Goal: Task Accomplishment & Management: Manage account settings

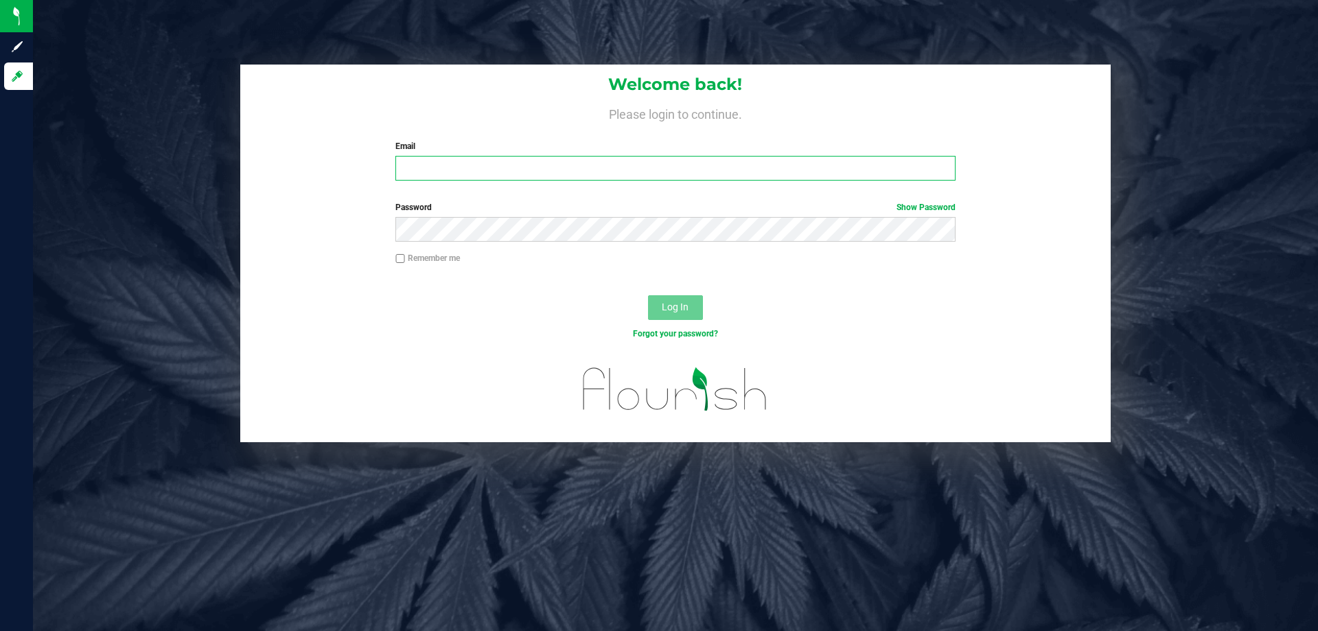
click at [604, 180] on input "Email" at bounding box center [676, 168] width 560 height 25
type input "[EMAIL_ADDRESS][DOMAIN_NAME]"
click at [648, 295] on button "Log In" at bounding box center [675, 307] width 55 height 25
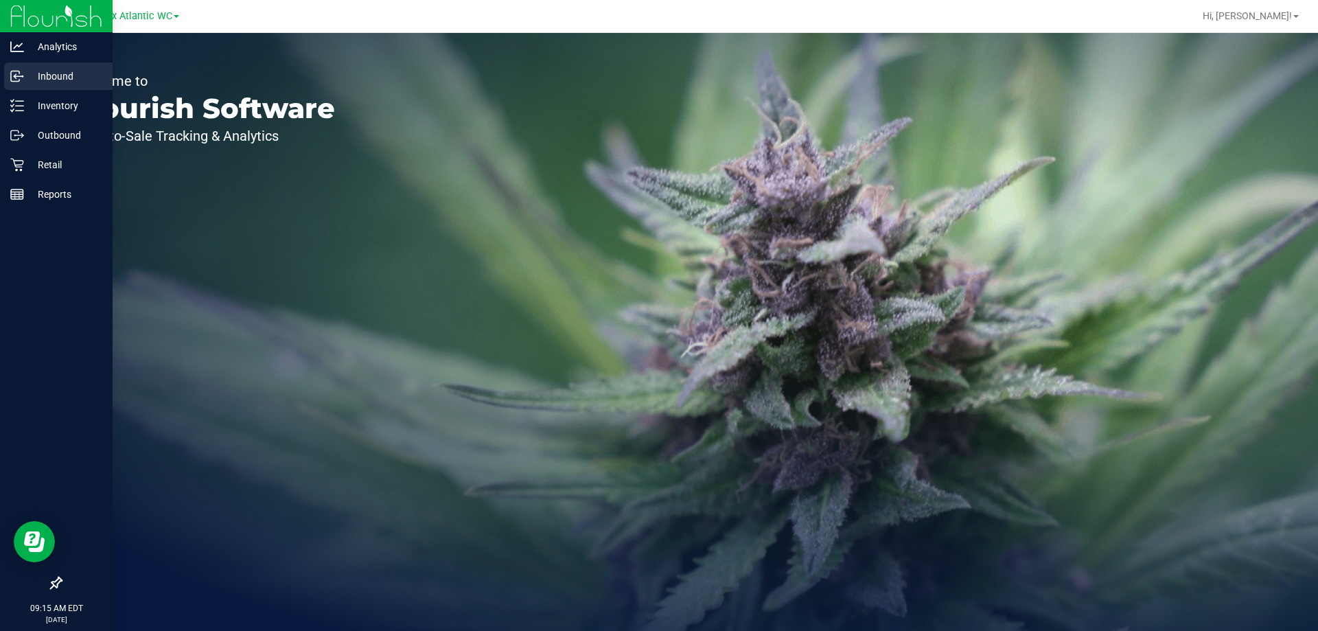
click at [60, 67] on div "Inbound" at bounding box center [58, 75] width 108 height 27
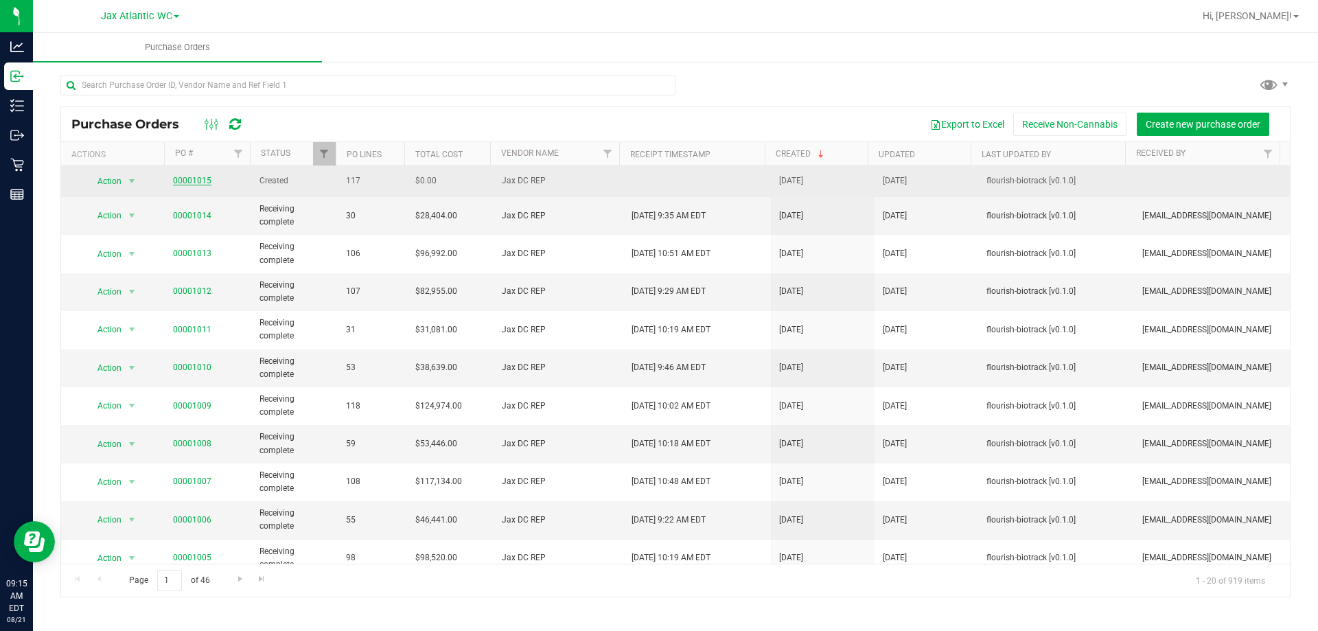
click at [195, 179] on link "00001015" at bounding box center [192, 181] width 38 height 10
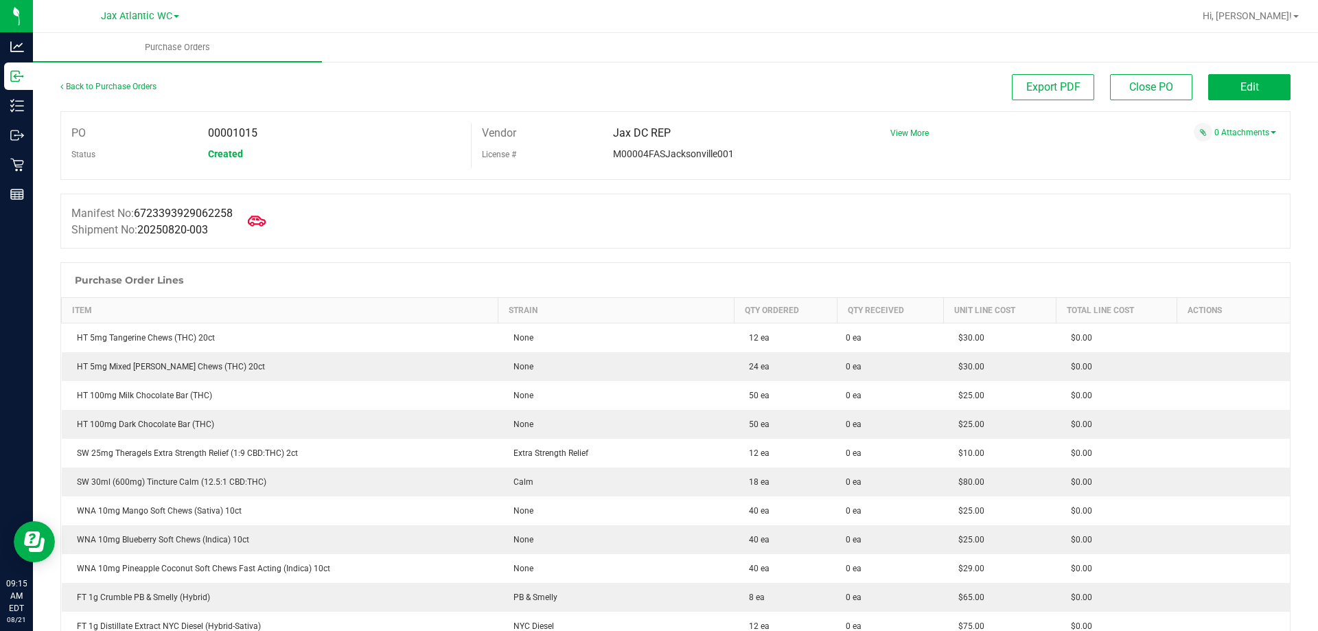
click at [266, 222] on icon at bounding box center [257, 221] width 18 height 10
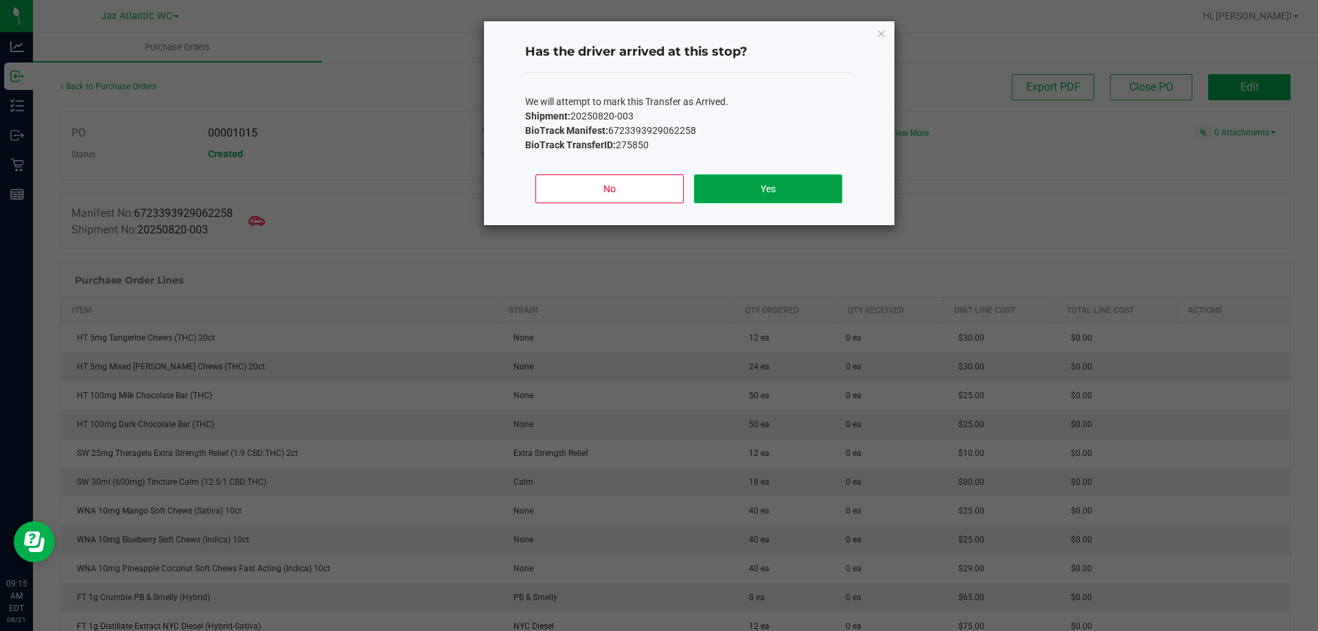
click at [739, 181] on button "Yes" at bounding box center [768, 188] width 148 height 29
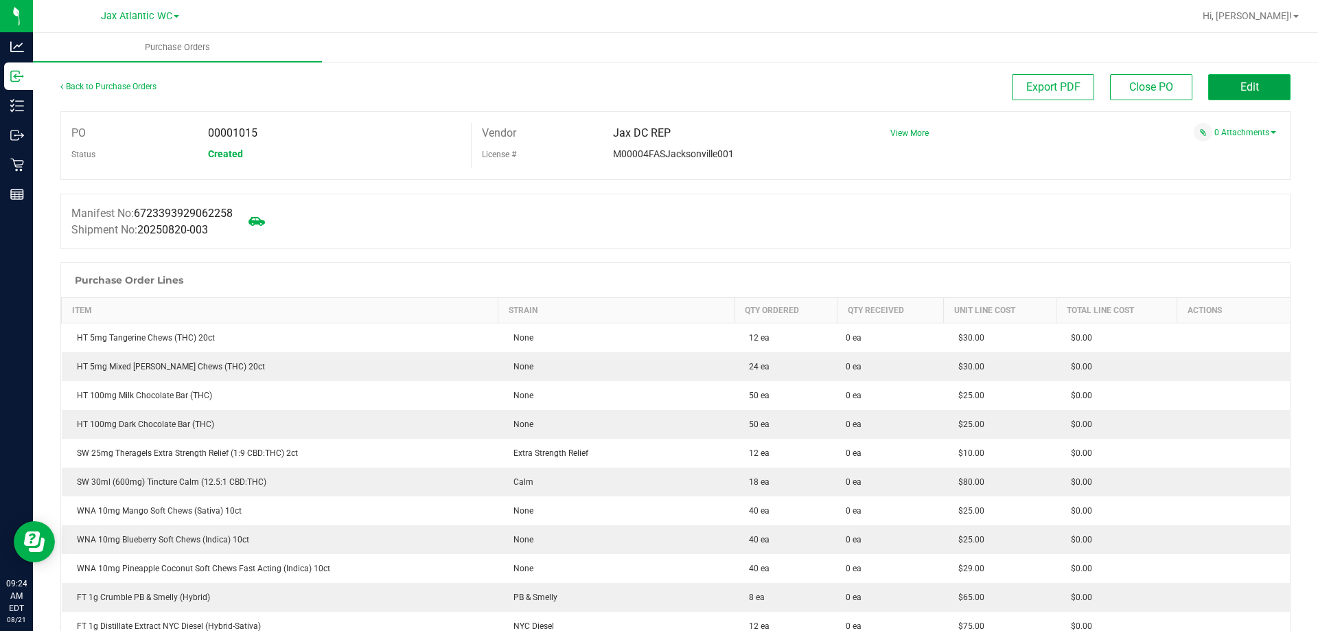
click at [1241, 86] on span "Edit" at bounding box center [1250, 86] width 19 height 13
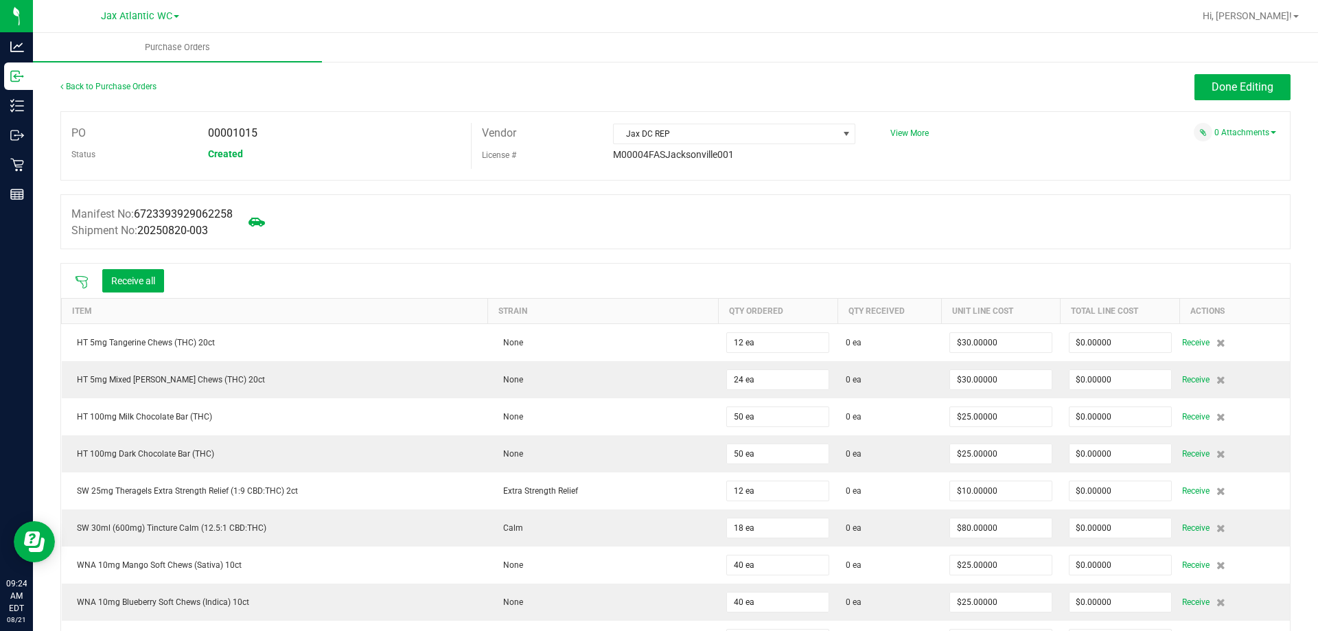
click at [75, 278] on icon at bounding box center [82, 282] width 14 height 14
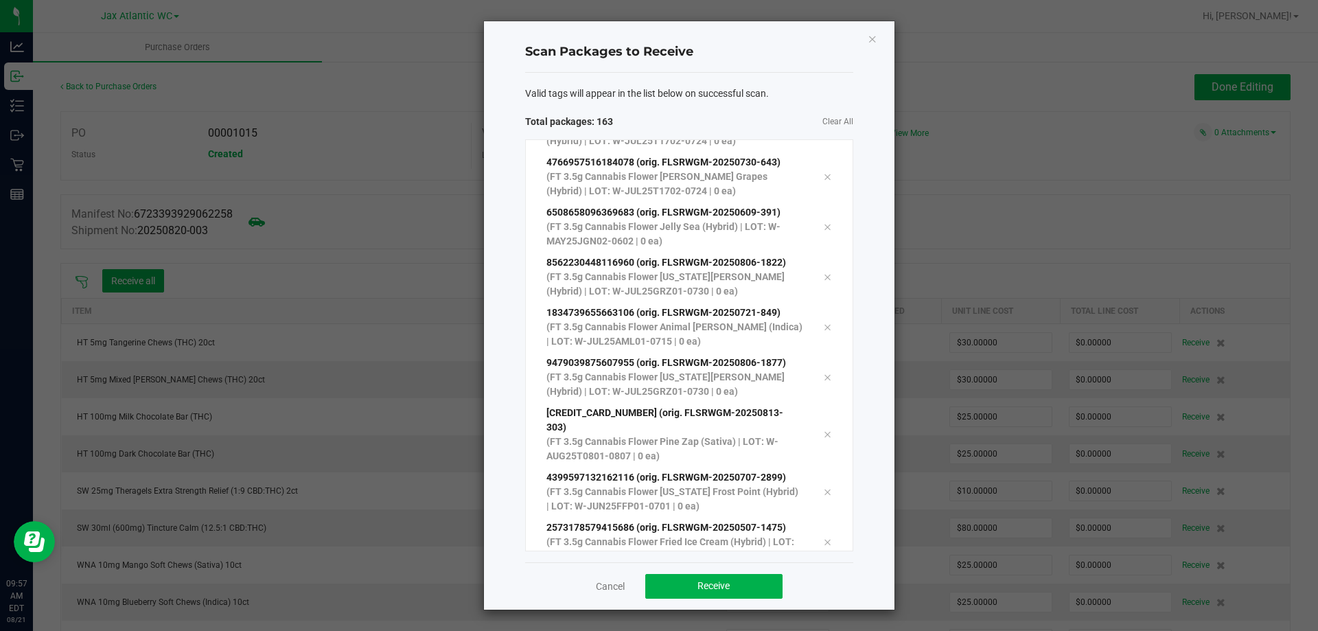
scroll to position [7823, 0]
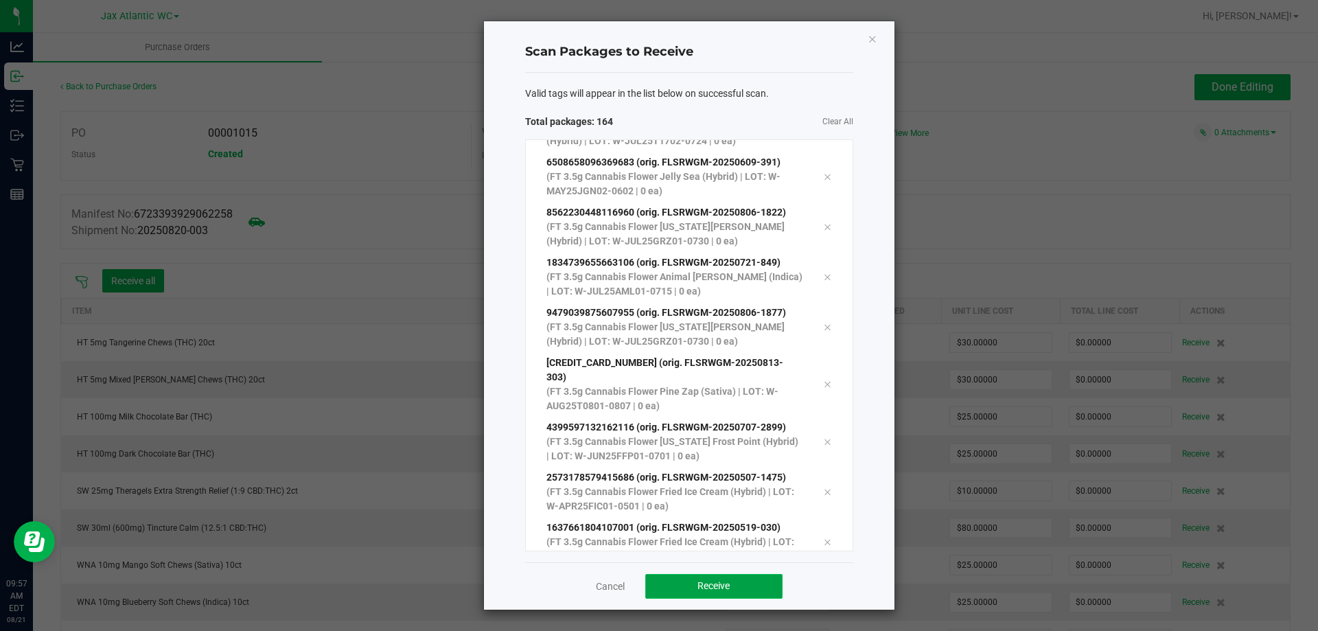
click at [768, 583] on button "Receive" at bounding box center [713, 586] width 137 height 25
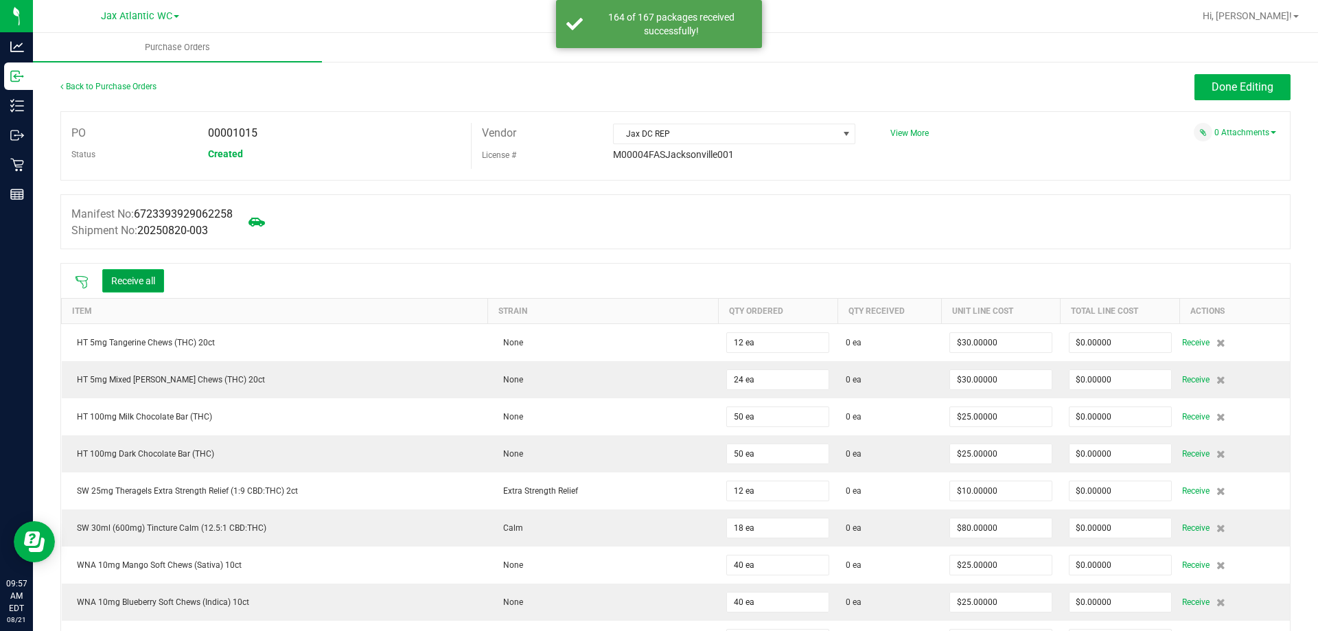
click at [159, 282] on button "Receive all" at bounding box center [133, 280] width 62 height 23
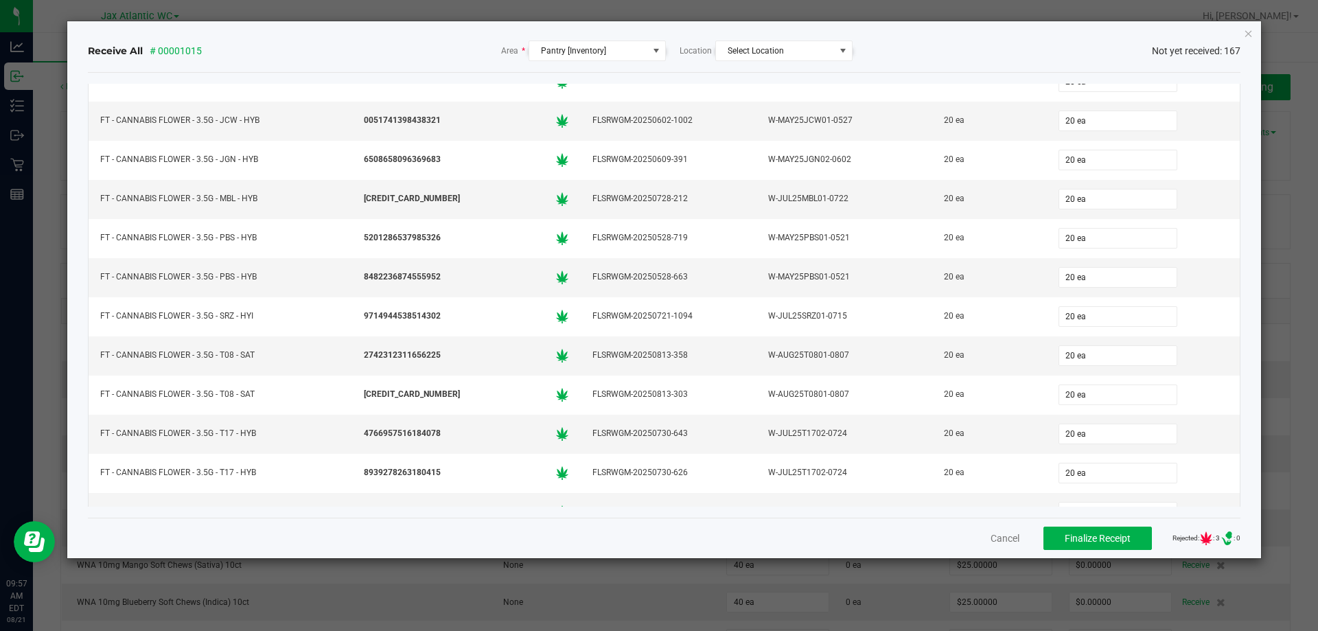
scroll to position [1579, 0]
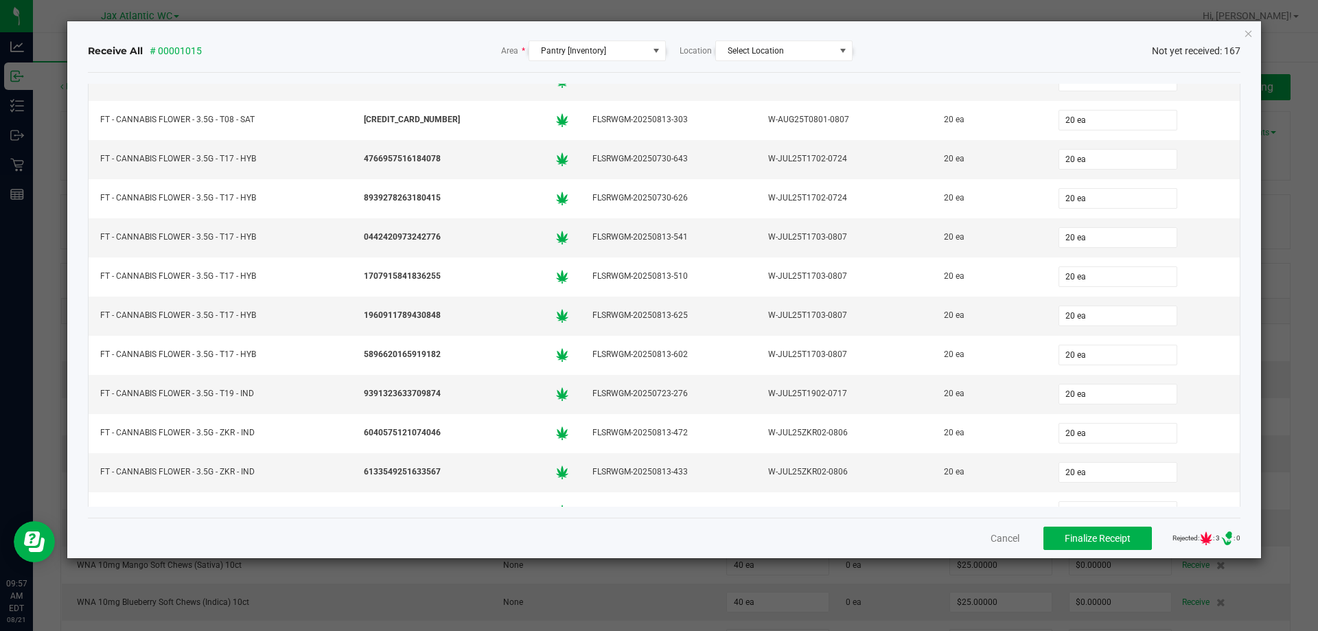
drag, startPoint x: 1202, startPoint y: 538, endPoint x: 1209, endPoint y: 525, distance: 14.4
click at [1203, 538] on span "Rejected: : 3 .st0{ } : 0" at bounding box center [1207, 539] width 68 height 14
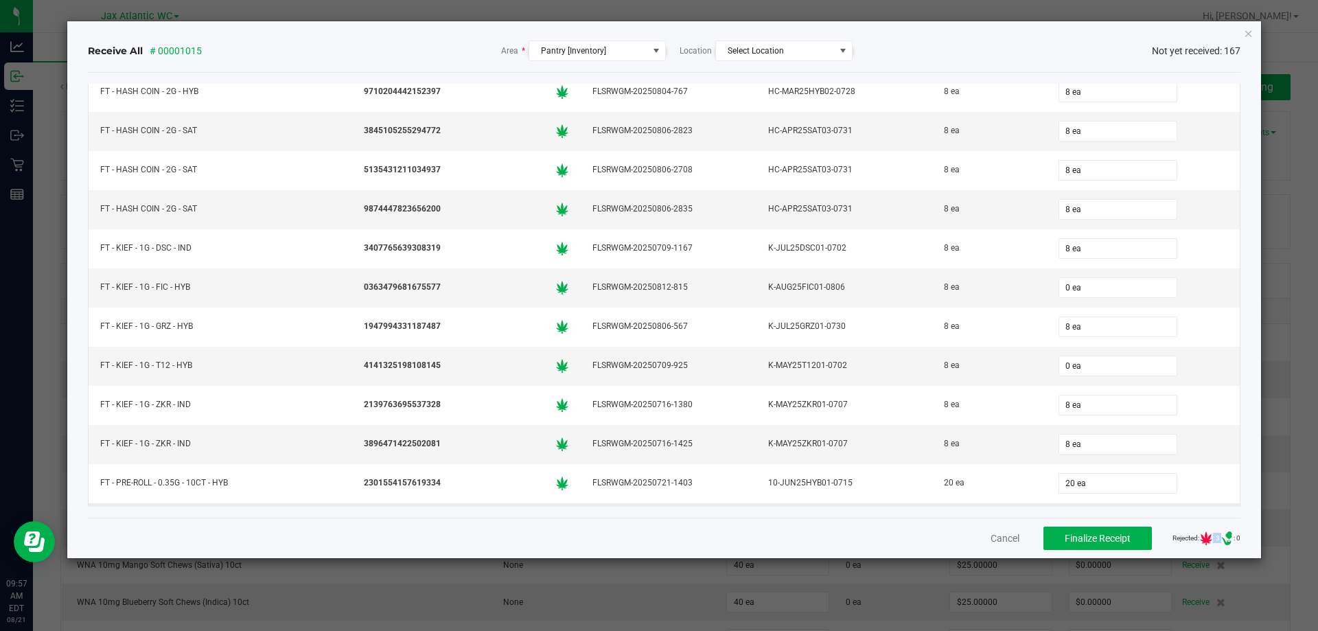
scroll to position [2519, 0]
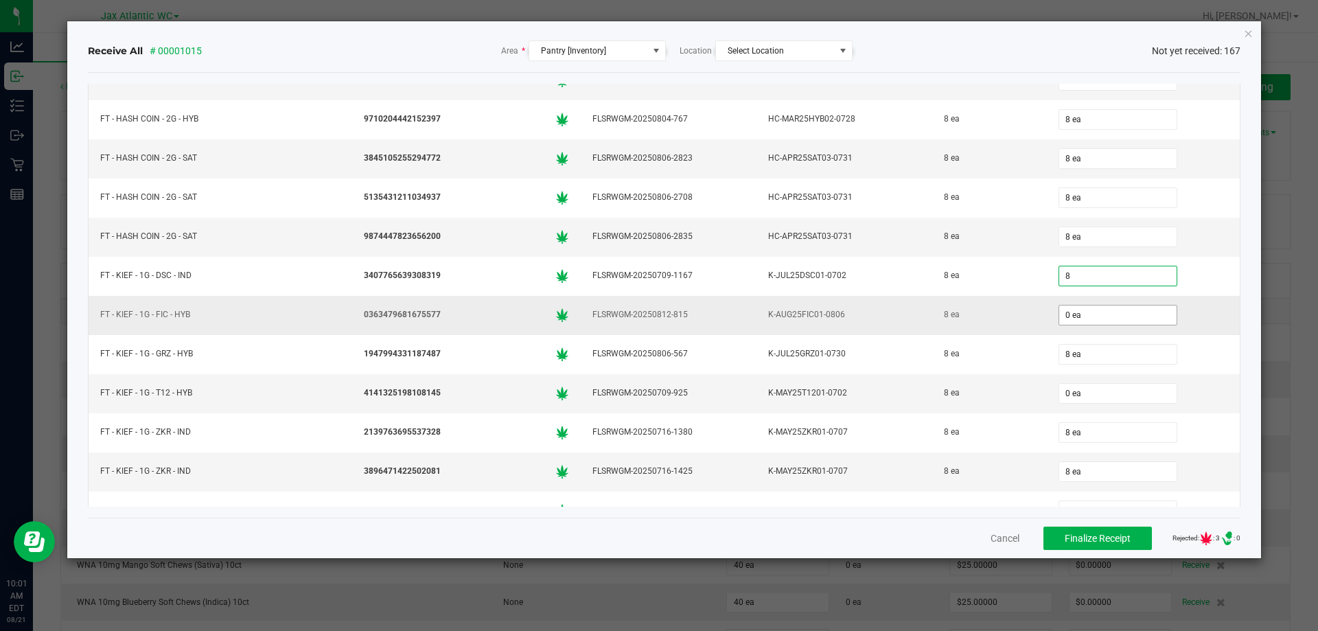
drag, startPoint x: 1066, startPoint y: 298, endPoint x: 1065, endPoint y: 308, distance: 9.7
click at [1065, 308] on input "0 ea" at bounding box center [1118, 315] width 117 height 19
type input "8 ea"
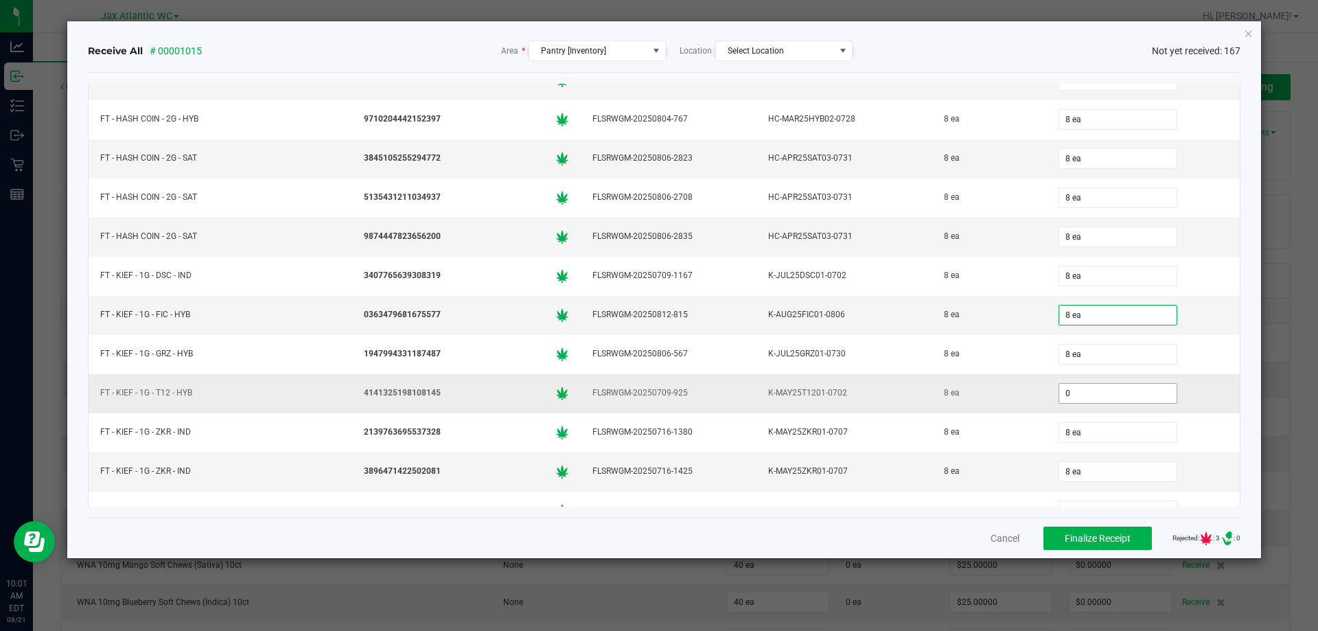
click at [1077, 398] on input "0" at bounding box center [1118, 393] width 117 height 19
click at [1029, 382] on tr "FT - KIEF - 1G - T12 - HYB 4141325198108145 FLSRWGM-20250709-925 K-MAY25T1201-0…" at bounding box center [665, 393] width 1152 height 39
type input "8 ea"
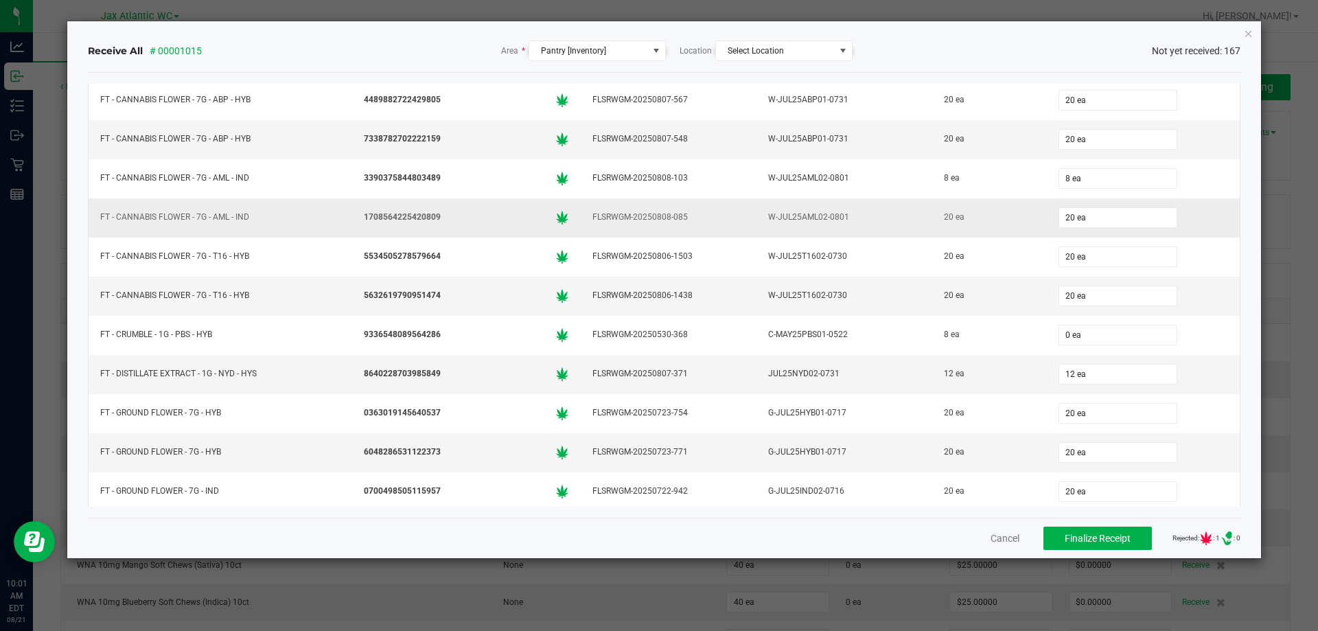
scroll to position [1991, 0]
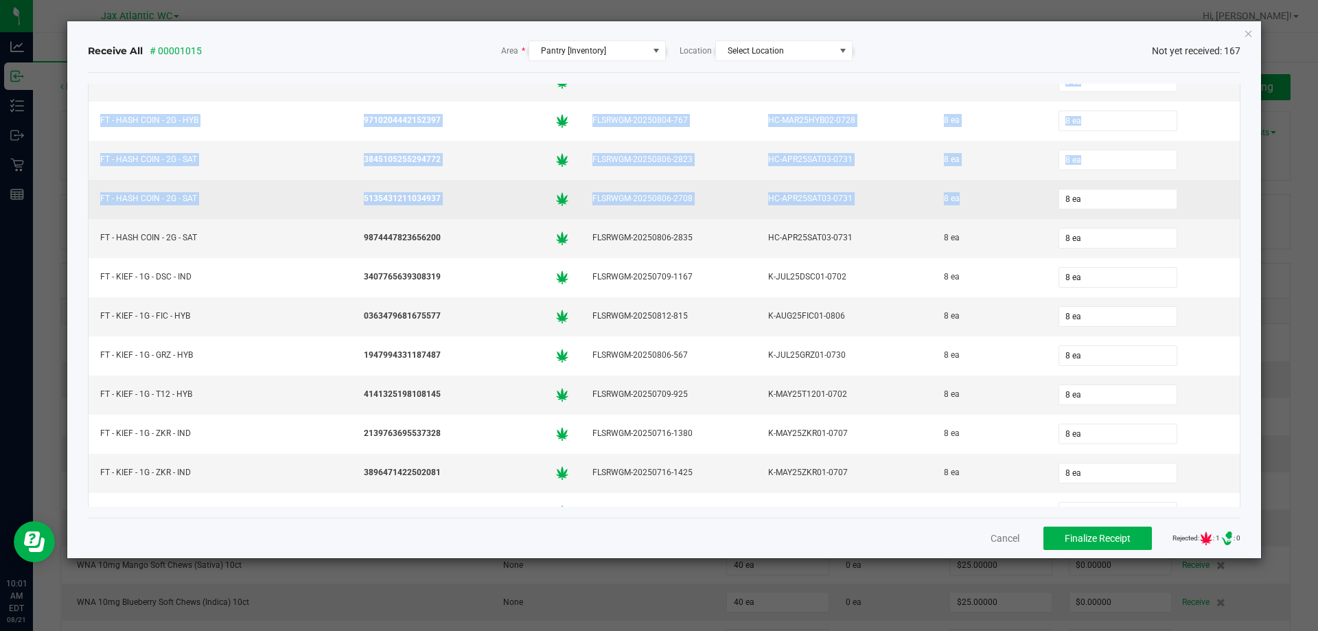
drag, startPoint x: 1181, startPoint y: 203, endPoint x: 1188, endPoint y: 229, distance: 26.3
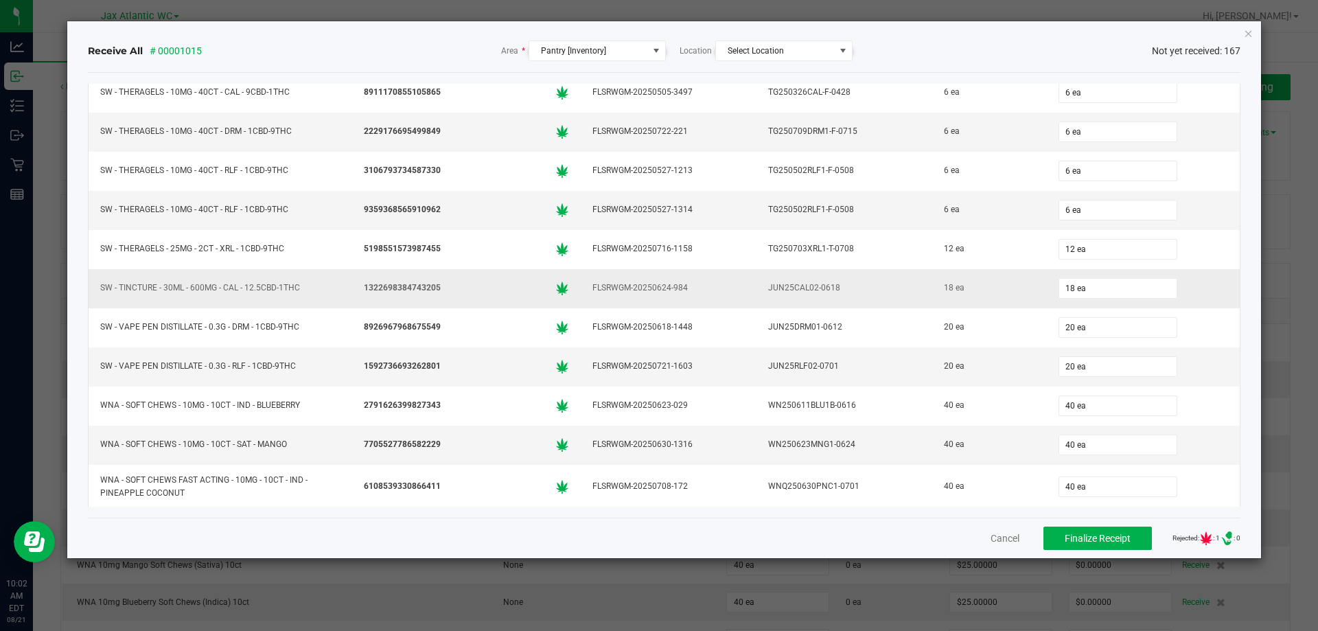
scroll to position [6150, 0]
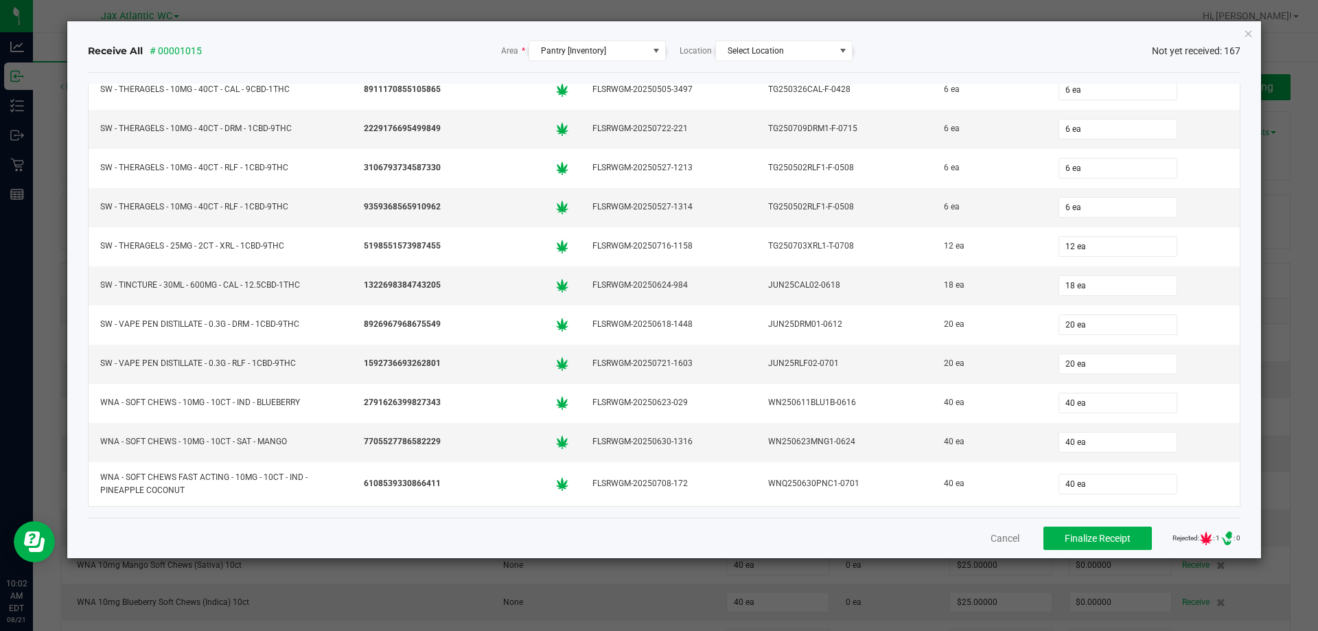
click at [1209, 538] on icon ".st0{ }" at bounding box center [1227, 539] width 44 height 14
click at [1200, 540] on icon at bounding box center [1206, 539] width 12 height 14
drag, startPoint x: 1198, startPoint y: 538, endPoint x: 1213, endPoint y: 512, distance: 29.8
click at [1200, 538] on icon at bounding box center [1206, 539] width 12 height 14
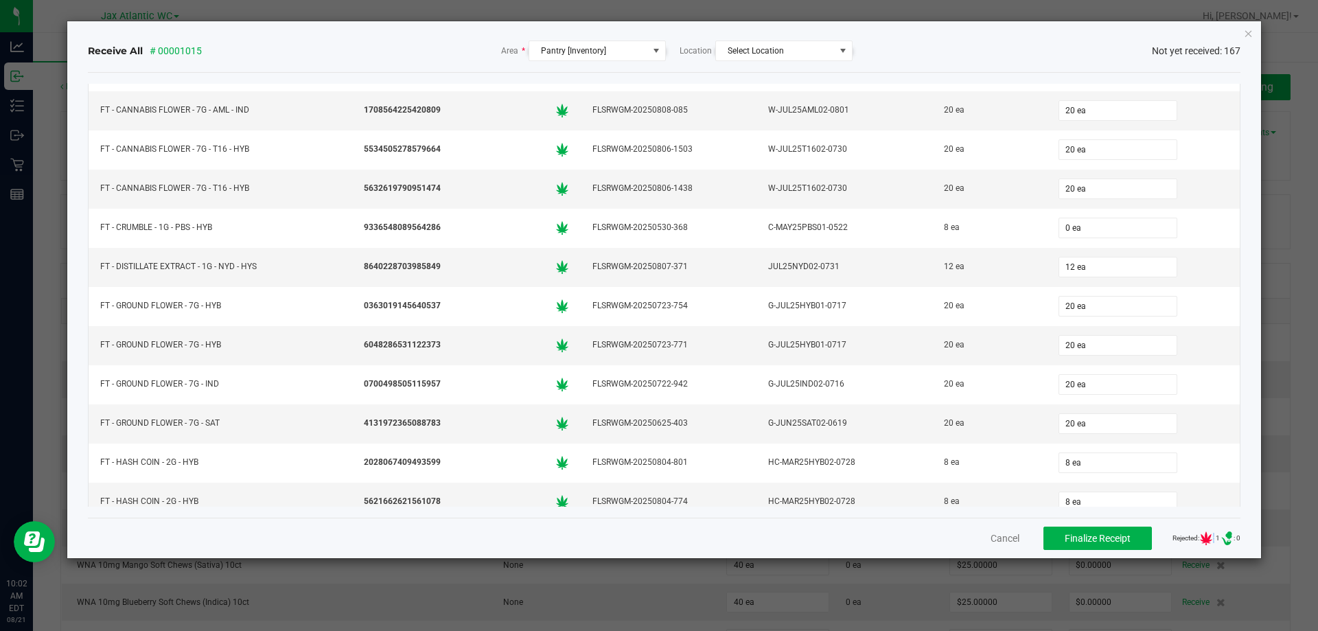
scroll to position [2030, 0]
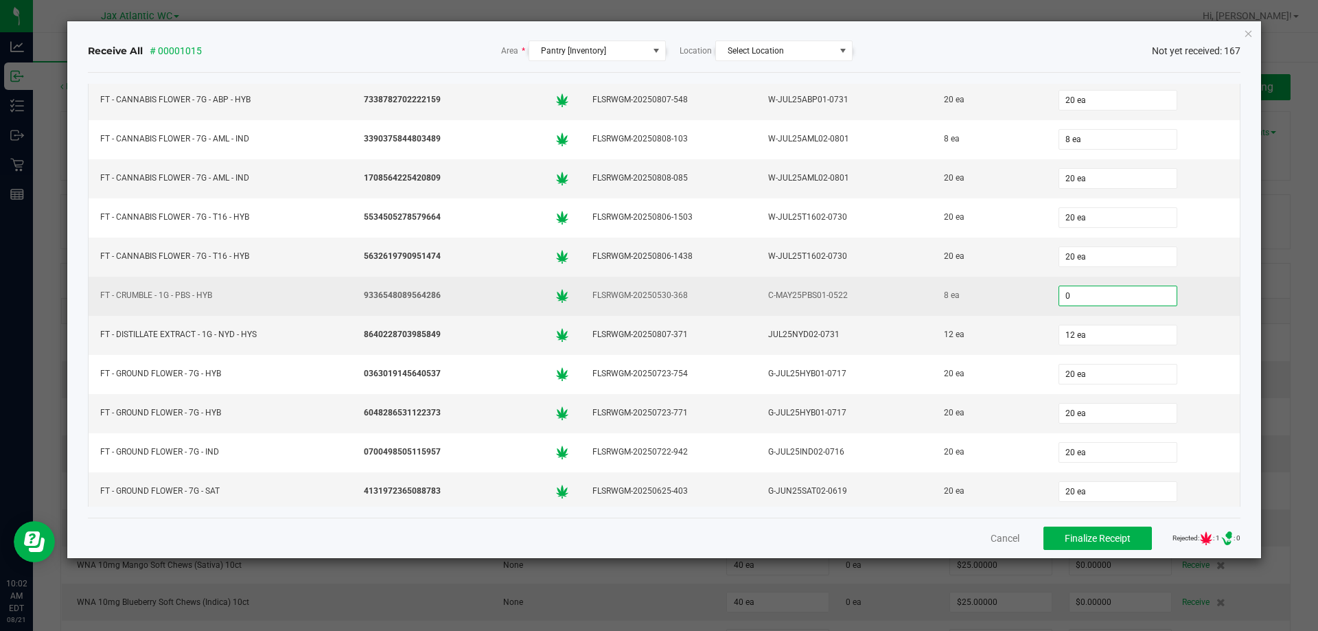
drag, startPoint x: 1071, startPoint y: 292, endPoint x: 1018, endPoint y: 293, distance: 52.9
click at [1018, 293] on tr "FT - CRUMBLE - 1G - PBS - HYB 9336548089564286 FLSRWGM-20250530-368 C-MAY25PBS0…" at bounding box center [665, 296] width 1152 height 39
click at [1078, 295] on input "0" at bounding box center [1118, 295] width 117 height 19
type input "0"
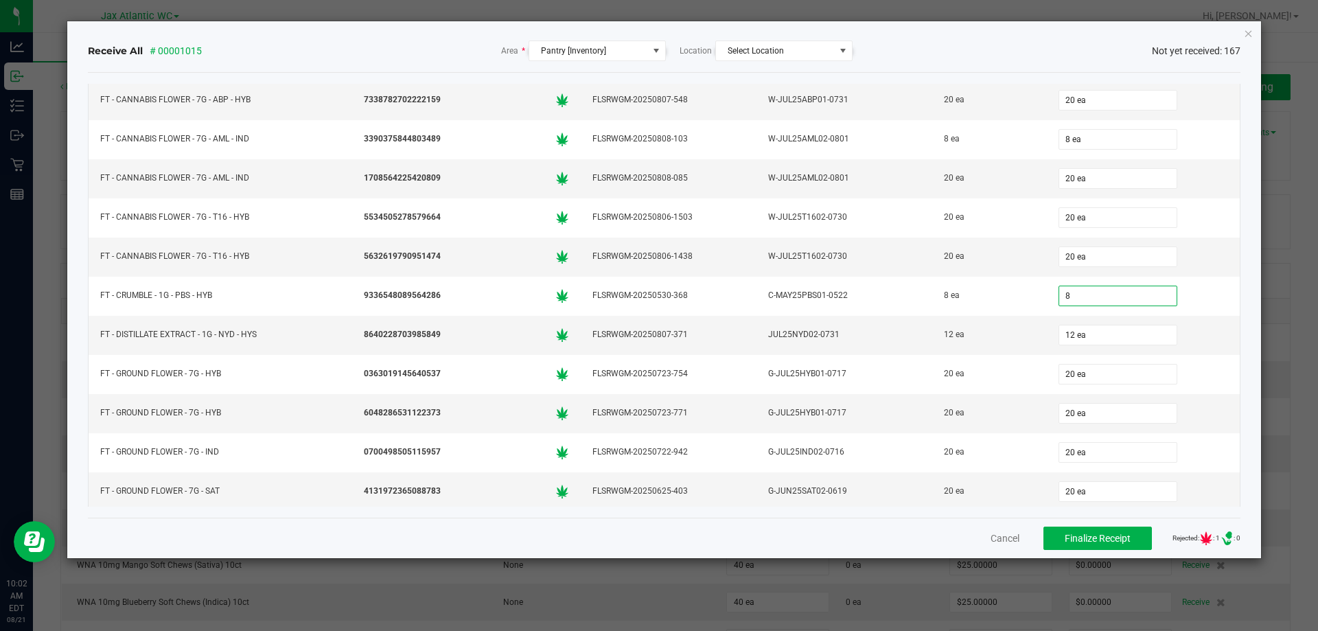
type input "8 ea"
click at [1082, 537] on span "Finalize Receipt" at bounding box center [1098, 538] width 66 height 11
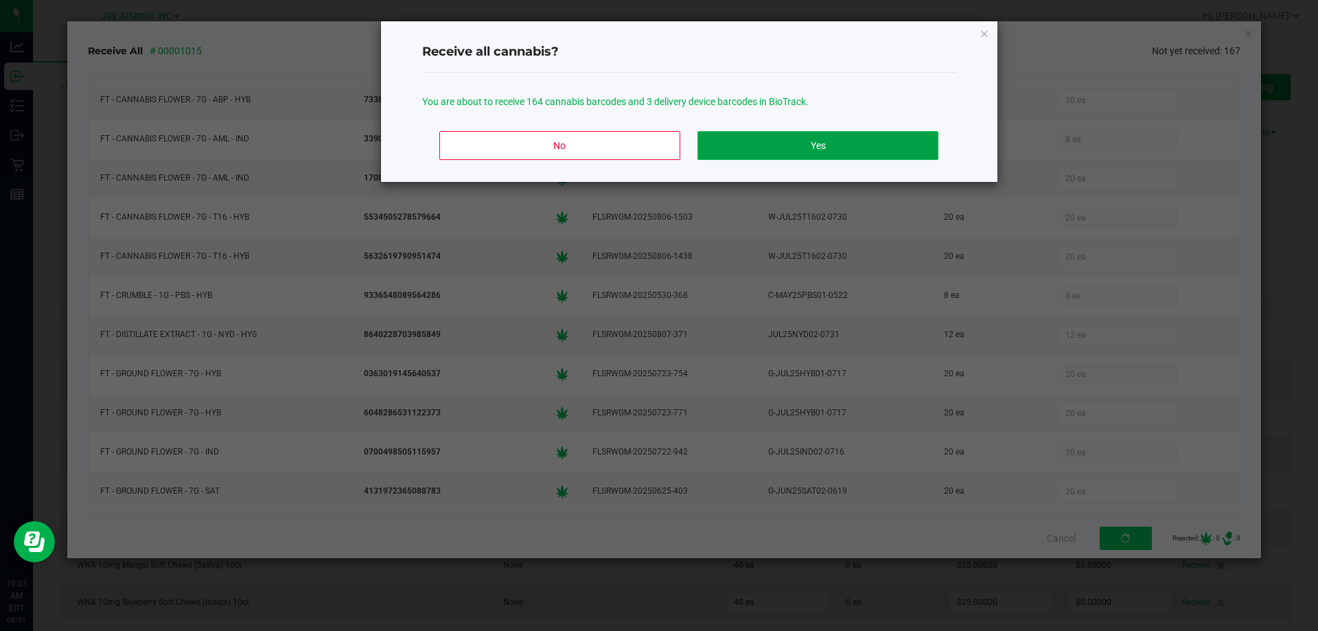
click at [799, 139] on button "Yes" at bounding box center [818, 145] width 240 height 29
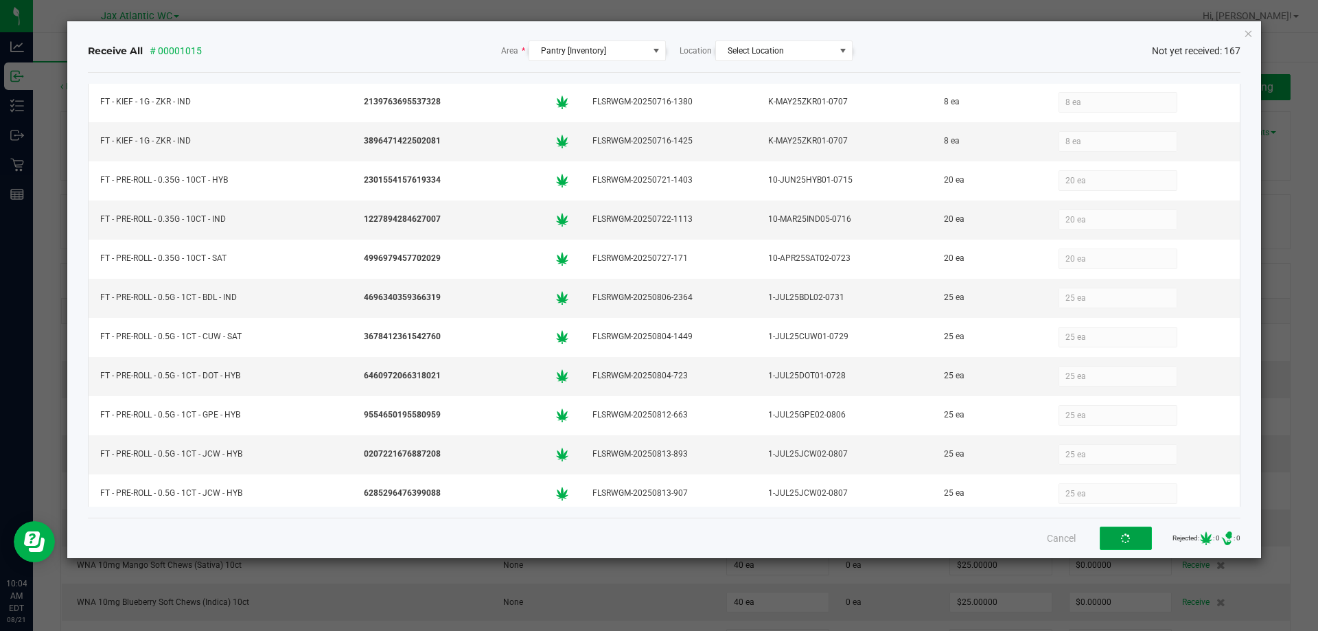
scroll to position [2854, 0]
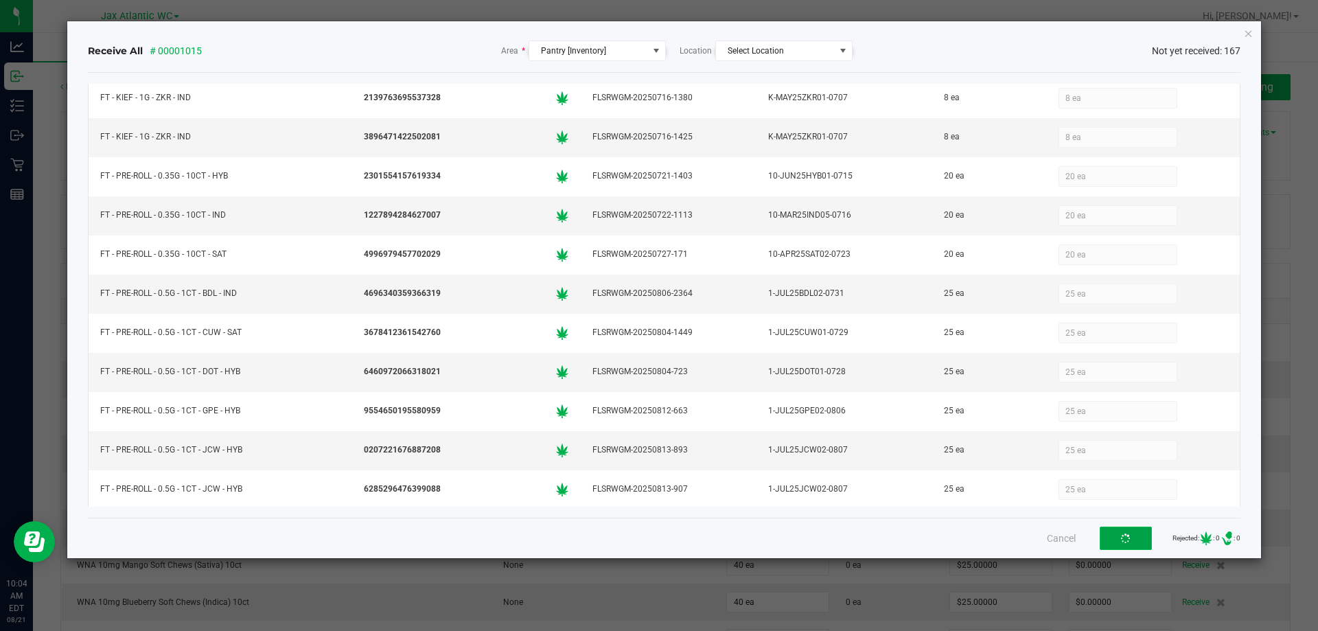
click at [1123, 537] on button "button" at bounding box center [1126, 538] width 52 height 23
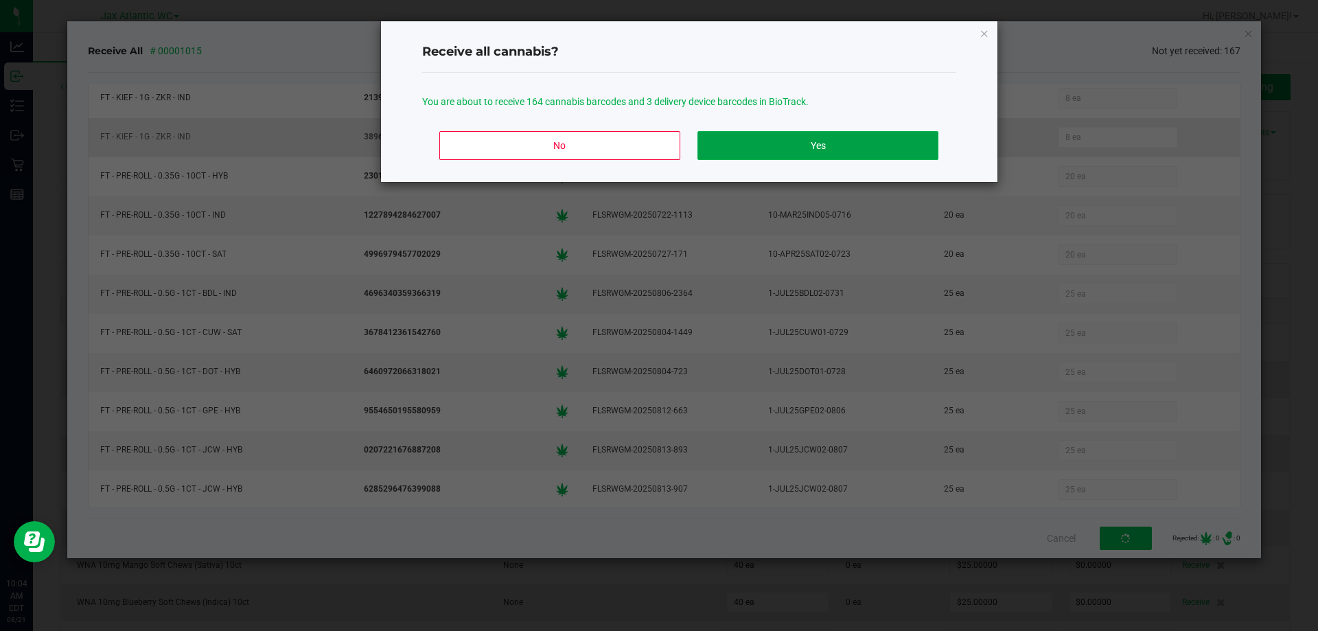
click at [804, 150] on button "Yes" at bounding box center [818, 145] width 240 height 29
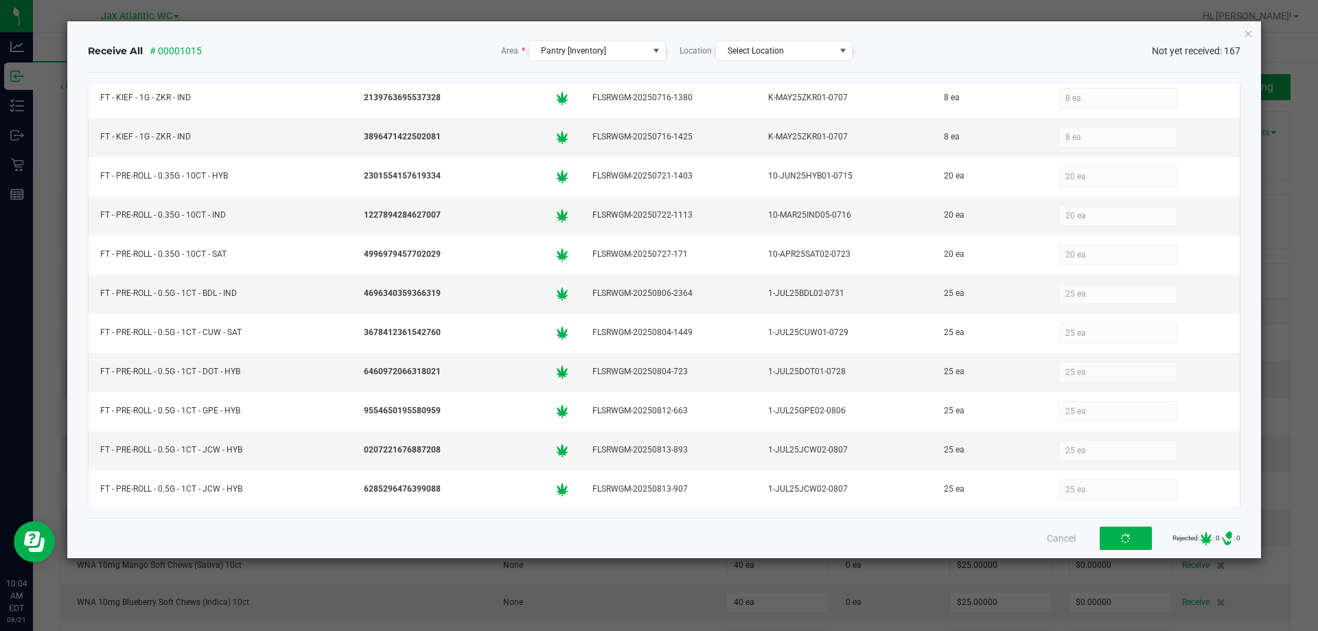
click at [1250, 33] on icon "Close" at bounding box center [1249, 33] width 10 height 16
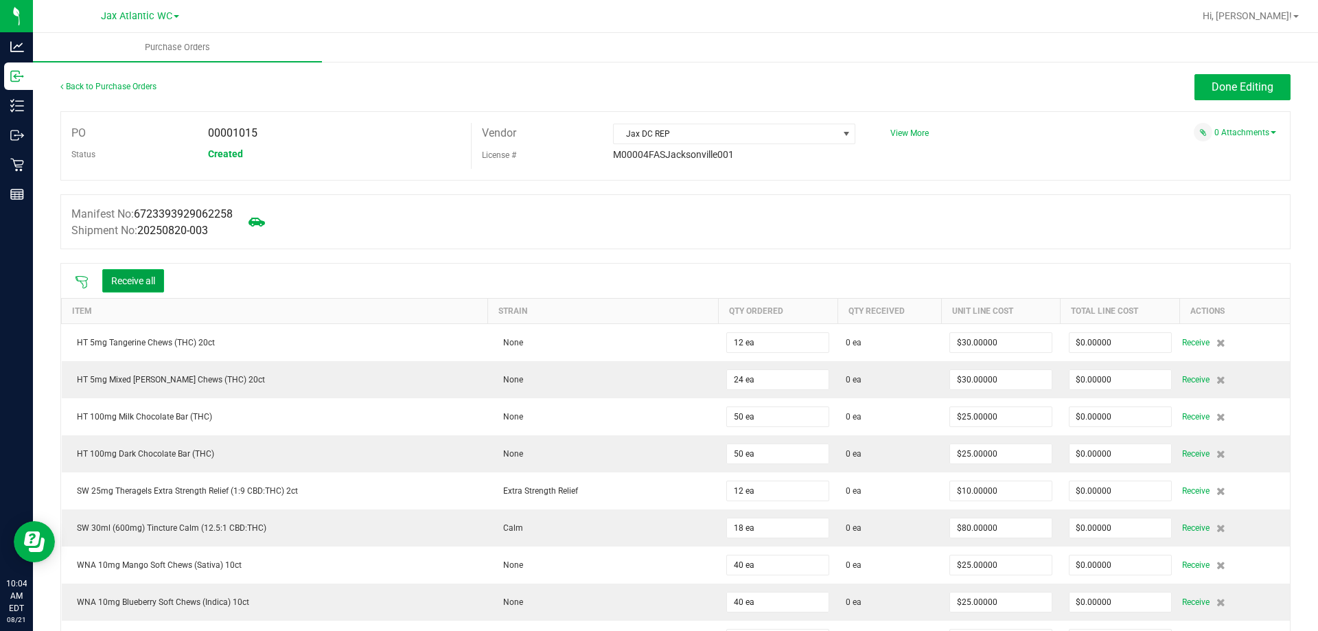
click at [125, 285] on button "Receive all" at bounding box center [133, 280] width 62 height 23
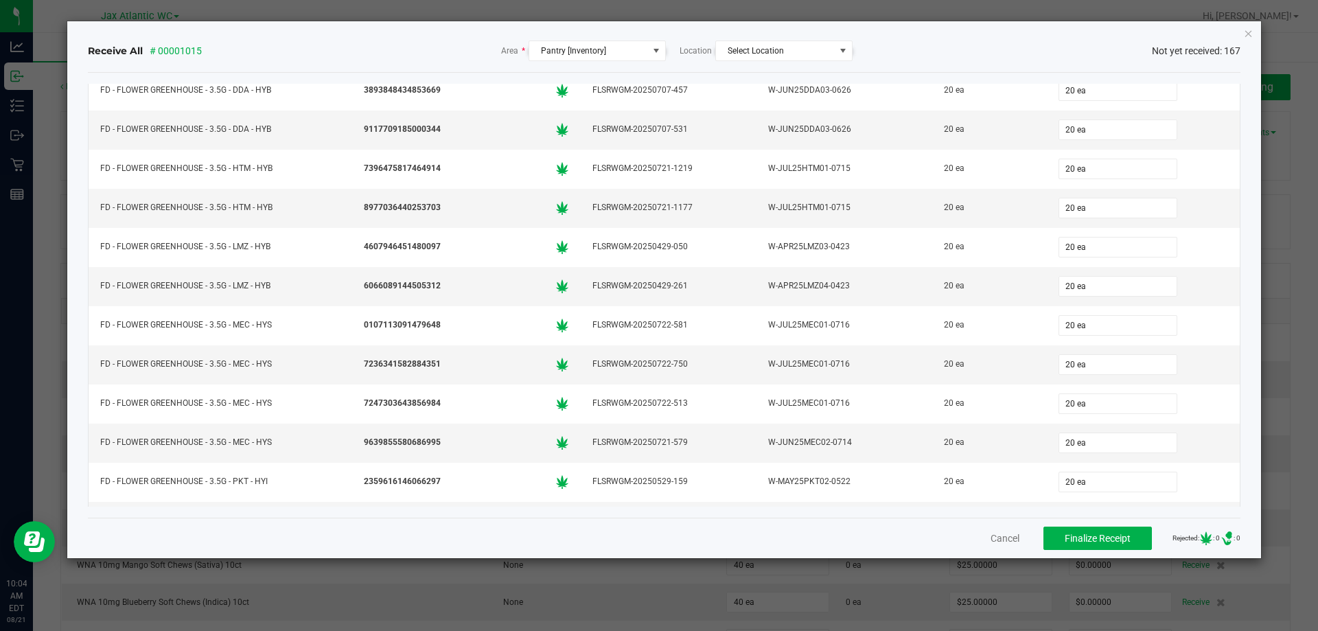
scroll to position [343, 0]
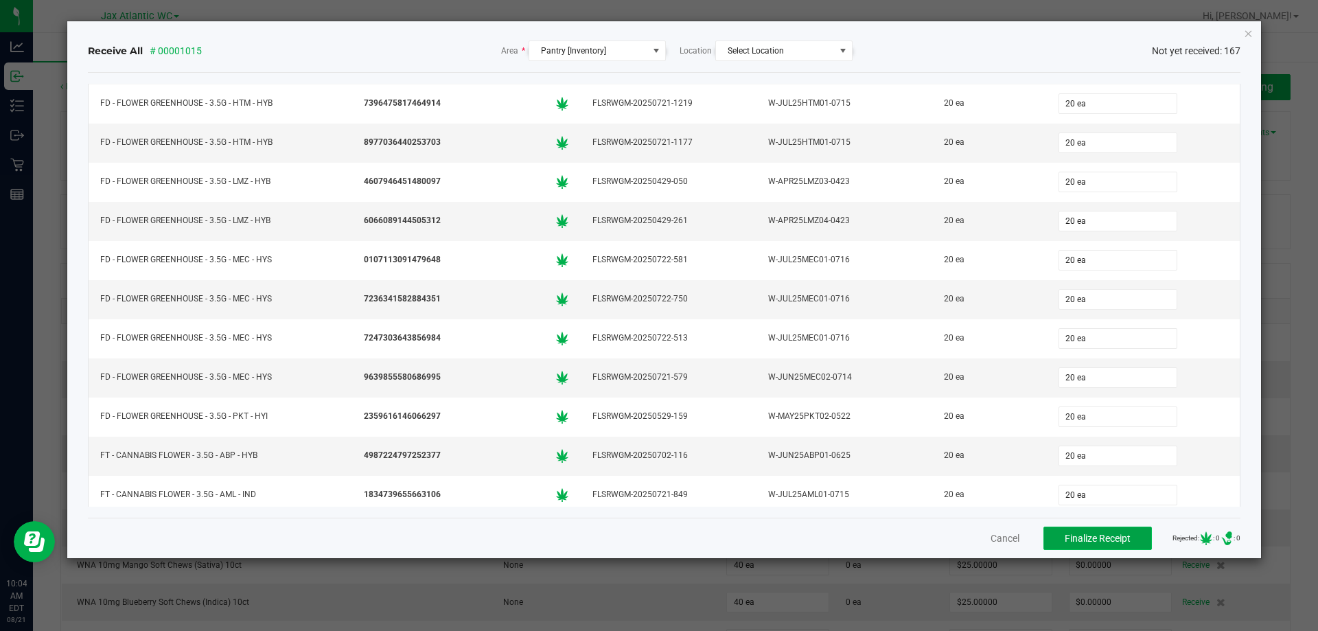
click at [1108, 535] on span "Finalize Receipt" at bounding box center [1098, 538] width 66 height 11
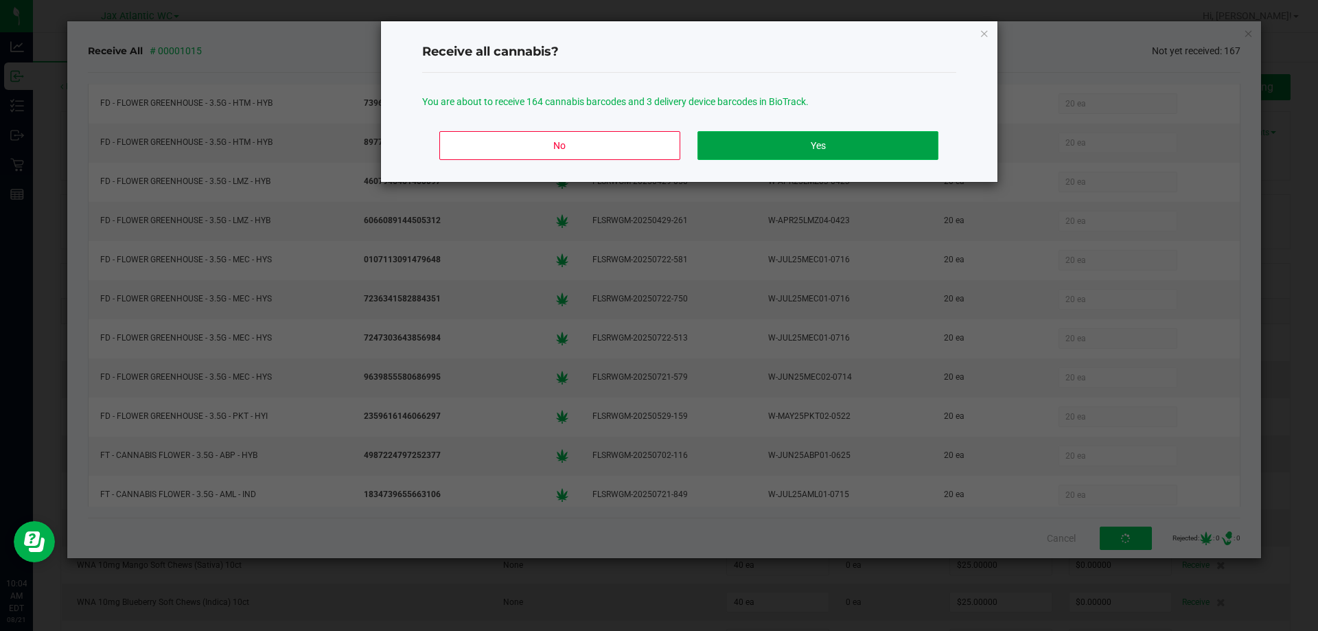
click at [816, 144] on button "Yes" at bounding box center [818, 145] width 240 height 29
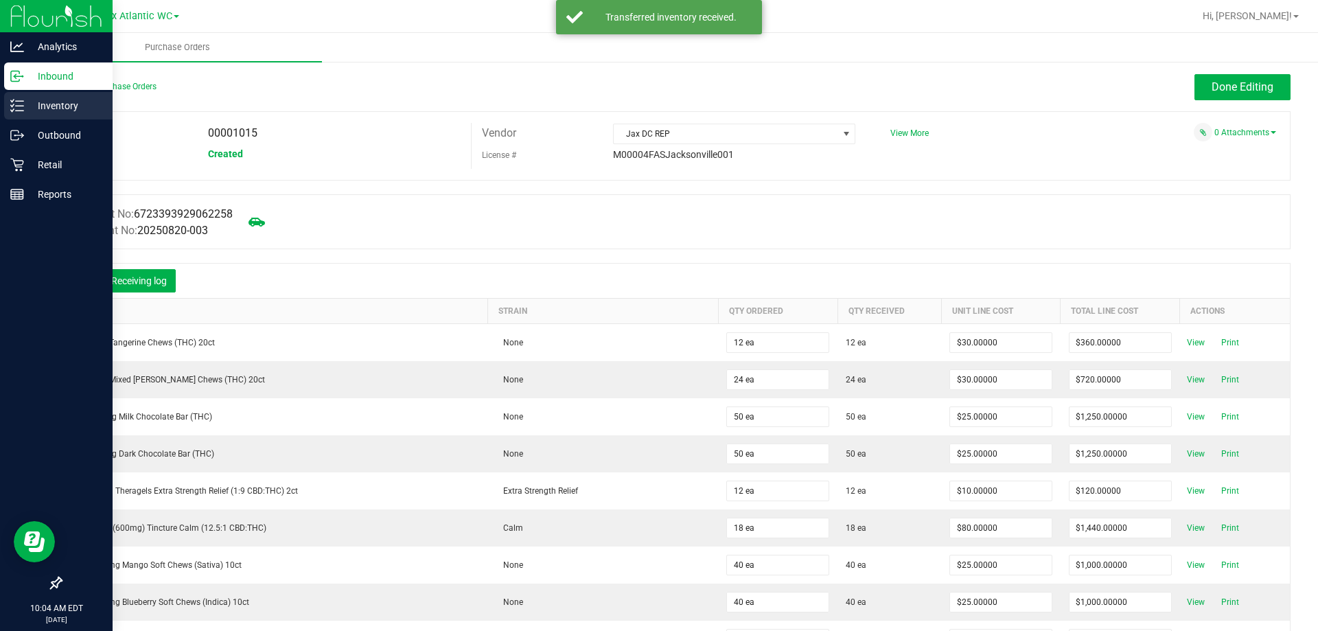
click at [63, 113] on p "Inventory" at bounding box center [65, 106] width 82 height 16
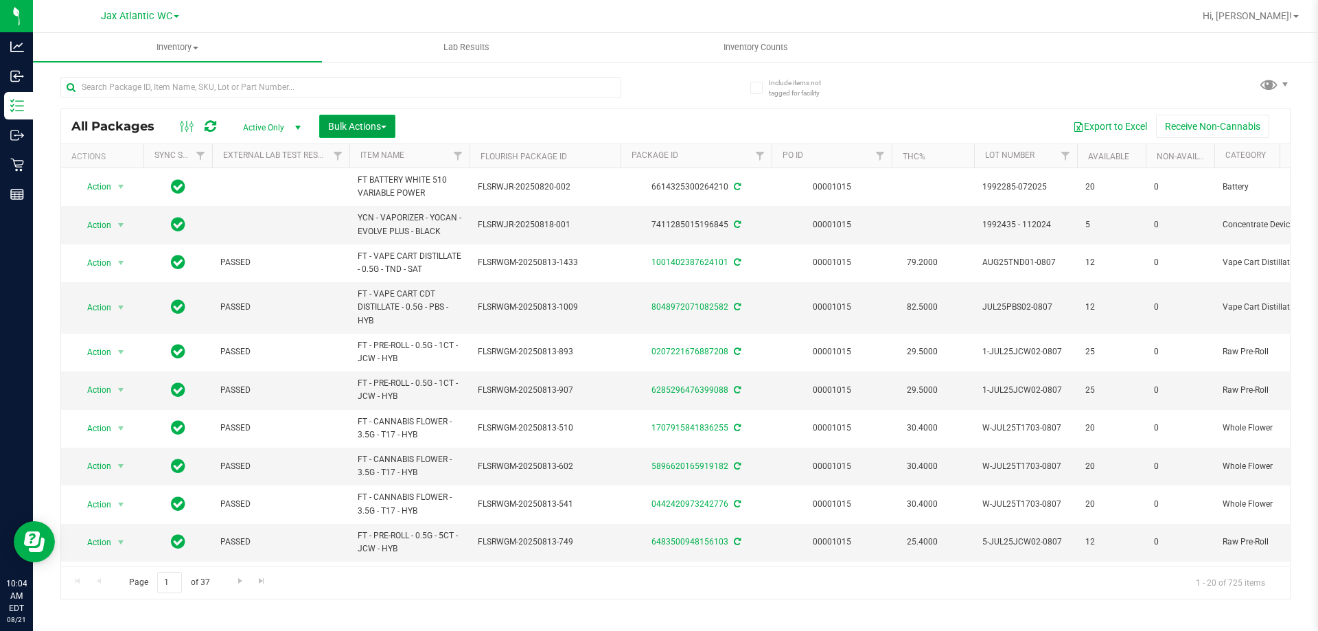
click at [387, 130] on span "Bulk Actions" at bounding box center [357, 126] width 58 height 11
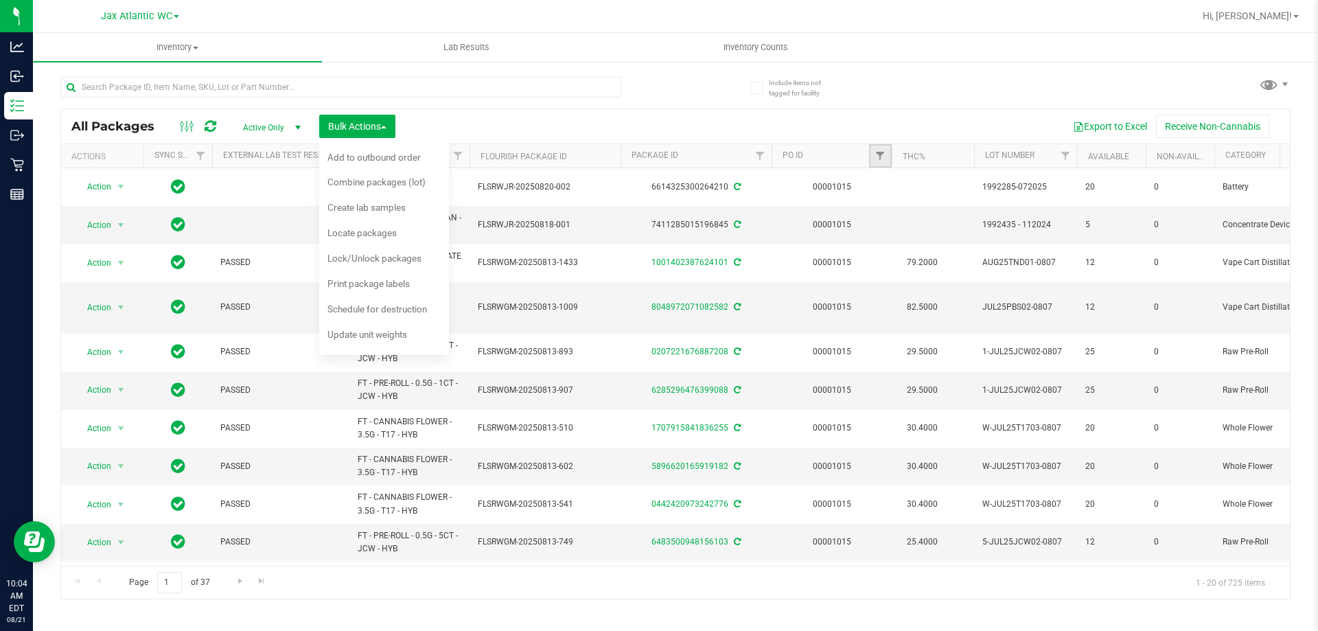
click at [874, 155] on link "Filter" at bounding box center [880, 155] width 23 height 23
type input "1015"
click at [878, 207] on button "Filter" at bounding box center [911, 222] width 66 height 30
click at [501, 122] on div "Export to Excel Receive Non-Cannabis" at bounding box center [843, 126] width 874 height 23
click at [354, 121] on span "Bulk Actions" at bounding box center [357, 126] width 58 height 11
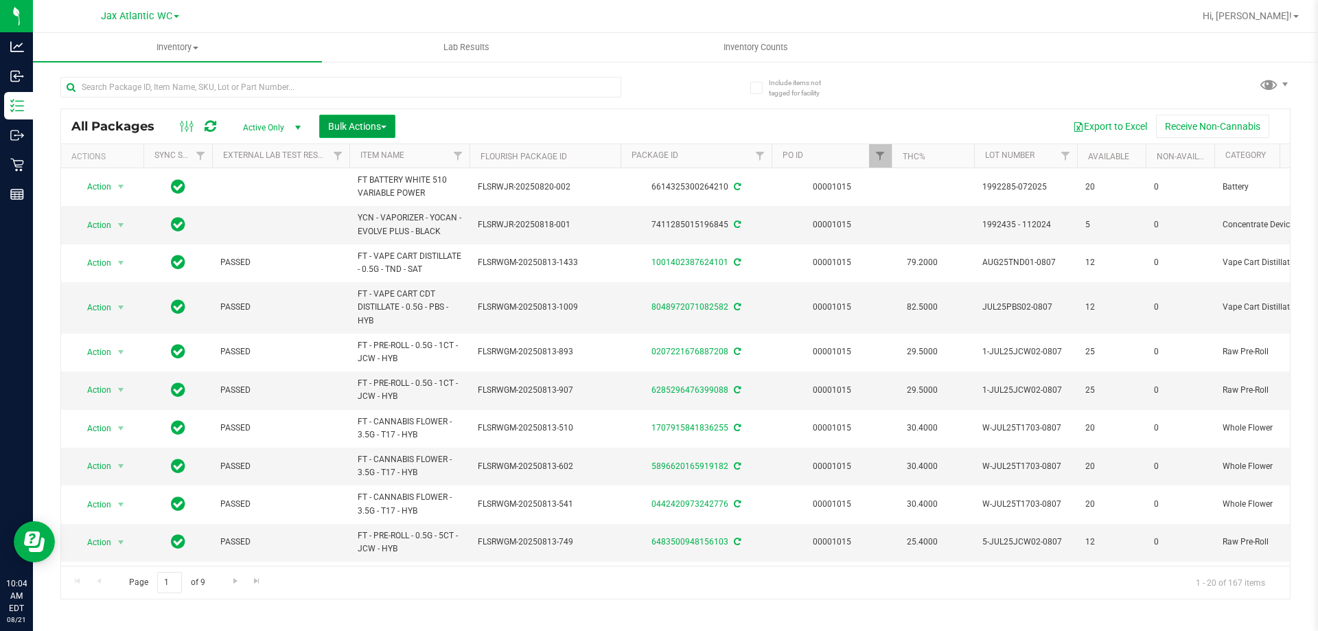
click at [355, 121] on span "Bulk Actions" at bounding box center [357, 126] width 58 height 11
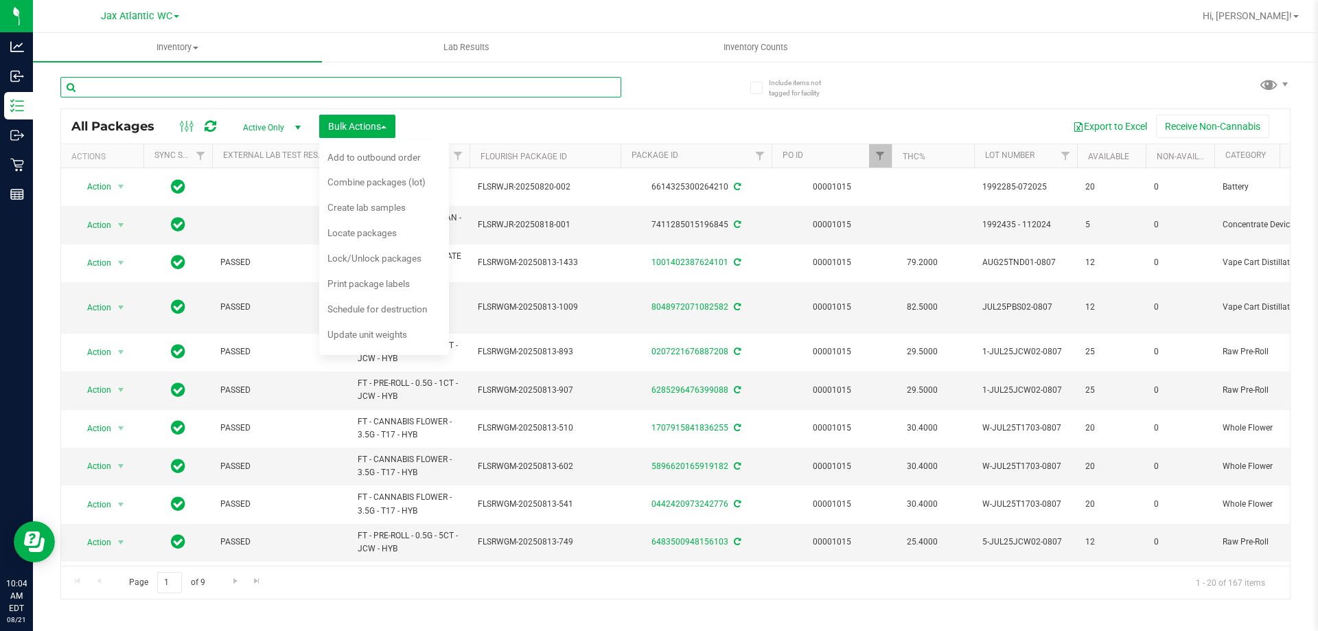
click at [277, 88] on input "text" at bounding box center [340, 87] width 561 height 21
type input "hash"
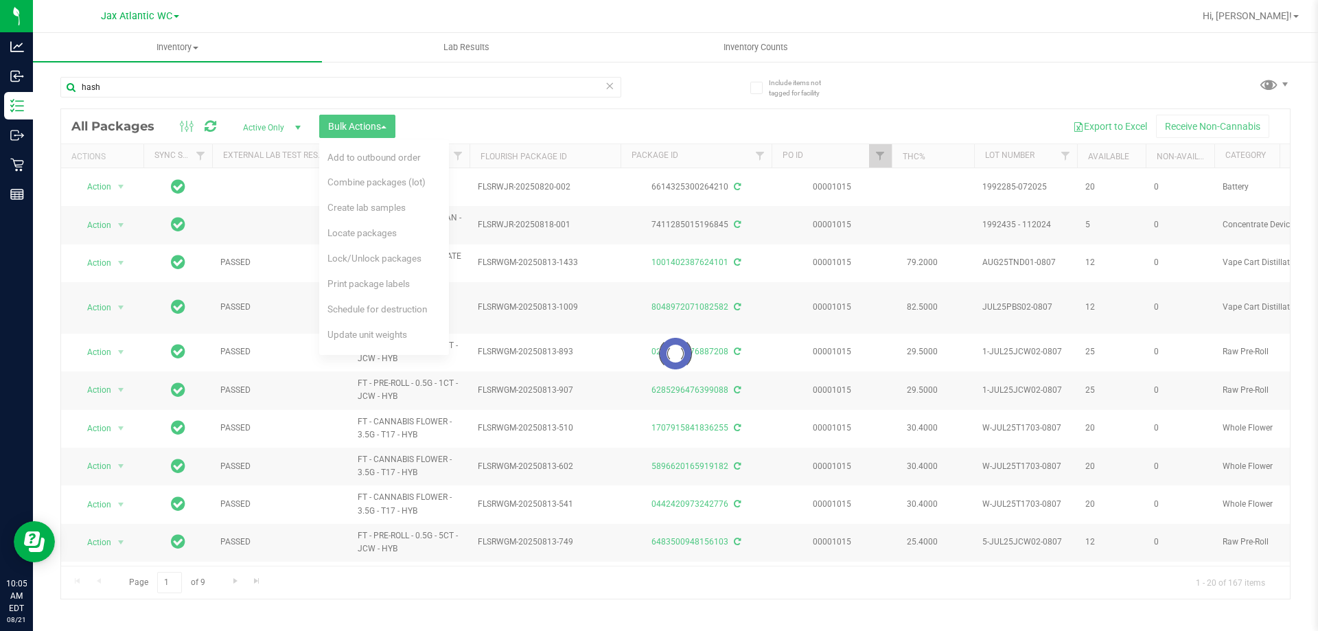
click at [542, 116] on div at bounding box center [675, 354] width 1229 height 490
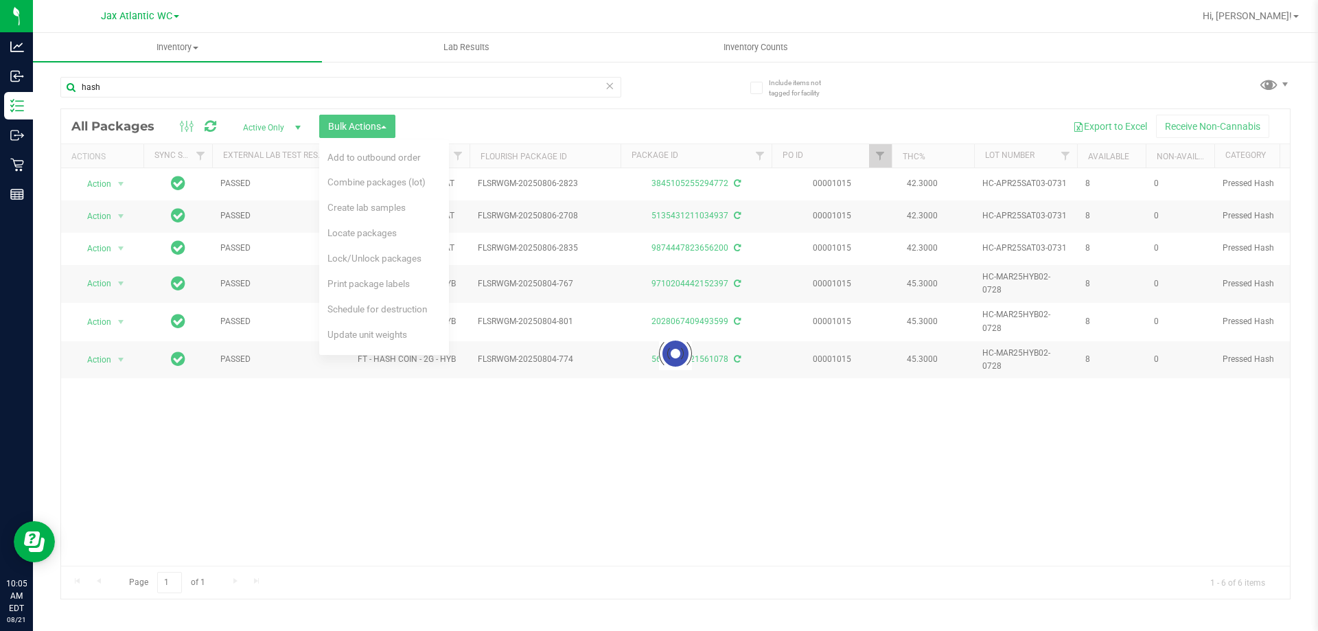
click at [391, 126] on div at bounding box center [675, 354] width 1229 height 490
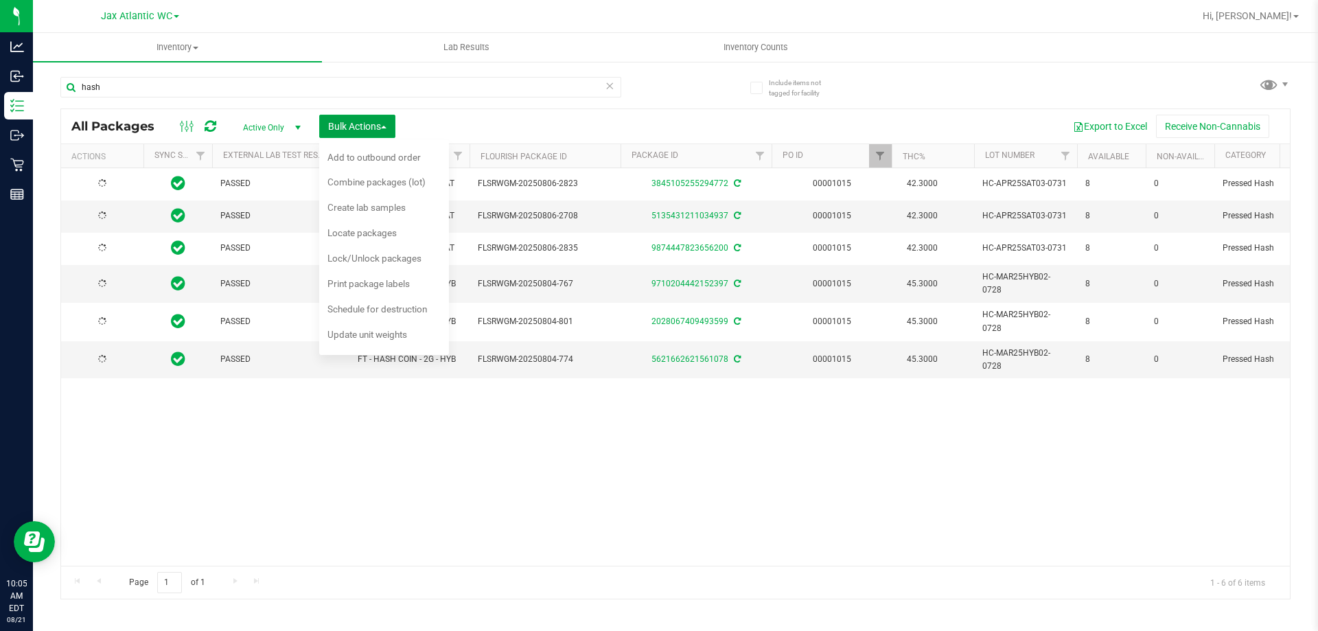
click at [387, 126] on span "button" at bounding box center [383, 127] width 5 height 3
click at [372, 125] on span "Bulk Actions" at bounding box center [357, 126] width 58 height 11
click at [403, 253] on span "Lock/Unlock packages" at bounding box center [375, 258] width 94 height 11
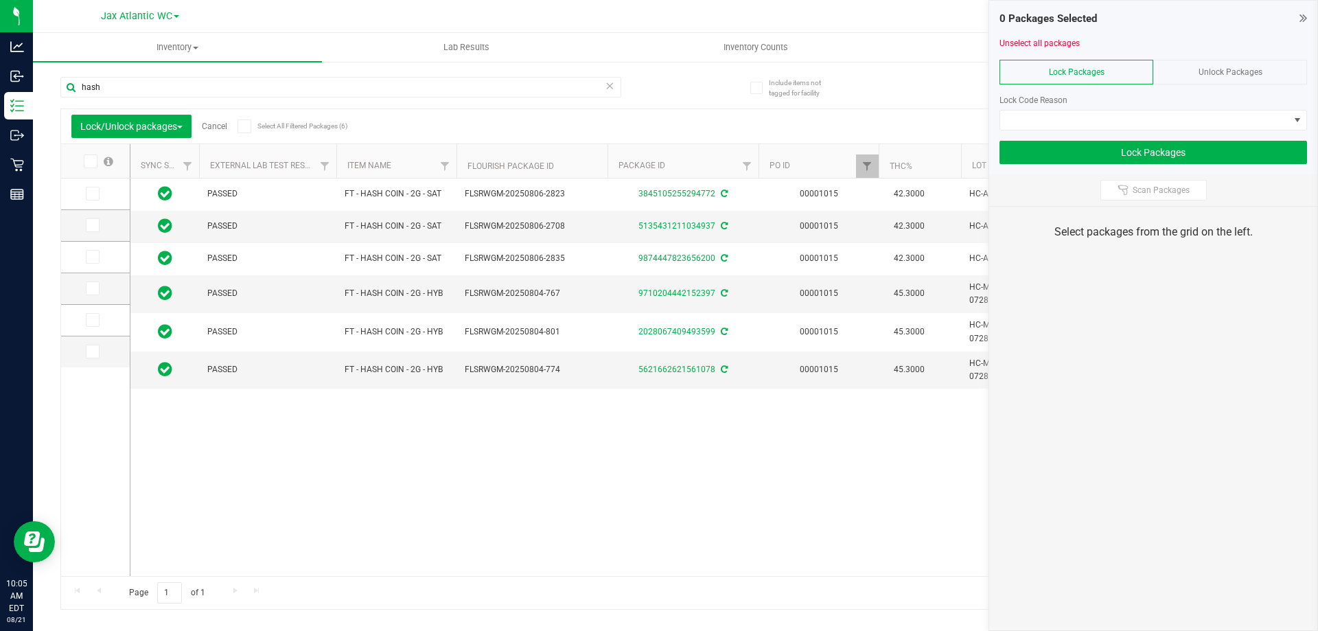
click at [87, 167] on span at bounding box center [91, 162] width 14 height 14
click at [0, 0] on input "checkbox" at bounding box center [0, 0] width 0 height 0
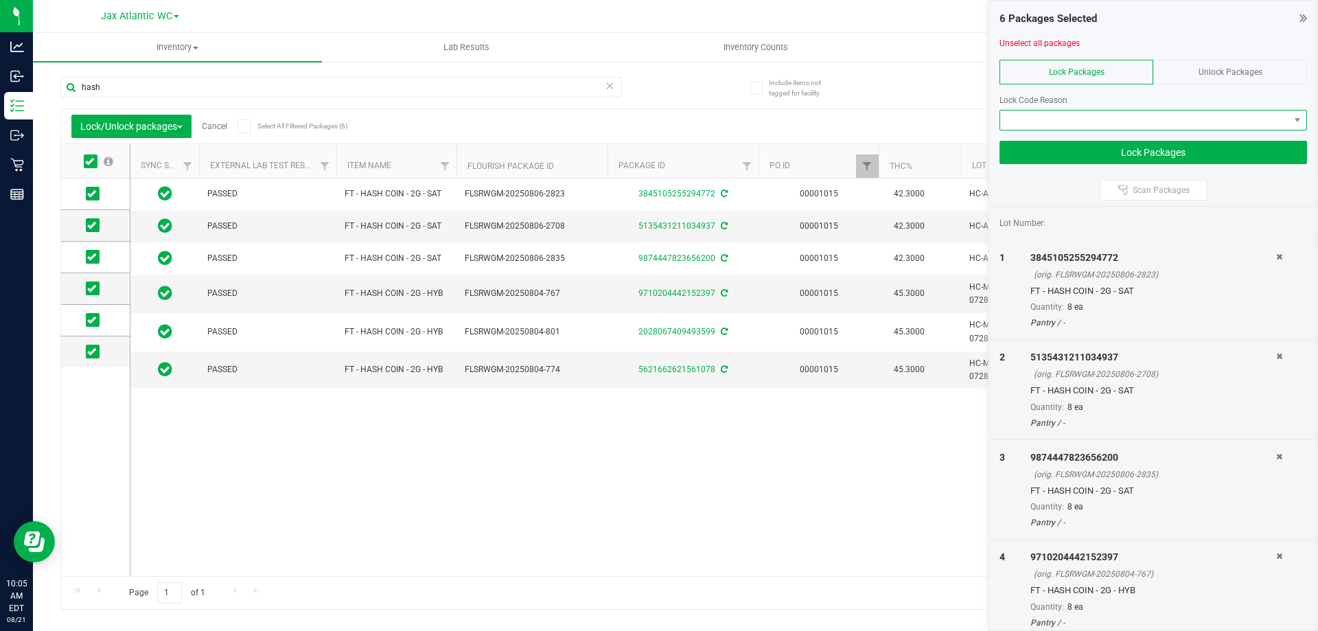
click at [1136, 115] on span at bounding box center [1145, 120] width 289 height 19
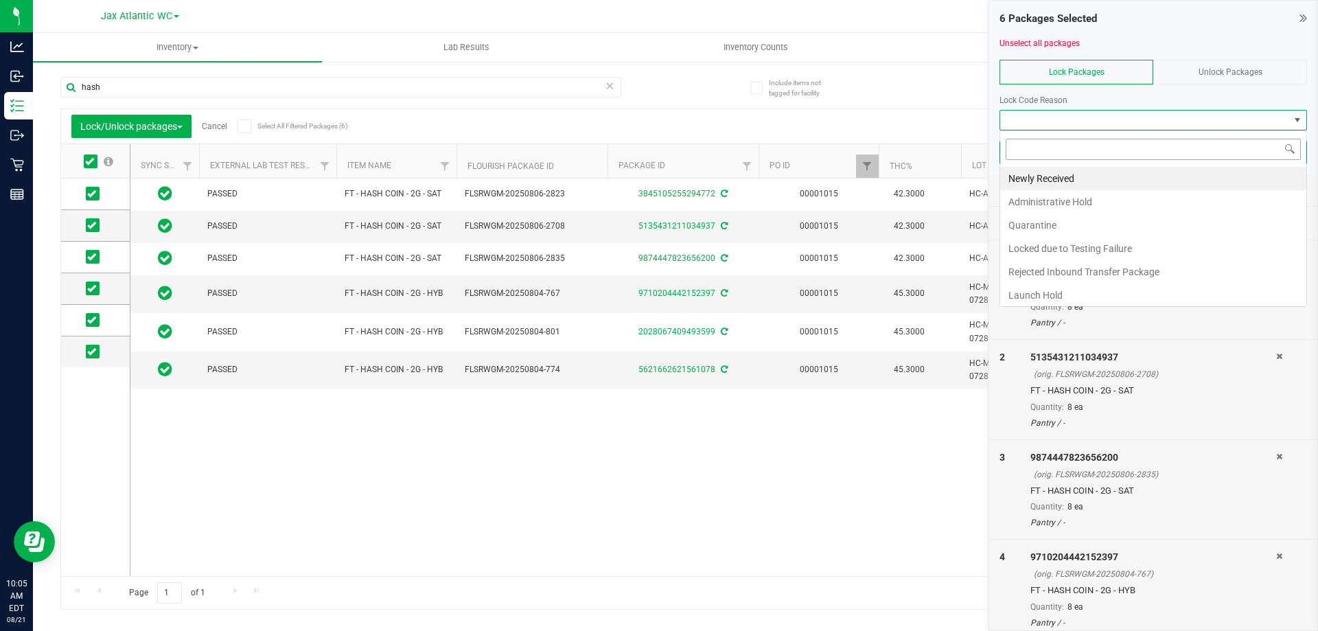
scroll to position [21, 308]
click at [1099, 293] on li "Launch Hold" at bounding box center [1154, 295] width 306 height 23
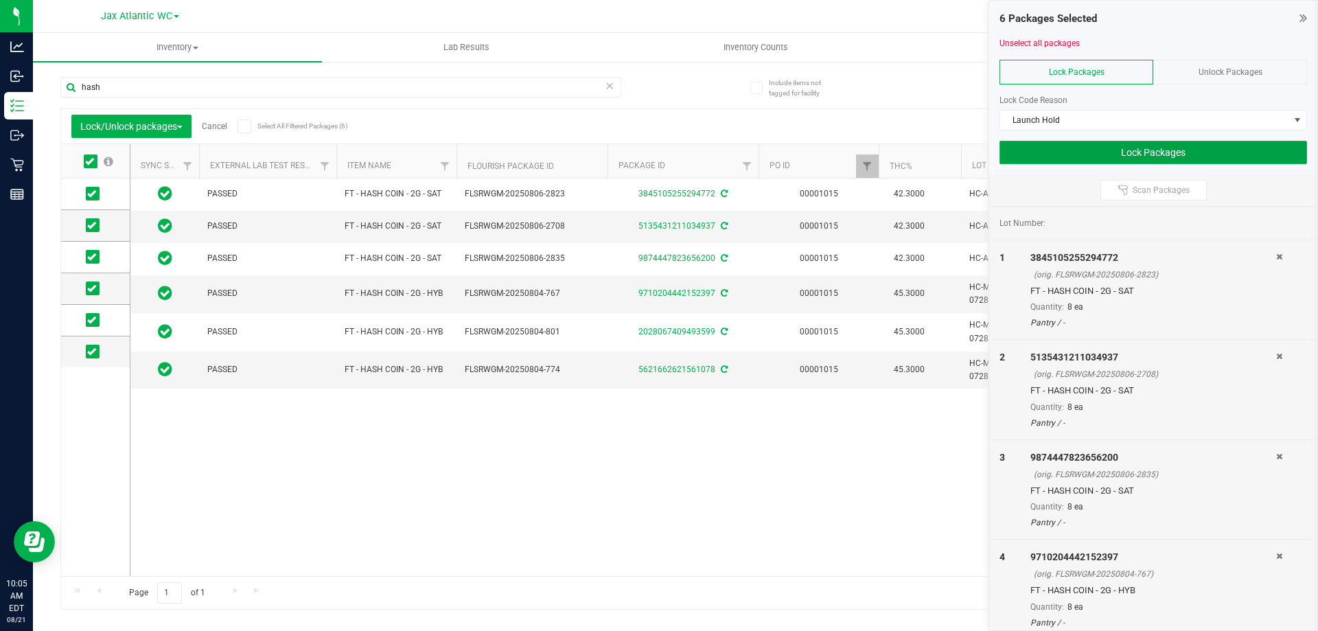
click at [1155, 150] on button "Lock Packages" at bounding box center [1154, 152] width 308 height 23
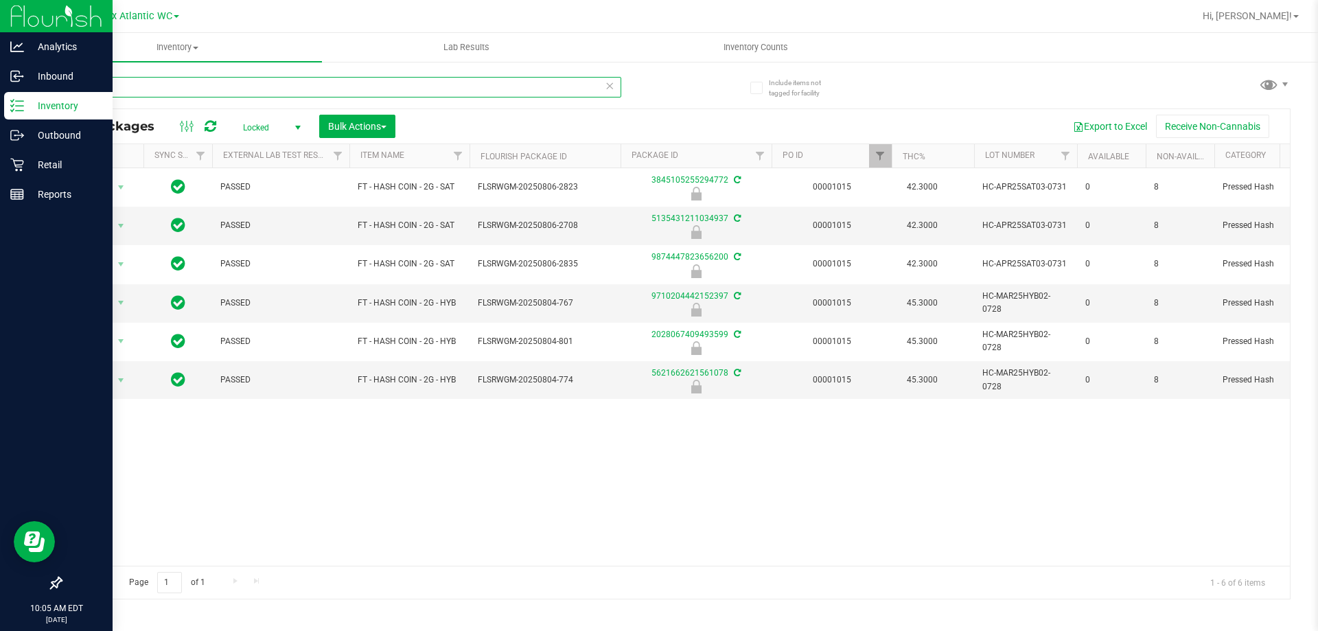
drag, startPoint x: 130, startPoint y: 92, endPoint x: 0, endPoint y: 107, distance: 131.3
click at [0, 107] on div "Analytics Inbound Inventory Outbound Retail Reports 10:05 AM EDT 08/21/2025 08/…" at bounding box center [659, 315] width 1318 height 631
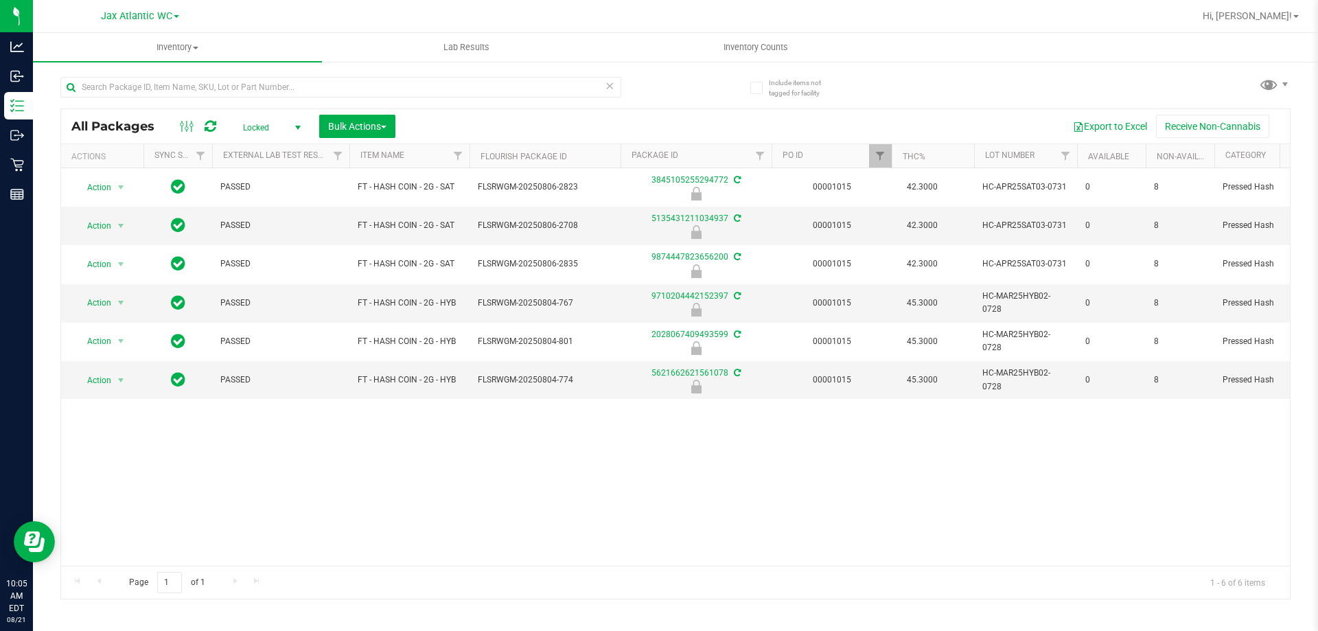
drag, startPoint x: 520, startPoint y: 102, endPoint x: 521, endPoint y: 115, distance: 12.4
click at [520, 103] on div at bounding box center [340, 93] width 561 height 32
click at [383, 126] on span "Bulk Actions" at bounding box center [357, 126] width 58 height 11
click at [397, 253] on span "Lock/Unlock packages" at bounding box center [375, 258] width 94 height 11
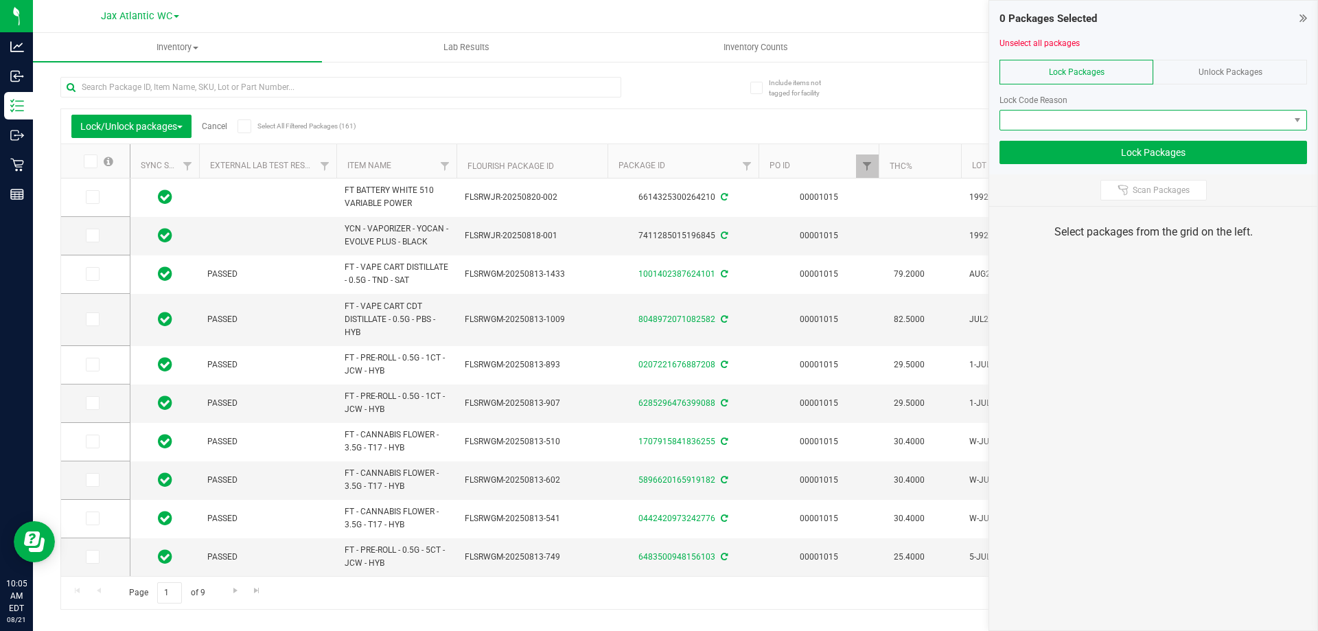
click at [1141, 121] on span at bounding box center [1145, 120] width 289 height 19
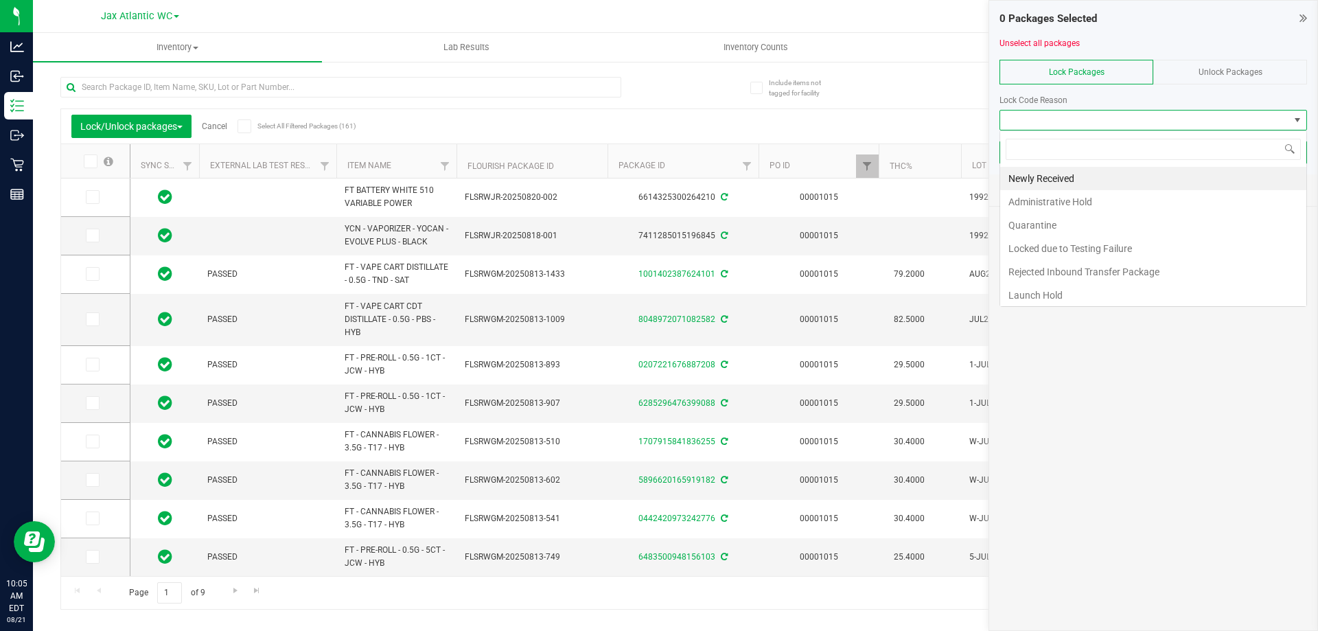
scroll to position [21, 308]
click at [1071, 166] on div "Newly Received Administrative Hold Quarantine Locked due to Testing Failure Rej…" at bounding box center [1154, 218] width 308 height 177
click at [1073, 181] on li "Newly Received" at bounding box center [1154, 178] width 306 height 23
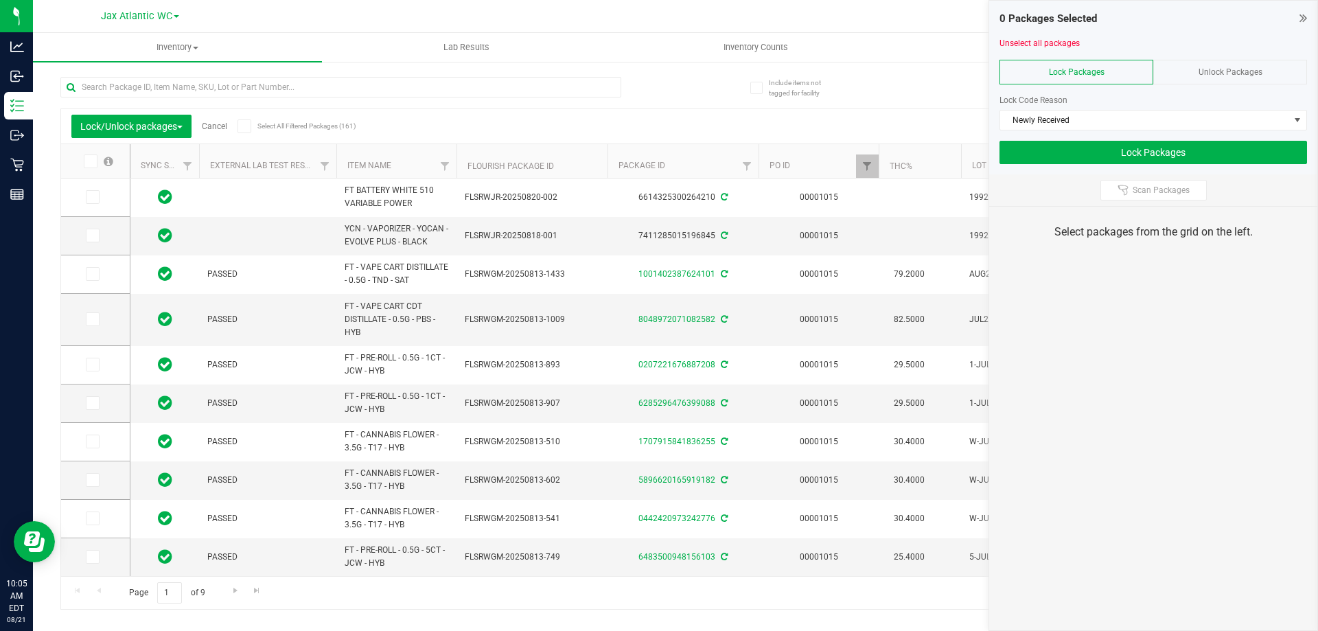
click at [93, 161] on icon at bounding box center [89, 161] width 9 height 0
click at [0, 0] on input "checkbox" at bounding box center [0, 0] width 0 height 0
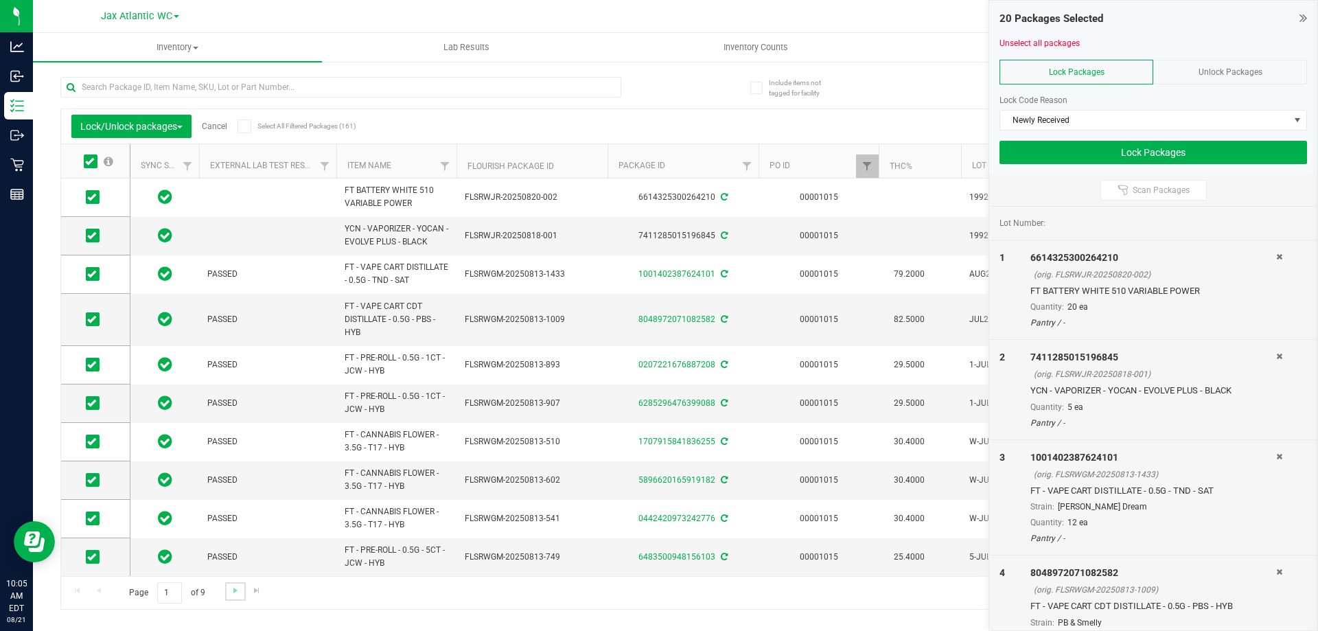
click at [228, 594] on link "Go to the next page" at bounding box center [235, 591] width 20 height 19
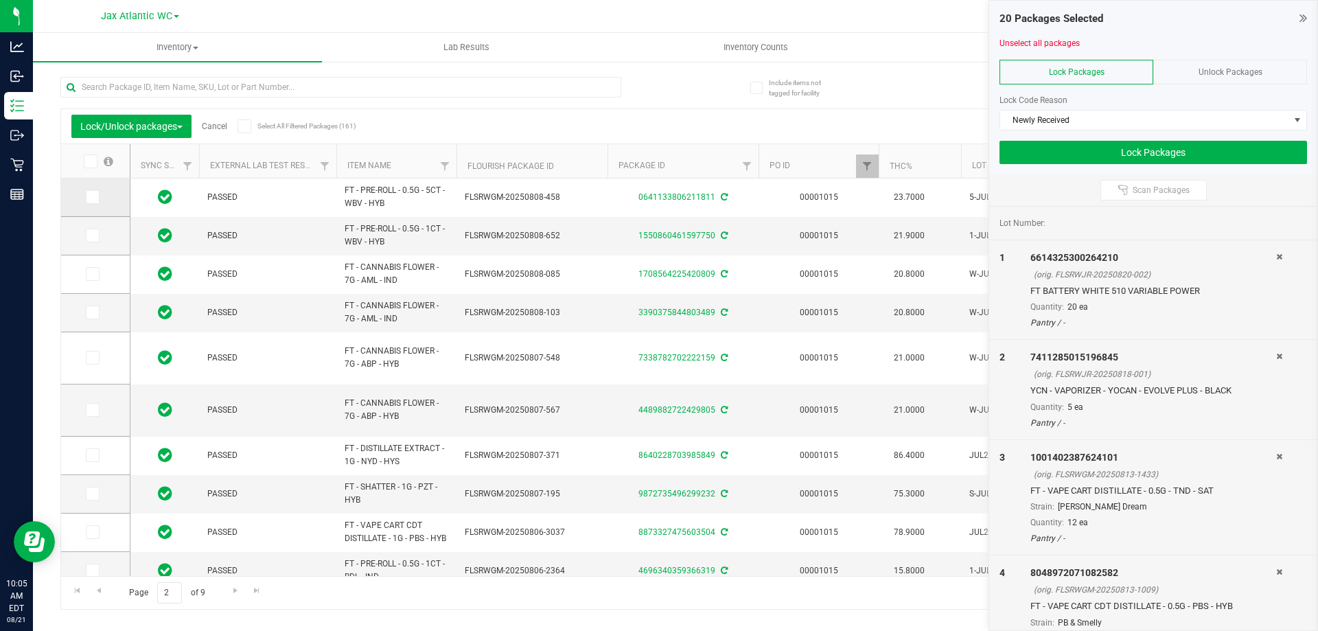
drag, startPoint x: 80, startPoint y: 163, endPoint x: 91, endPoint y: 181, distance: 20.4
click at [81, 163] on label at bounding box center [97, 162] width 53 height 14
click at [0, 0] on input "checkbox" at bounding box center [0, 0] width 0 height 0
click at [242, 595] on link "Go to the next page" at bounding box center [235, 591] width 20 height 19
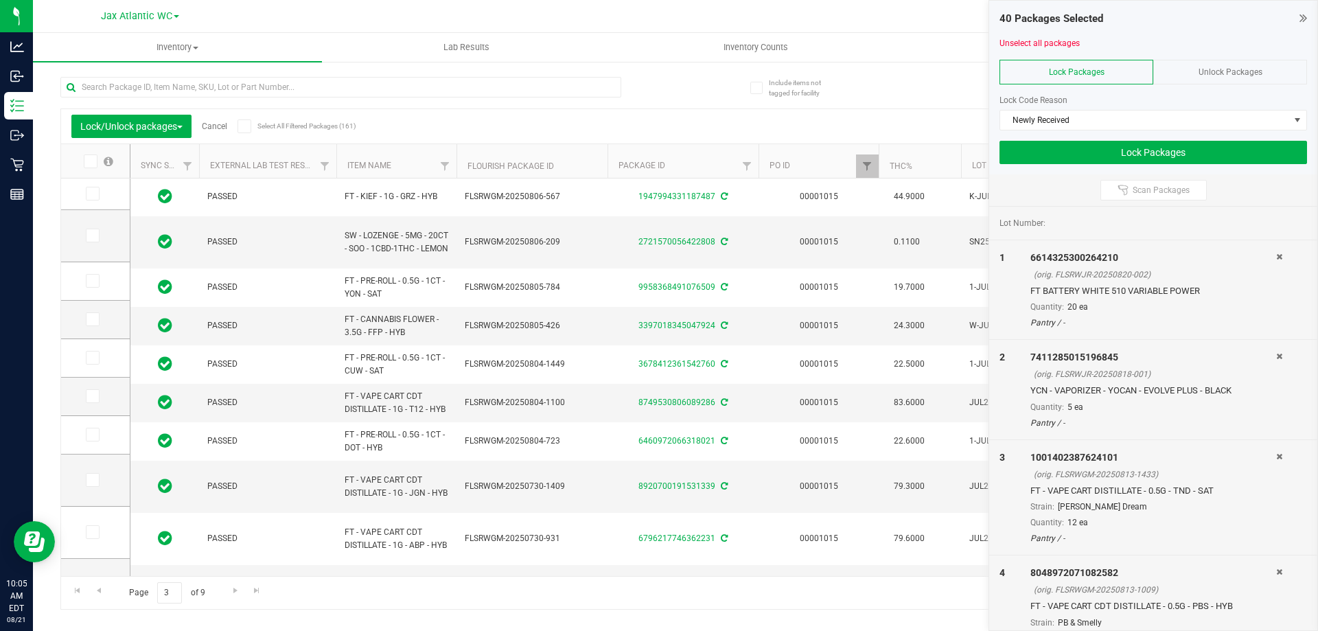
click at [80, 160] on label at bounding box center [97, 162] width 53 height 14
click at [0, 0] on input "checkbox" at bounding box center [0, 0] width 0 height 0
click at [227, 593] on link "Go to the next page" at bounding box center [235, 591] width 20 height 19
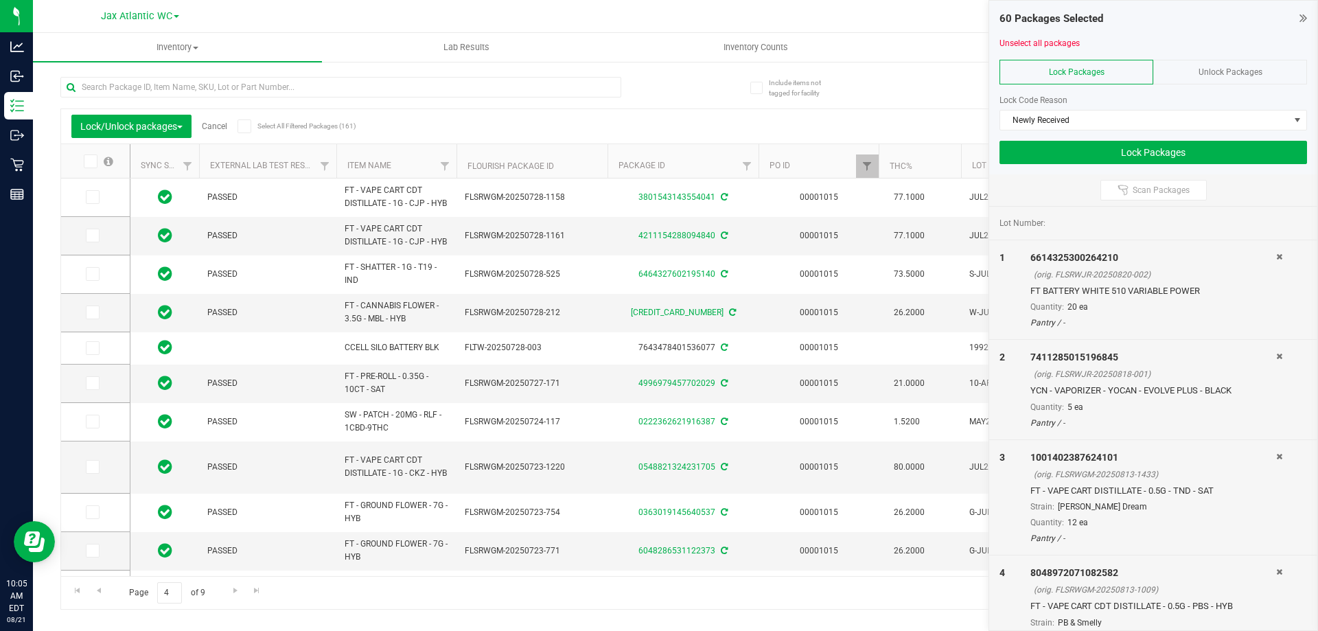
click at [92, 161] on icon at bounding box center [89, 161] width 9 height 0
click at [0, 0] on input "checkbox" at bounding box center [0, 0] width 0 height 0
click at [236, 593] on span "Go to the next page" at bounding box center [235, 590] width 11 height 11
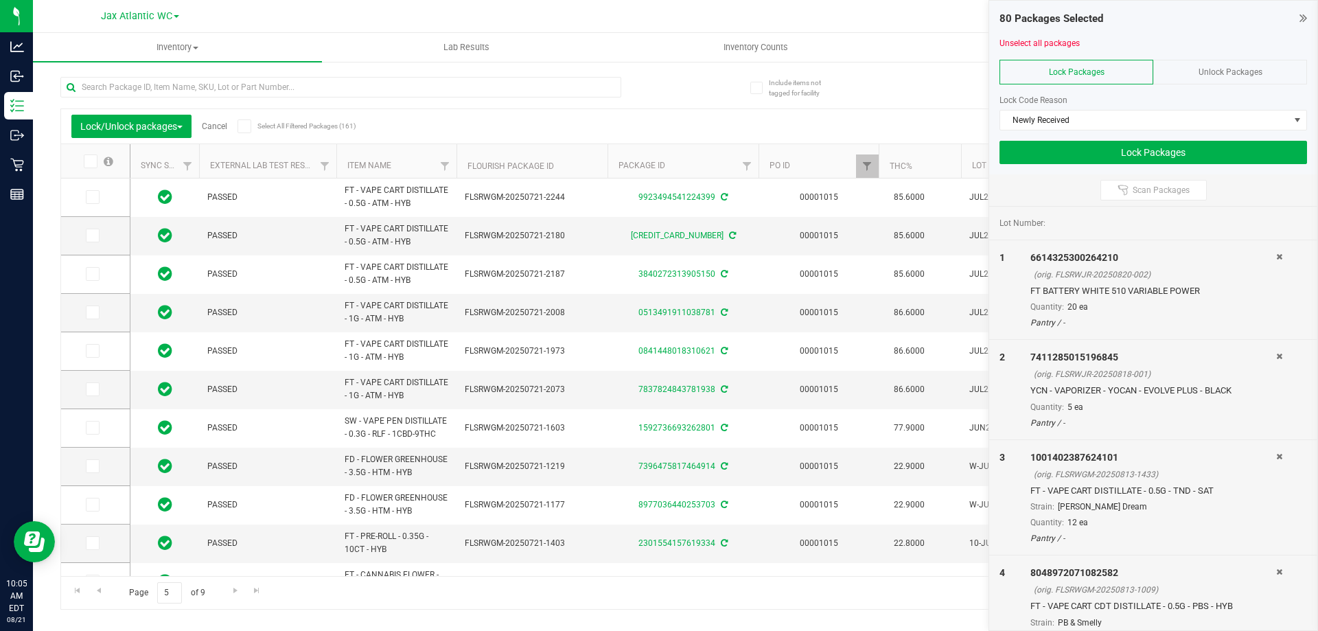
click at [85, 163] on span at bounding box center [91, 162] width 14 height 14
click at [0, 0] on input "checkbox" at bounding box center [0, 0] width 0 height 0
click at [239, 589] on span "Go to the next page" at bounding box center [235, 590] width 11 height 11
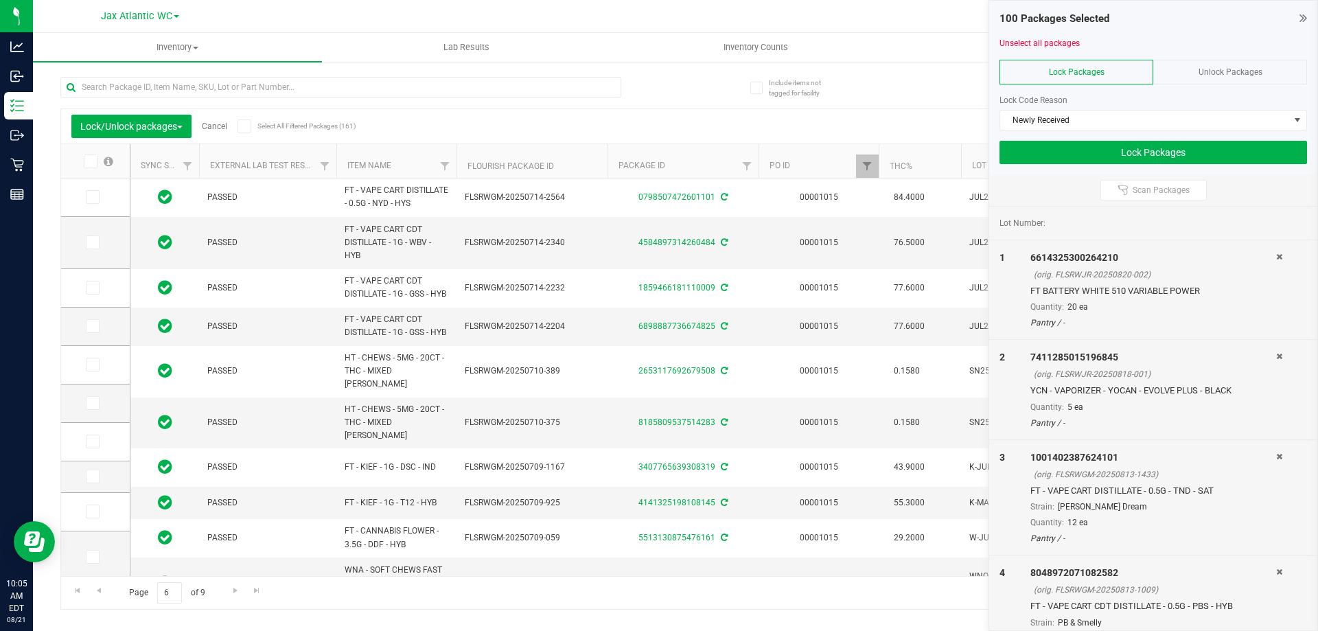
click at [87, 161] on icon at bounding box center [89, 161] width 9 height 0
click at [0, 0] on input "checkbox" at bounding box center [0, 0] width 0 height 0
click at [225, 587] on link "Go to the next page" at bounding box center [235, 591] width 20 height 19
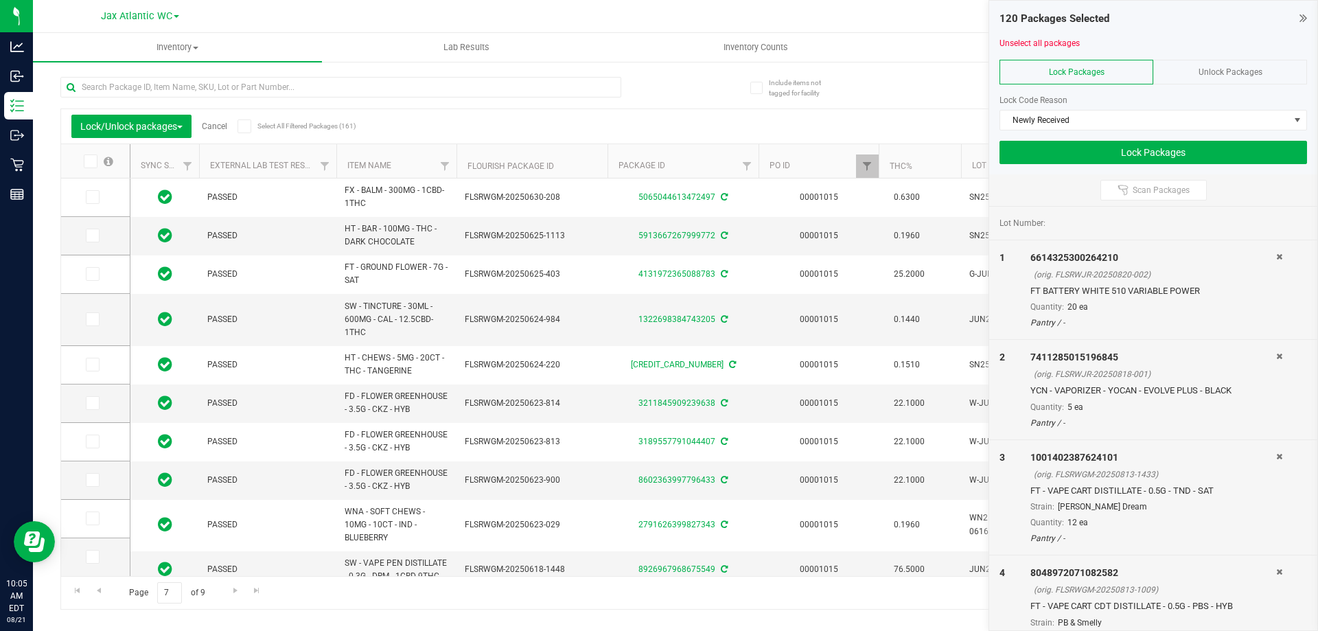
click at [91, 161] on icon at bounding box center [89, 161] width 9 height 0
click at [0, 0] on input "checkbox" at bounding box center [0, 0] width 0 height 0
click at [241, 587] on link "Go to the next page" at bounding box center [235, 591] width 20 height 19
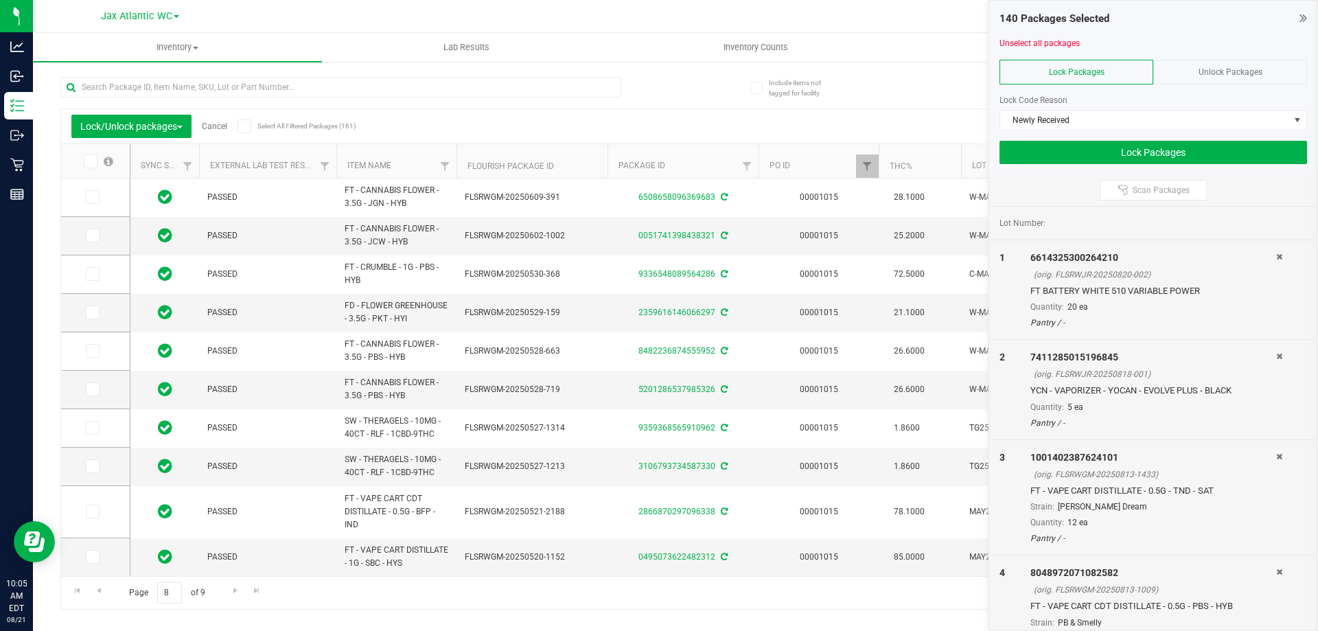
click at [98, 160] on label at bounding box center [97, 162] width 53 height 14
click at [0, 0] on input "checkbox" at bounding box center [0, 0] width 0 height 0
click at [225, 594] on link "Go to the next page" at bounding box center [235, 591] width 20 height 19
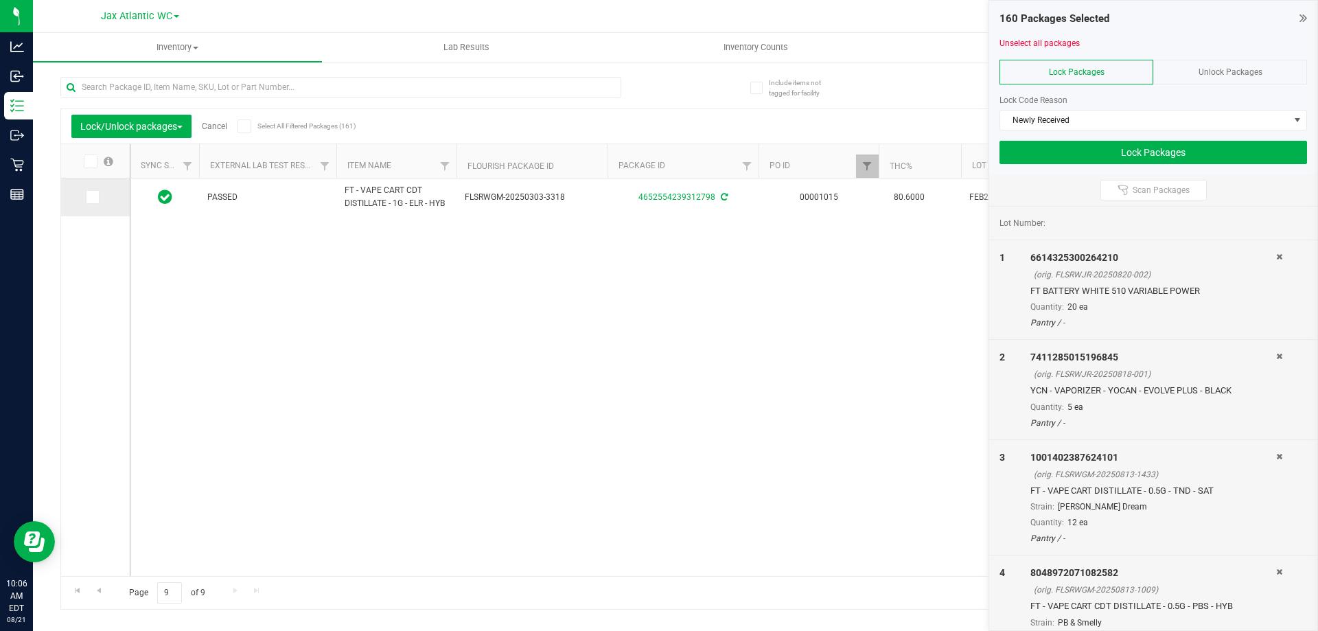
click at [97, 198] on span at bounding box center [93, 197] width 14 height 14
click at [0, 0] on input "checkbox" at bounding box center [0, 0] width 0 height 0
click at [1098, 152] on button "Lock Packages" at bounding box center [1154, 152] width 308 height 23
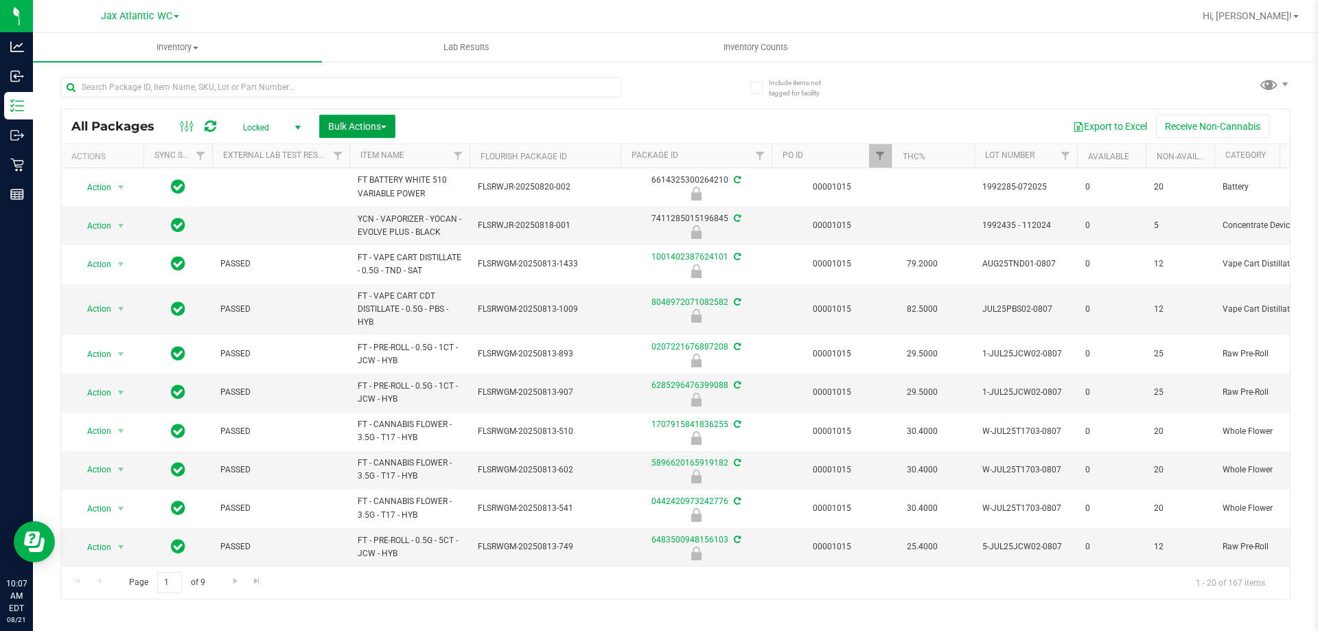
click at [376, 125] on span "Bulk Actions" at bounding box center [357, 126] width 58 height 11
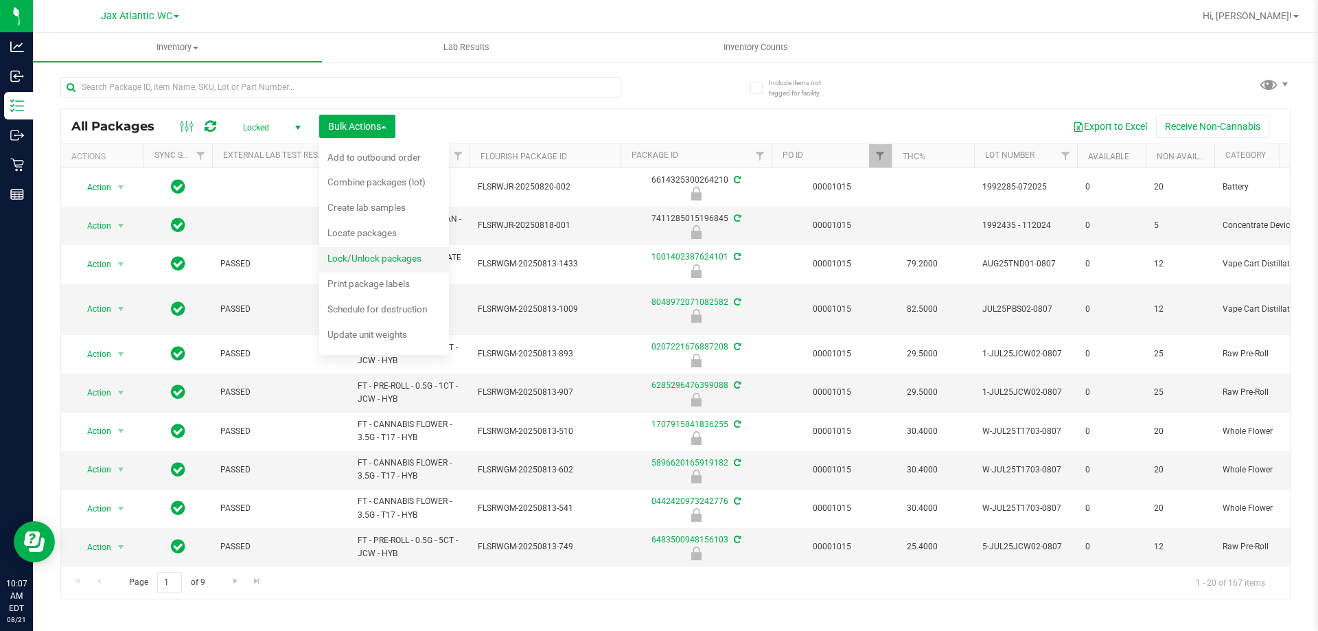
click at [374, 263] on span "Lock/Unlock packages" at bounding box center [375, 258] width 94 height 11
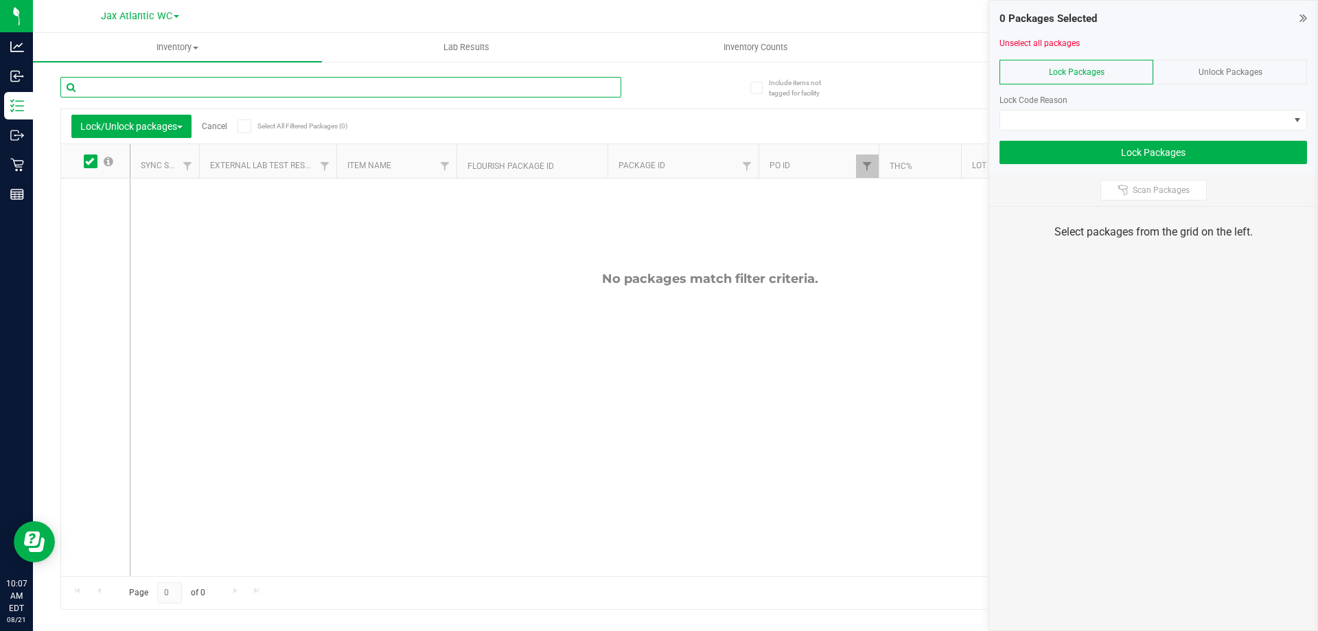
click at [207, 91] on input "text" at bounding box center [340, 87] width 561 height 21
type input "pkn"
click at [174, 124] on span "Lock/Unlock packages" at bounding box center [131, 126] width 102 height 11
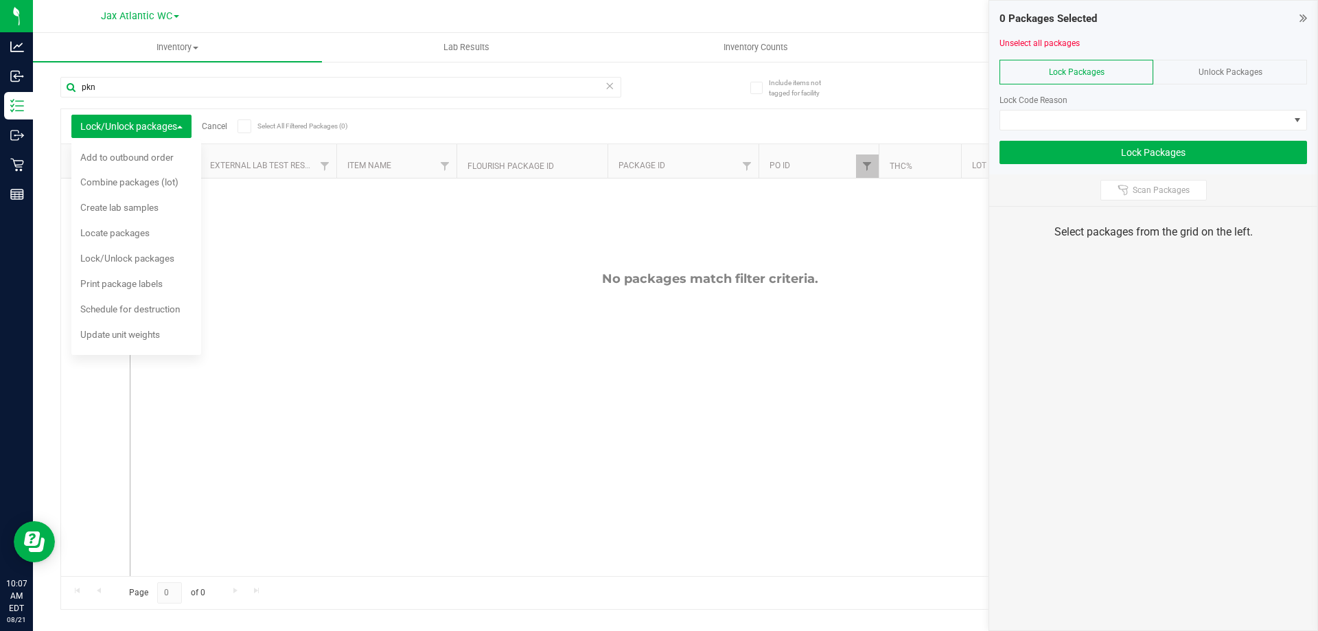
click at [415, 118] on div "Export to Excel Receive Non-Cannabis" at bounding box center [803, 126] width 954 height 23
click at [1303, 22] on icon at bounding box center [1304, 18] width 8 height 14
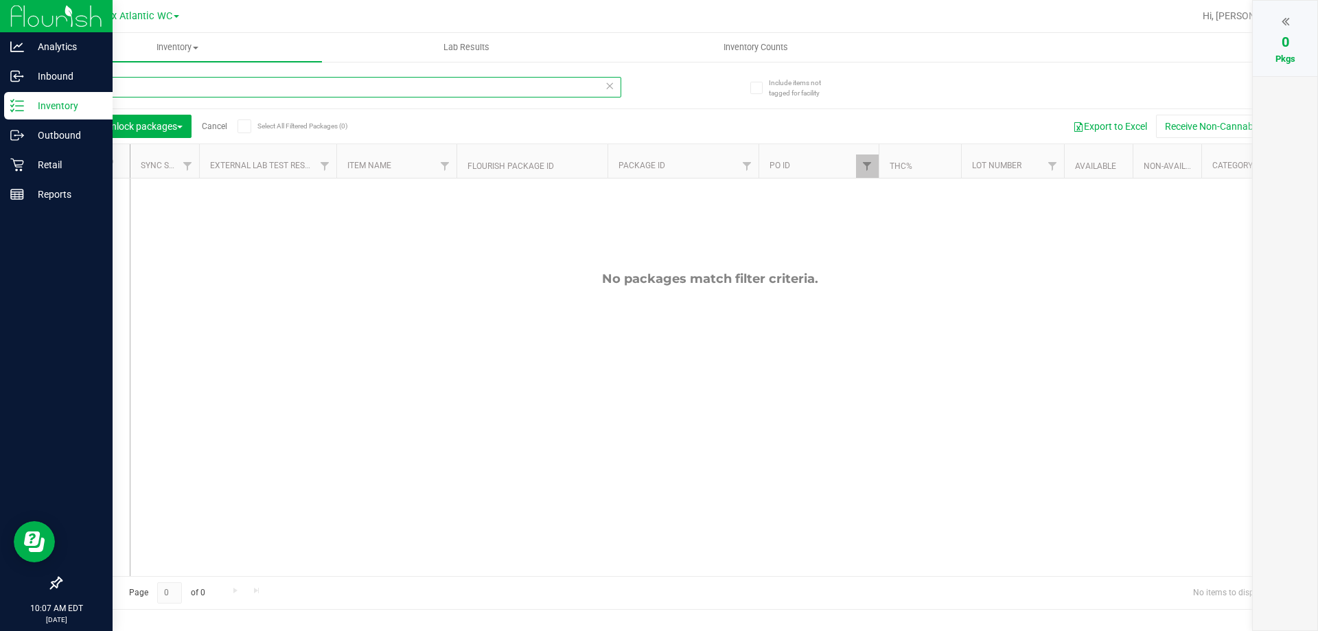
drag, startPoint x: 134, startPoint y: 86, endPoint x: 32, endPoint y: 108, distance: 104.1
click at [10, 97] on div "Analytics Inbound Inventory Outbound Retail Reports 10:07 AM EDT [DATE] 08/21 J…" at bounding box center [659, 315] width 1318 height 631
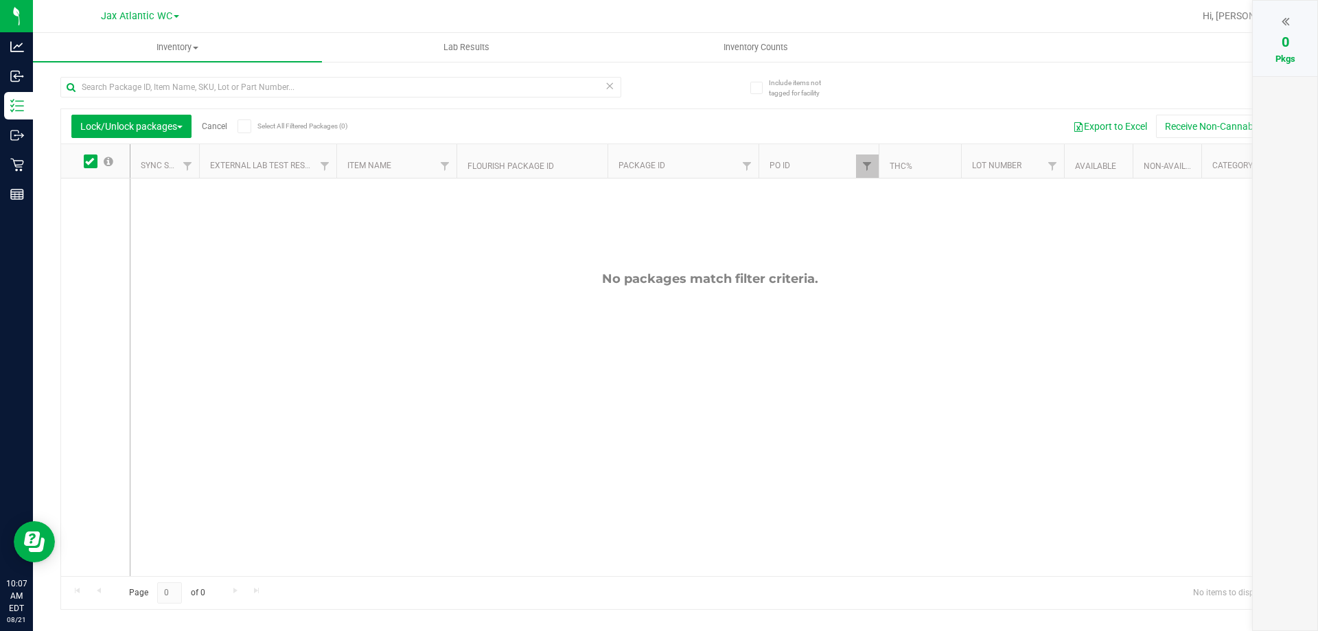
click at [447, 115] on div "Export to Excel Receive Non-Cannabis" at bounding box center [803, 126] width 954 height 23
click at [124, 126] on span "Lock/Unlock packages" at bounding box center [131, 126] width 102 height 11
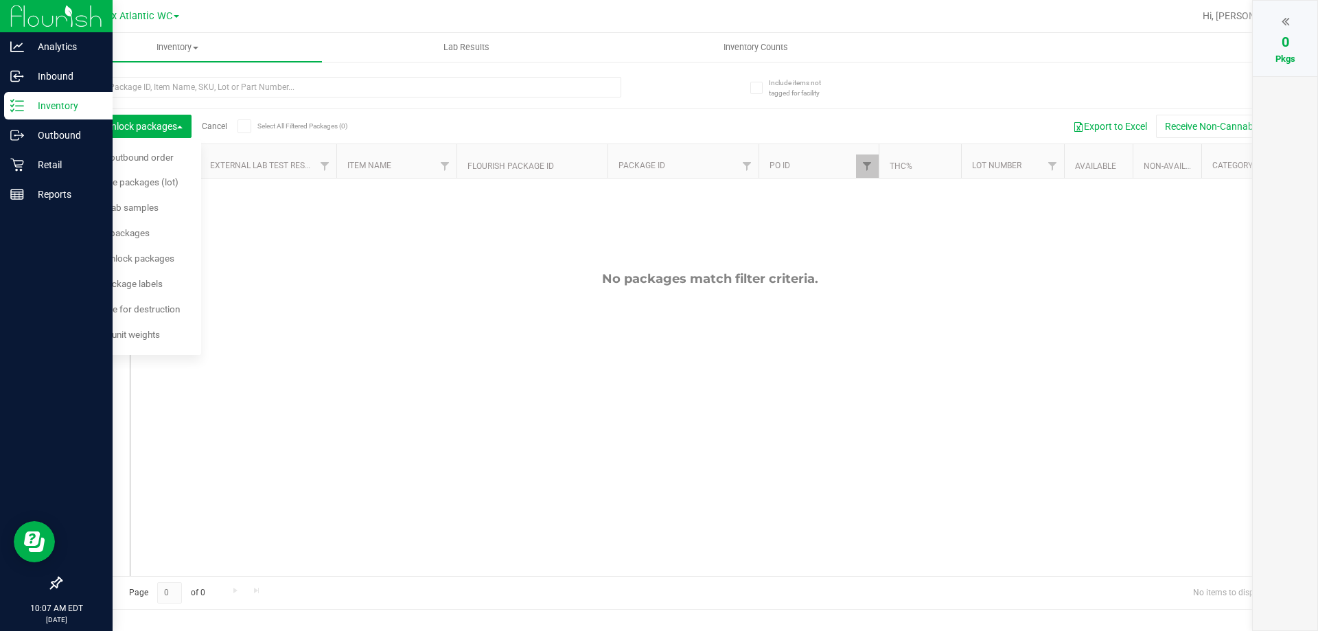
click at [45, 104] on p "Inventory" at bounding box center [65, 106] width 82 height 16
click at [45, 105] on p "Inventory" at bounding box center [65, 106] width 82 height 16
click at [35, 134] on p "Outbound" at bounding box center [65, 135] width 82 height 16
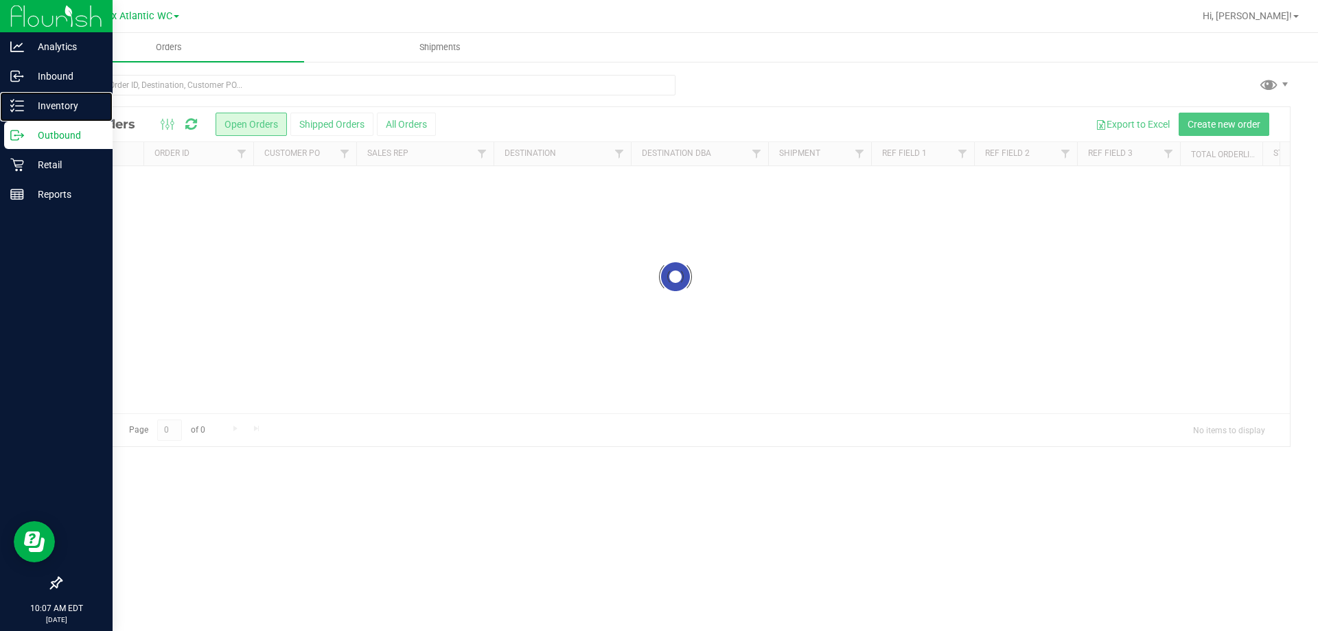
click at [56, 102] on p "Inventory" at bounding box center [65, 106] width 82 height 16
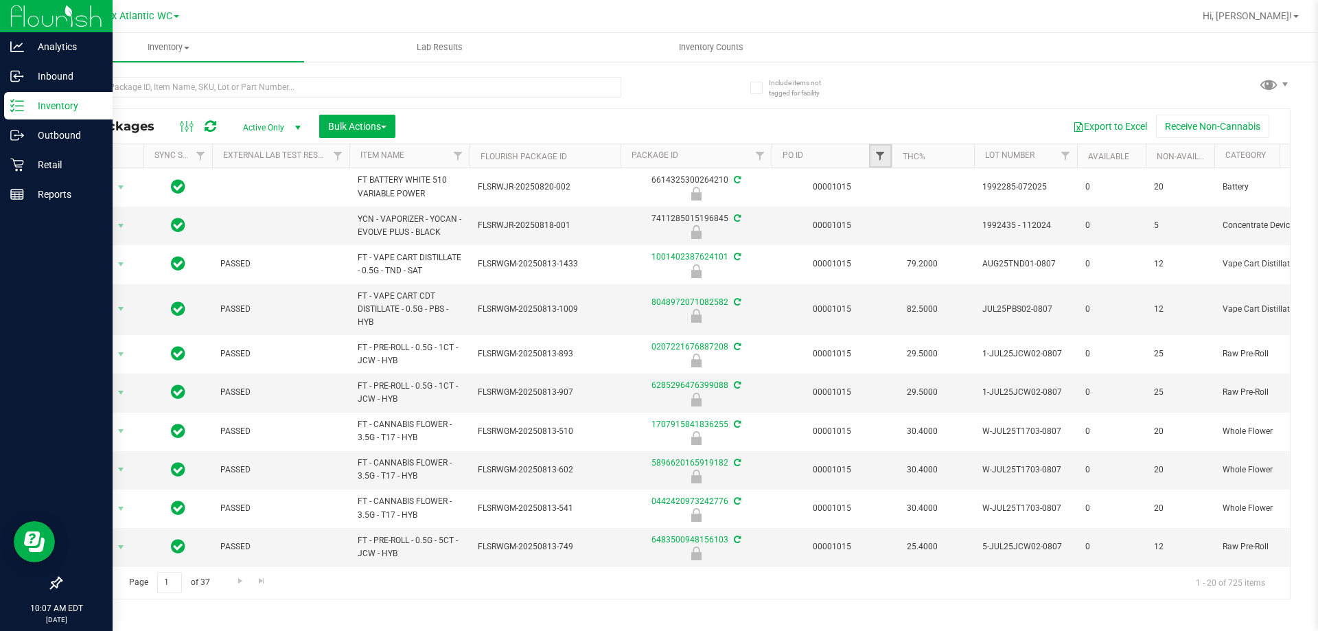
click at [879, 152] on span "Filter" at bounding box center [880, 155] width 11 height 11
type input "1015"
click at [878, 207] on button "Filter" at bounding box center [911, 222] width 66 height 30
click at [287, 95] on input "text" at bounding box center [340, 87] width 561 height 21
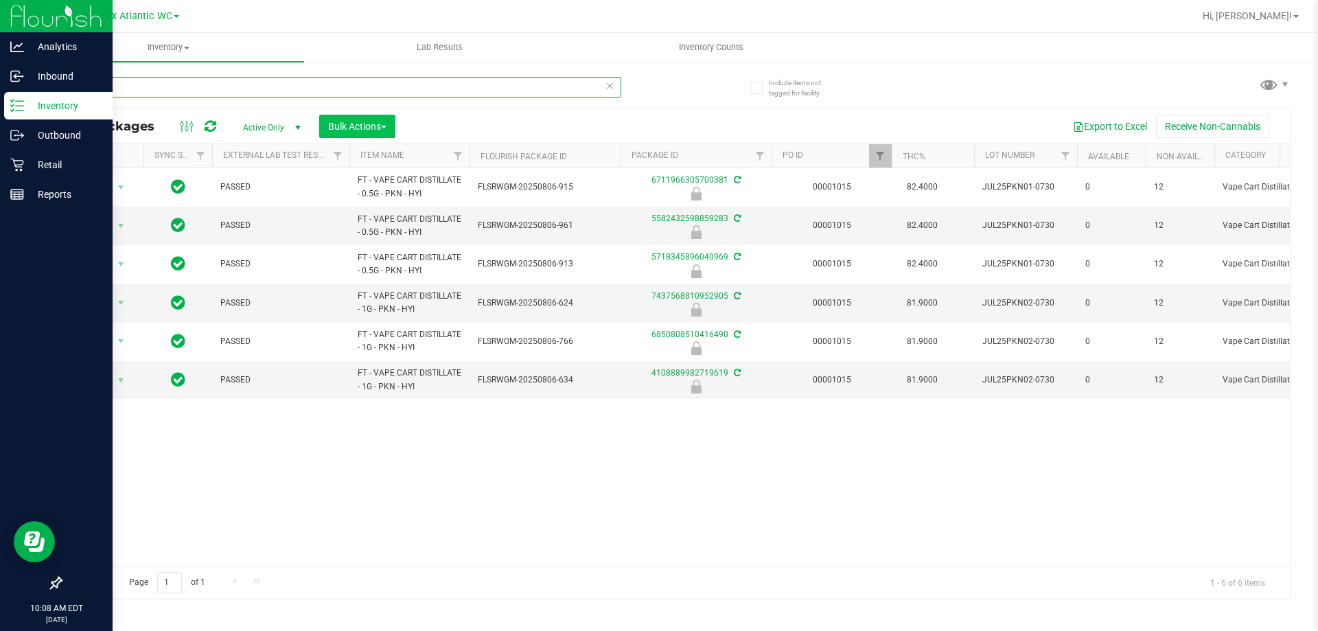
type input "pkn"
click at [362, 126] on span "Bulk Actions" at bounding box center [357, 126] width 58 height 11
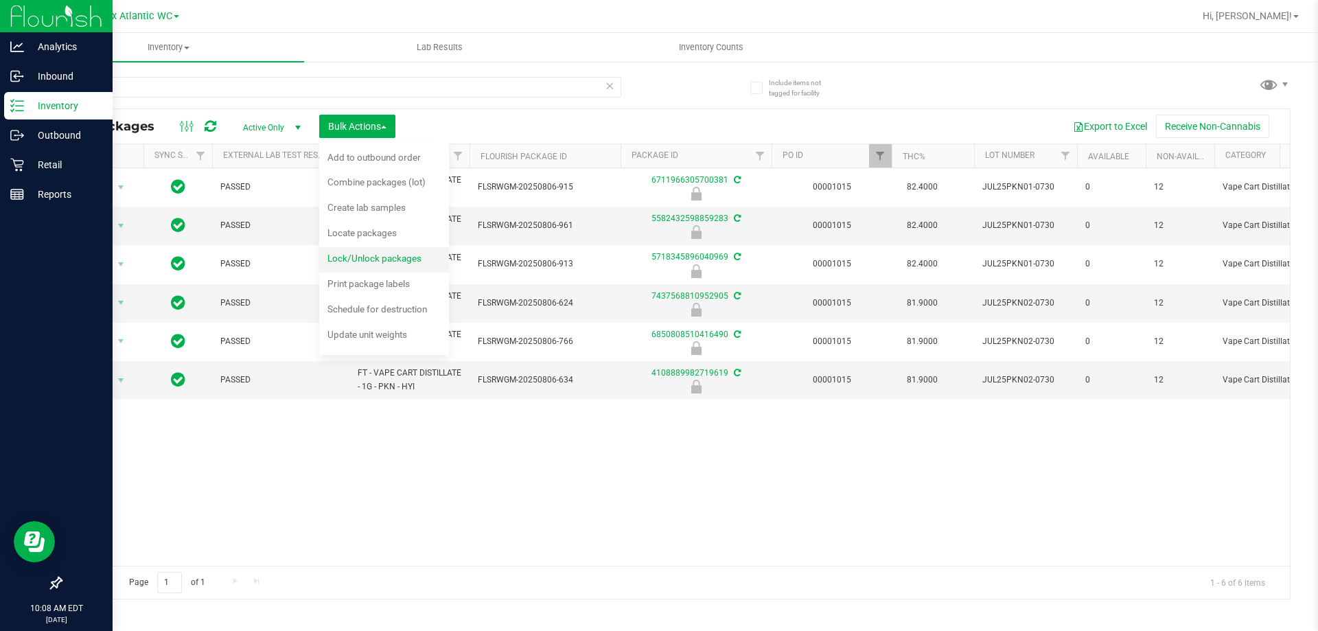
click at [387, 255] on span "Lock/Unlock packages" at bounding box center [375, 258] width 94 height 11
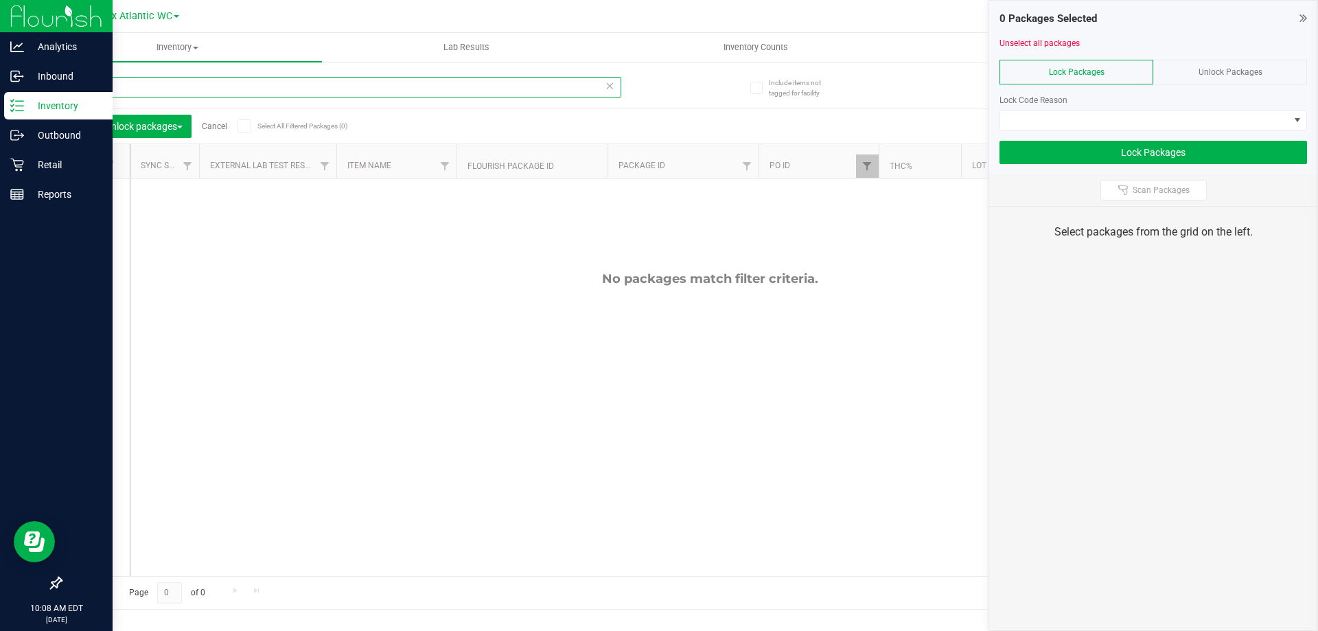
click at [118, 91] on input "pkn" at bounding box center [340, 87] width 561 height 21
type input "p"
click at [108, 121] on span "Lock/Unlock packages" at bounding box center [131, 126] width 102 height 11
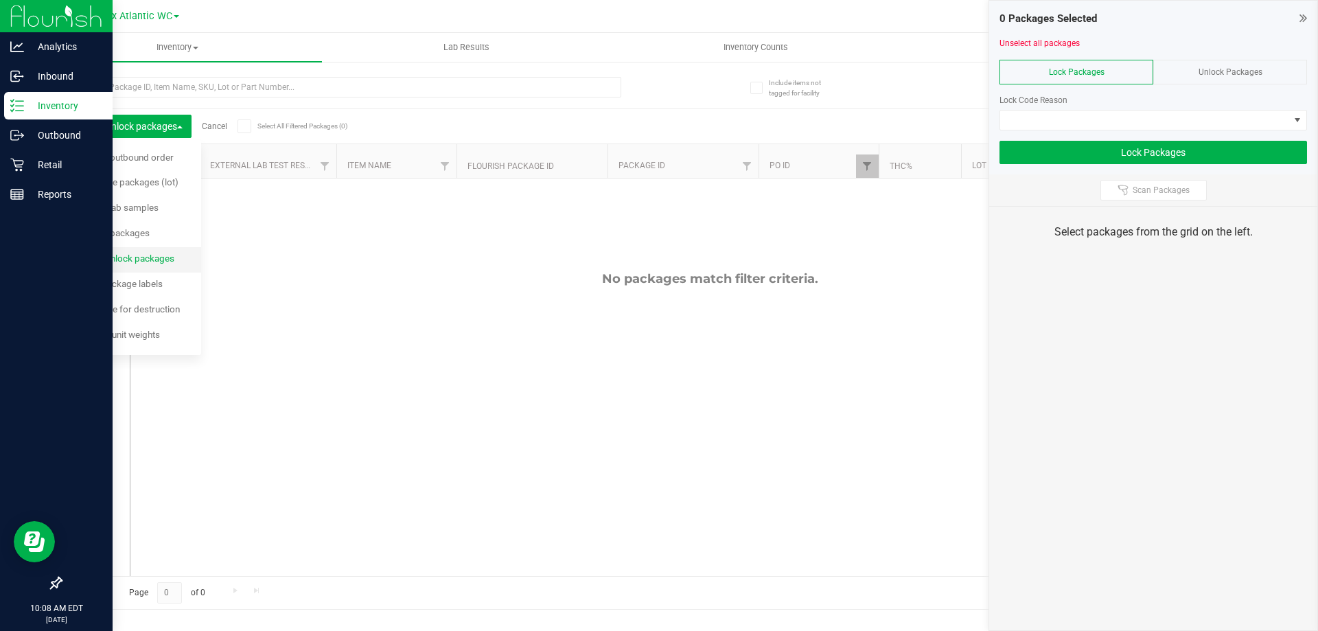
click at [148, 251] on div "Lock/Unlock packages" at bounding box center [136, 260] width 113 height 22
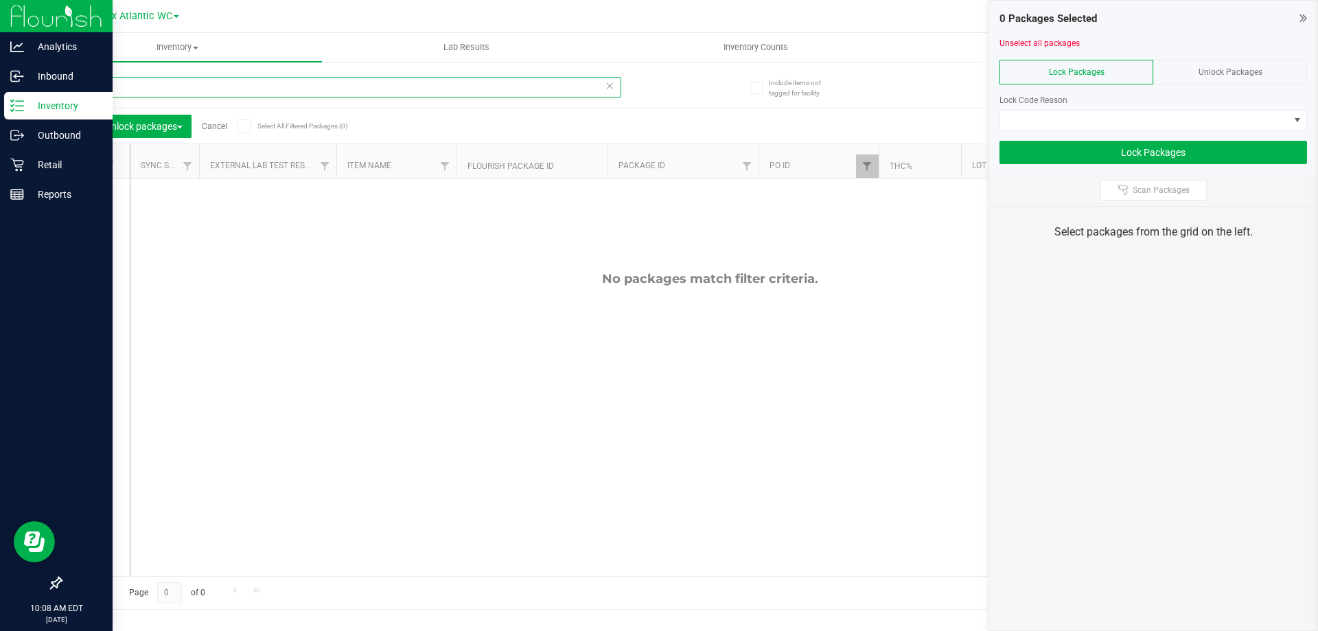
drag, startPoint x: 174, startPoint y: 95, endPoint x: 0, endPoint y: 98, distance: 174.4
click at [0, 98] on div "Analytics Inbound Inventory Outbound Retail Reports 10:08 AM EDT [DATE] 08/21 J…" at bounding box center [659, 315] width 1318 height 631
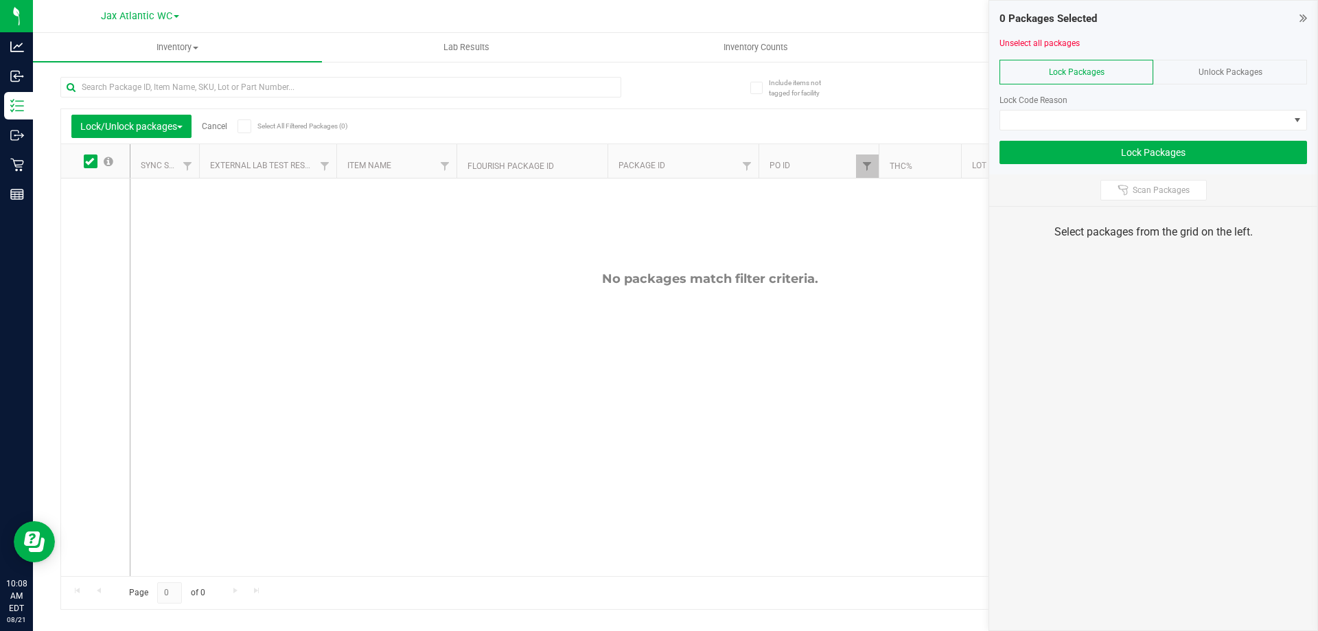
click at [1302, 18] on icon at bounding box center [1304, 18] width 8 height 14
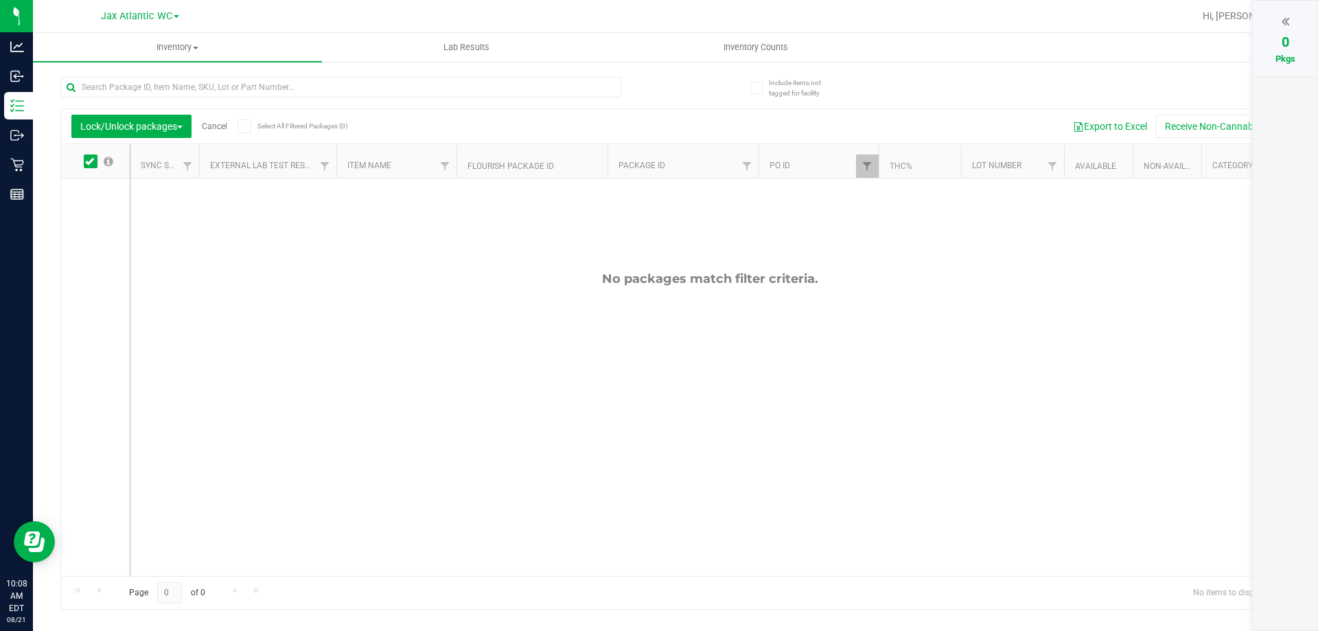
click at [693, 125] on div "Export to Excel Receive Non-Cannabis" at bounding box center [803, 126] width 954 height 23
click at [94, 163] on span at bounding box center [91, 162] width 14 height 14
click at [0, 0] on input "checkbox" at bounding box center [0, 0] width 0 height 0
click at [225, 590] on div "Page 0 of 0 No items to display" at bounding box center [675, 592] width 1229 height 33
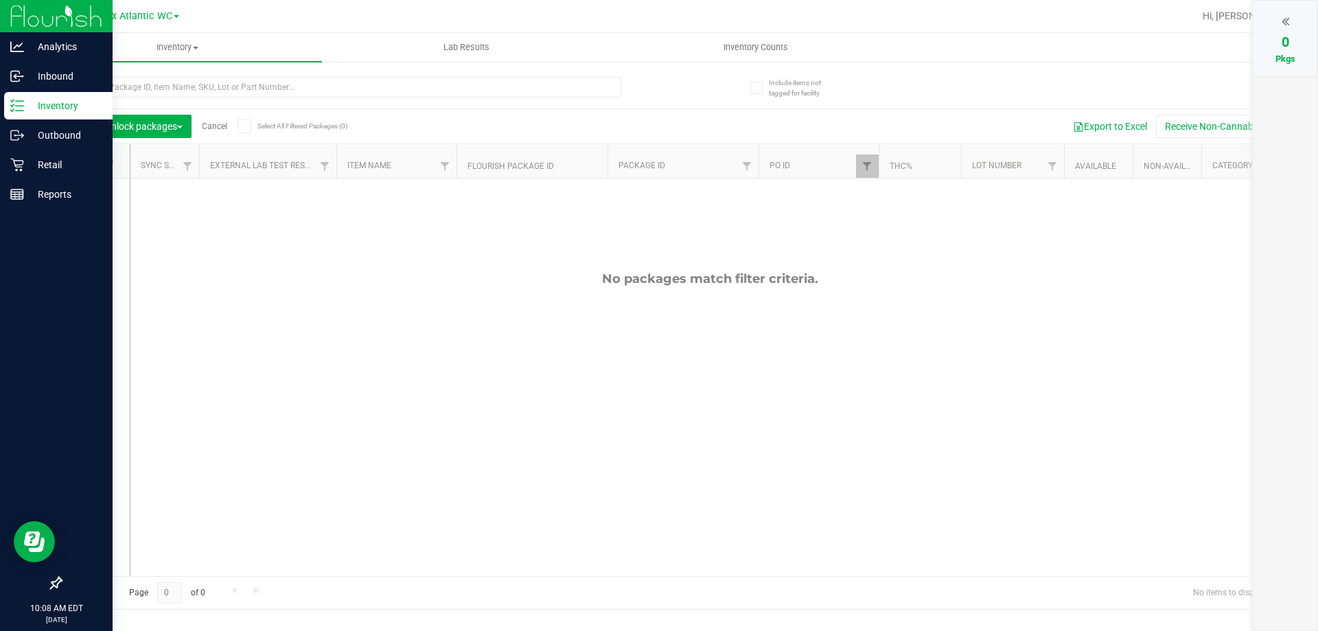
click at [38, 105] on p "Inventory" at bounding box center [65, 106] width 82 height 16
click at [54, 76] on p "Inbound" at bounding box center [65, 76] width 82 height 16
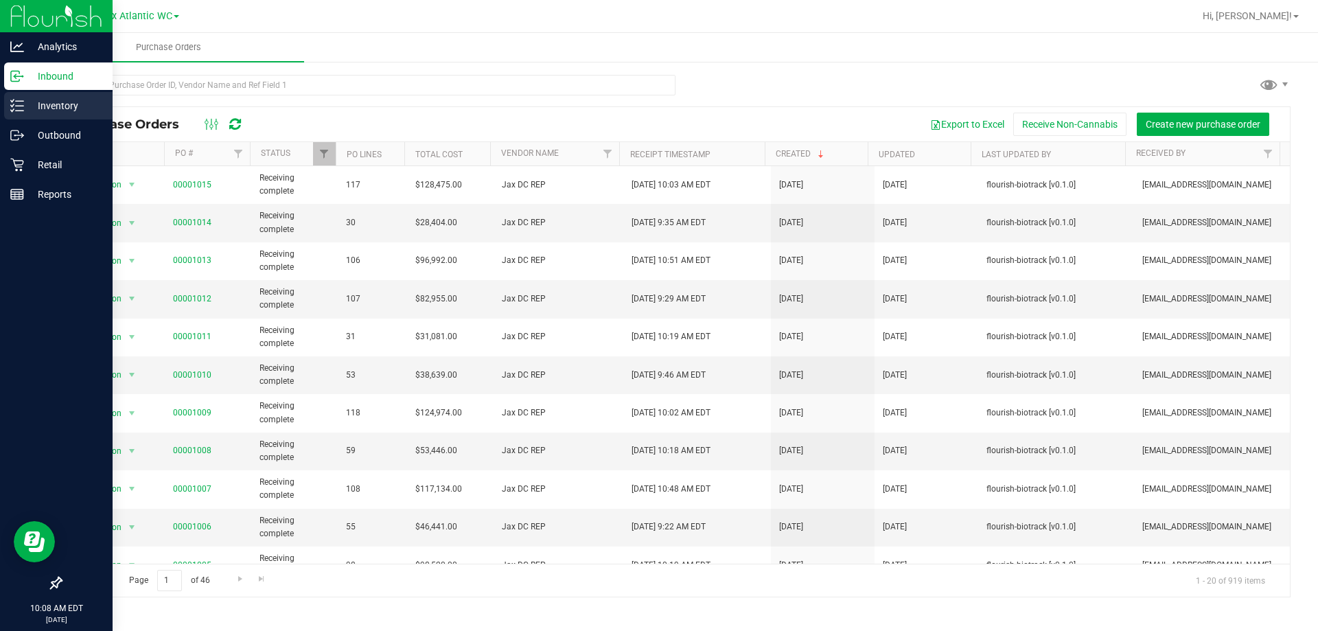
click at [28, 95] on div "Inventory" at bounding box center [58, 105] width 108 height 27
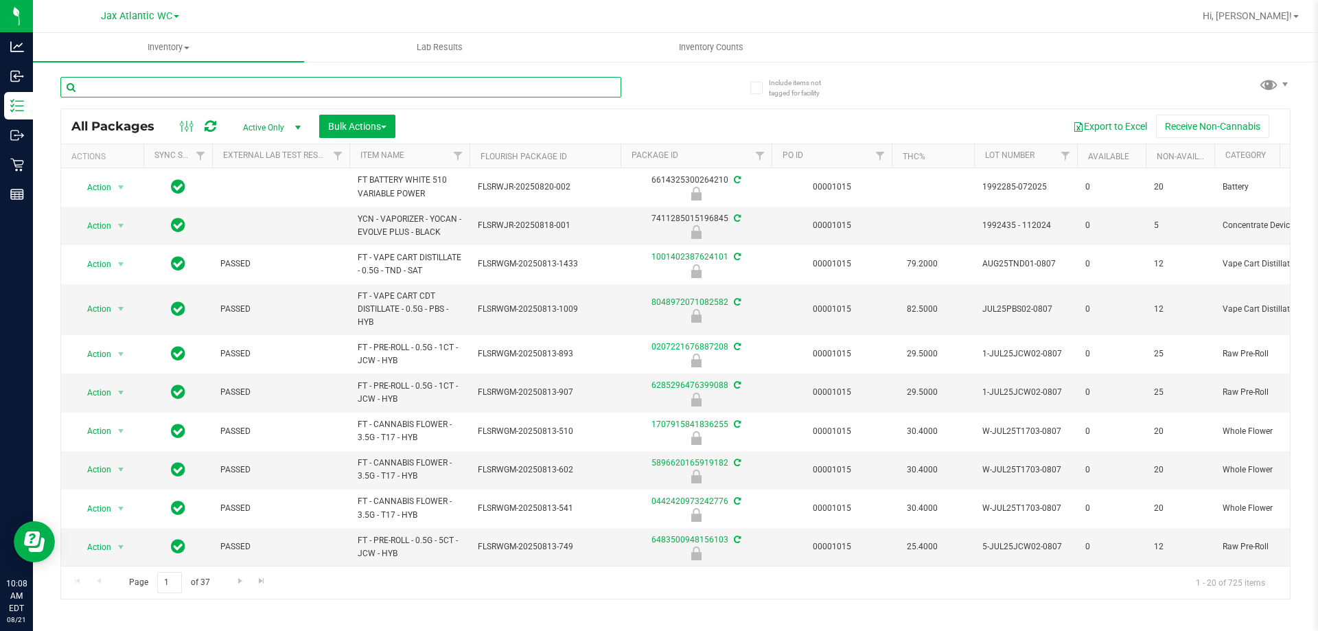
click at [213, 87] on input "text" at bounding box center [340, 87] width 561 height 21
type input "pkn"
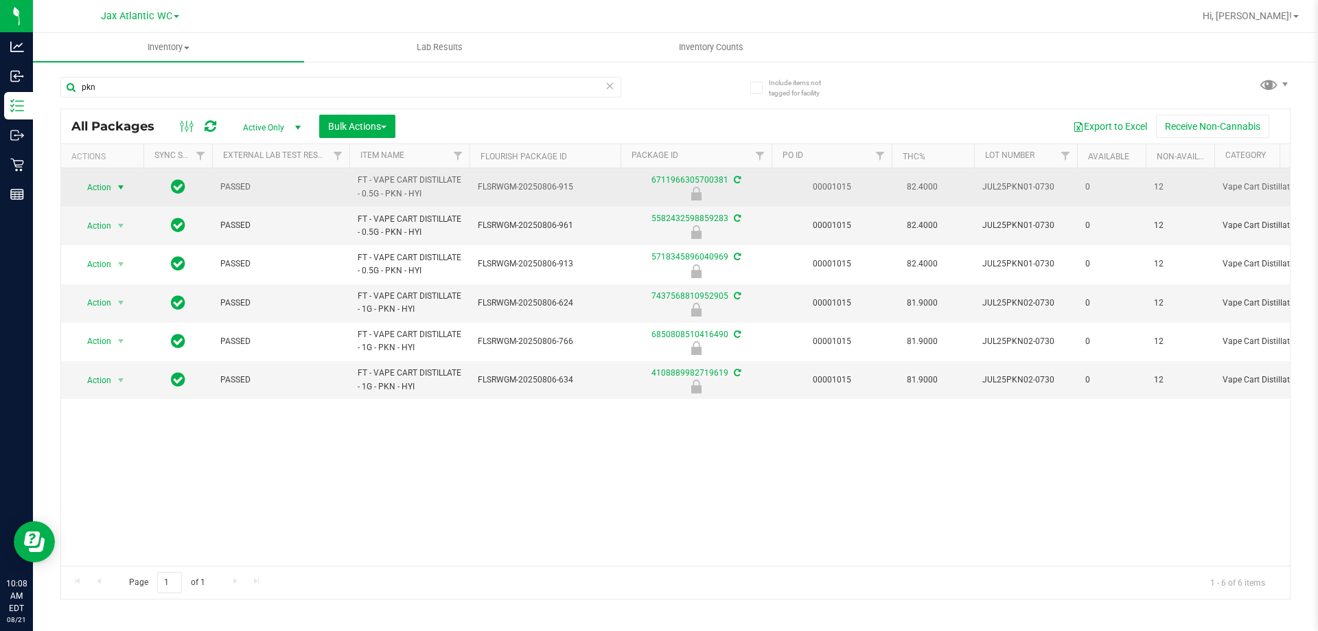
click at [88, 182] on span "Action" at bounding box center [93, 187] width 37 height 19
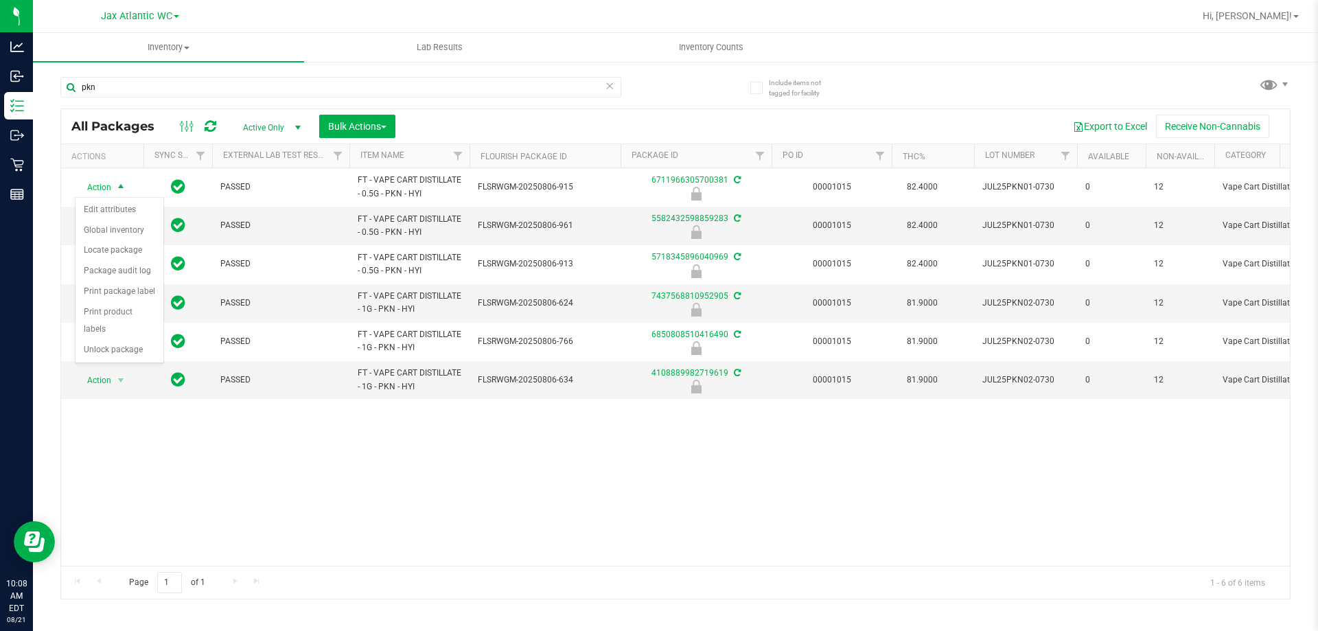
click at [544, 119] on div "Export to Excel Receive Non-Cannabis" at bounding box center [843, 126] width 874 height 23
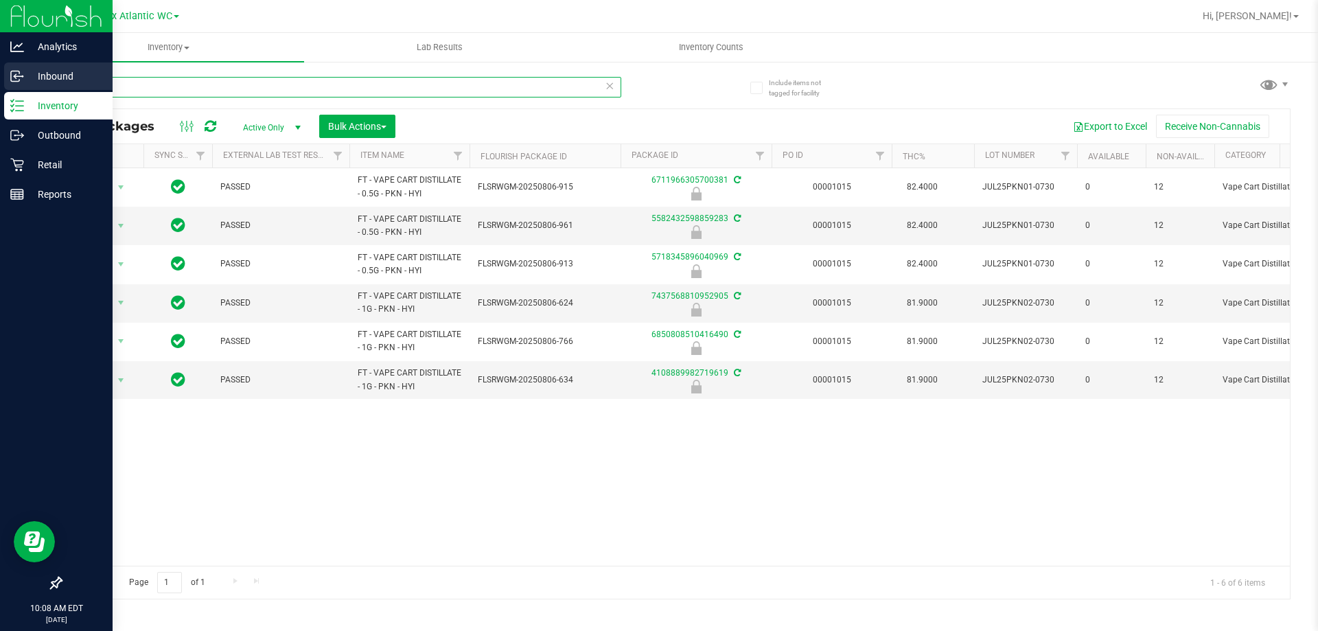
drag, startPoint x: 136, startPoint y: 89, endPoint x: 0, endPoint y: 89, distance: 136.0
click at [0, 89] on div "Analytics Inbound Inventory Outbound Retail Reports 10:08 AM EDT [DATE] 08/21 J…" at bounding box center [659, 315] width 1318 height 631
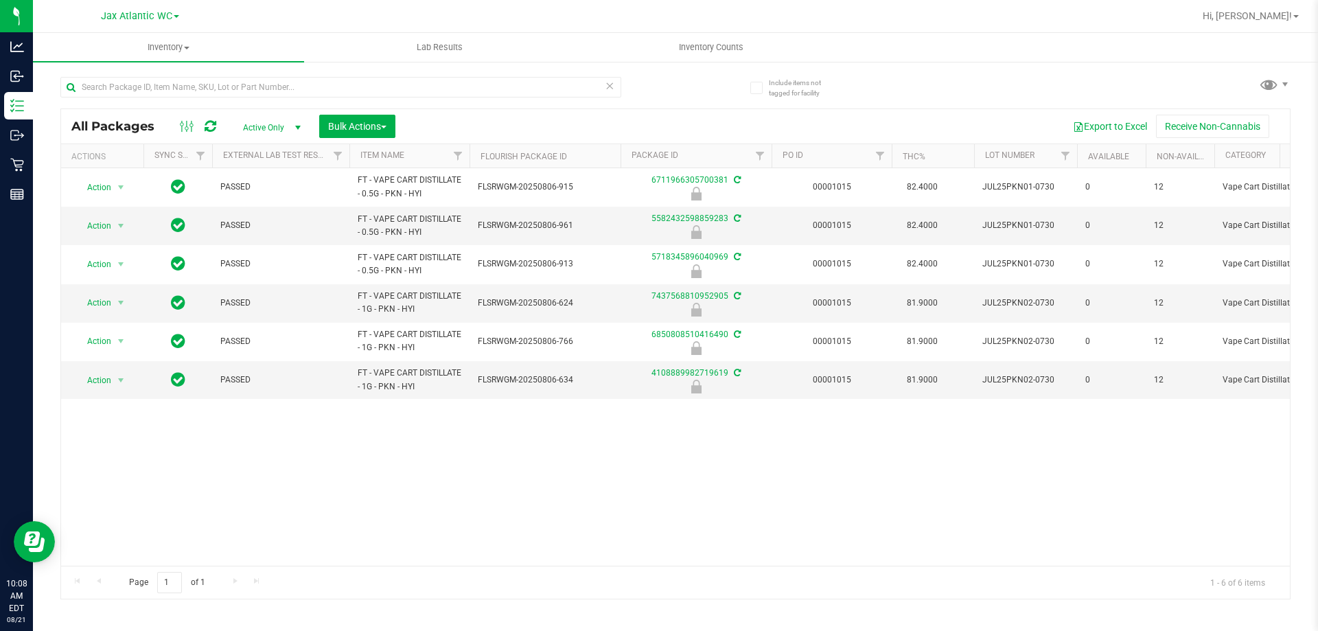
click at [537, 115] on div "Export to Excel Receive Non-Cannabis" at bounding box center [843, 126] width 874 height 23
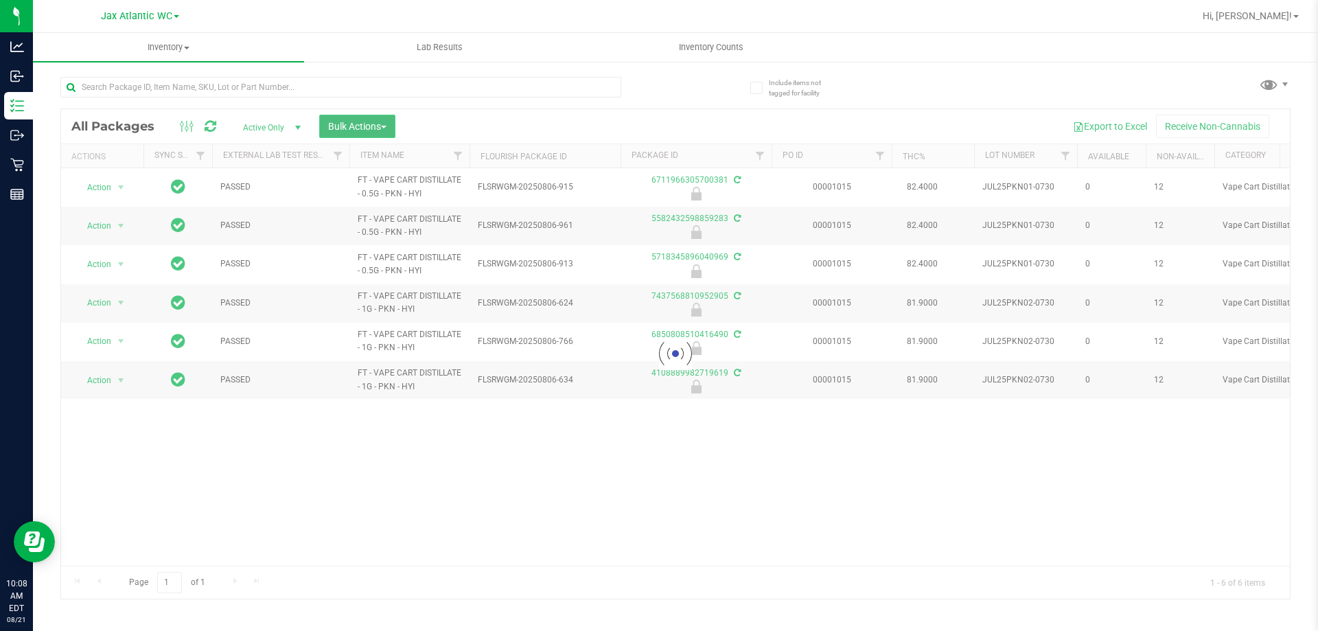
click at [354, 128] on span "Bulk Actions" at bounding box center [357, 126] width 58 height 11
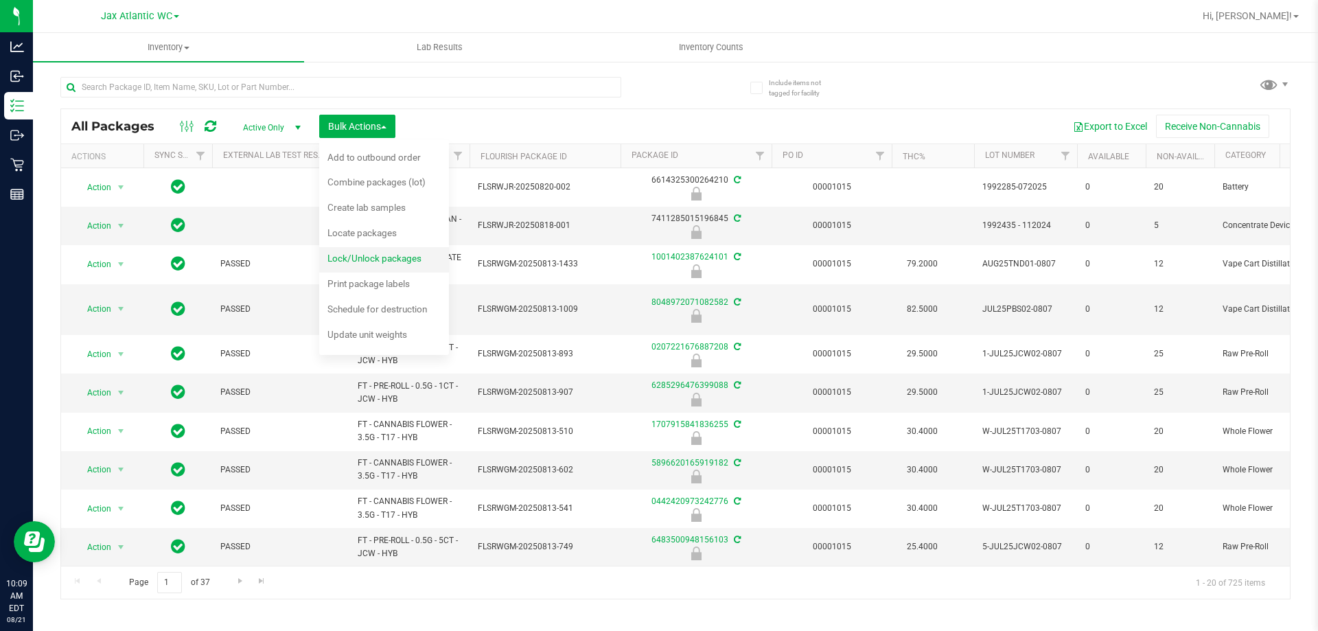
click at [393, 260] on span "Lock/Unlock packages" at bounding box center [375, 258] width 94 height 11
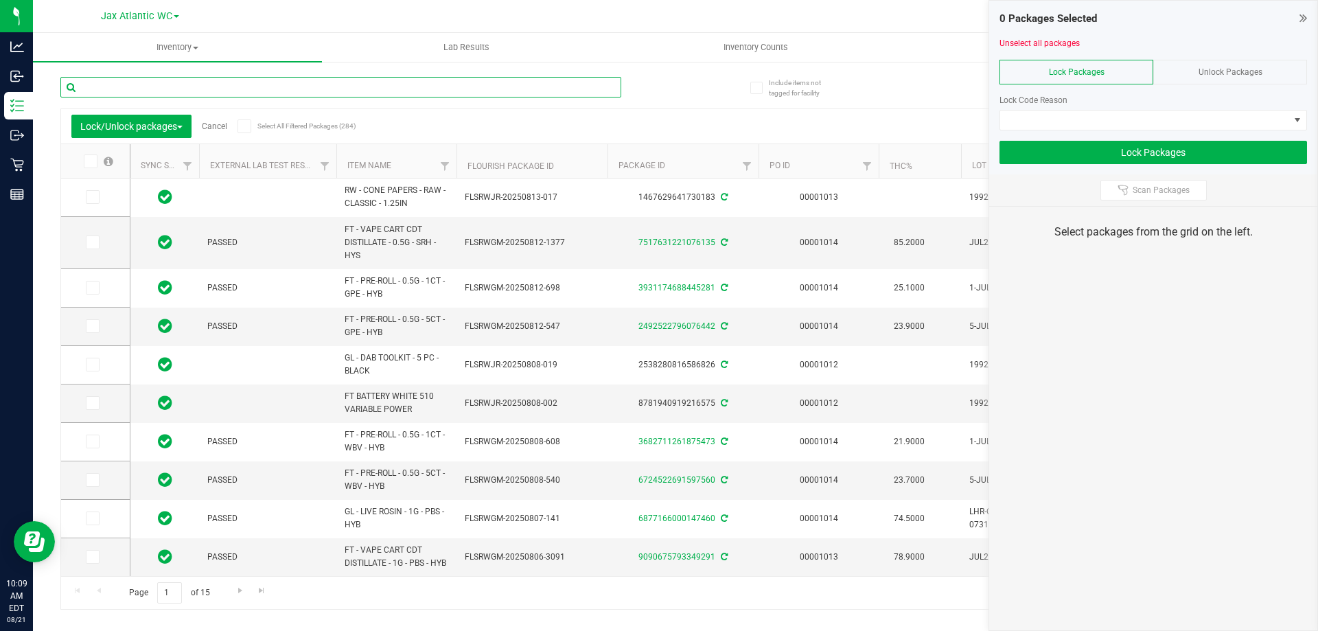
click at [141, 87] on input "text" at bounding box center [340, 87] width 561 height 21
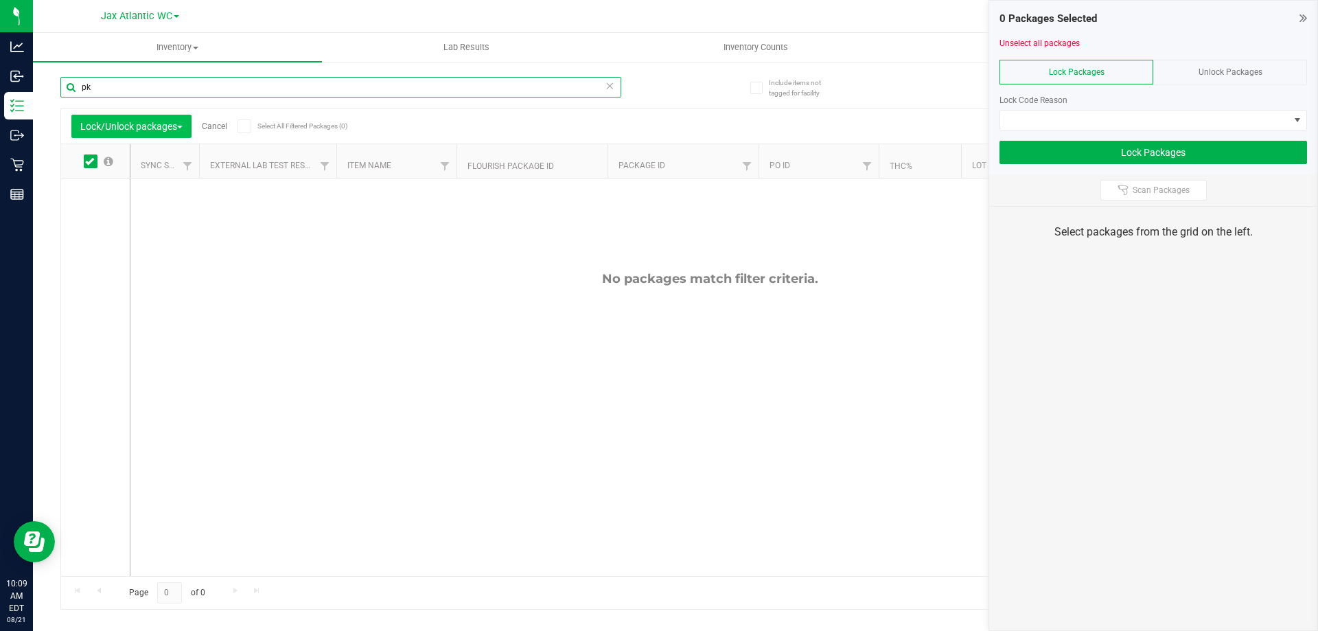
type input "p"
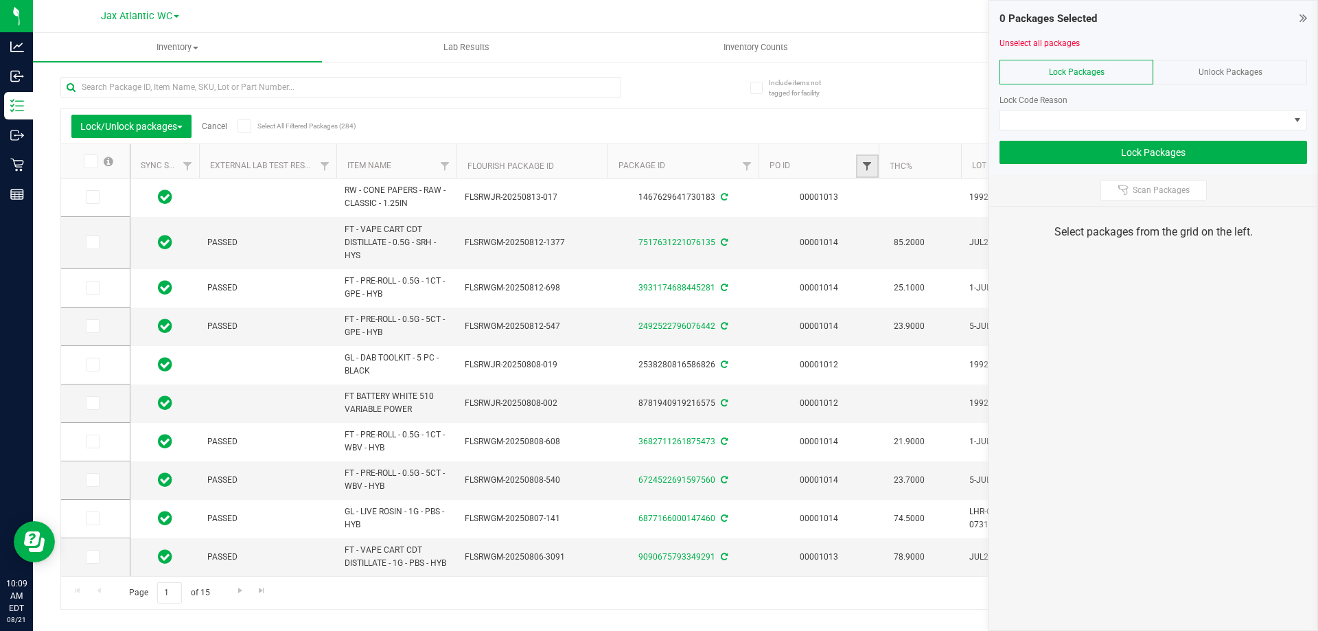
click at [865, 167] on span "Filter" at bounding box center [867, 166] width 11 height 11
type input "1015"
click at [865, 218] on button "Filter" at bounding box center [898, 233] width 66 height 30
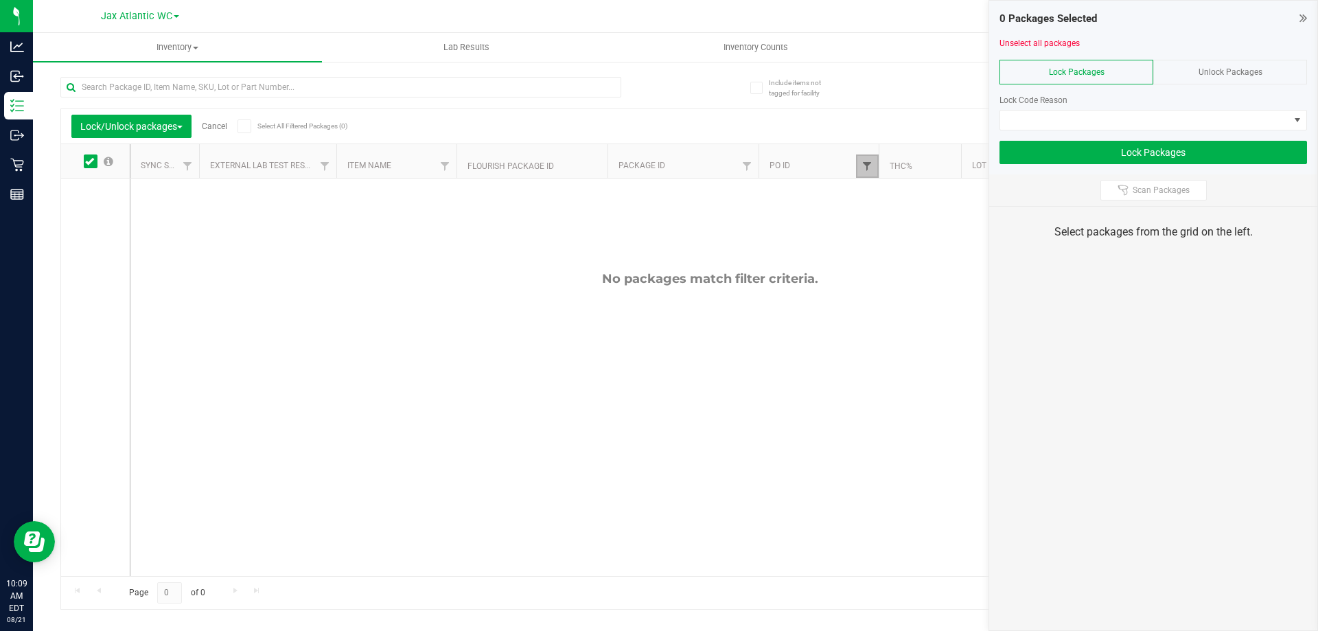
click at [866, 163] on span "Filter" at bounding box center [867, 166] width 11 height 11
click at [910, 202] on input "1015" at bounding box center [935, 196] width 141 height 21
click at [983, 230] on button "Clear" at bounding box center [973, 233] width 66 height 30
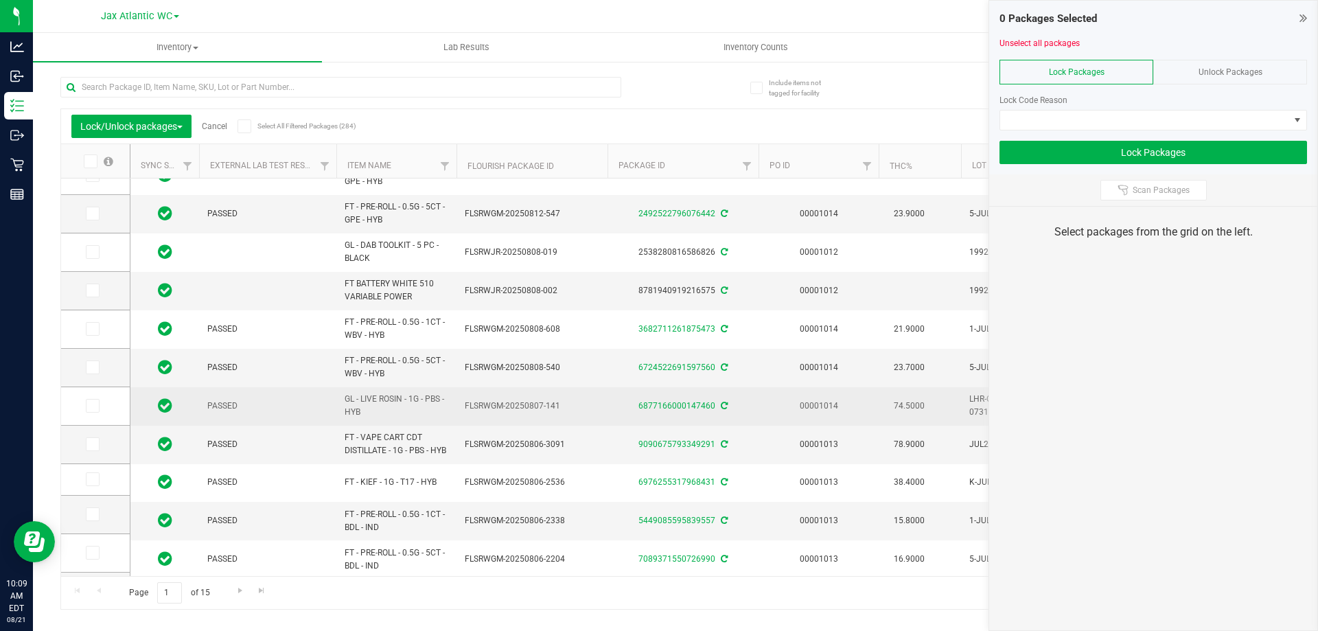
scroll to position [137, 0]
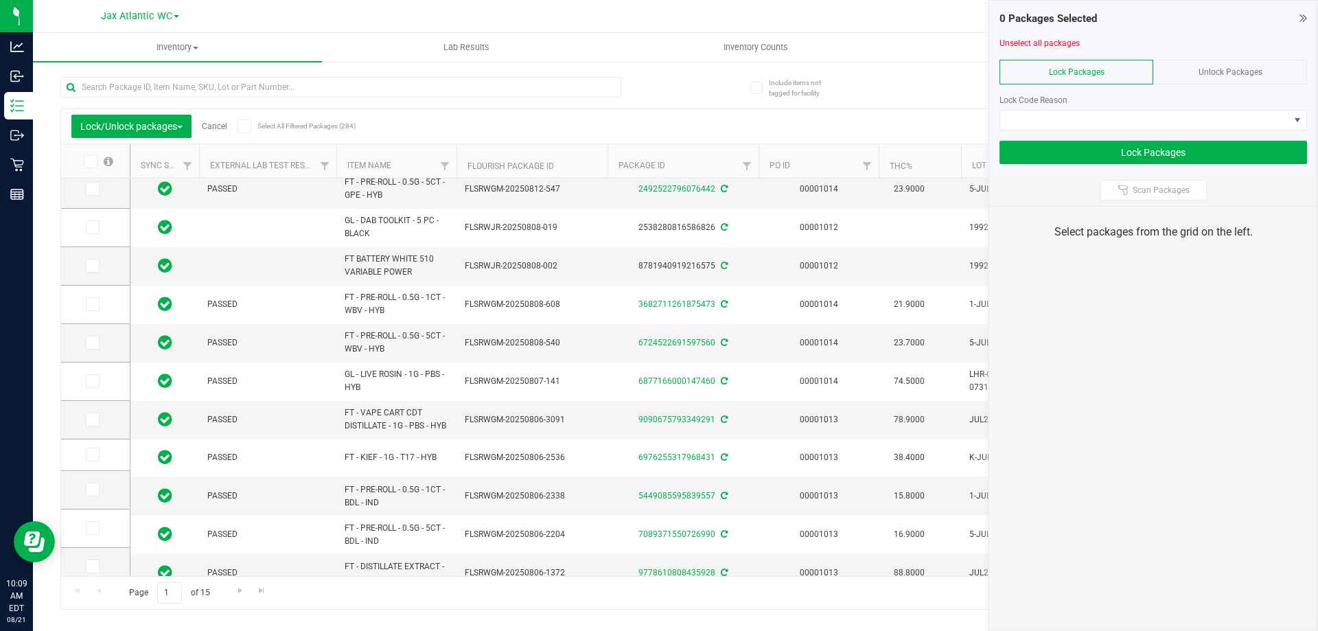
click at [1302, 12] on icon at bounding box center [1304, 18] width 8 height 14
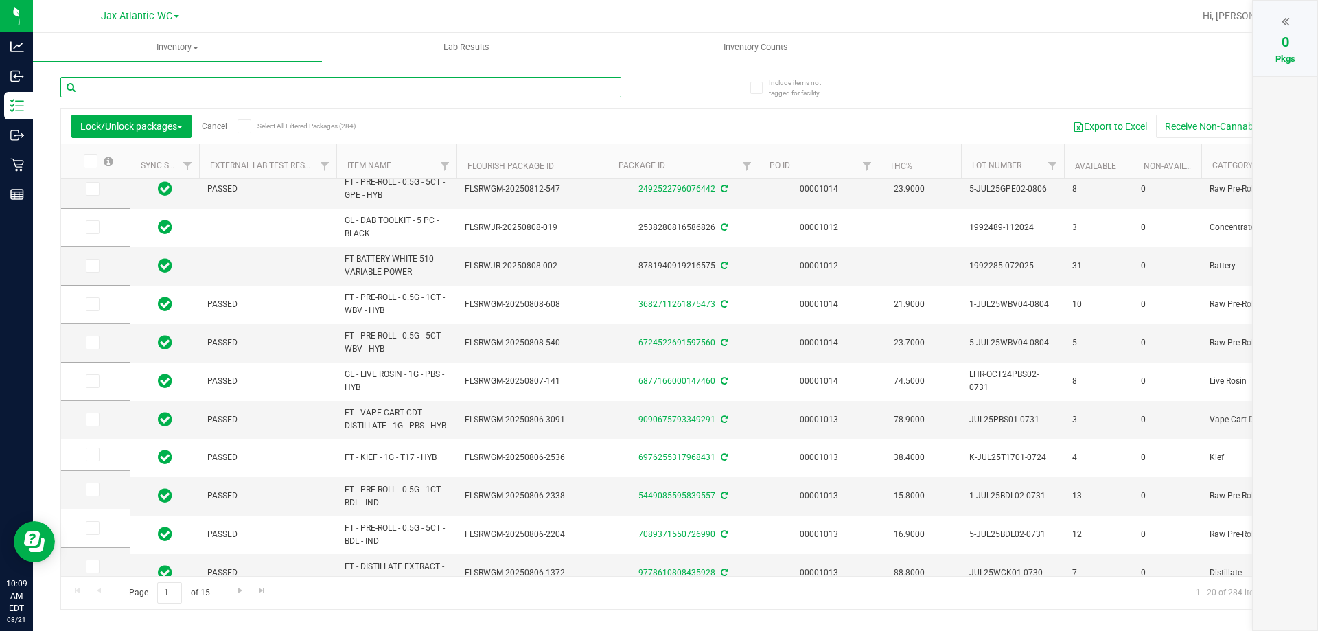
click at [232, 86] on input "text" at bounding box center [340, 87] width 561 height 21
click at [169, 115] on button "Lock/Unlock packages" at bounding box center [131, 126] width 120 height 23
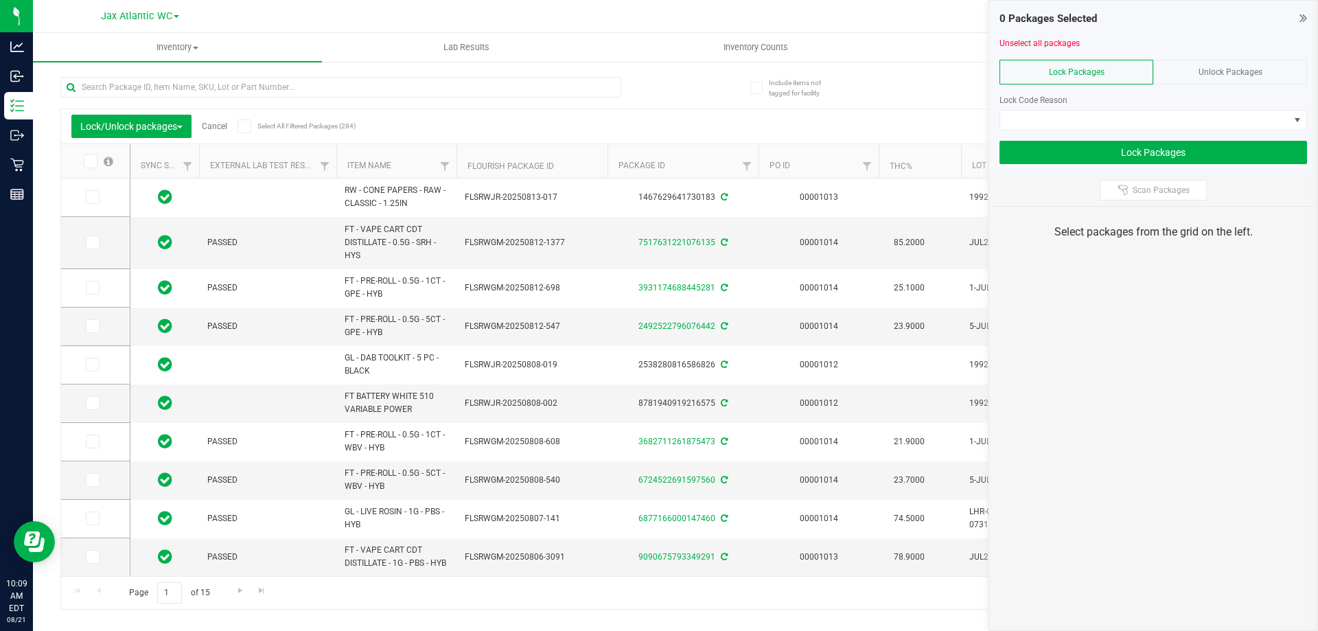
click at [1301, 12] on icon at bounding box center [1304, 18] width 8 height 14
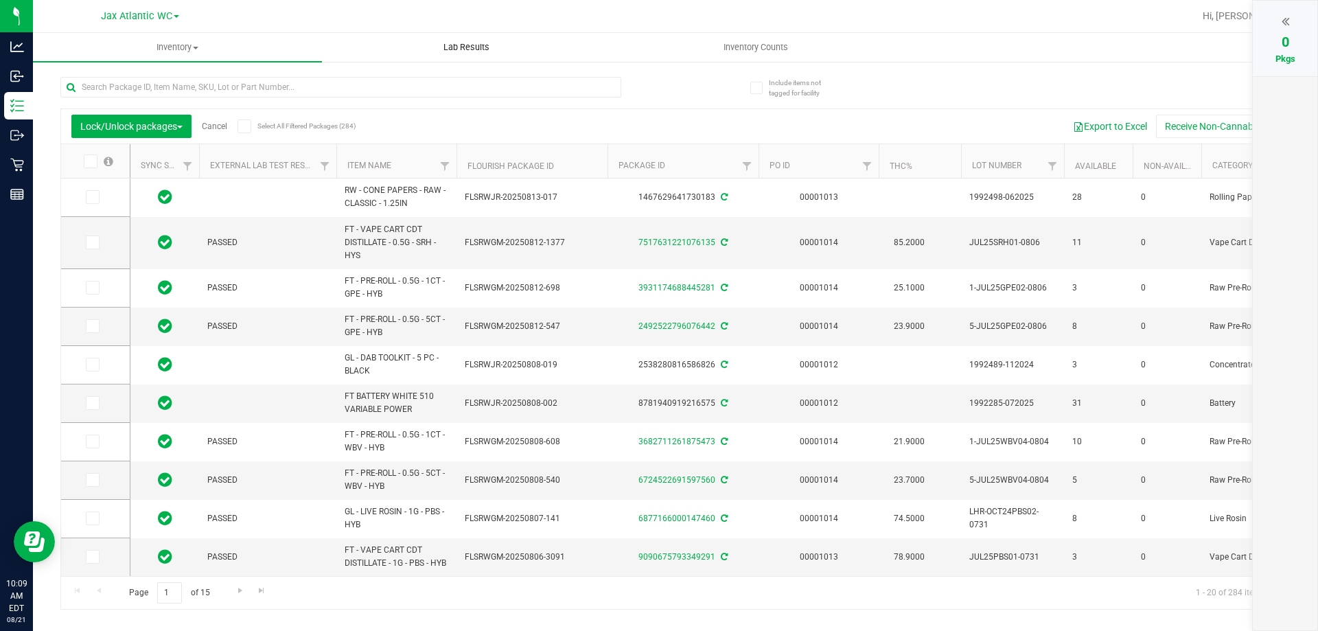
click at [507, 36] on uib-tab-heading "Lab Results" at bounding box center [467, 47] width 288 height 27
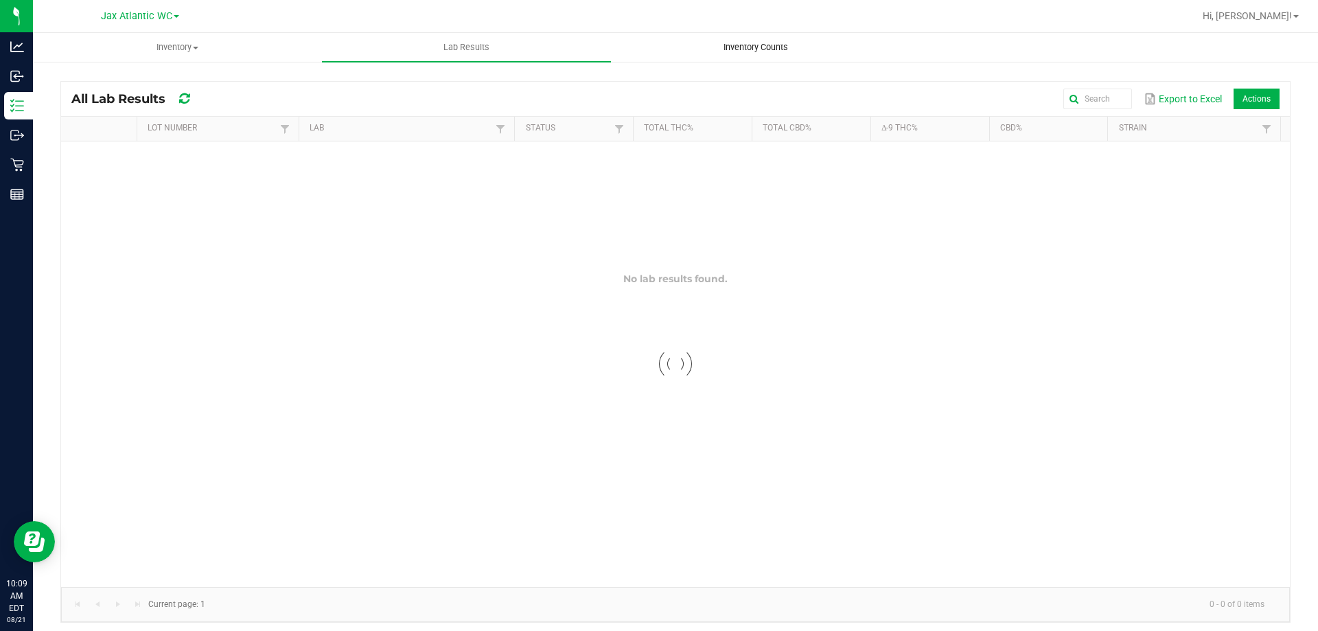
click at [816, 47] on uib-tab-heading "Inventory Counts" at bounding box center [756, 47] width 288 height 27
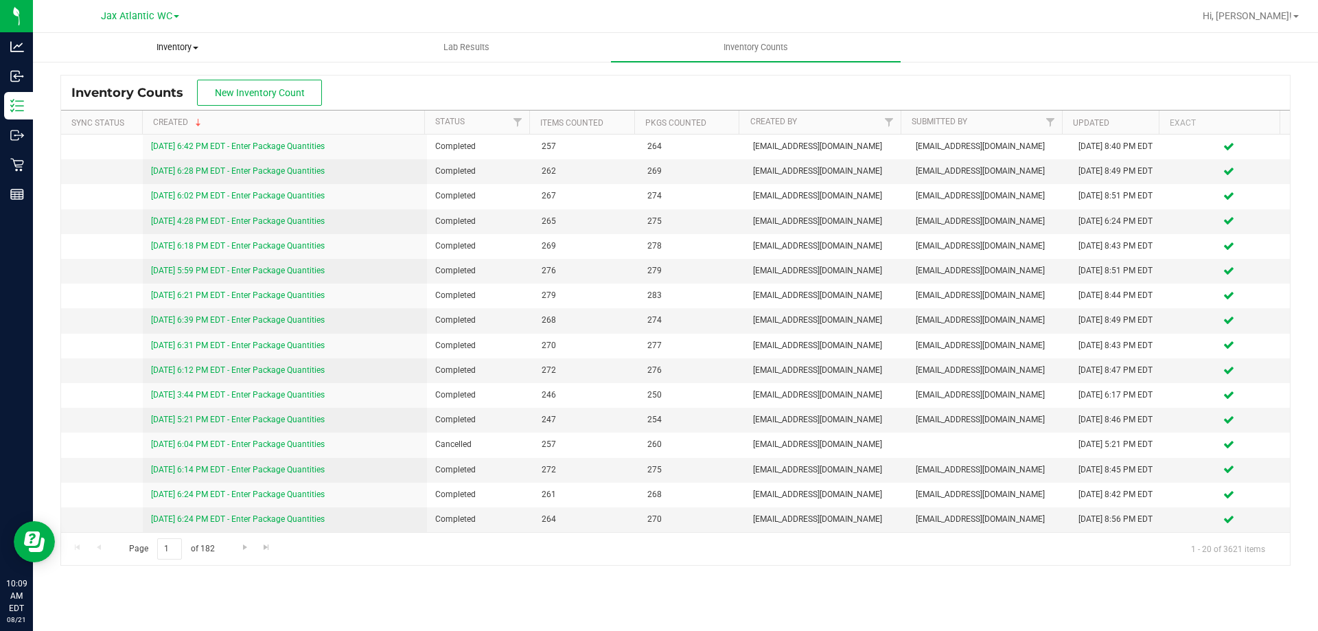
click at [199, 40] on uib-tab-heading "Inventory All packages All inventory Waste log Create inventory" at bounding box center [178, 47] width 288 height 27
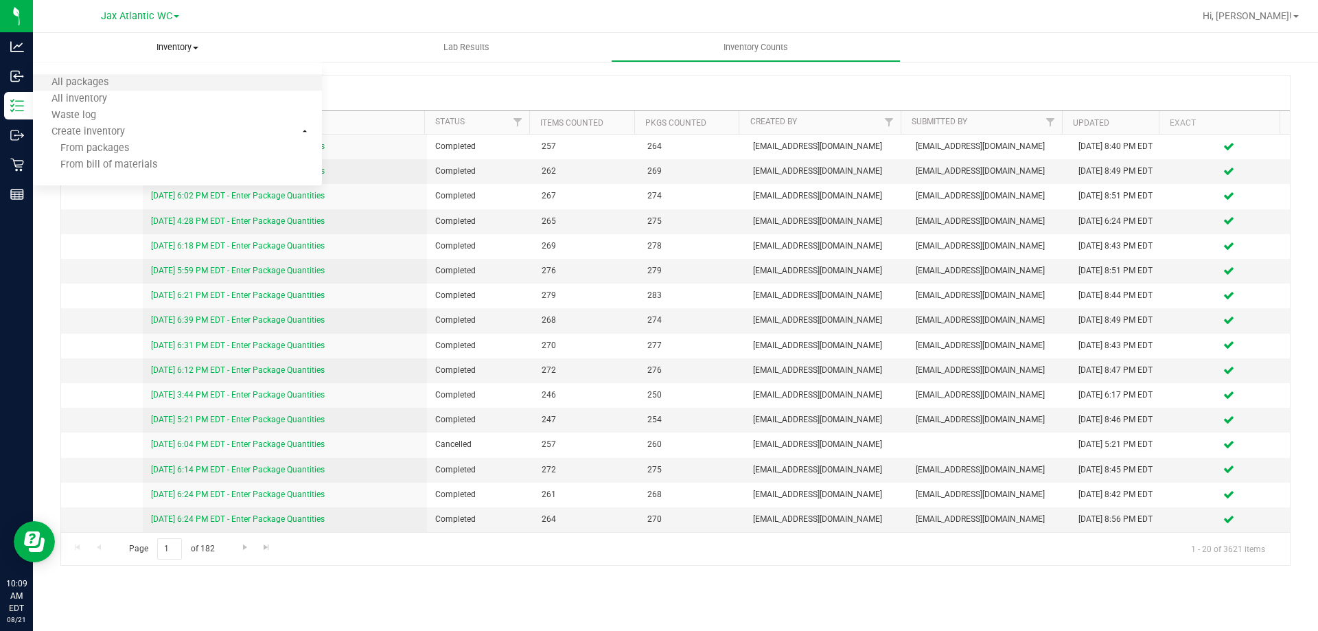
click at [140, 86] on li "All packages" at bounding box center [177, 83] width 289 height 16
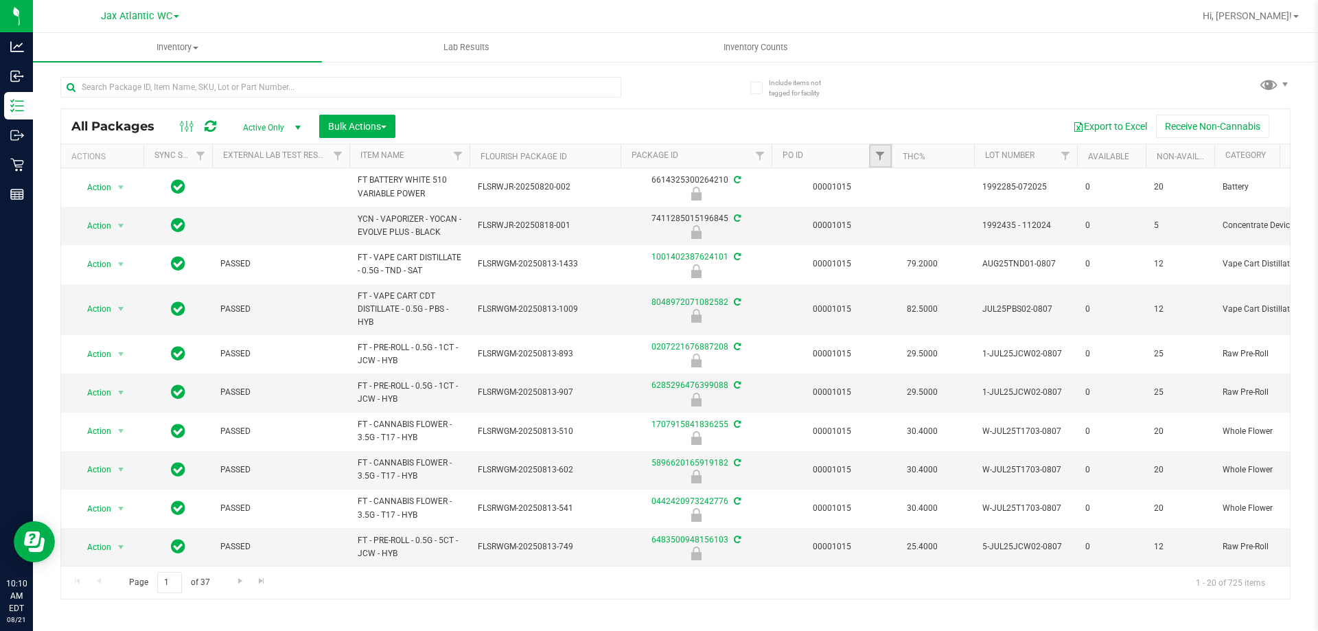
click at [876, 148] on link "Filter" at bounding box center [880, 155] width 23 height 23
click at [793, 294] on td "00001015" at bounding box center [832, 310] width 120 height 52
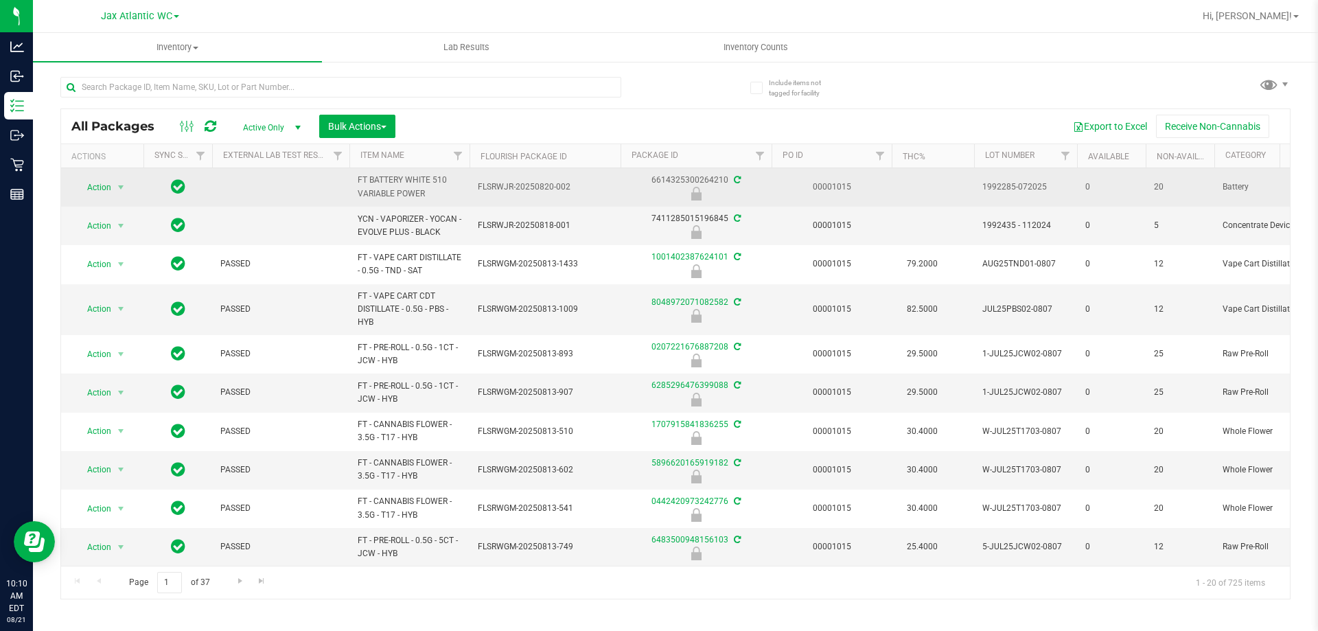
click at [672, 178] on div "6614325300264210" at bounding box center [696, 187] width 155 height 27
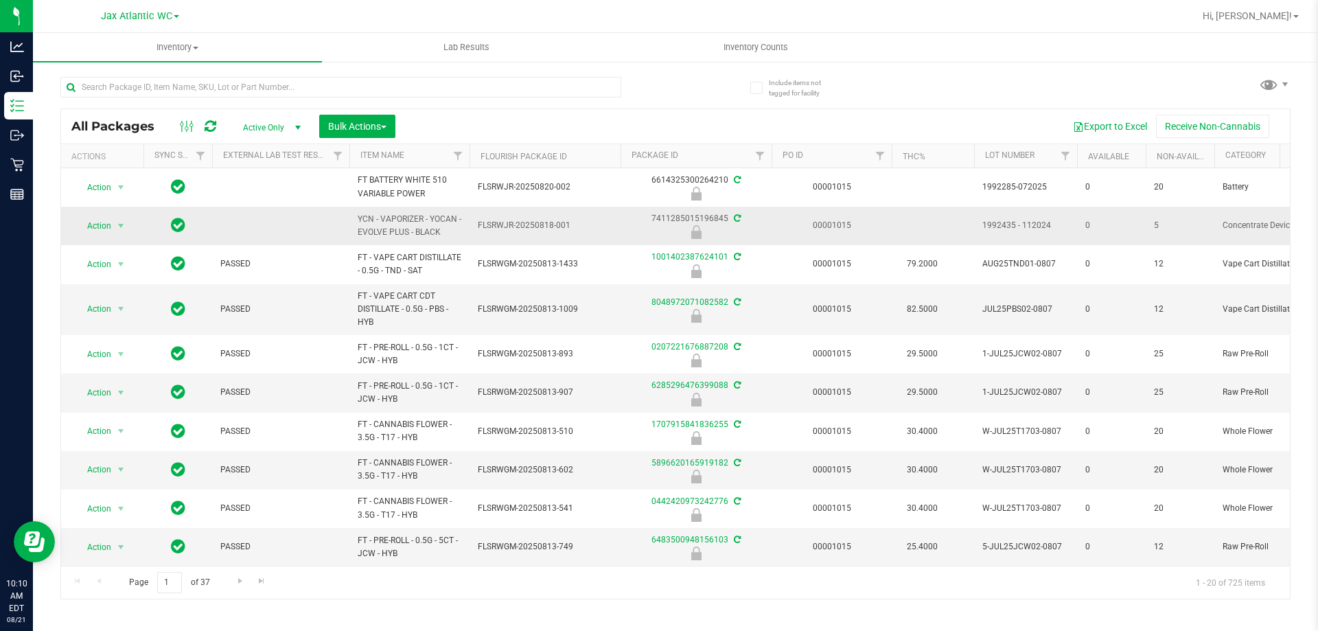
click at [670, 214] on div "7411285015196845" at bounding box center [696, 225] width 155 height 27
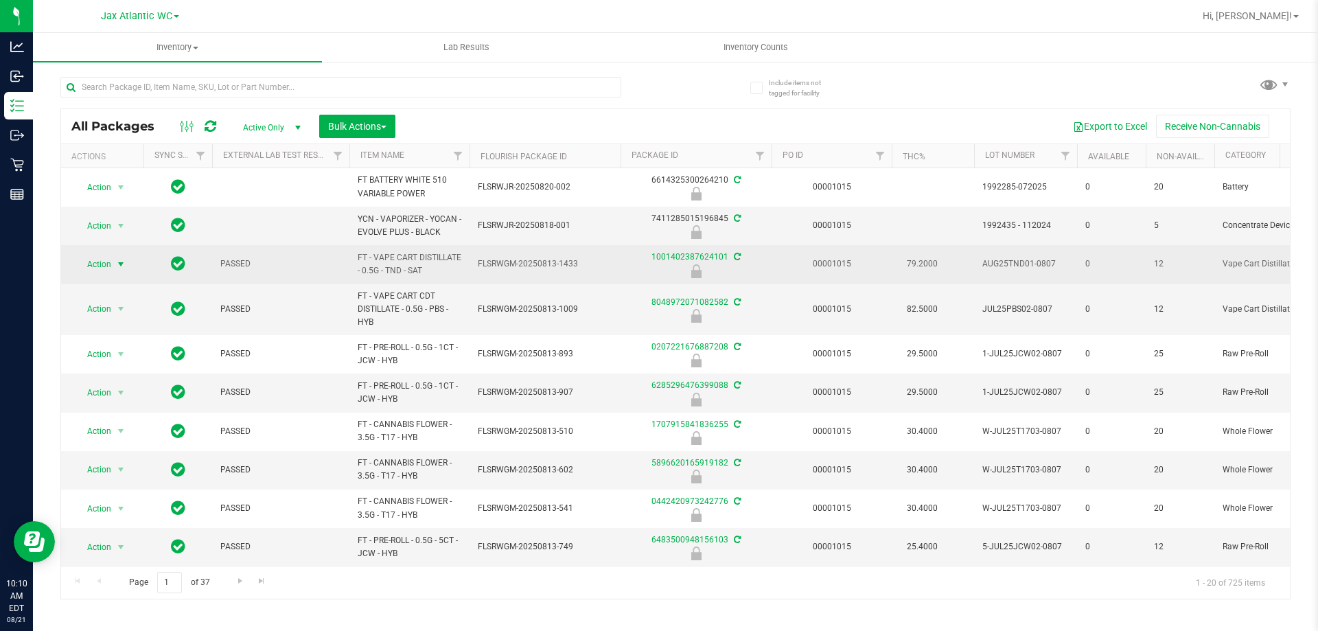
click at [95, 267] on span "Action" at bounding box center [93, 264] width 37 height 19
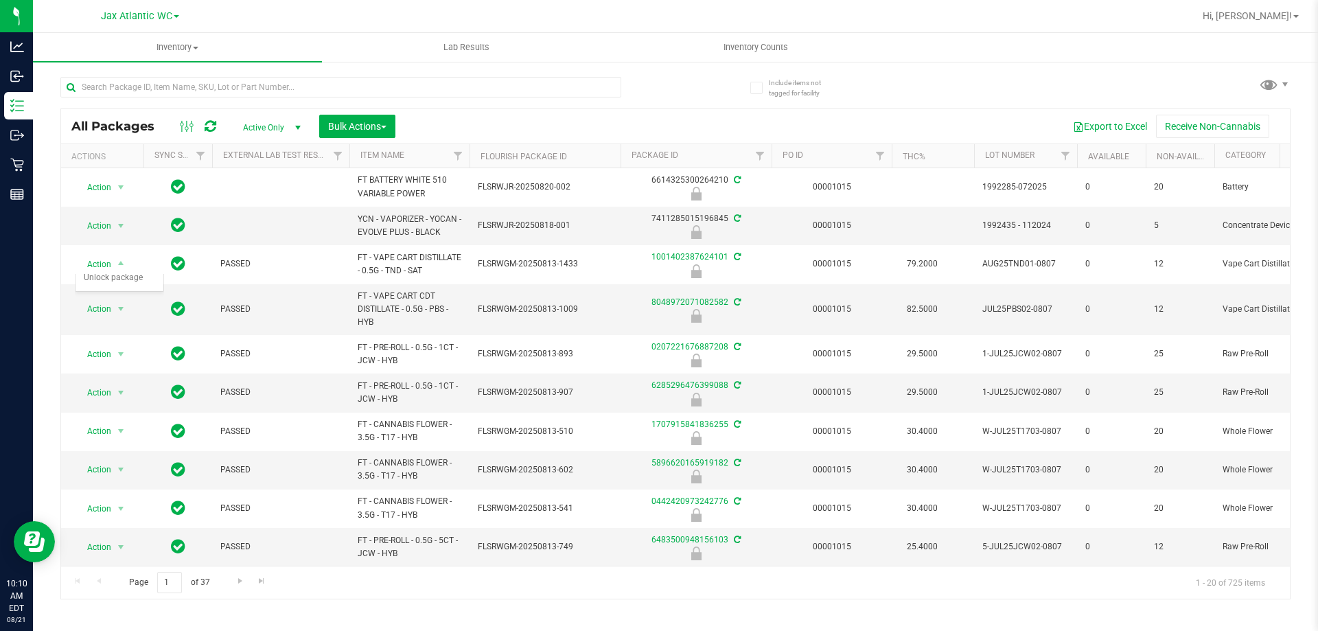
click at [567, 115] on div "Export to Excel Receive Non-Cannabis" at bounding box center [843, 126] width 874 height 23
click at [146, 92] on input "text" at bounding box center [340, 87] width 561 height 21
type input "pkn"
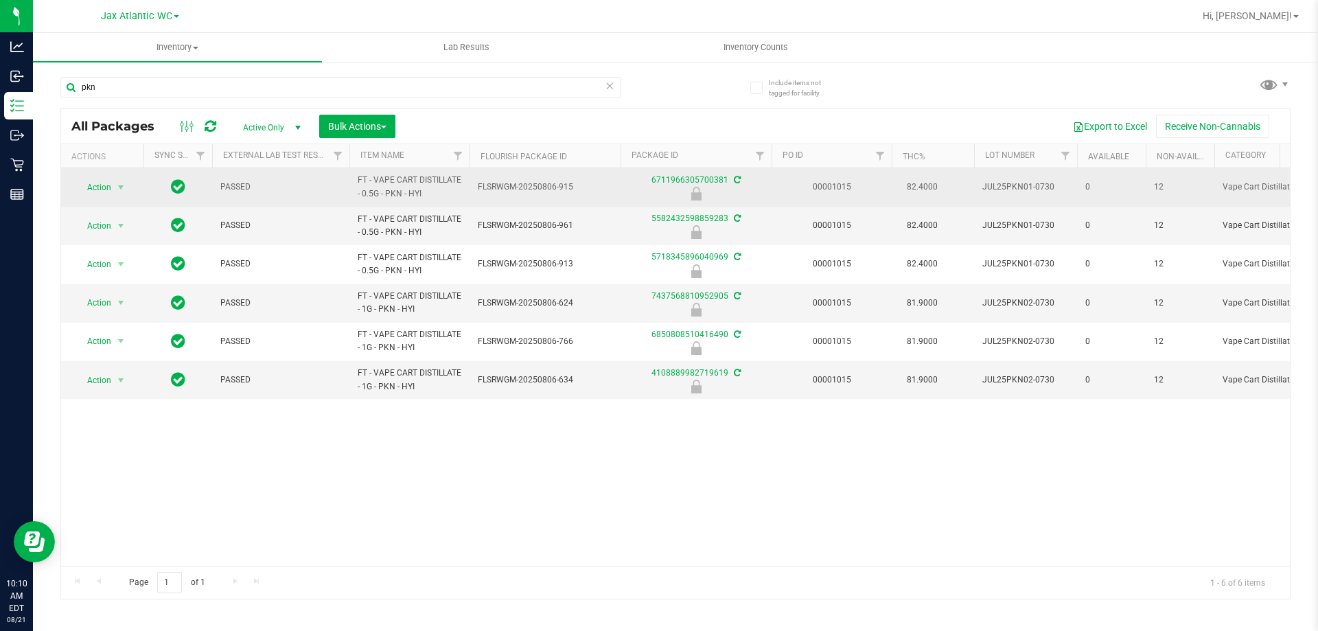
click at [96, 187] on span "Action" at bounding box center [93, 187] width 37 height 19
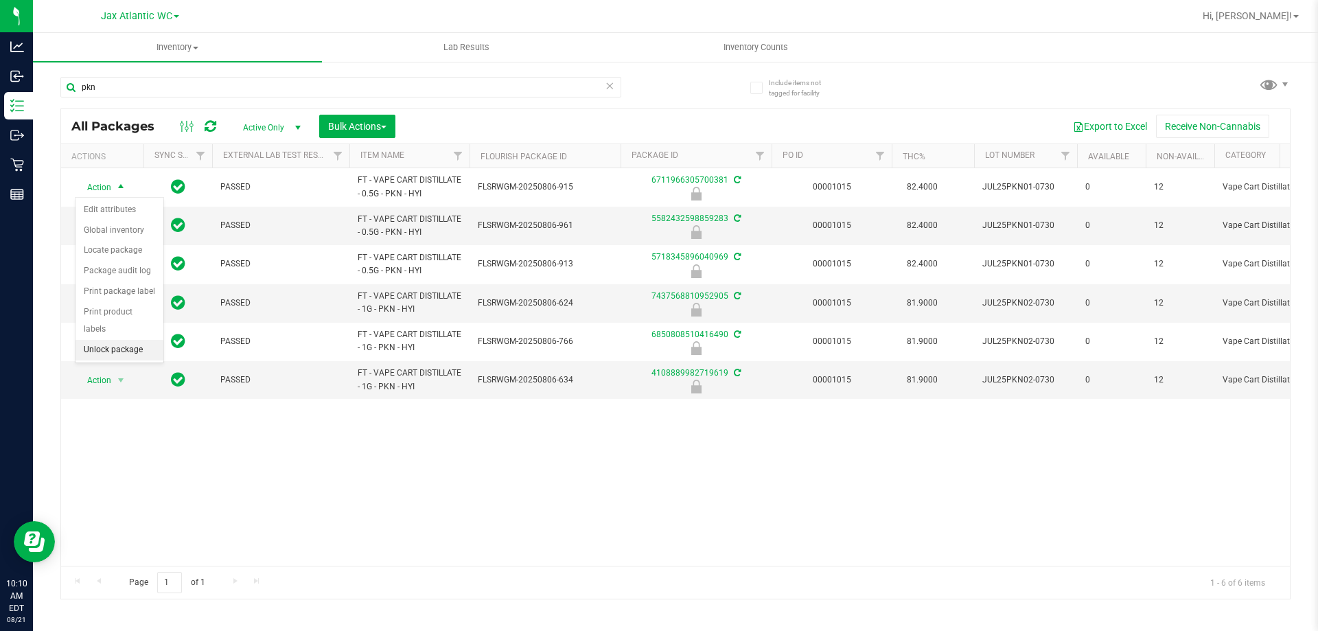
click at [115, 340] on li "Unlock package" at bounding box center [120, 350] width 88 height 21
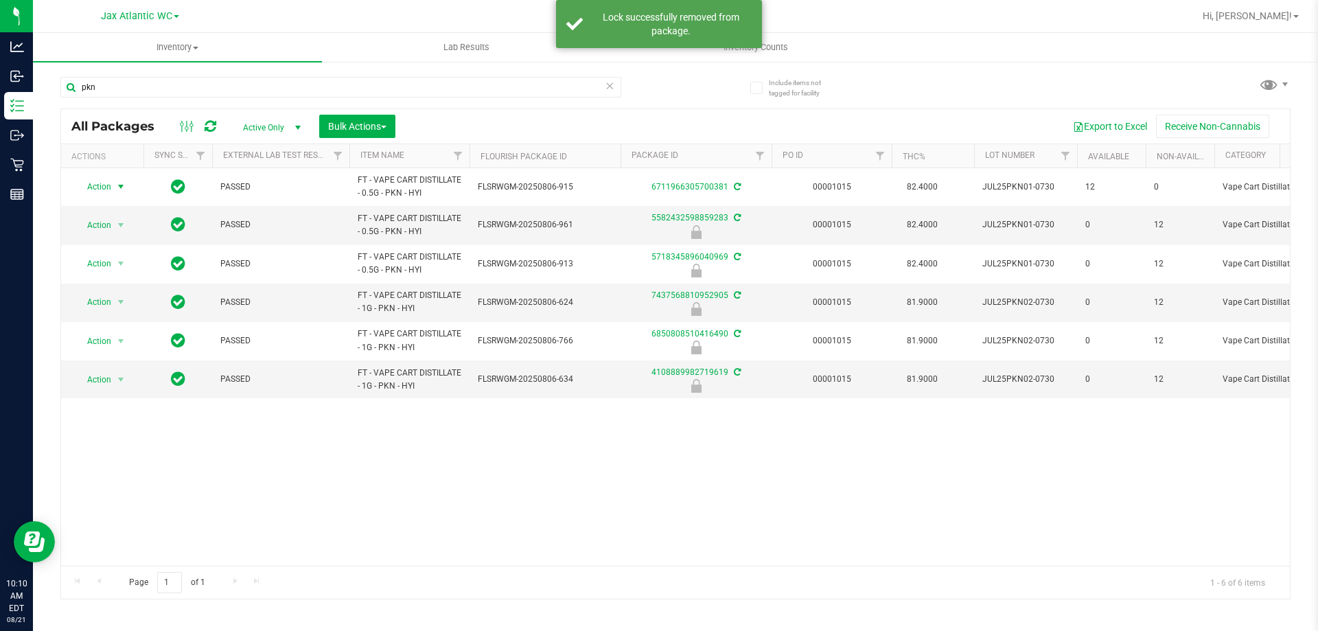
click at [102, 187] on span "Action" at bounding box center [93, 186] width 37 height 19
click at [124, 313] on li "Lock package" at bounding box center [129, 311] width 106 height 21
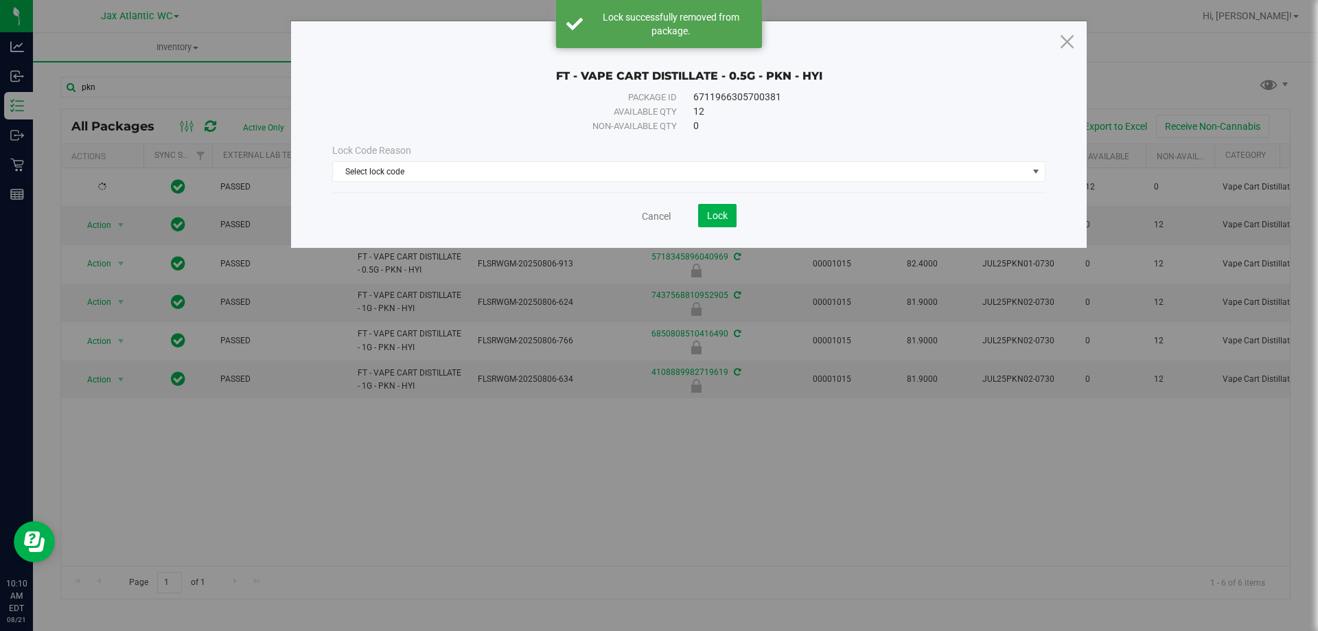
click at [524, 185] on div "Lock Code Reason Select lock code Select lock code Newly Received Administrativ…" at bounding box center [689, 162] width 734 height 59
click at [515, 179] on span "Select lock code" at bounding box center [680, 171] width 695 height 19
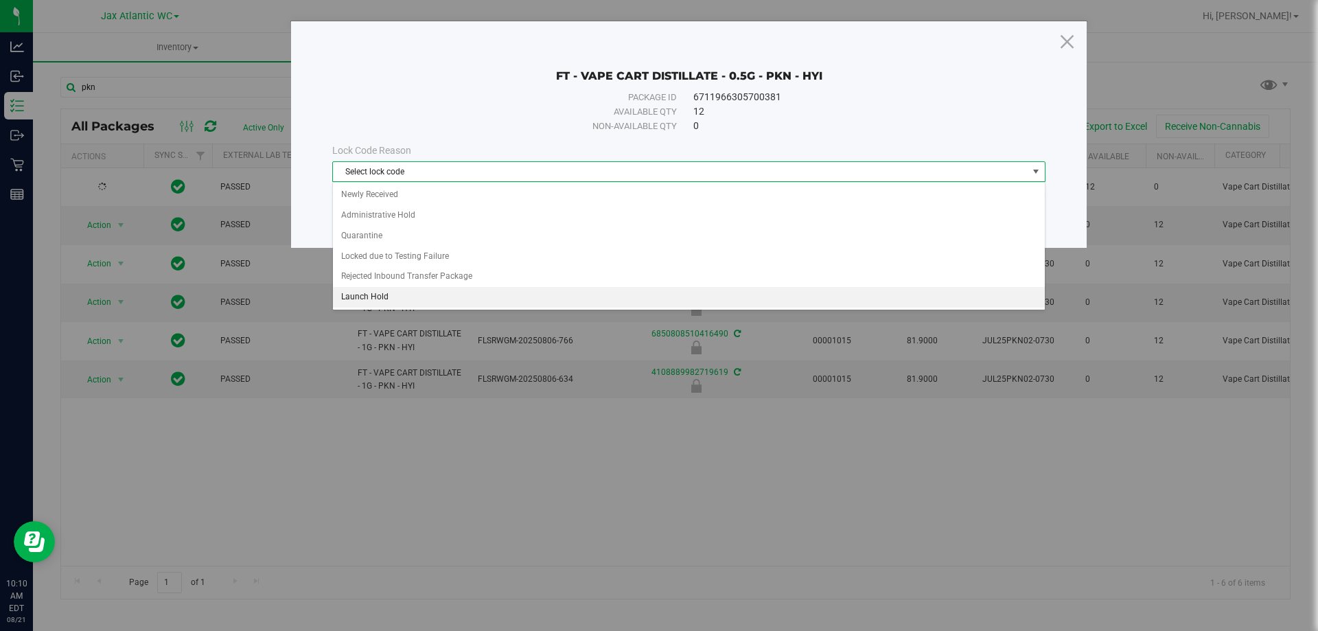
click at [433, 296] on li "Launch Hold" at bounding box center [689, 297] width 712 height 21
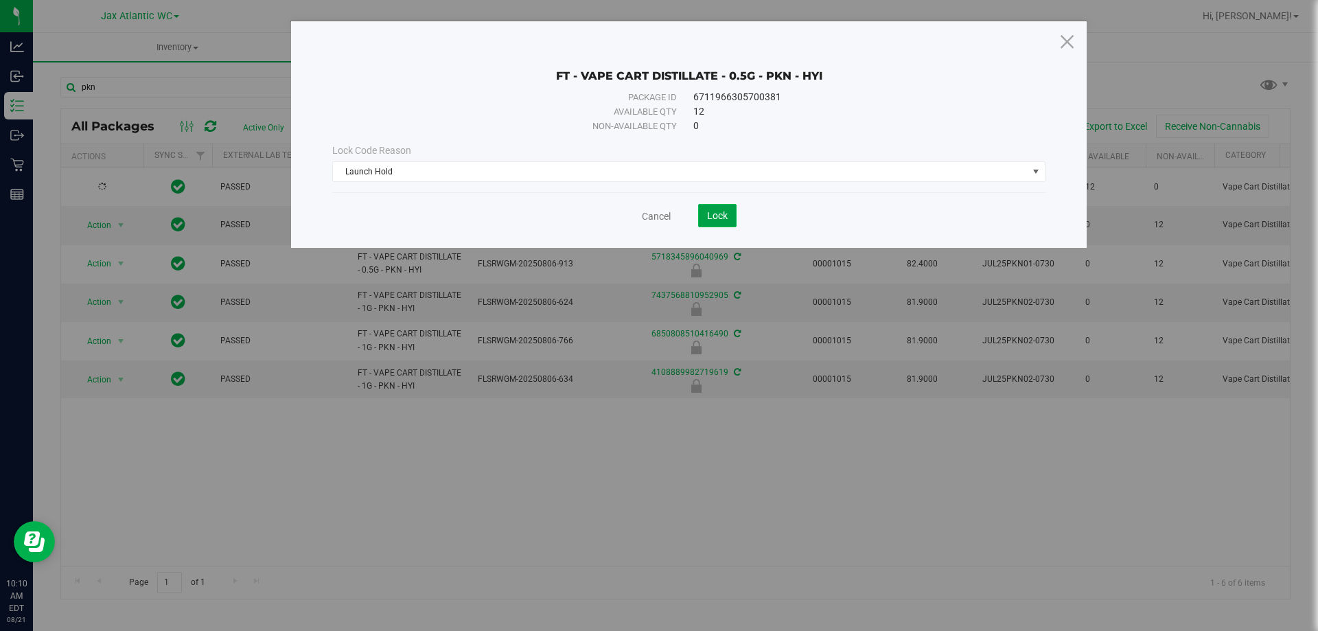
click at [720, 217] on span "Lock" at bounding box center [717, 215] width 21 height 11
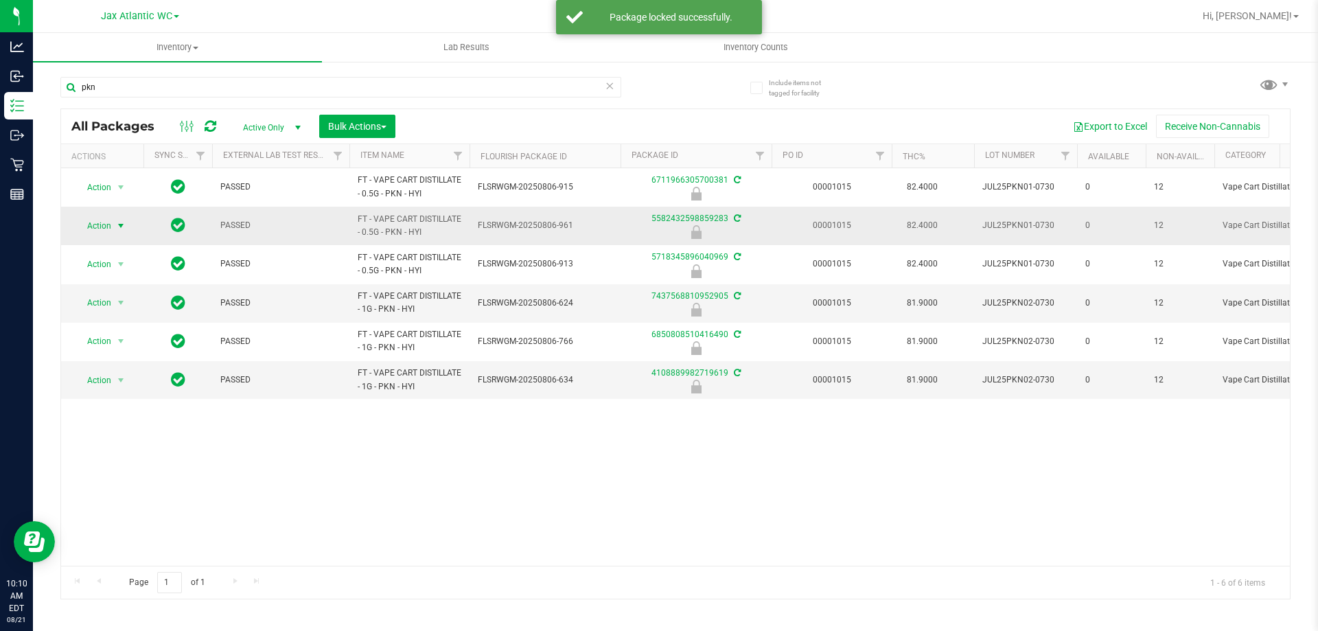
click at [119, 222] on span "select" at bounding box center [120, 225] width 11 height 11
click at [106, 378] on li "Unlock package" at bounding box center [120, 388] width 88 height 21
click at [104, 225] on span "Action" at bounding box center [93, 225] width 37 height 19
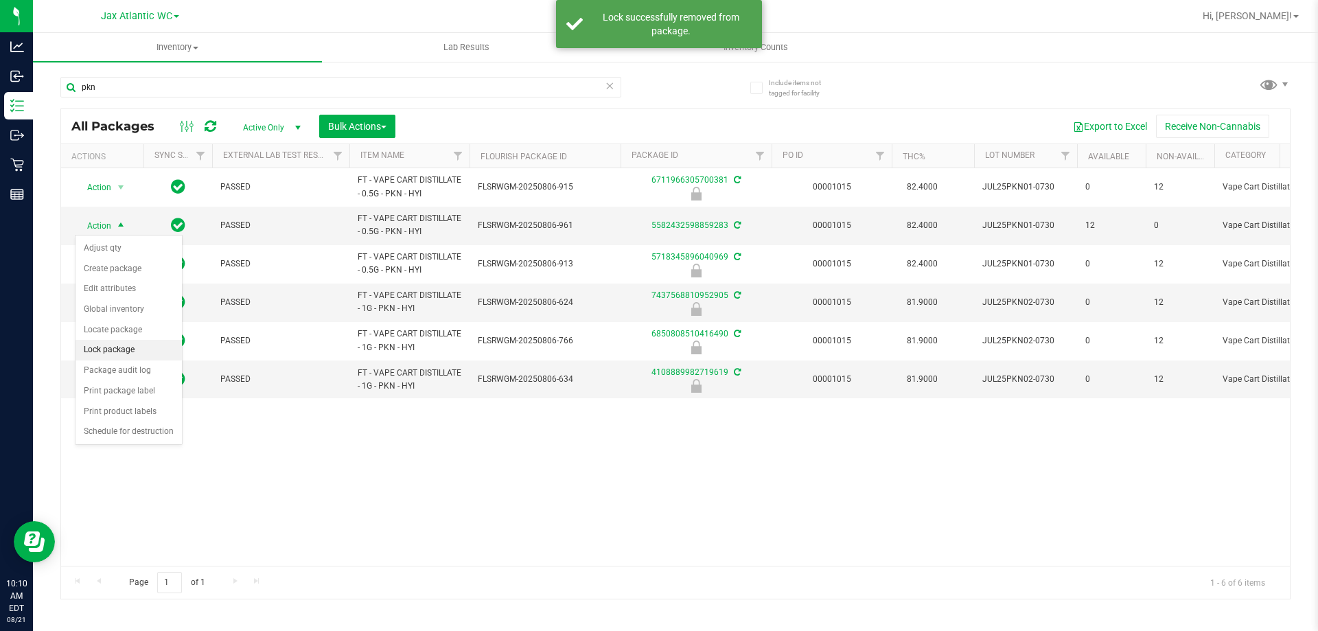
click at [139, 352] on li "Lock package" at bounding box center [129, 350] width 106 height 21
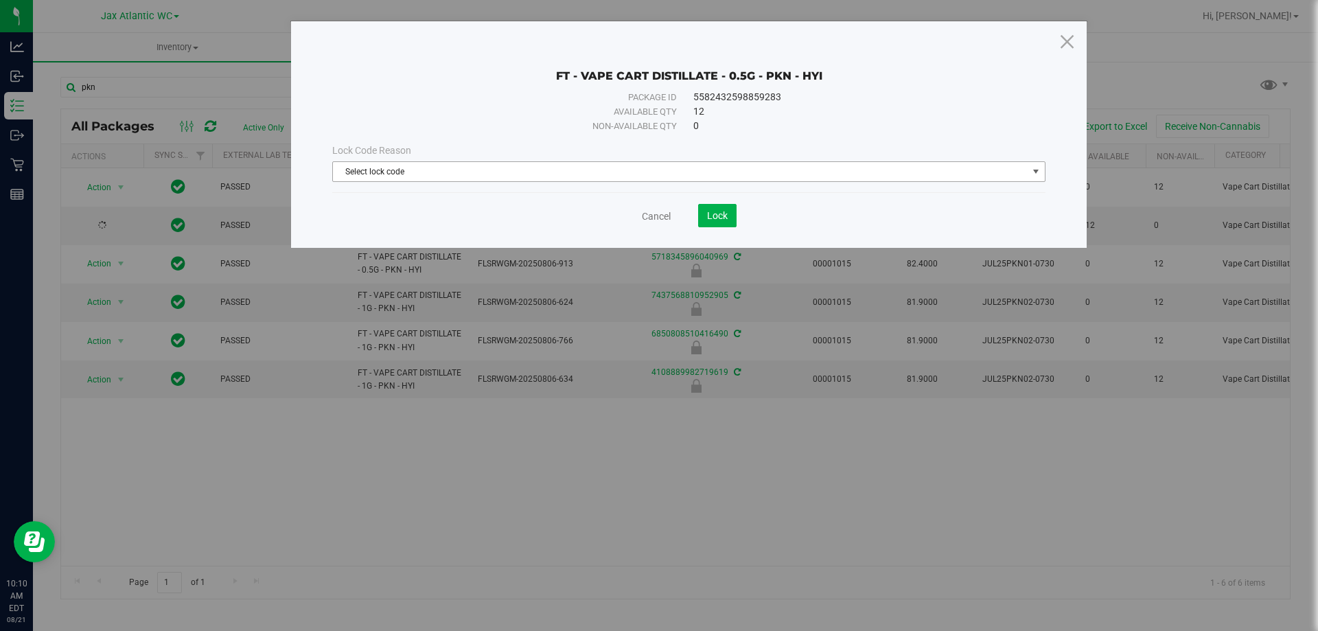
click at [493, 172] on span "Select lock code" at bounding box center [680, 171] width 695 height 19
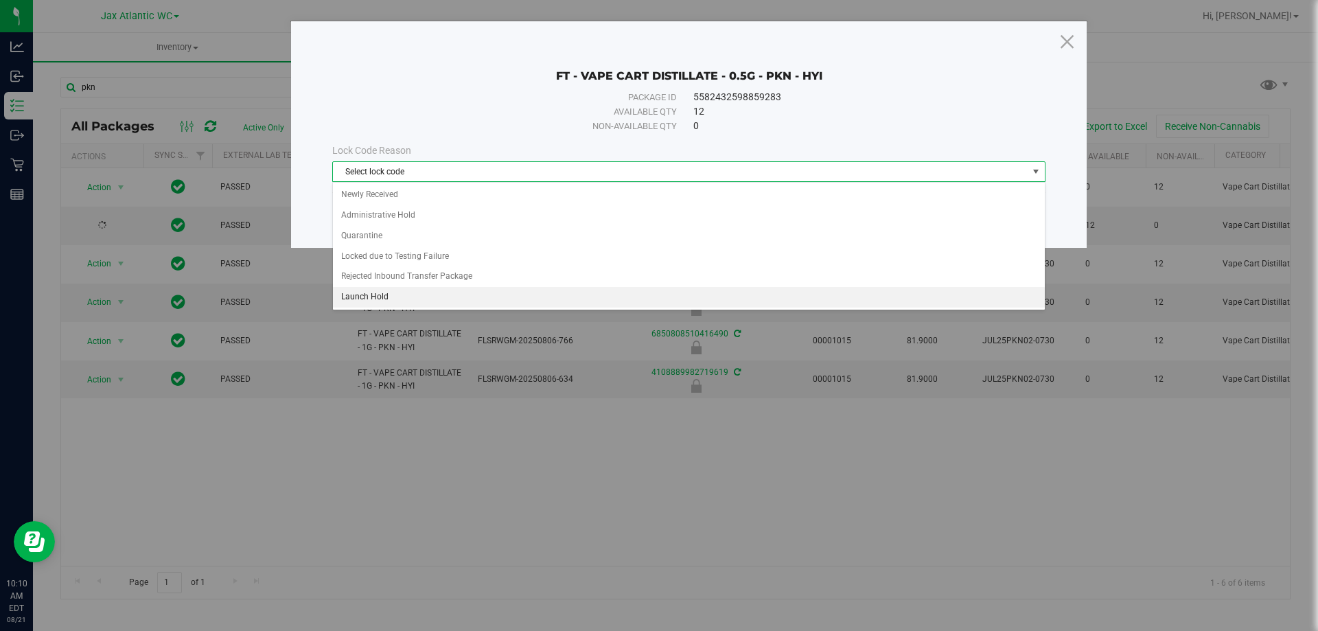
click at [437, 299] on li "Launch Hold" at bounding box center [689, 297] width 712 height 21
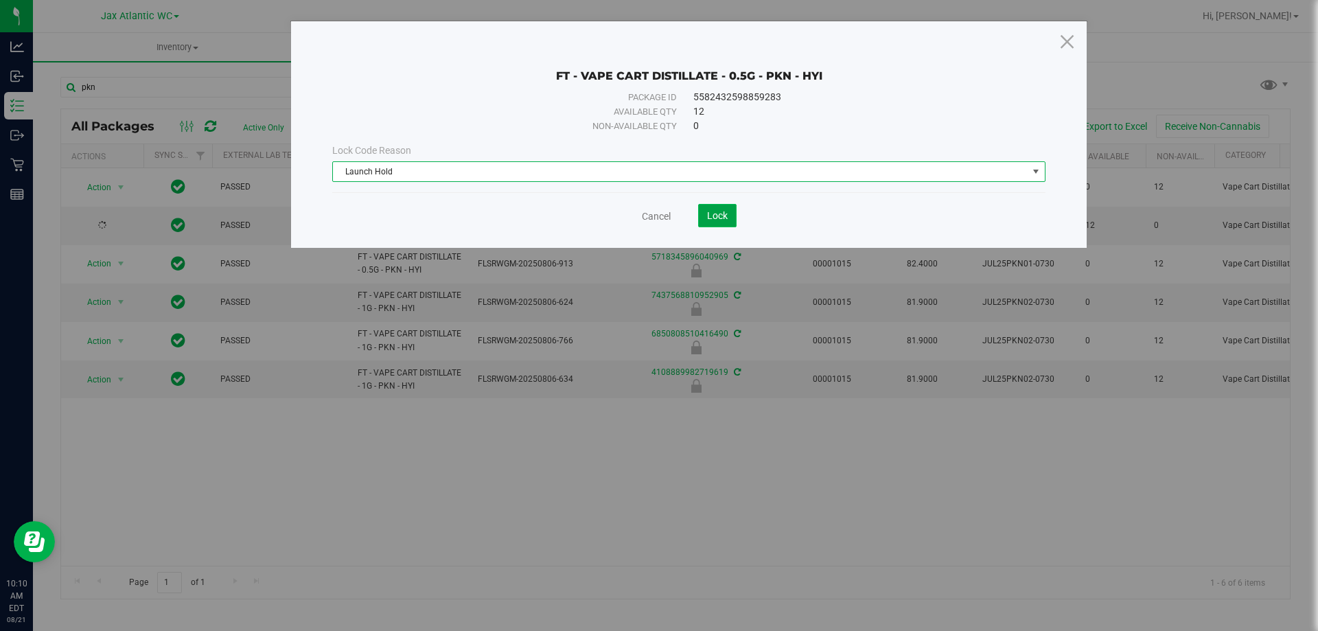
click at [733, 218] on button "Lock" at bounding box center [717, 215] width 38 height 23
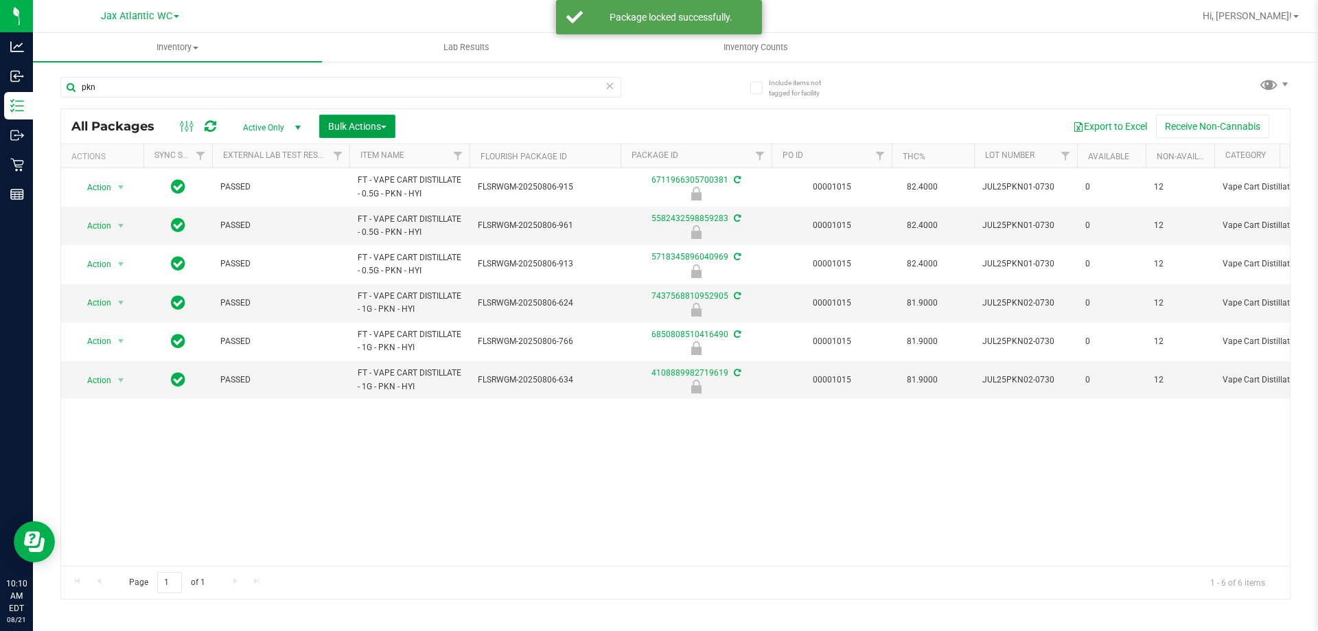
click at [360, 126] on span "Bulk Actions" at bounding box center [357, 126] width 58 height 11
click at [393, 233] on span "Locate packages" at bounding box center [362, 232] width 69 height 11
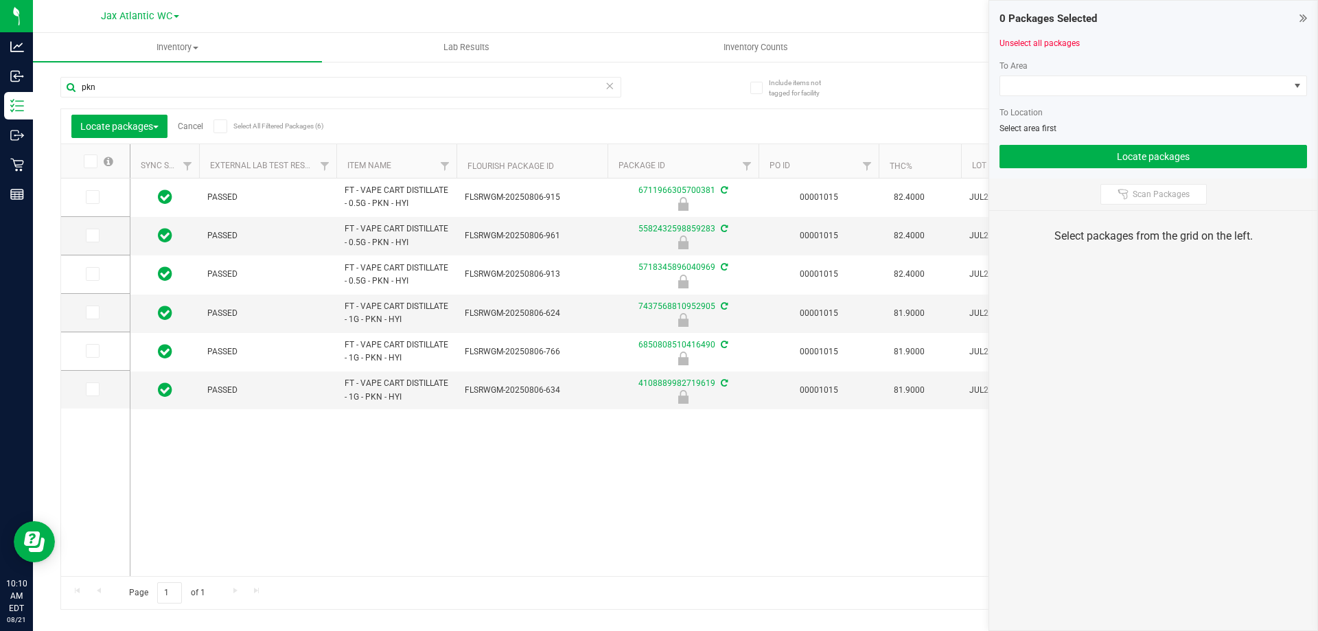
click at [93, 161] on icon at bounding box center [89, 161] width 9 height 0
click at [0, 0] on input "checkbox" at bounding box center [0, 0] width 0 height 0
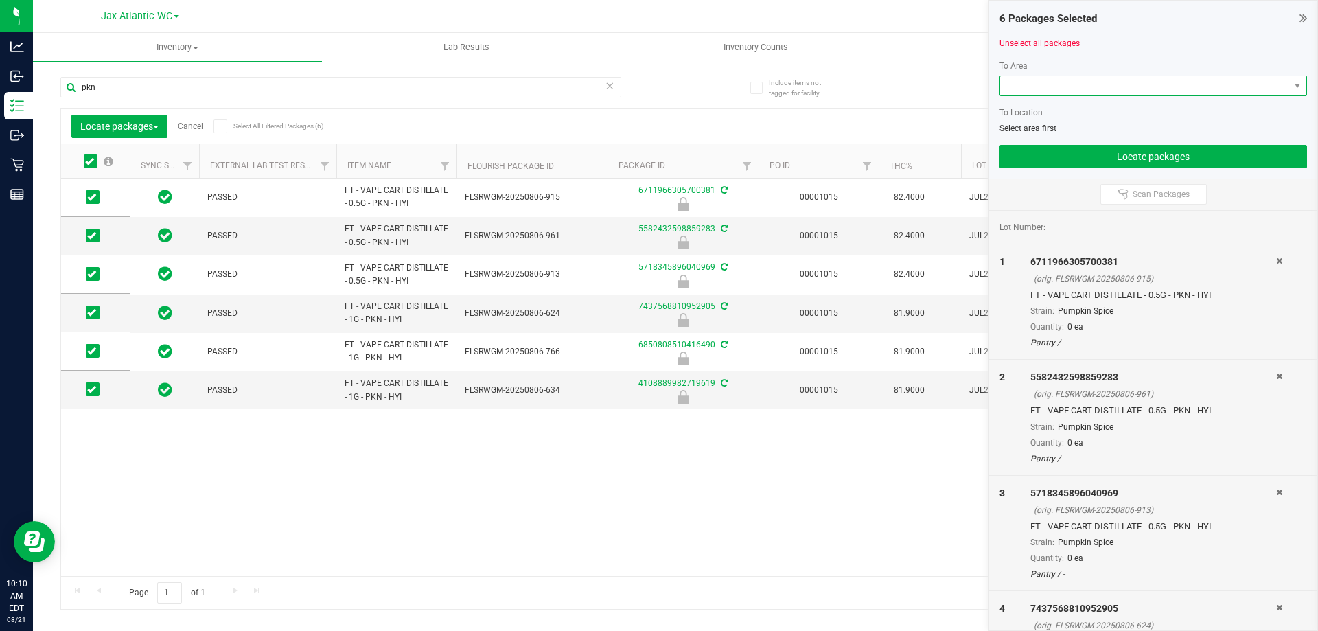
click at [1234, 84] on span at bounding box center [1145, 85] width 289 height 19
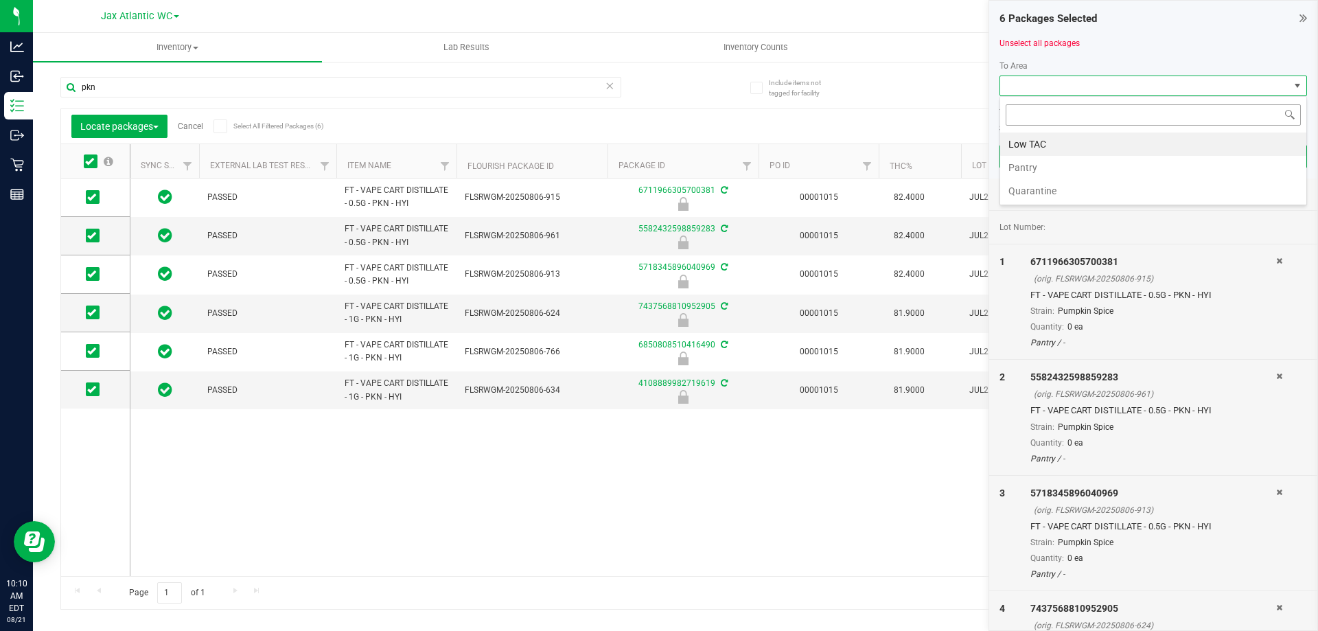
scroll to position [21, 308]
click at [930, 81] on div "pkn Locate packages Cancel Select All Filtered Packages (6) Add to manufacturin…" at bounding box center [675, 337] width 1231 height 546
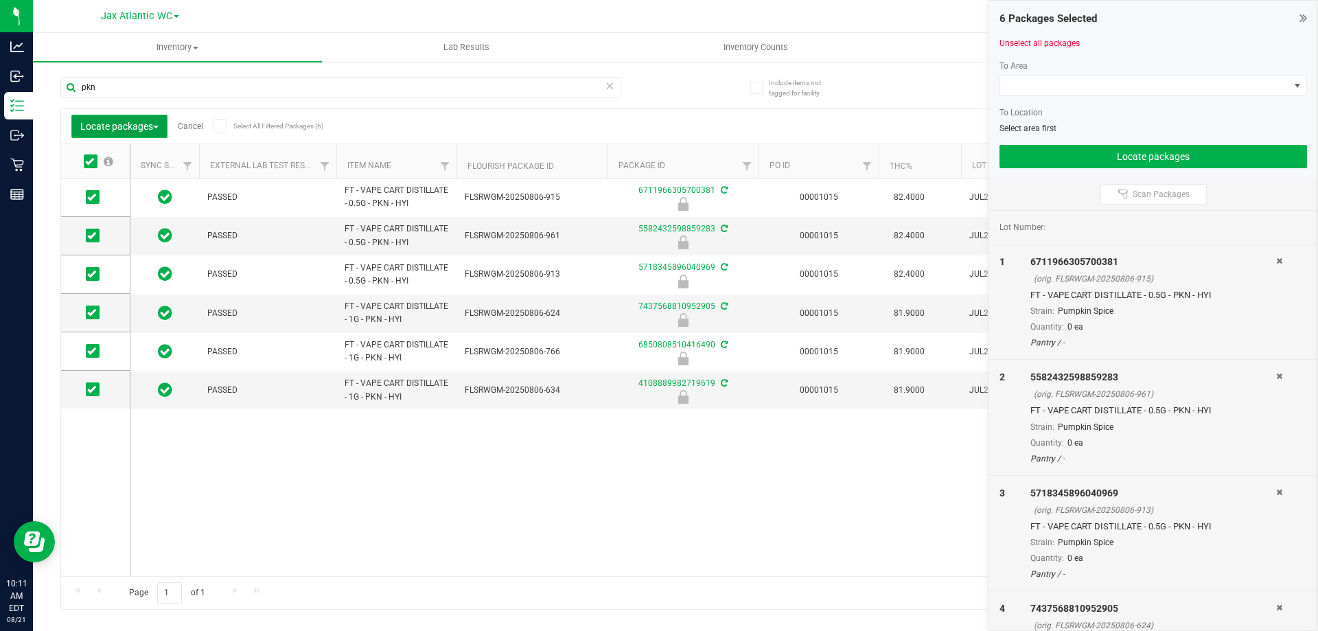
click at [162, 127] on button "Locate packages" at bounding box center [119, 126] width 96 height 23
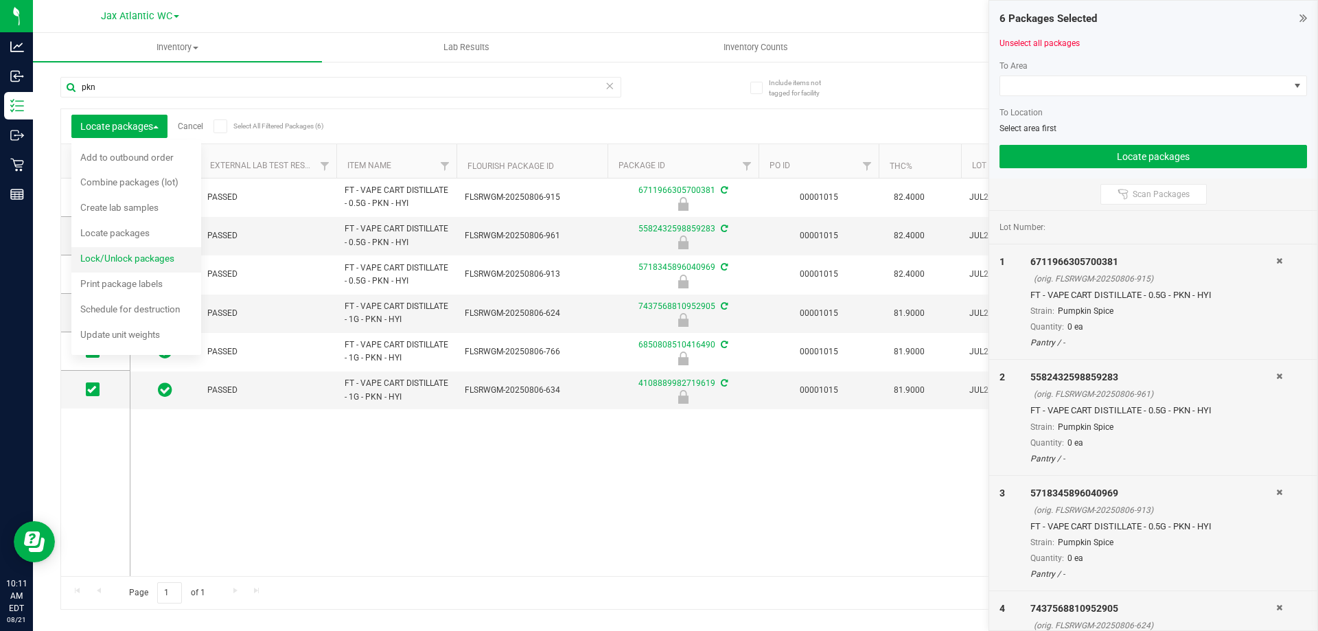
click at [130, 260] on span "Lock/Unlock packages" at bounding box center [127, 258] width 94 height 11
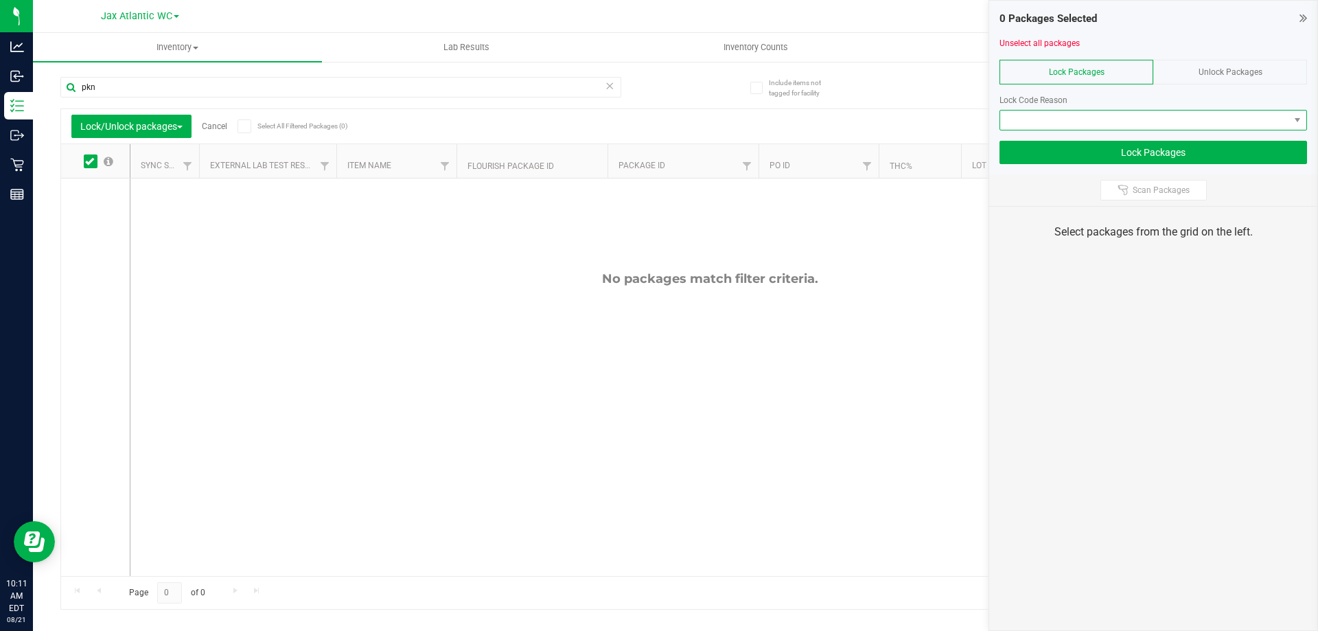
click at [1060, 116] on span at bounding box center [1145, 120] width 289 height 19
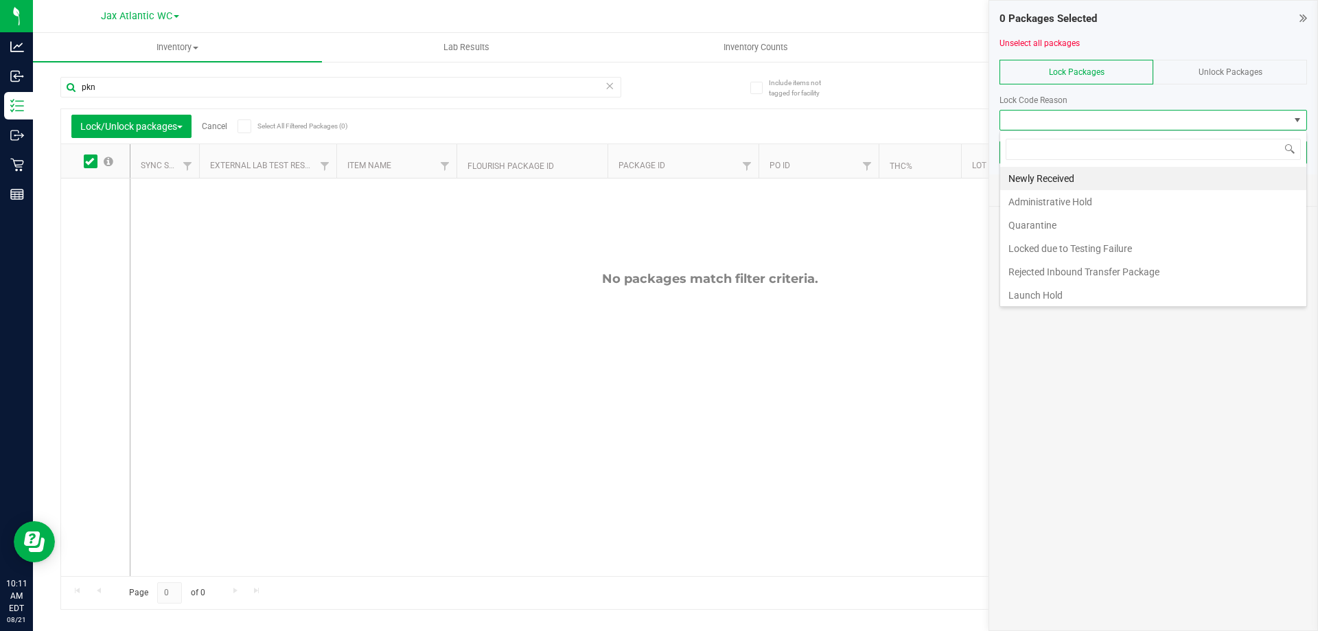
scroll to position [21, 308]
click at [1049, 293] on li "Launch Hold" at bounding box center [1154, 295] width 306 height 23
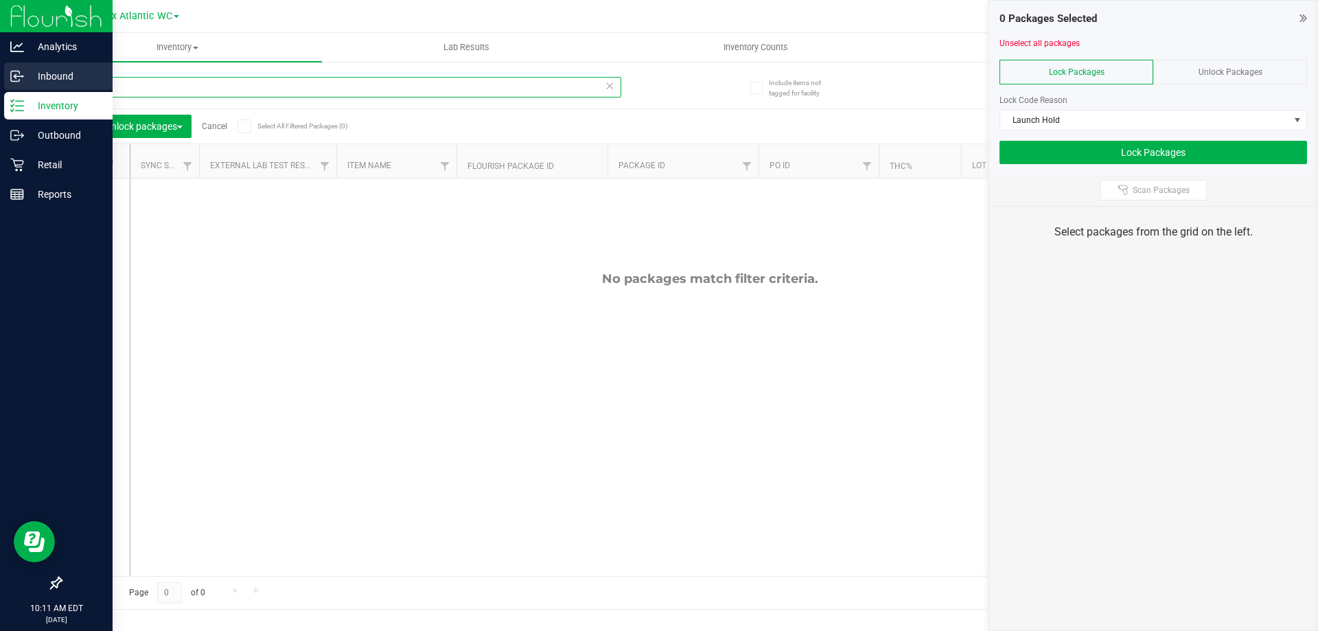
drag, startPoint x: 153, startPoint y: 86, endPoint x: 0, endPoint y: 82, distance: 153.2
click at [0, 83] on div "Analytics Inbound Inventory Outbound Retail Reports 10:11 AM EDT 08/21/2025 08/…" at bounding box center [659, 315] width 1318 height 631
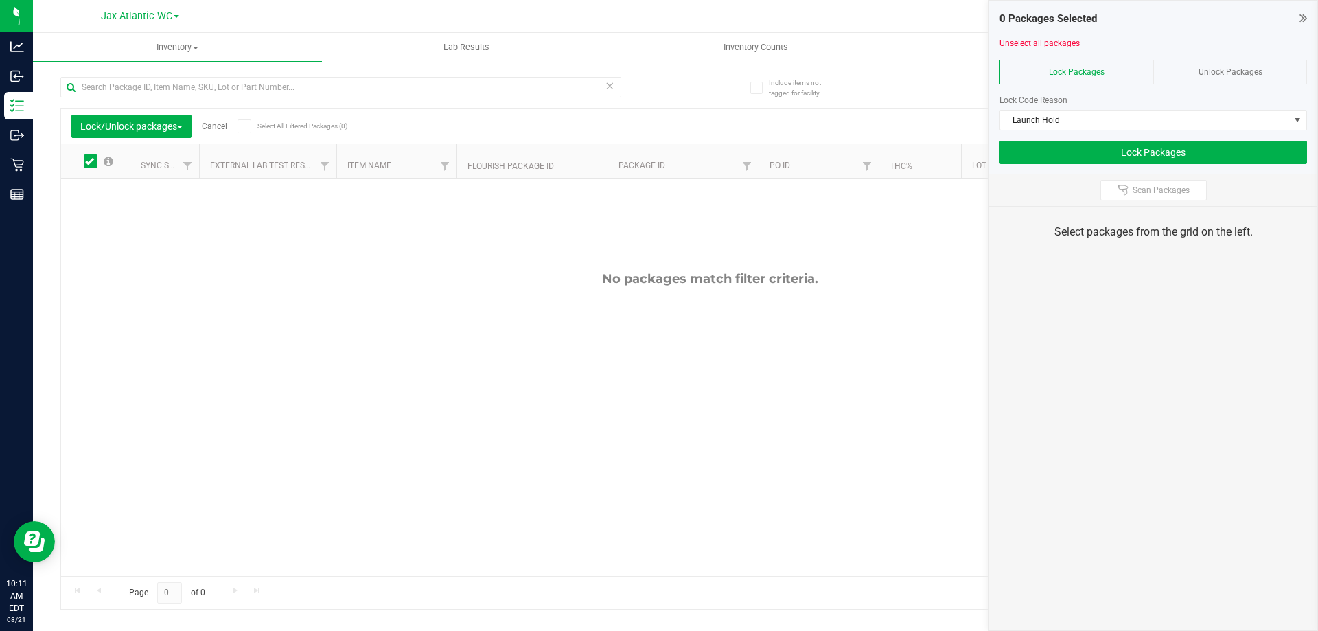
click at [453, 301] on div "No packages match filter criteria." at bounding box center [709, 424] width 1159 height 490
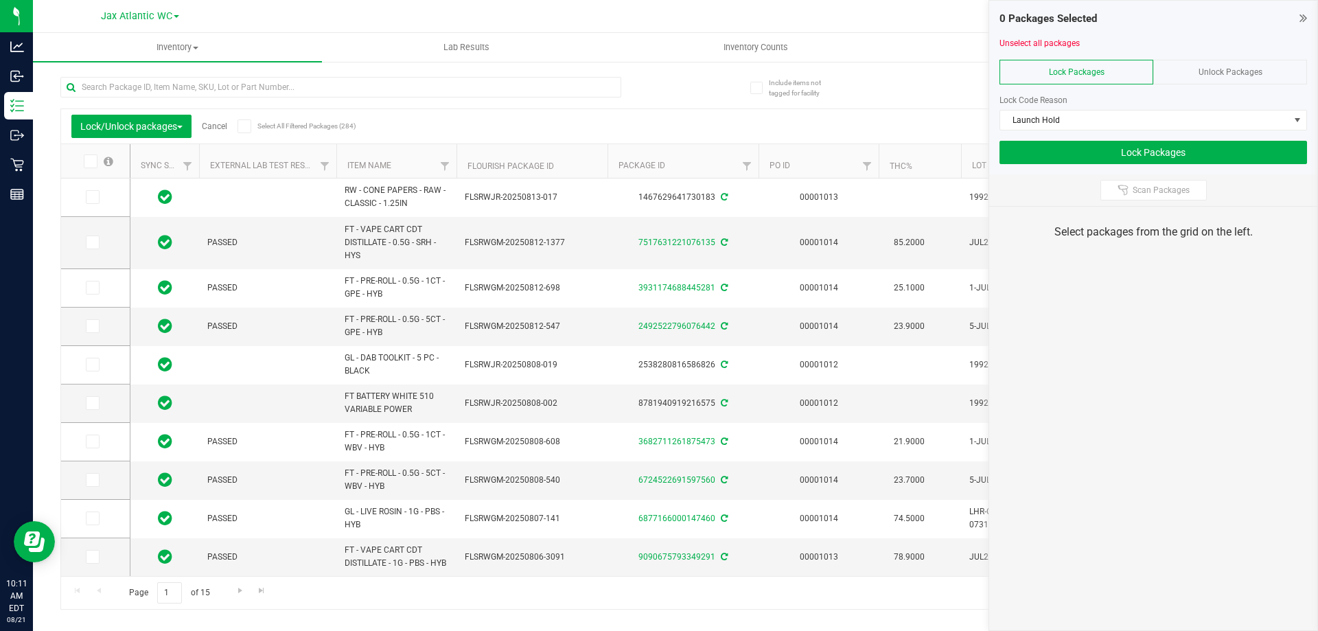
click at [244, 603] on div "Page 1 of 15 1 - 20 of 284 items" at bounding box center [675, 592] width 1229 height 33
click at [240, 589] on span "Go to the next page" at bounding box center [240, 590] width 11 height 11
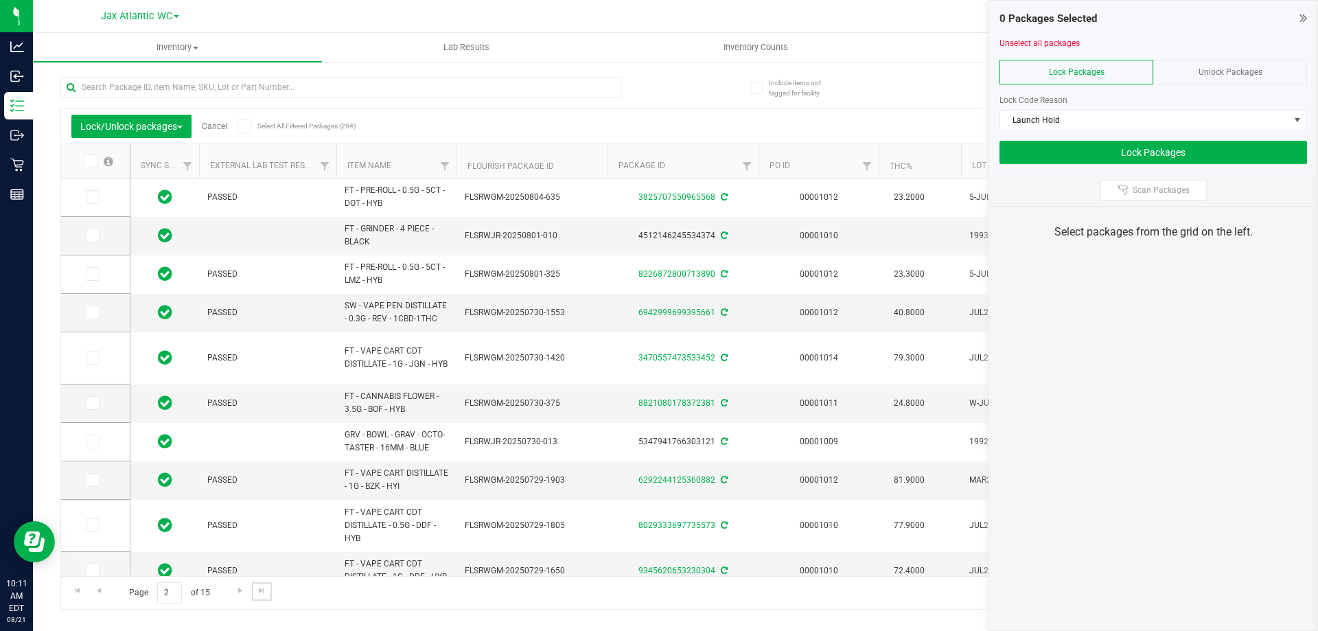
click at [262, 591] on span "Go to the last page" at bounding box center [261, 590] width 11 height 11
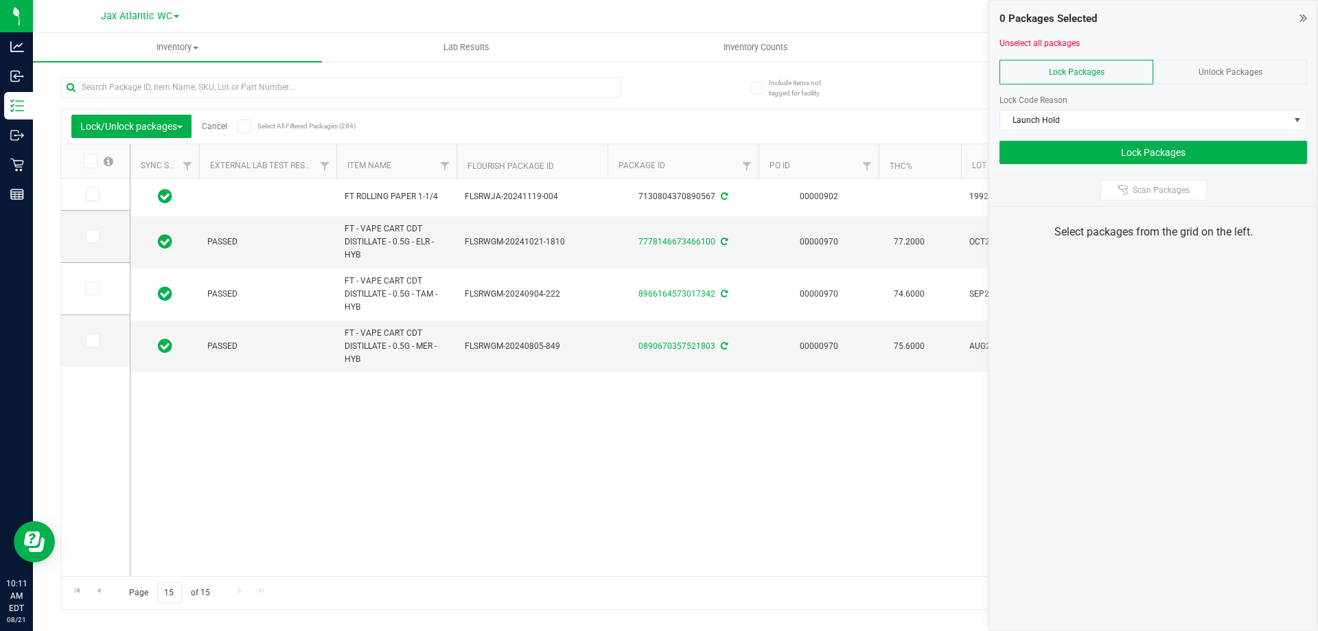
click at [1266, 69] on div "Unlock Packages" at bounding box center [1231, 72] width 154 height 25
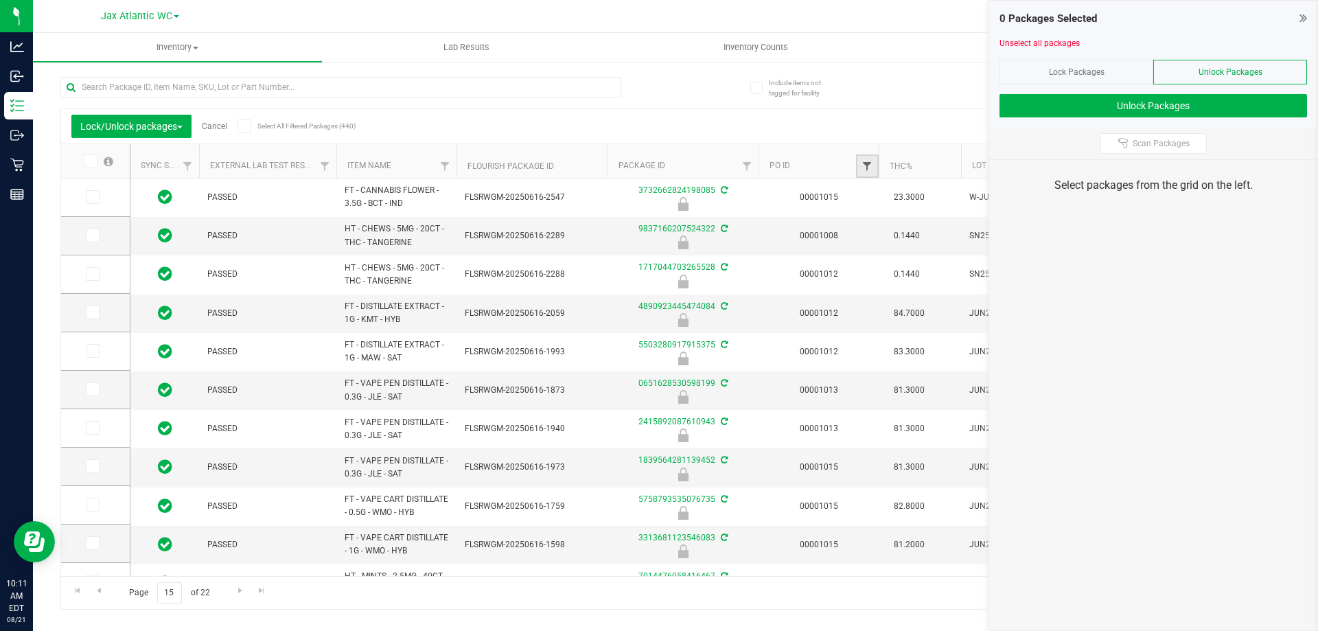
click at [866, 166] on span "Filter" at bounding box center [867, 166] width 11 height 11
type input "1015"
click at [865, 218] on button "Filter" at bounding box center [898, 233] width 66 height 30
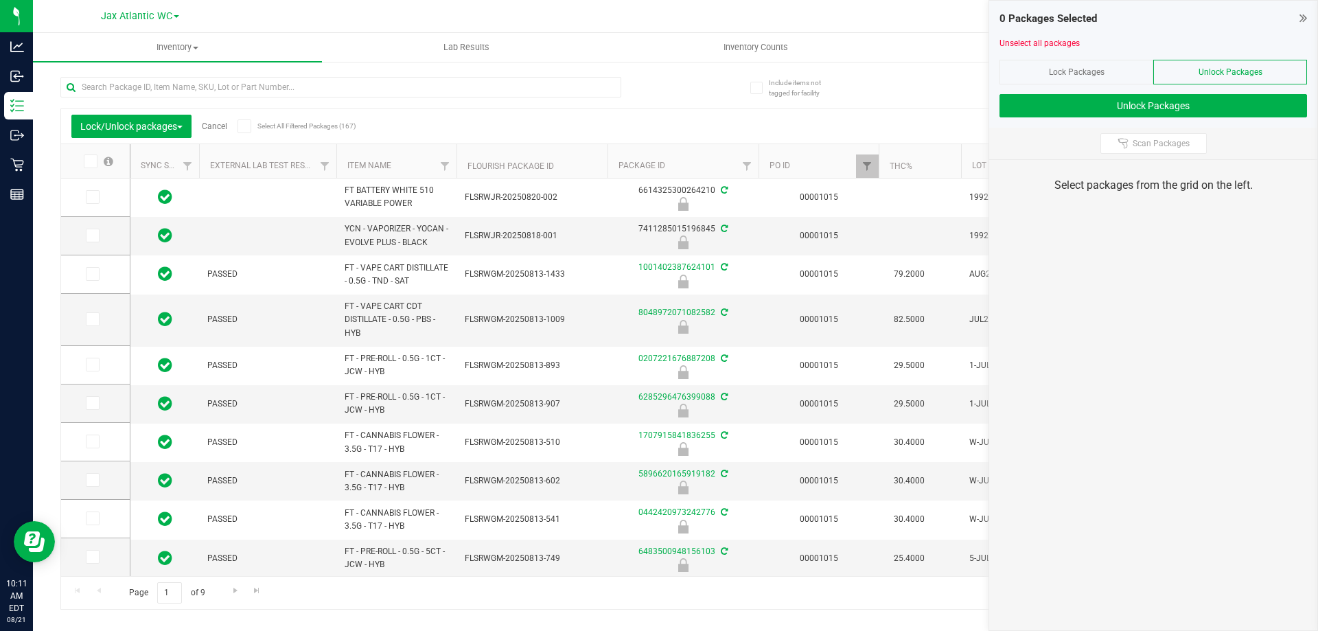
click at [1304, 19] on icon at bounding box center [1304, 18] width 8 height 14
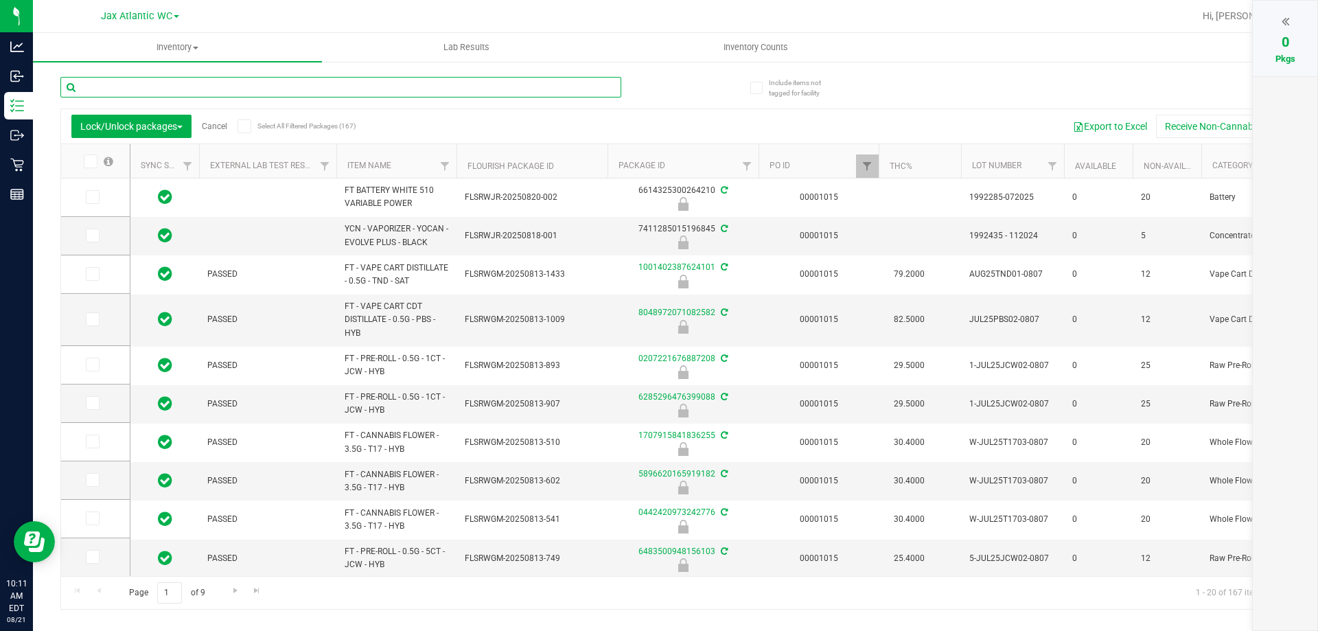
click at [213, 93] on input "text" at bounding box center [340, 87] width 561 height 21
type input "pkn"
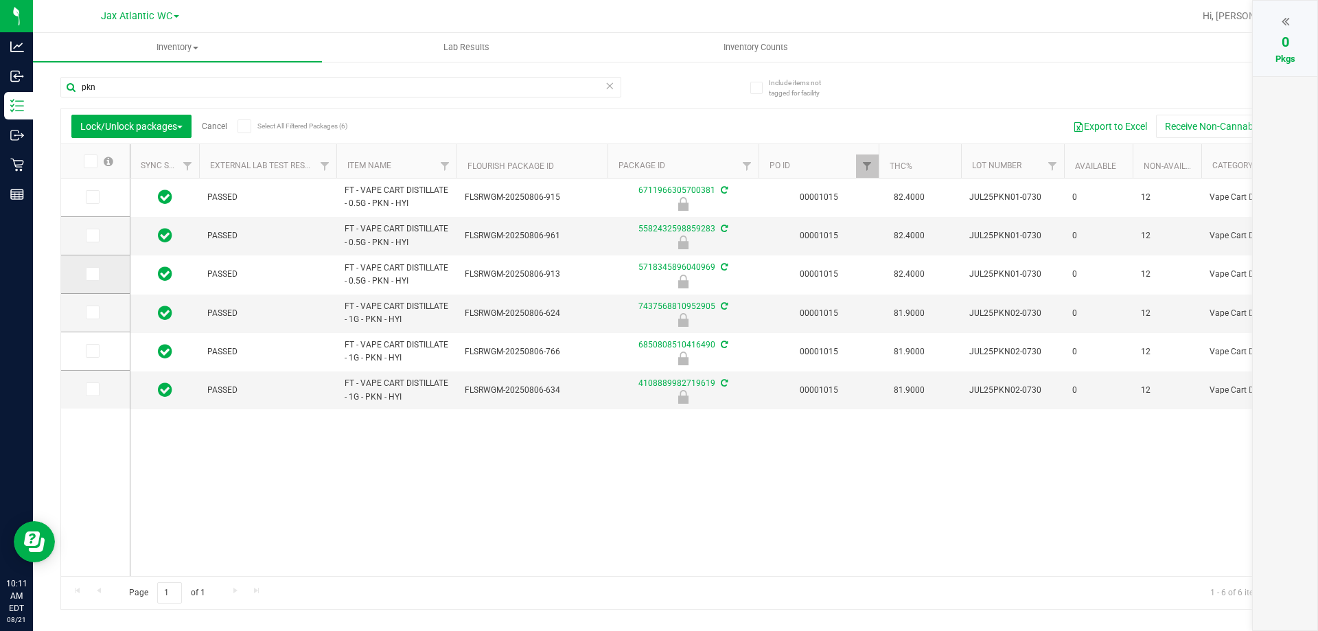
click at [91, 274] on icon at bounding box center [91, 274] width 9 height 0
click at [0, 0] on input "checkbox" at bounding box center [0, 0] width 0 height 0
click at [90, 312] on icon at bounding box center [91, 312] width 9 height 0
click at [0, 0] on input "checkbox" at bounding box center [0, 0] width 0 height 0
click at [94, 351] on icon at bounding box center [91, 351] width 9 height 0
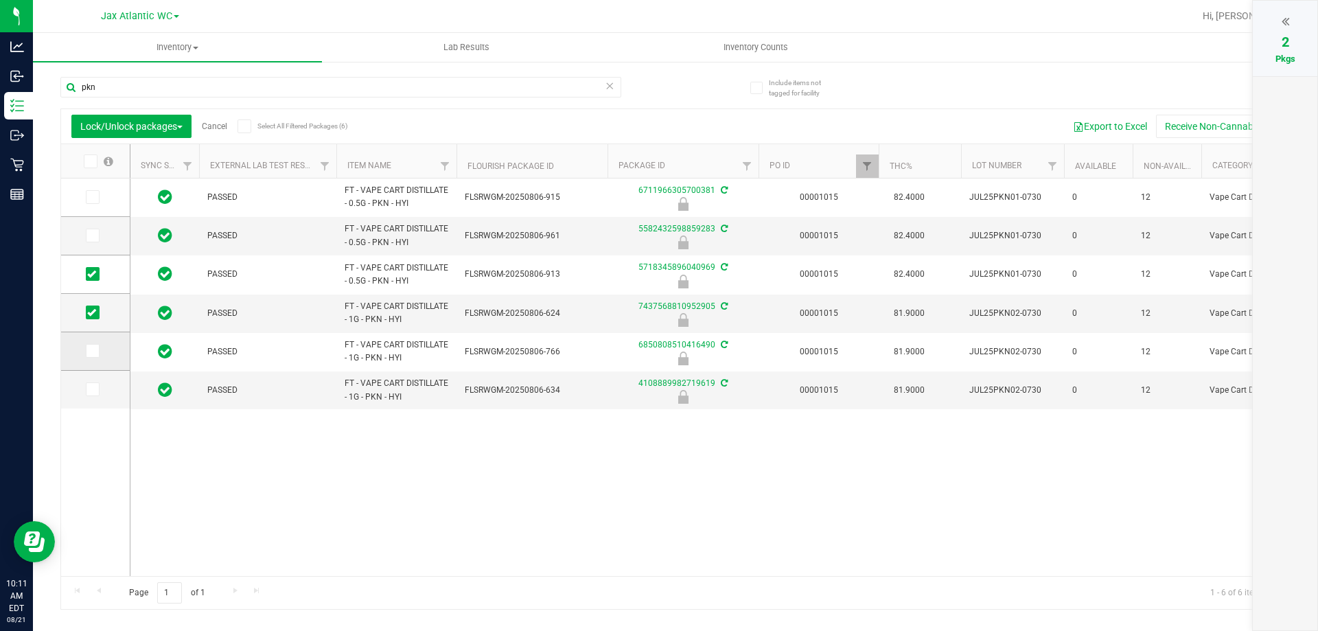
click at [0, 0] on input "checkbox" at bounding box center [0, 0] width 0 height 0
click at [95, 396] on span at bounding box center [93, 389] width 14 height 14
click at [0, 0] on input "checkbox" at bounding box center [0, 0] width 0 height 0
drag, startPoint x: 109, startPoint y: 82, endPoint x: 40, endPoint y: 84, distance: 69.4
click at [40, 84] on div "Include items not tagged for facility pkn Lock/Unlock packages Cancel Select Al…" at bounding box center [675, 269] width 1285 height 419
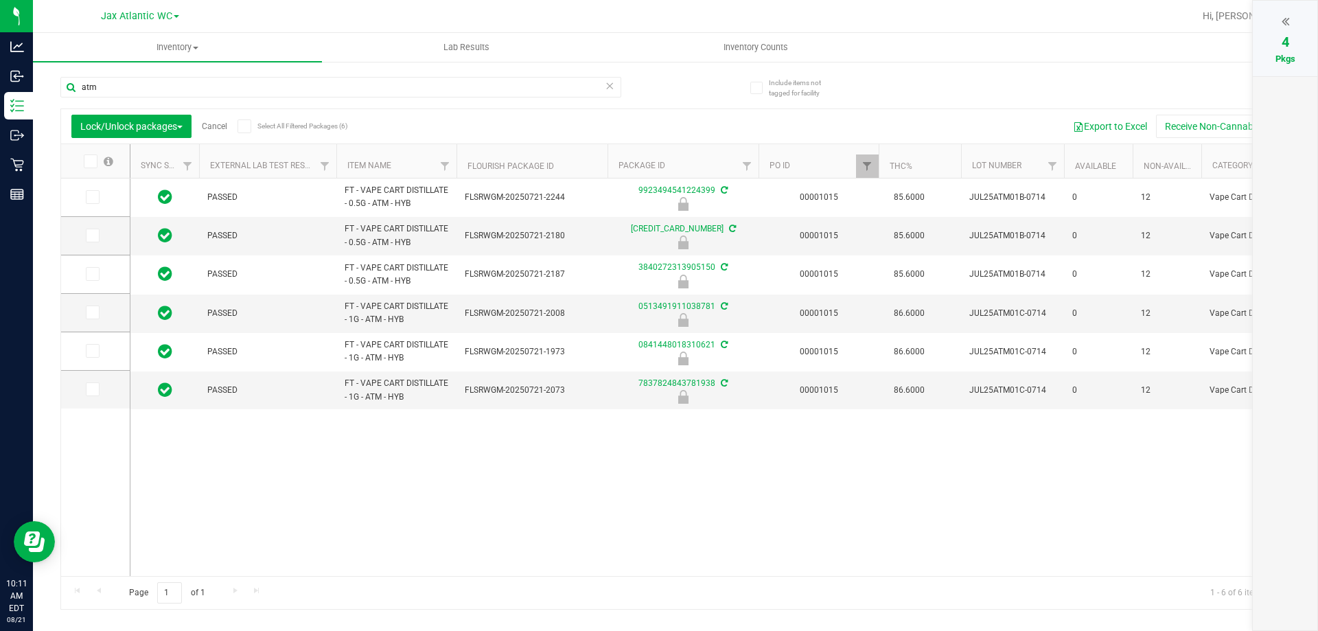
click at [87, 161] on icon at bounding box center [89, 161] width 9 height 0
click at [0, 0] on input "checkbox" at bounding box center [0, 0] width 0 height 0
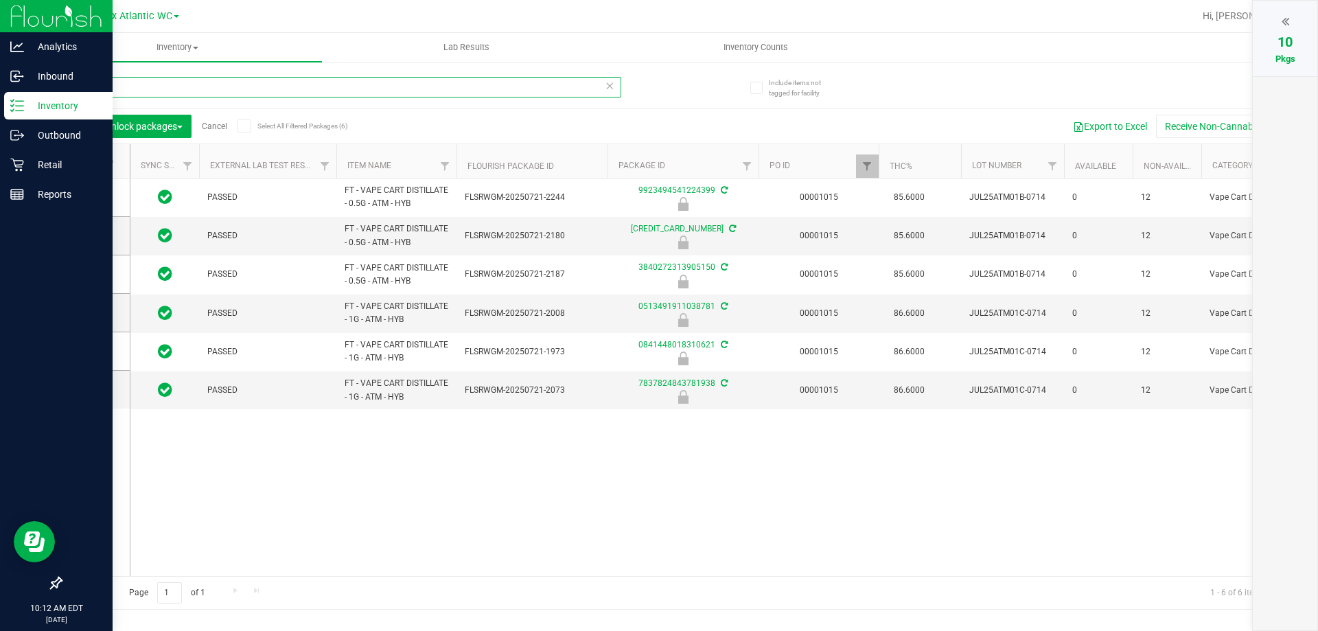
drag, startPoint x: 123, startPoint y: 77, endPoint x: 11, endPoint y: 98, distance: 113.8
click at [0, 93] on div "Analytics Inbound Inventory Outbound Retail Reports 10:12 AM EDT 08/21/2025 08/…" at bounding box center [659, 315] width 1318 height 631
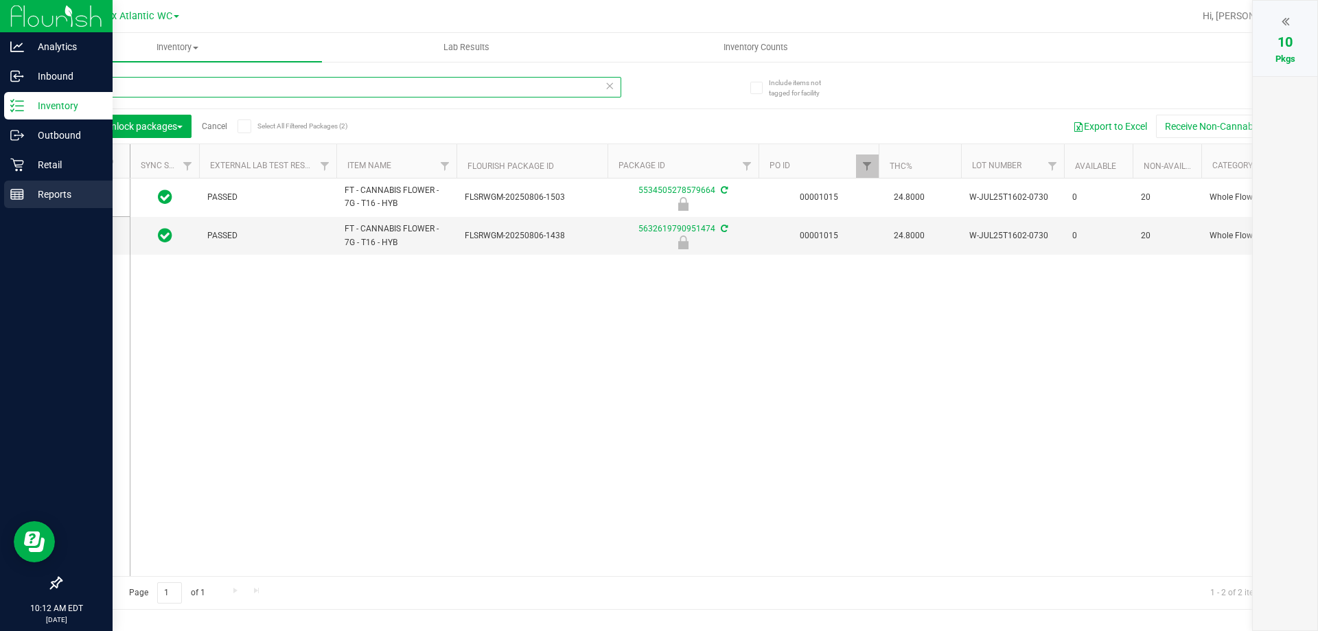
type input "t"
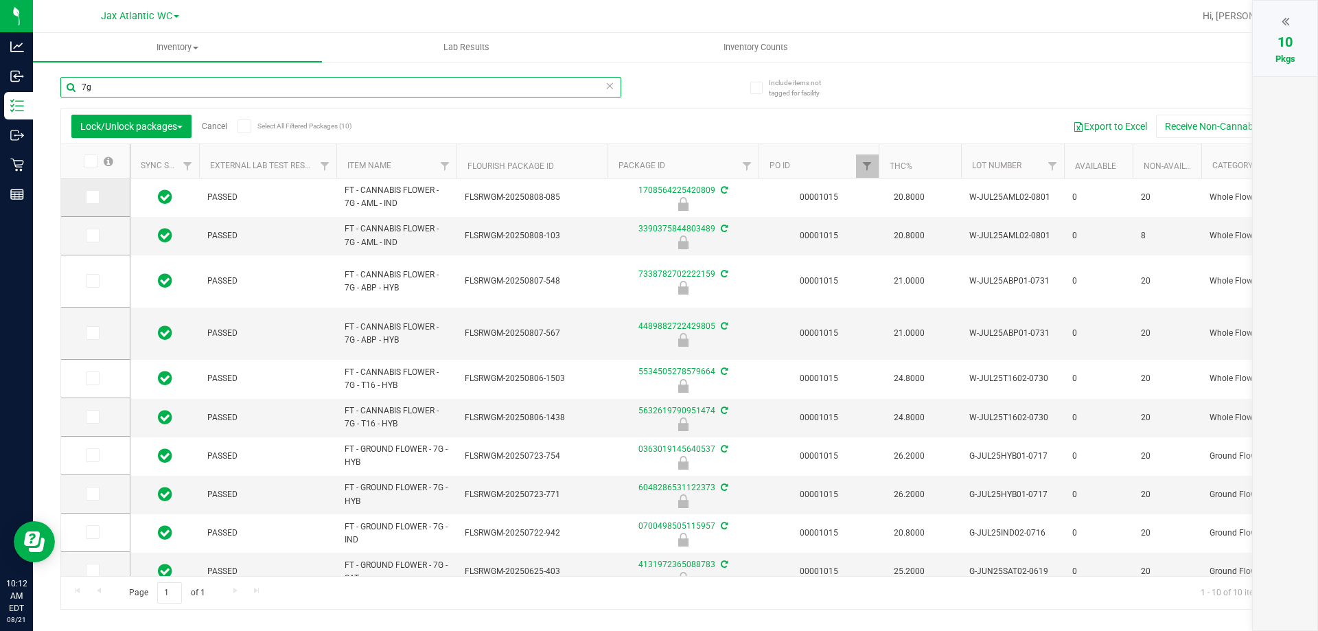
type input "7g"
click at [93, 197] on icon at bounding box center [91, 197] width 9 height 0
click at [0, 0] on input "checkbox" at bounding box center [0, 0] width 0 height 0
click at [90, 236] on icon at bounding box center [91, 236] width 9 height 0
click at [0, 0] on input "checkbox" at bounding box center [0, 0] width 0 height 0
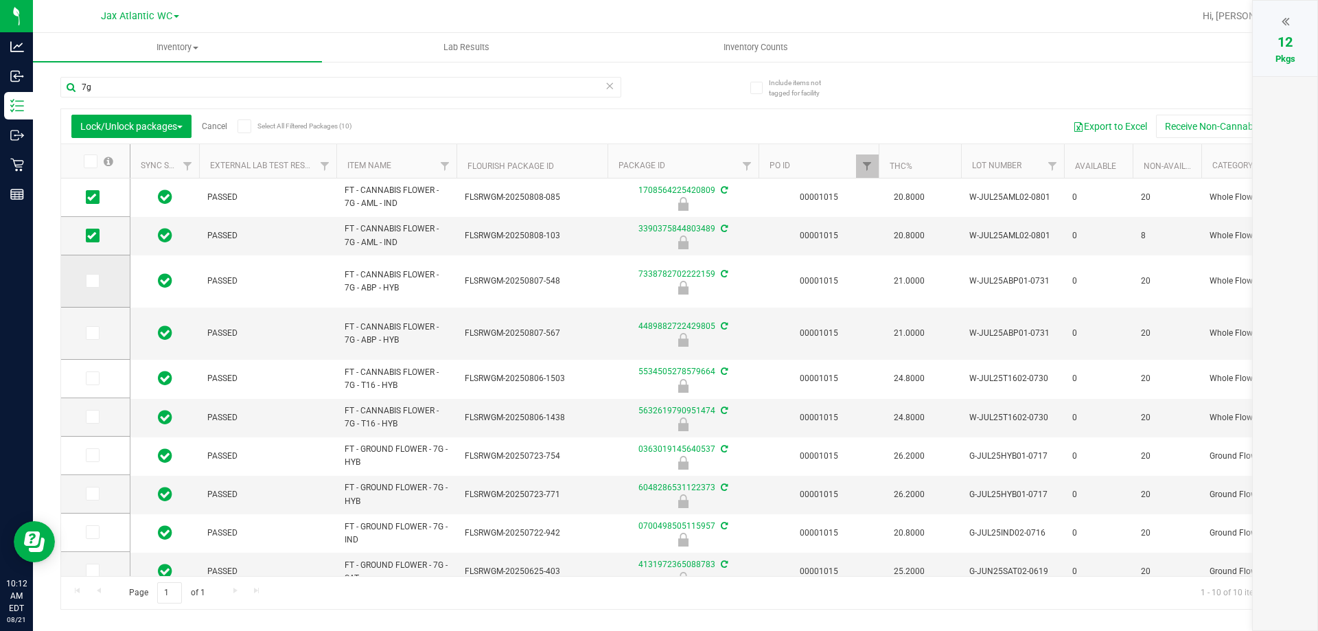
click at [98, 284] on span at bounding box center [93, 281] width 14 height 14
click at [0, 0] on input "checkbox" at bounding box center [0, 0] width 0 height 0
click at [93, 333] on icon at bounding box center [91, 333] width 9 height 0
click at [0, 0] on input "checkbox" at bounding box center [0, 0] width 0 height 0
drag, startPoint x: 98, startPoint y: 382, endPoint x: 98, endPoint y: 391, distance: 8.9
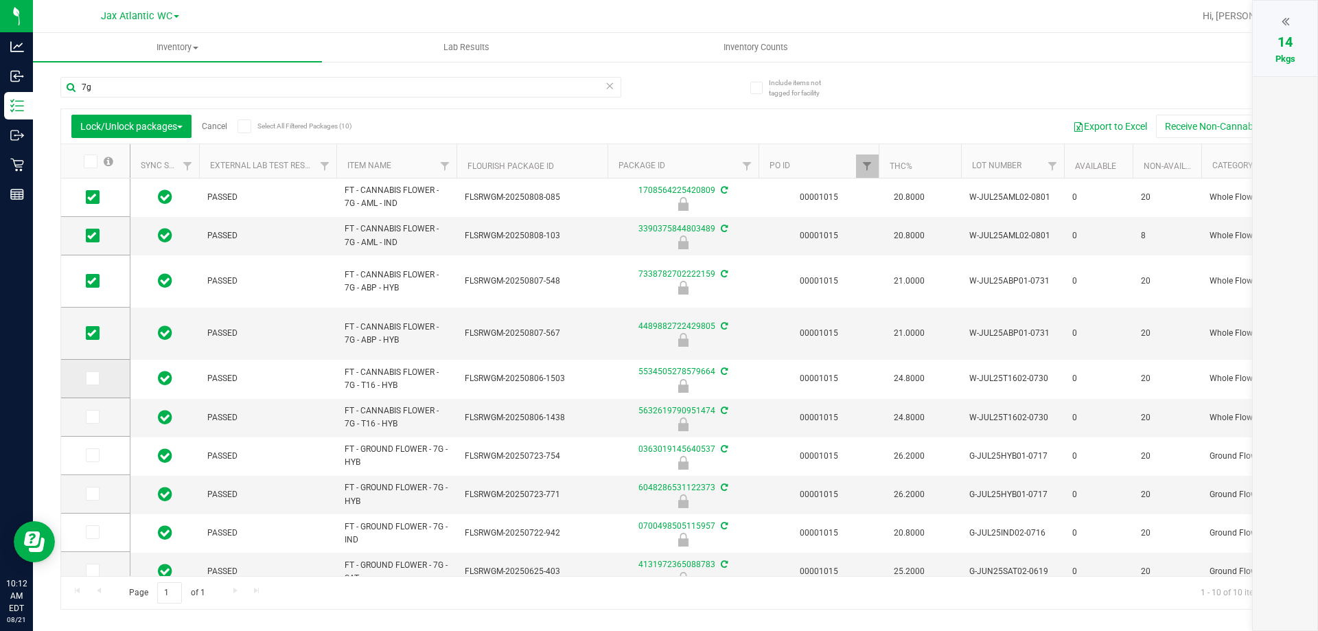
click at [98, 381] on span at bounding box center [93, 379] width 14 height 14
click at [0, 0] on input "checkbox" at bounding box center [0, 0] width 0 height 0
click at [94, 417] on icon at bounding box center [91, 417] width 9 height 0
click at [0, 0] on input "checkbox" at bounding box center [0, 0] width 0 height 0
click at [183, 122] on span "Lock/Unlock packages" at bounding box center [131, 126] width 102 height 11
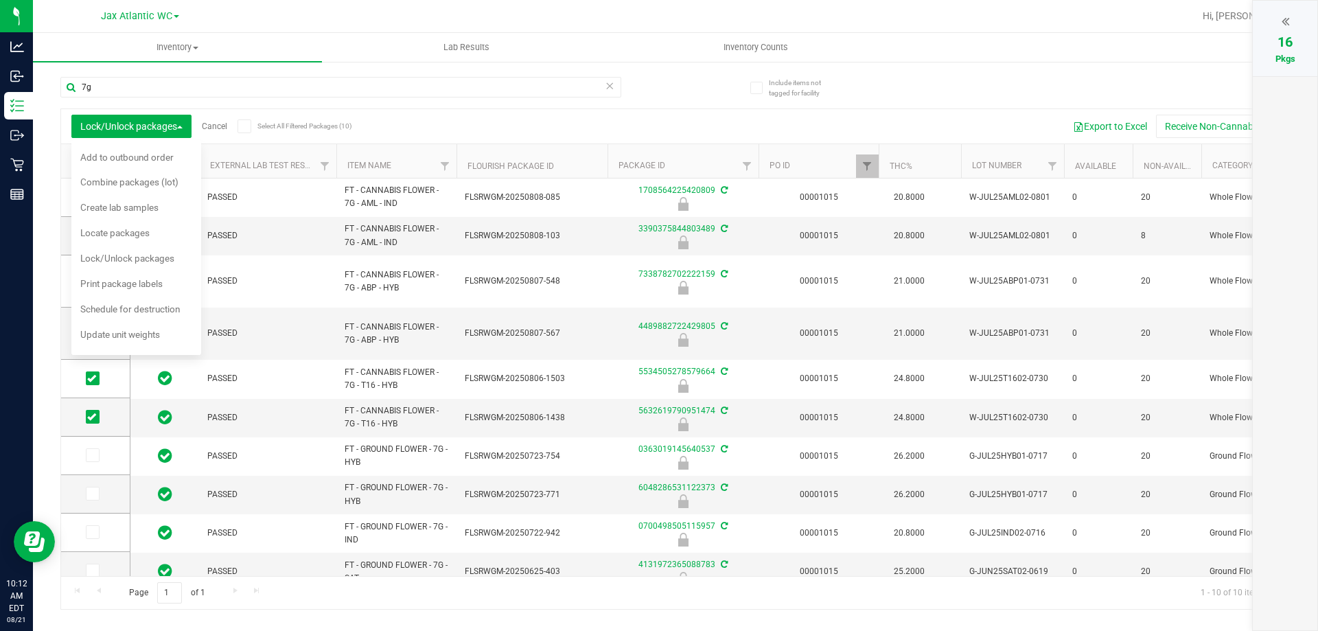
drag, startPoint x: 448, startPoint y: 119, endPoint x: 1084, endPoint y: 49, distance: 640.4
click at [448, 119] on div "Export to Excel Receive Non-Cannabis" at bounding box center [803, 126] width 954 height 23
click at [1290, 19] on div at bounding box center [1285, 21] width 37 height 21
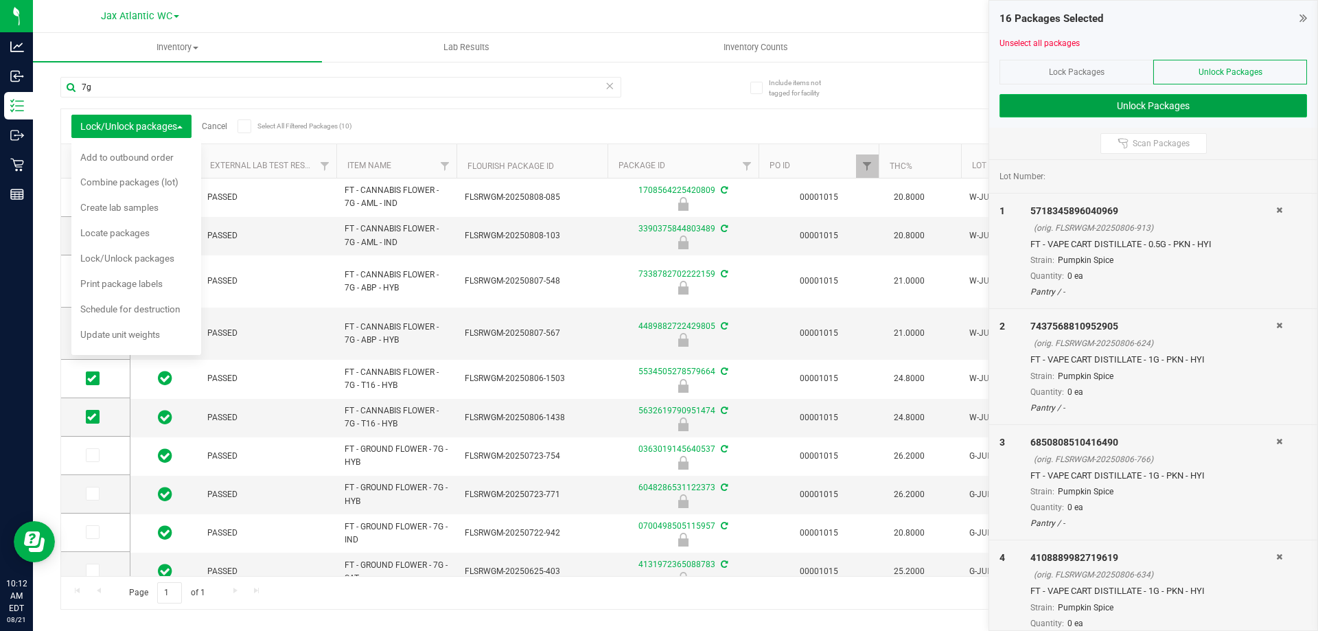
click at [1120, 106] on button "Unlock Packages" at bounding box center [1154, 105] width 308 height 23
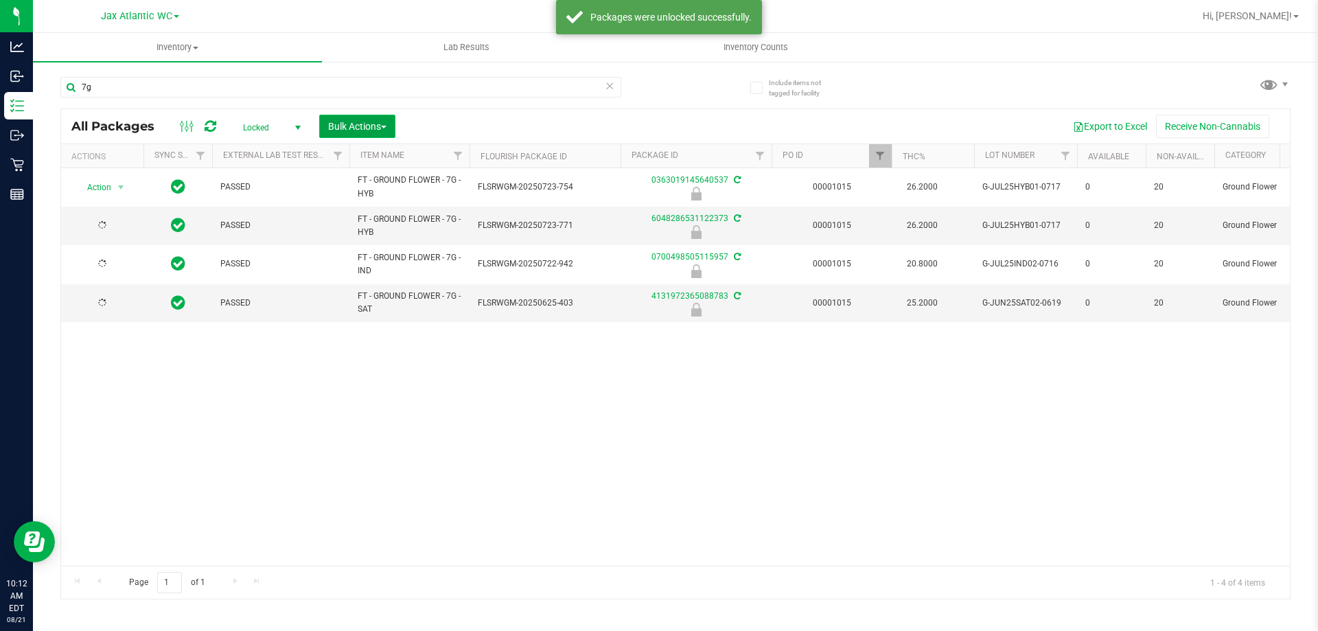
click at [369, 115] on button "Bulk Actions" at bounding box center [357, 126] width 76 height 23
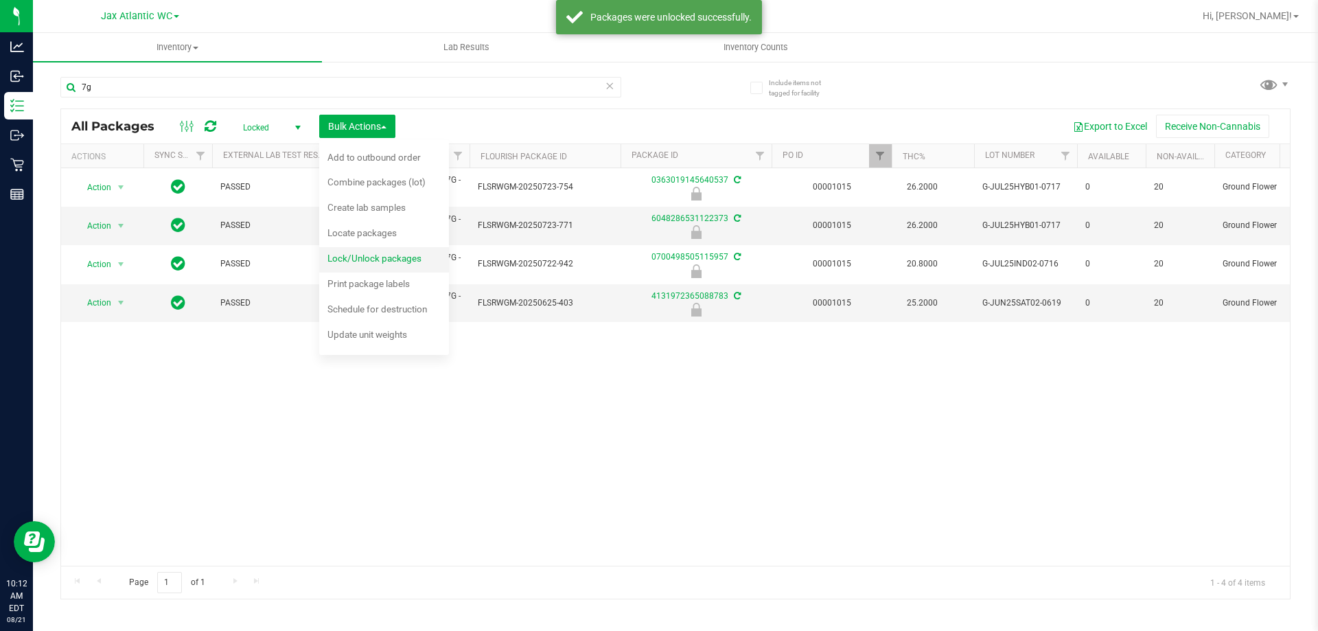
click at [394, 259] on span "Lock/Unlock packages" at bounding box center [375, 258] width 94 height 11
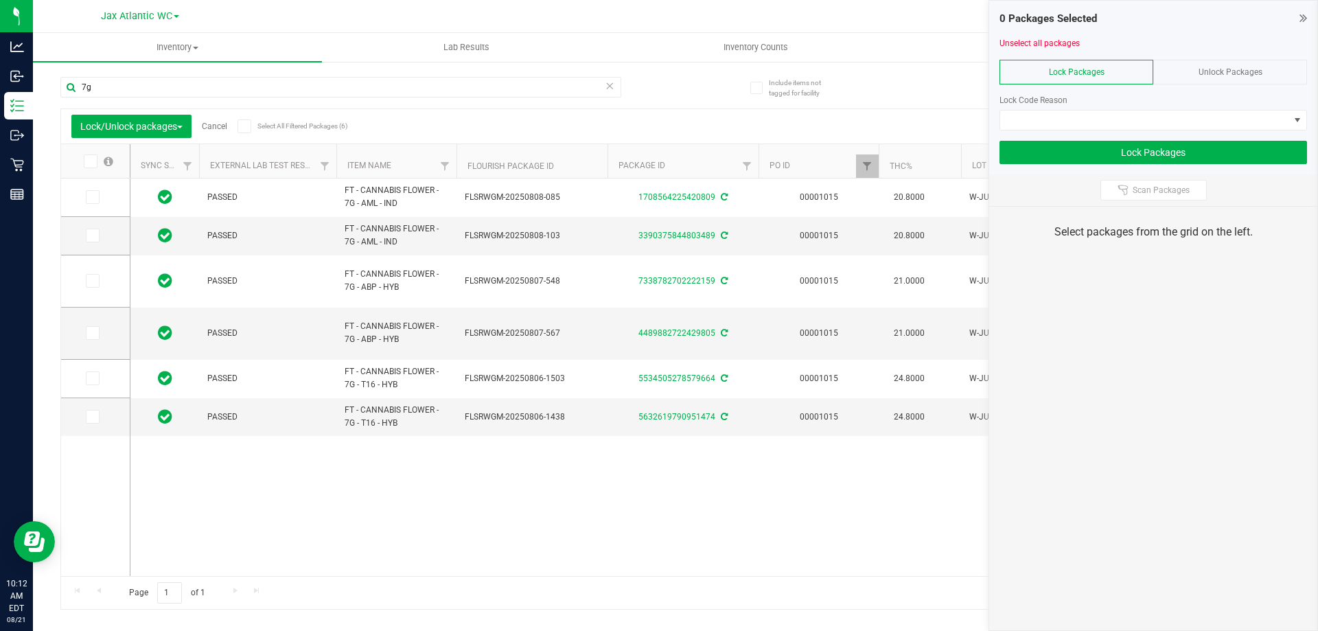
click at [91, 167] on span at bounding box center [91, 162] width 14 height 14
click at [0, 0] on input "checkbox" at bounding box center [0, 0] width 0 height 0
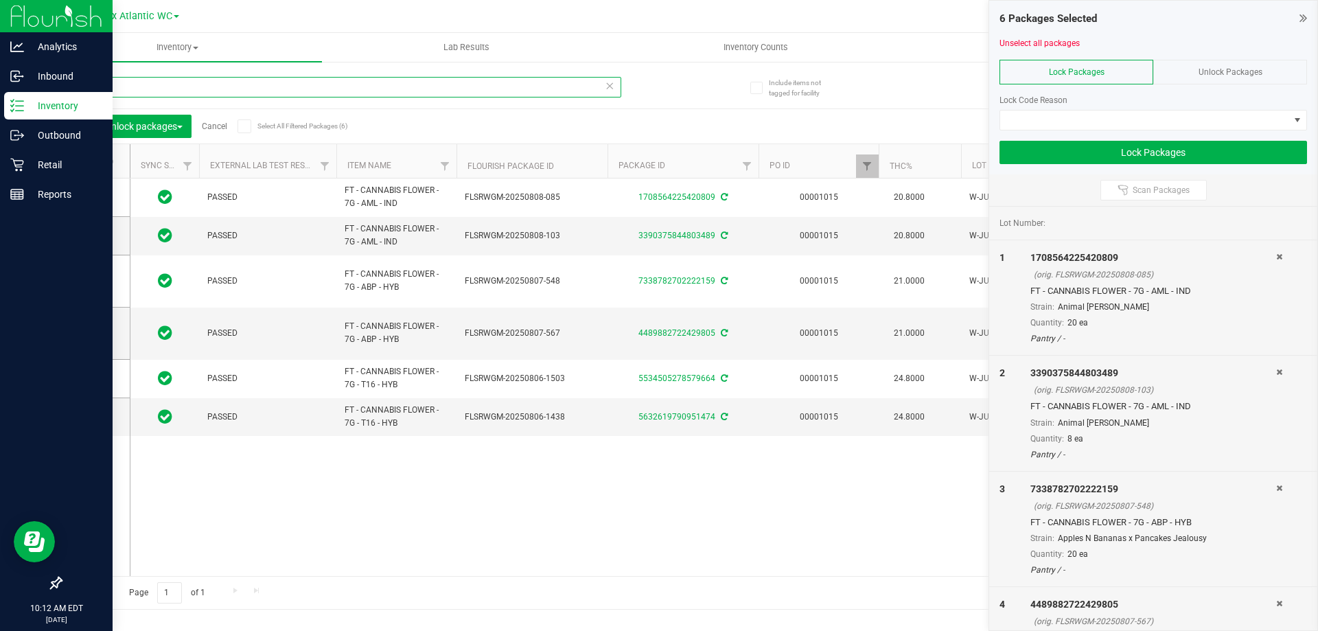
drag, startPoint x: 109, startPoint y: 82, endPoint x: 10, endPoint y: 109, distance: 103.1
click at [10, 106] on div "Analytics Inbound Inventory Outbound Retail Reports 10:12 AM EDT 08/21/2025 08/…" at bounding box center [659, 315] width 1318 height 631
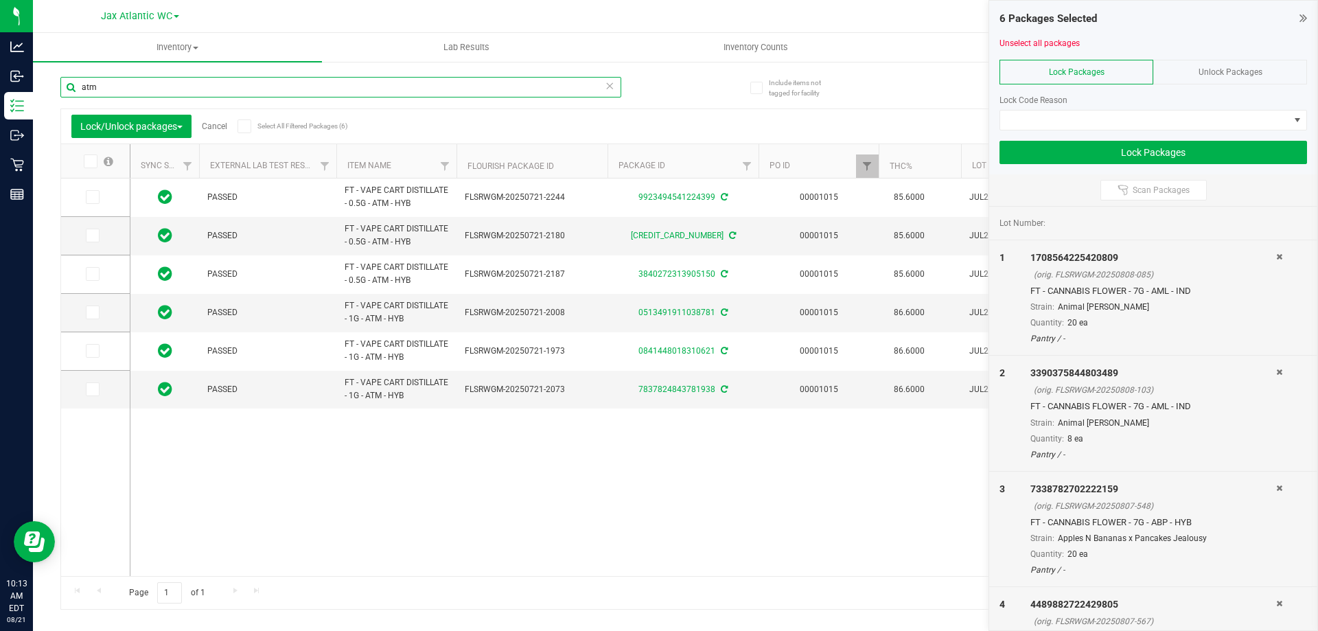
type input "atm"
click at [91, 161] on icon at bounding box center [89, 161] width 9 height 0
click at [0, 0] on input "checkbox" at bounding box center [0, 0] width 0 height 0
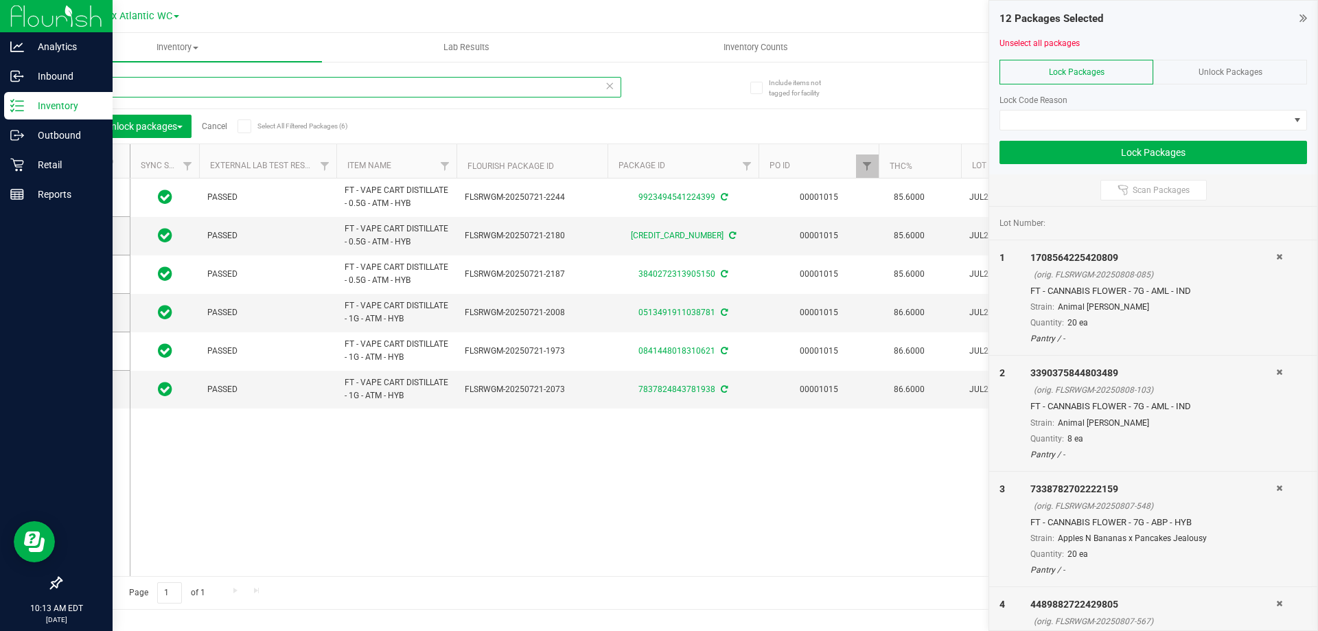
drag, startPoint x: 121, startPoint y: 89, endPoint x: 0, endPoint y: 114, distance: 123.5
click at [0, 114] on div "Analytics Inbound Inventory Outbound Retail Reports 10:13 AM EDT 08/21/2025 08/…" at bounding box center [659, 315] width 1318 height 631
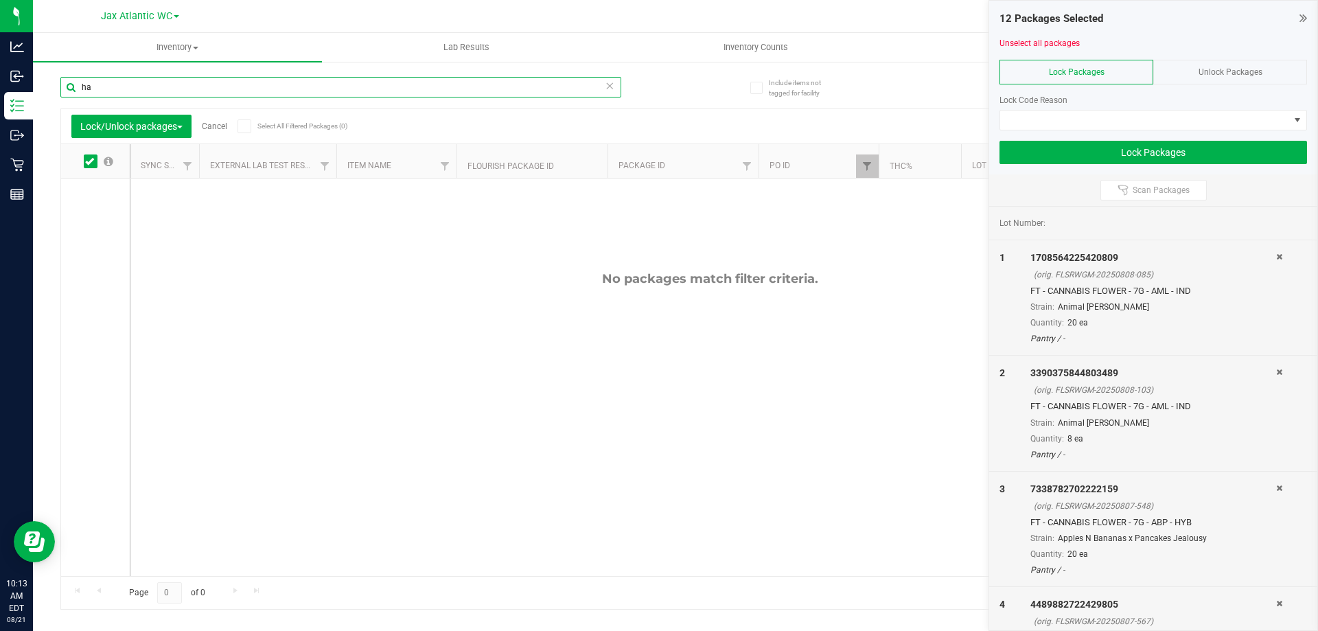
type input "h"
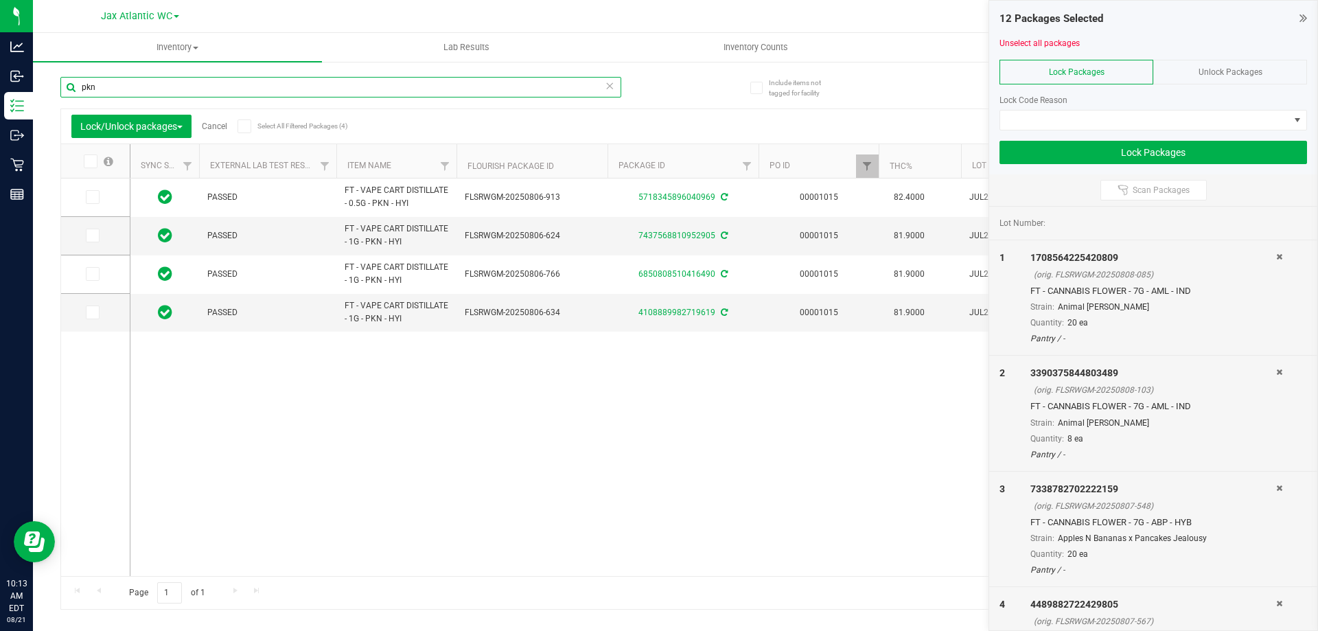
type input "pkn"
click at [84, 164] on span at bounding box center [91, 162] width 14 height 14
click at [0, 0] on input "checkbox" at bounding box center [0, 0] width 0 height 0
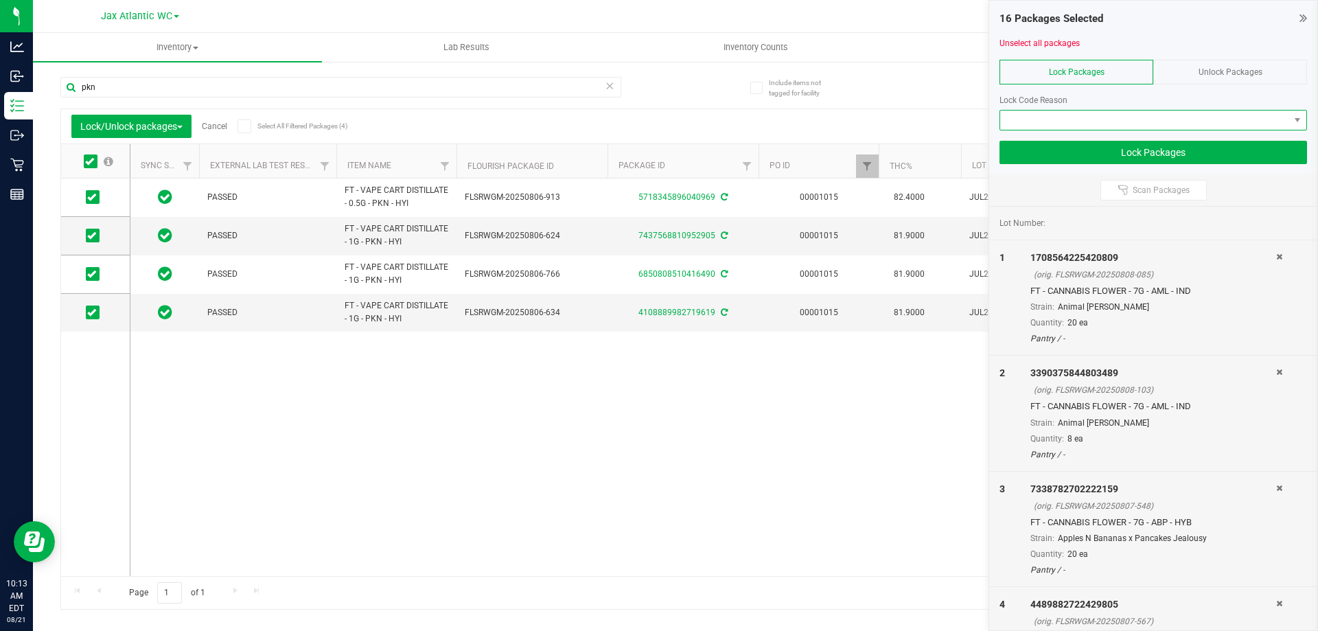
click at [1149, 115] on span at bounding box center [1145, 120] width 289 height 19
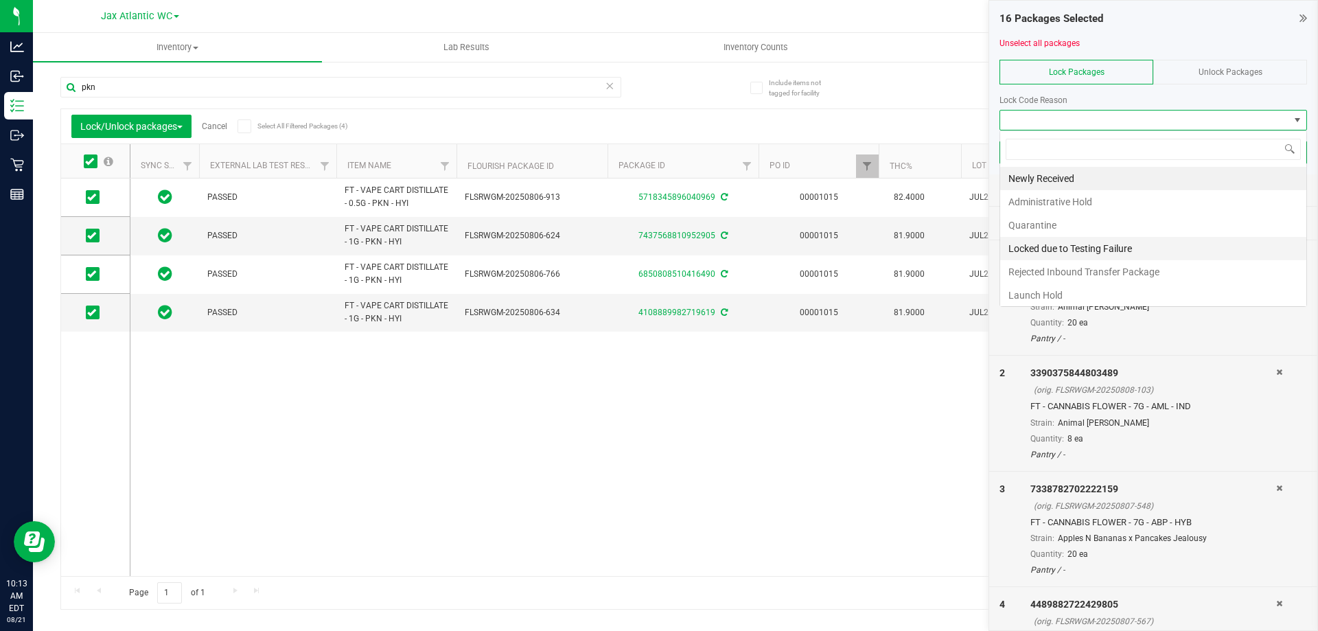
scroll to position [21, 308]
click at [1081, 298] on li "Launch Hold" at bounding box center [1154, 295] width 306 height 23
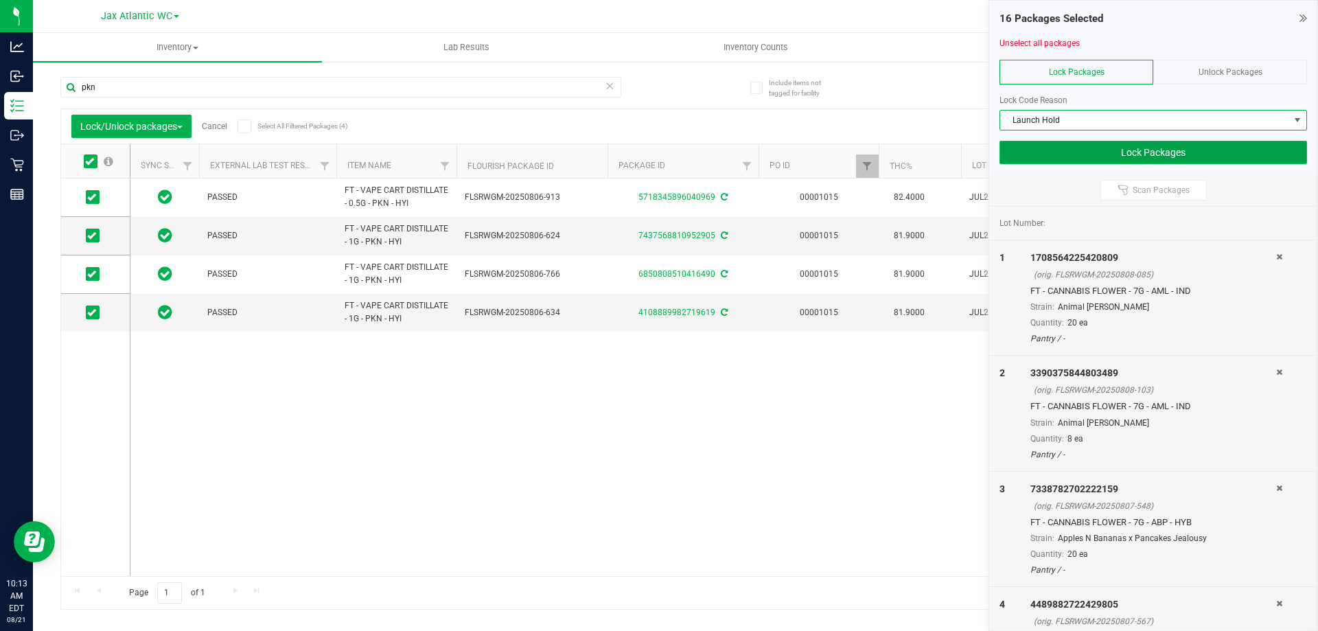
click at [1161, 153] on button "Lock Packages" at bounding box center [1154, 152] width 308 height 23
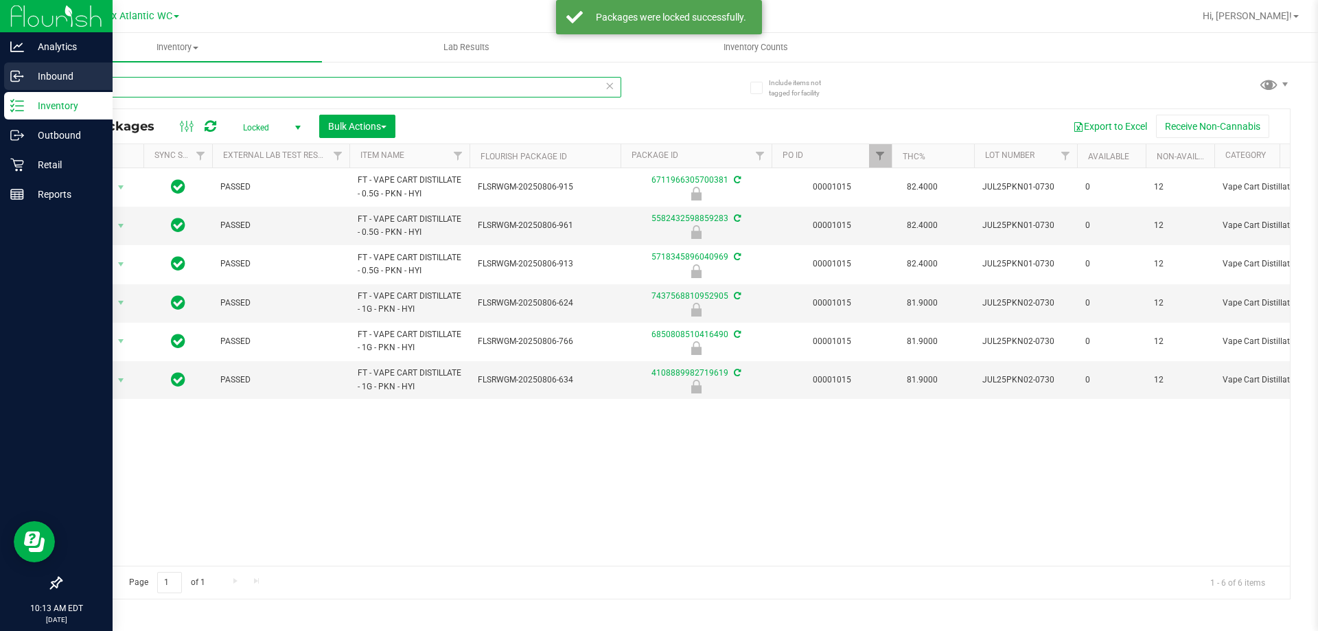
drag, startPoint x: 115, startPoint y: 82, endPoint x: 11, endPoint y: 87, distance: 104.5
click at [11, 83] on div "Analytics Inbound Inventory Outbound Retail Reports 10:13 AM EDT 08/21/2025 08/…" at bounding box center [659, 315] width 1318 height 631
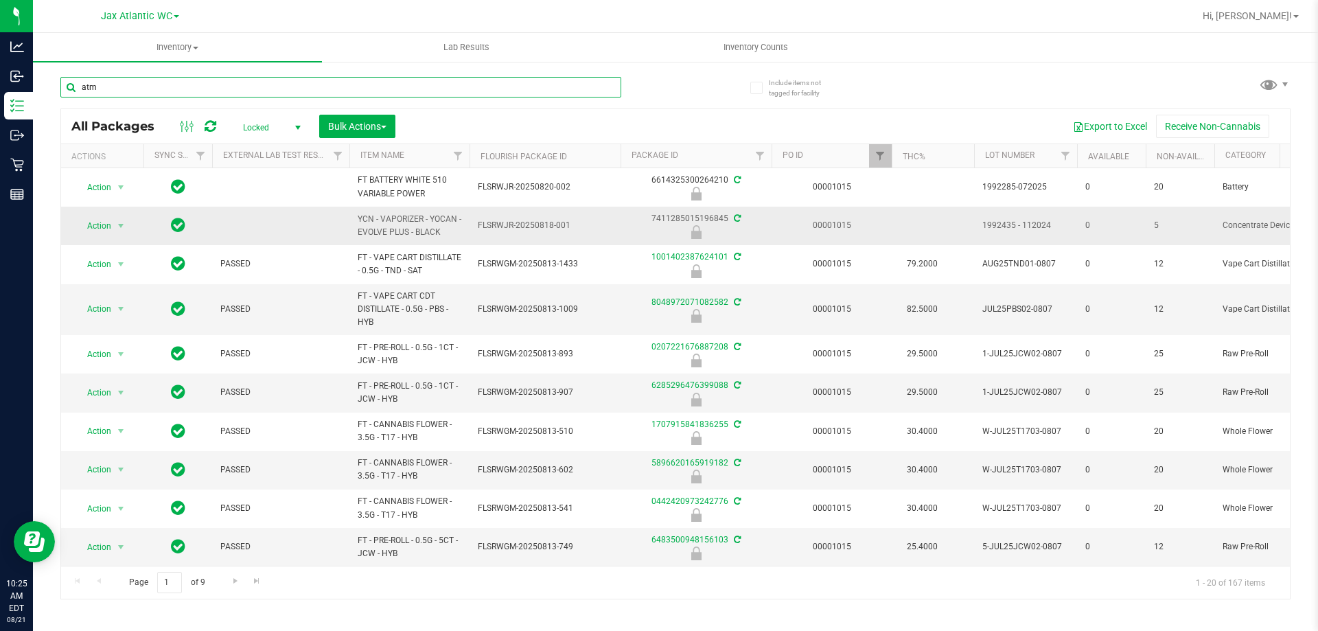
type input "atm"
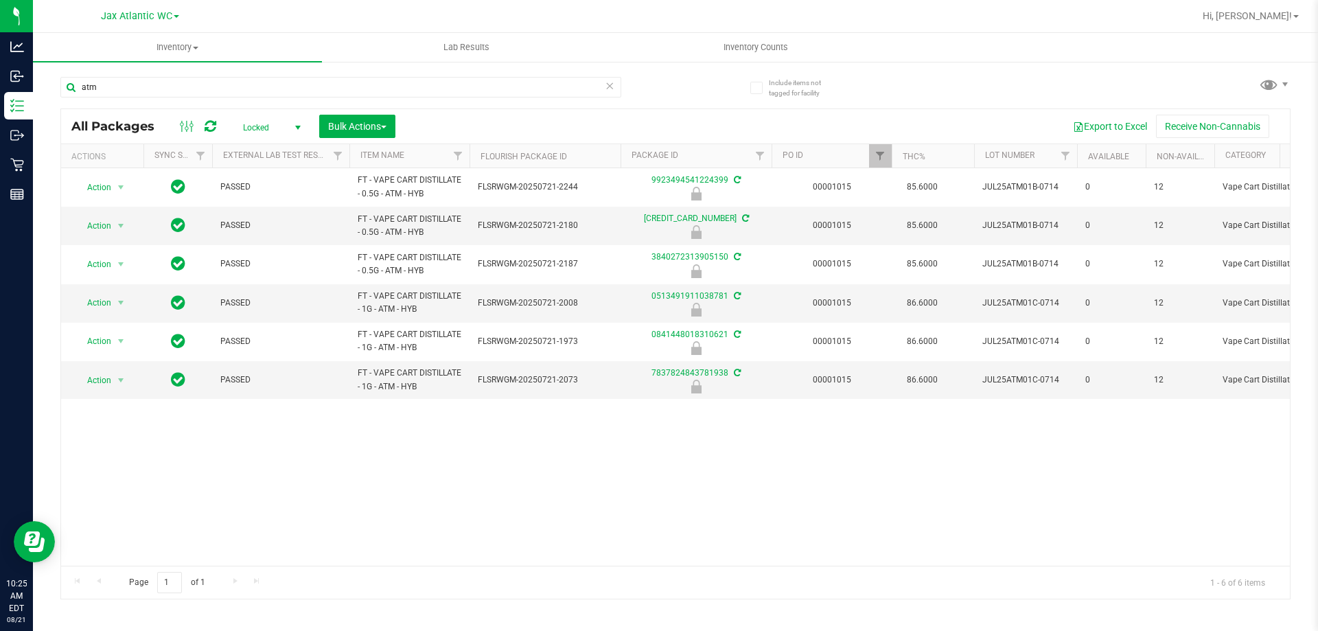
drag, startPoint x: 104, startPoint y: 173, endPoint x: 112, endPoint y: 165, distance: 10.7
click at [104, 172] on td "Action Action Edit attributes Global inventory Locate package Package audit log…" at bounding box center [102, 187] width 82 height 38
click at [391, 122] on button "Bulk Actions" at bounding box center [357, 126] width 76 height 23
click at [380, 255] on span "Lock/Unlock packages" at bounding box center [375, 258] width 94 height 11
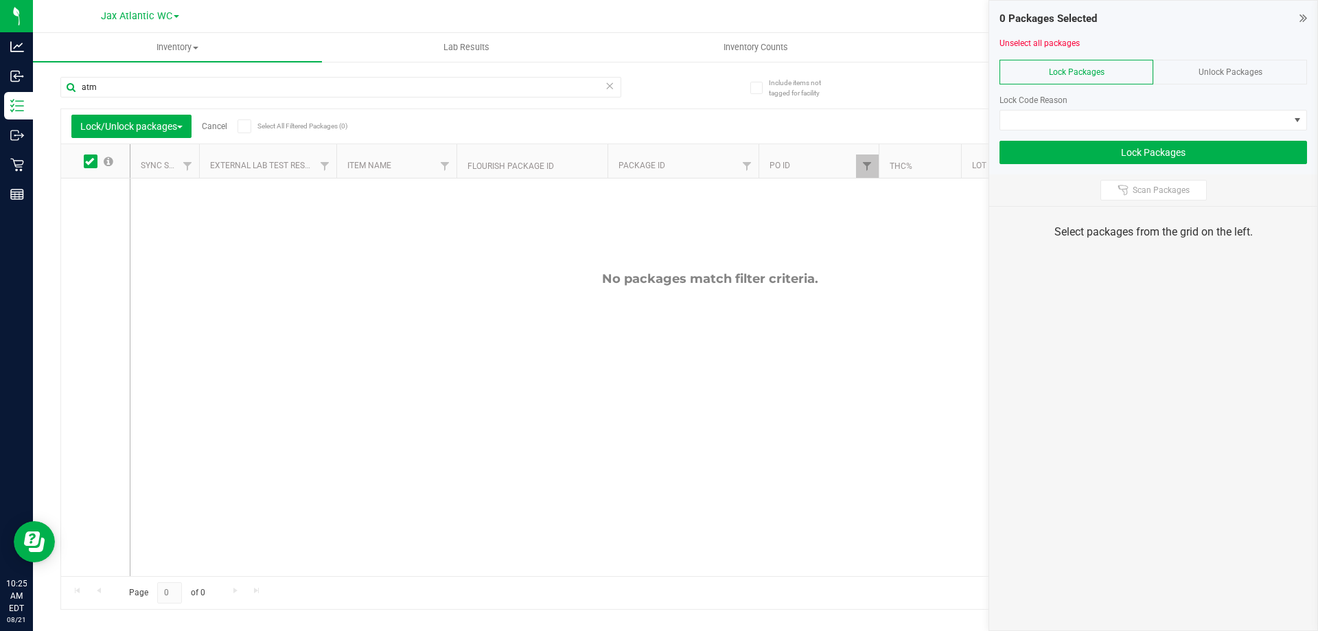
click at [1196, 56] on div at bounding box center [1154, 54] width 308 height 10
click at [1197, 60] on div "Unlock Packages" at bounding box center [1231, 72] width 154 height 25
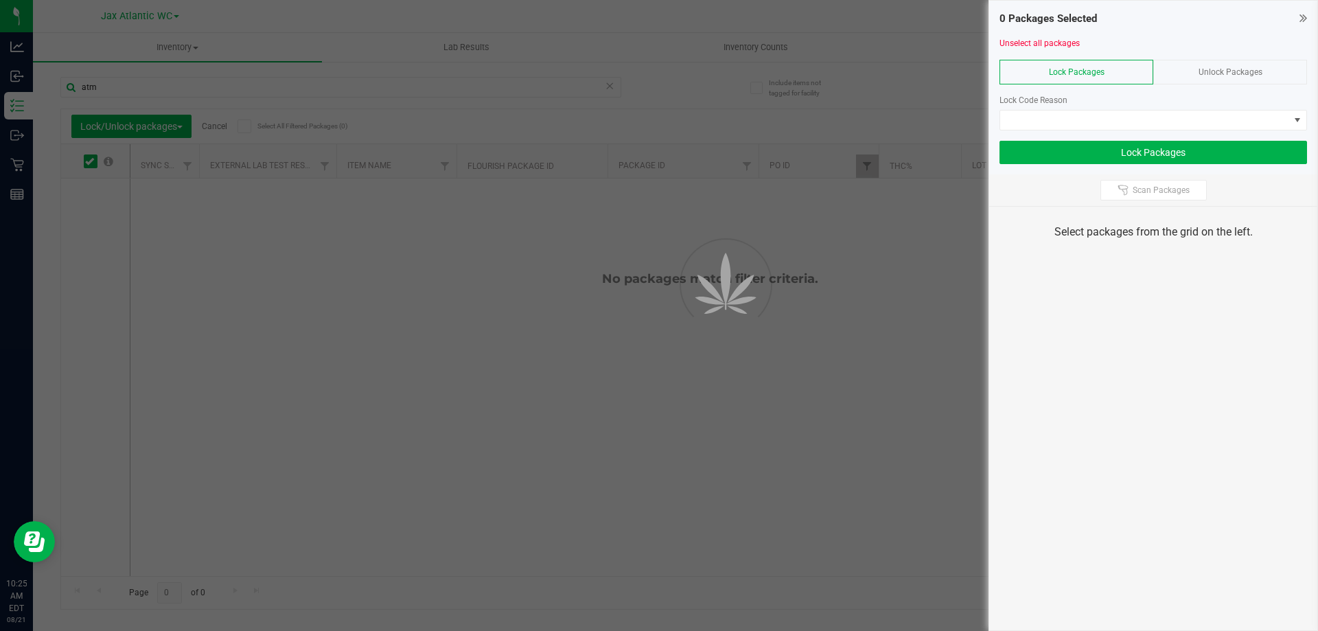
click at [1198, 65] on div "Unlock Packages" at bounding box center [1231, 72] width 154 height 25
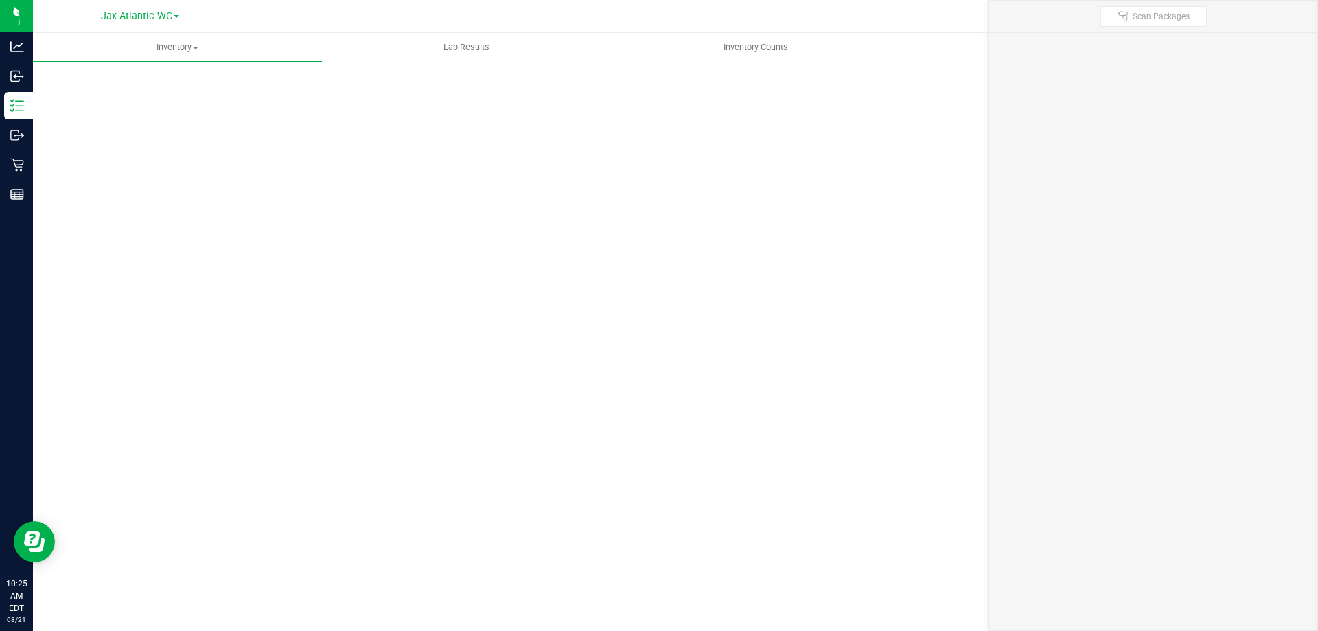
click at [1203, 69] on div "Scan Packages 0" at bounding box center [675, 274] width 1285 height 429
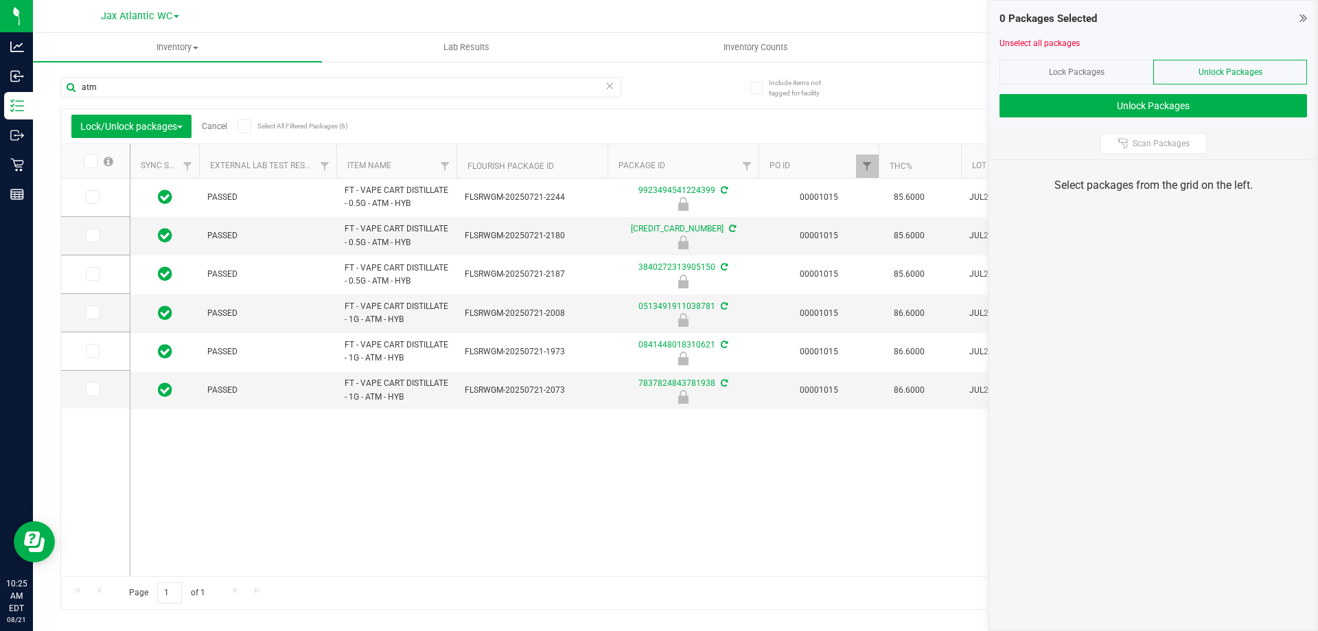
click at [95, 163] on span at bounding box center [91, 162] width 14 height 14
click at [0, 0] on input "checkbox" at bounding box center [0, 0] width 0 height 0
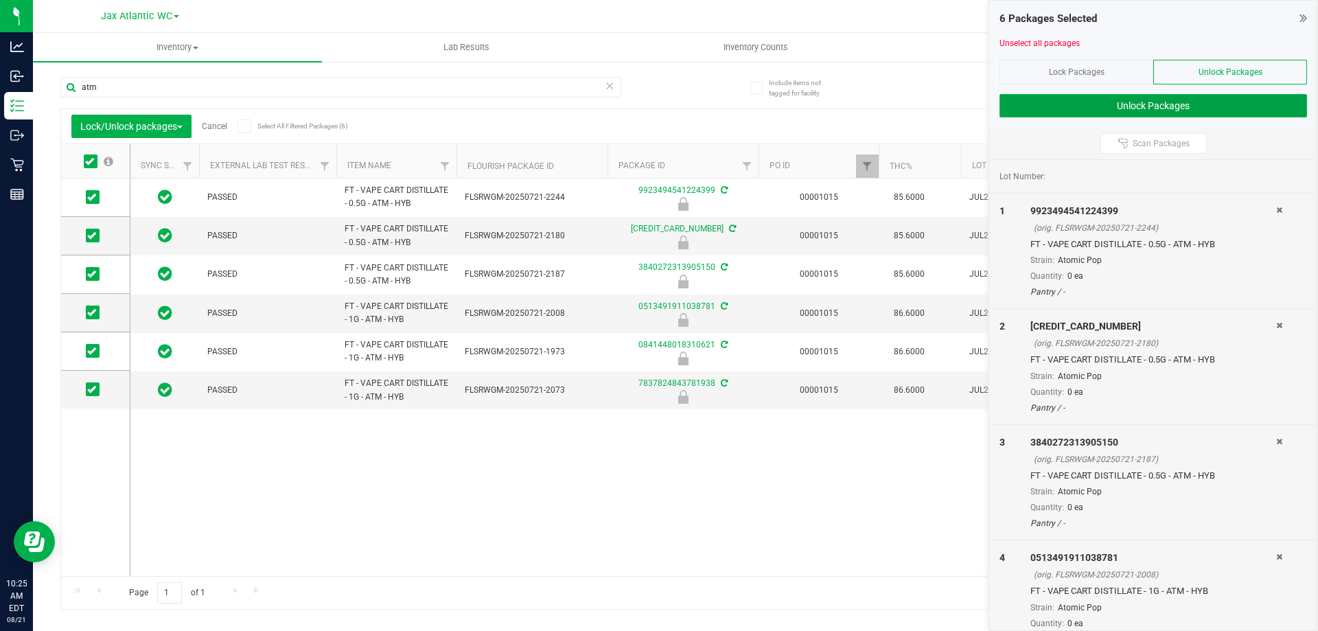
click at [1142, 101] on button "Unlock Packages" at bounding box center [1154, 105] width 308 height 23
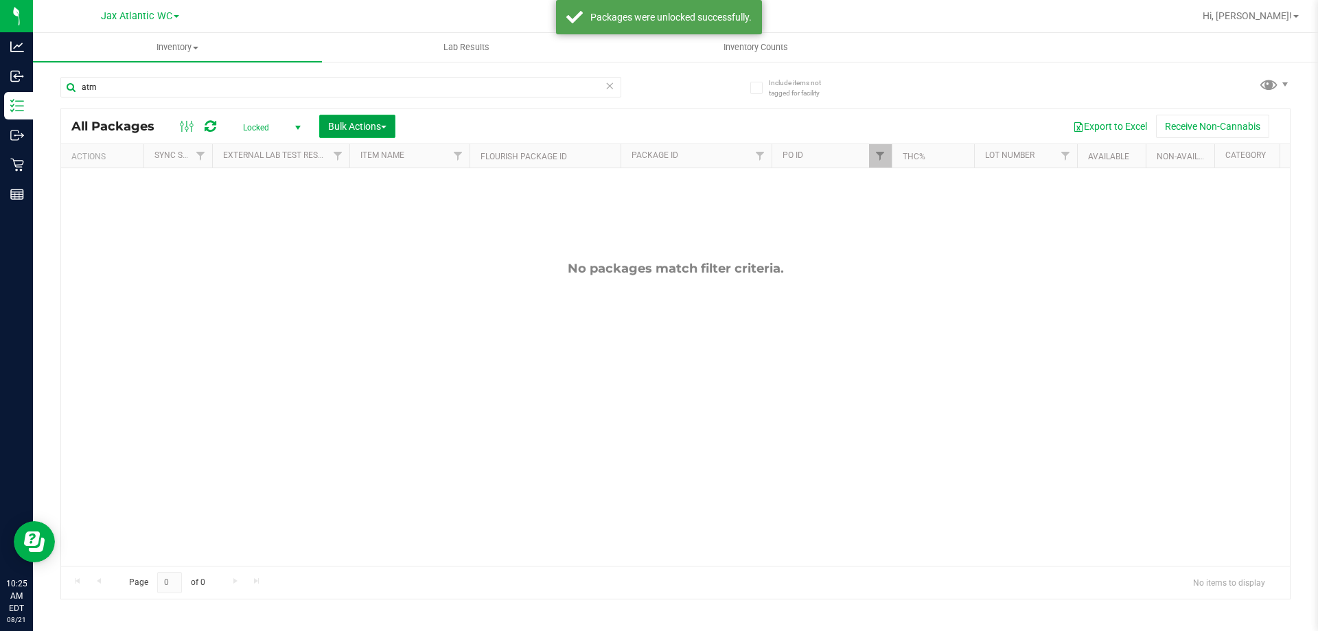
click at [347, 128] on span "Bulk Actions" at bounding box center [357, 126] width 58 height 11
click at [366, 258] on span "Lock/Unlock packages" at bounding box center [375, 258] width 94 height 11
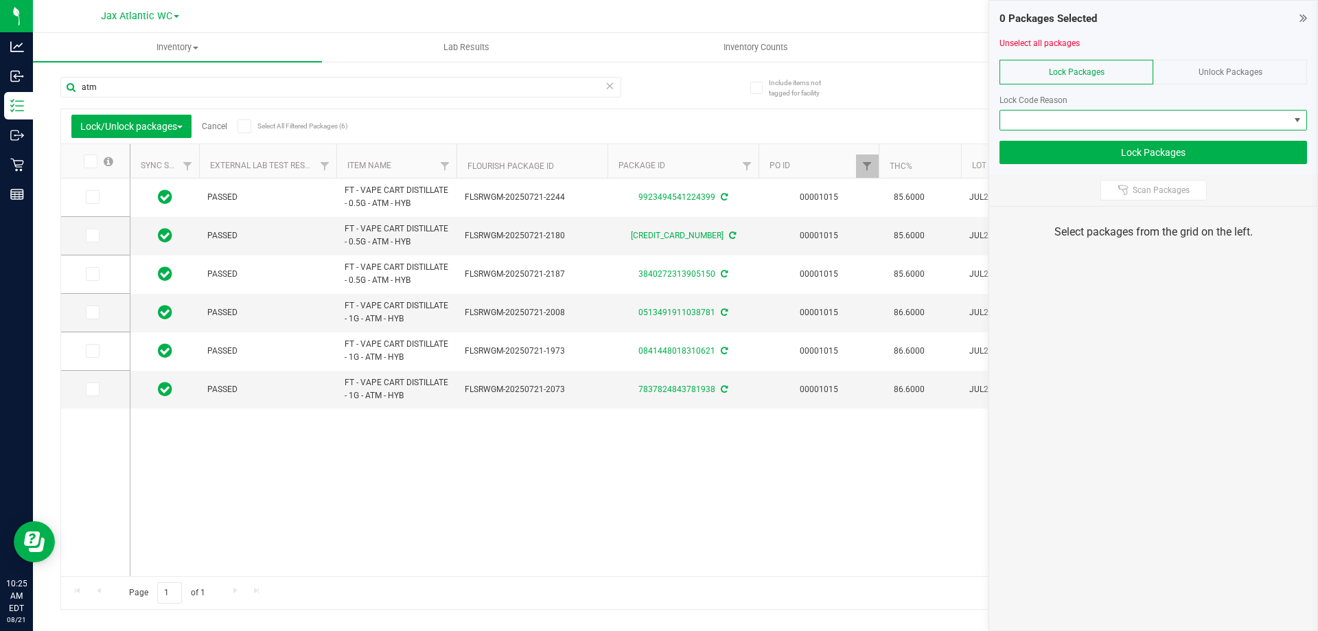
click at [1071, 118] on span at bounding box center [1145, 120] width 289 height 19
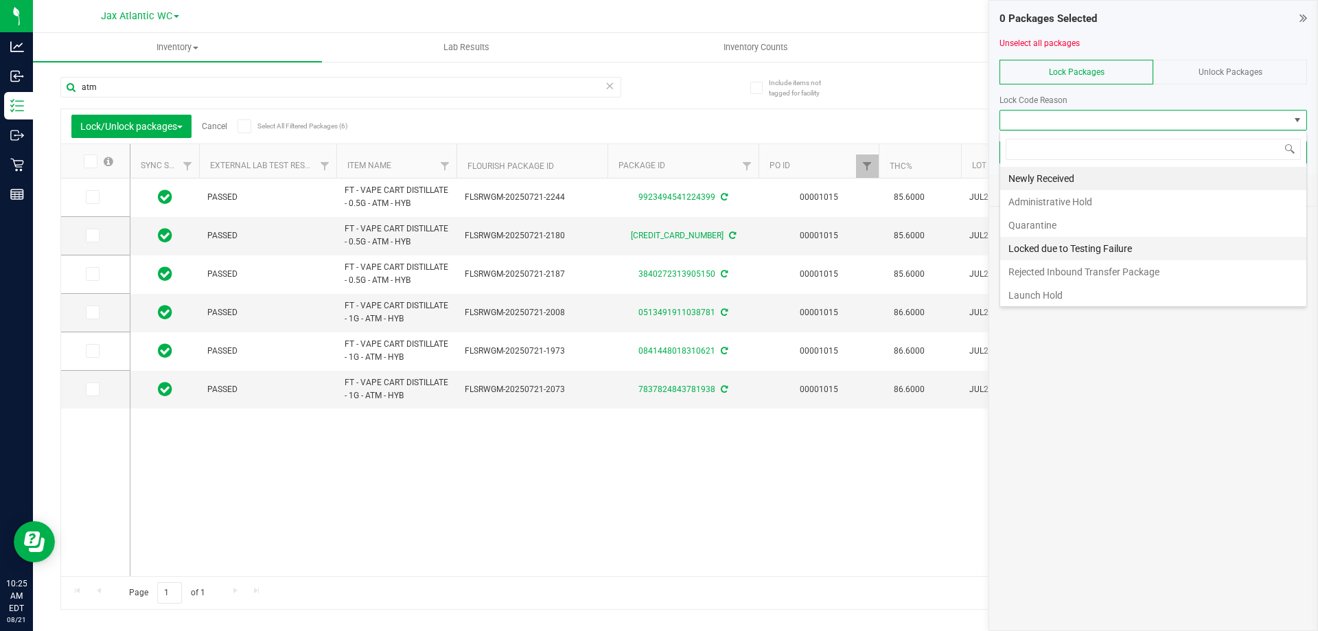
scroll to position [21, 308]
click at [1047, 301] on li "Launch Hold" at bounding box center [1154, 295] width 306 height 23
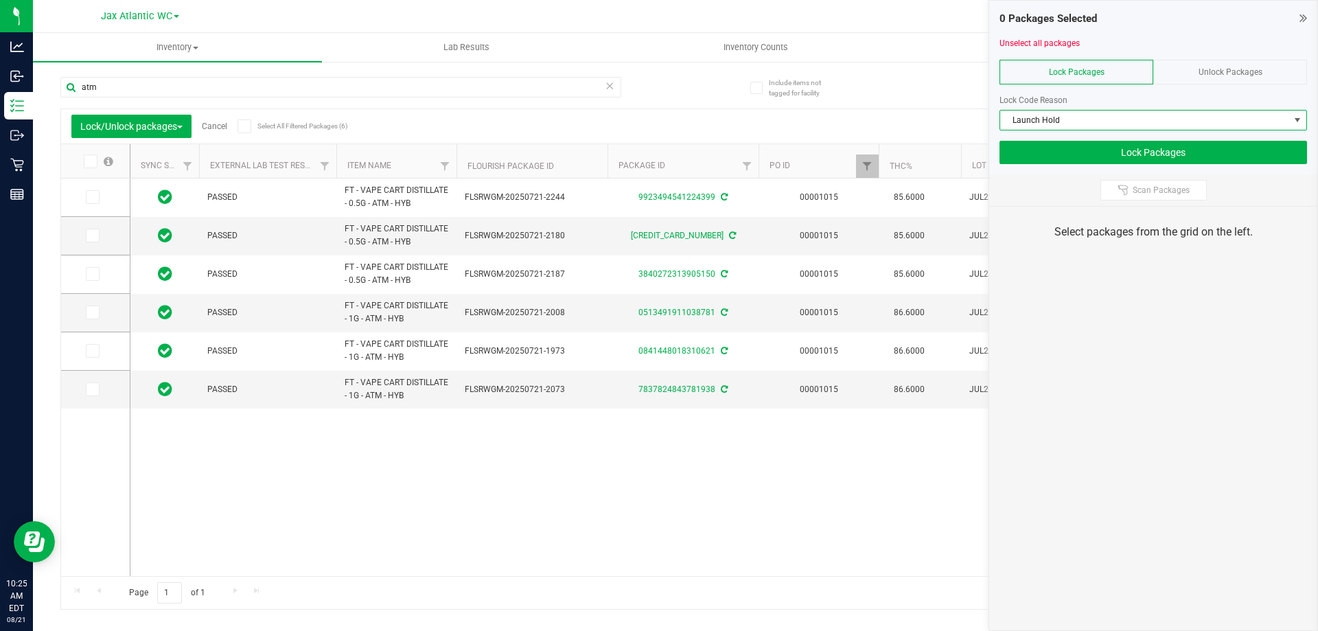
click at [81, 162] on label at bounding box center [97, 162] width 53 height 14
click at [0, 0] on input "checkbox" at bounding box center [0, 0] width 0 height 0
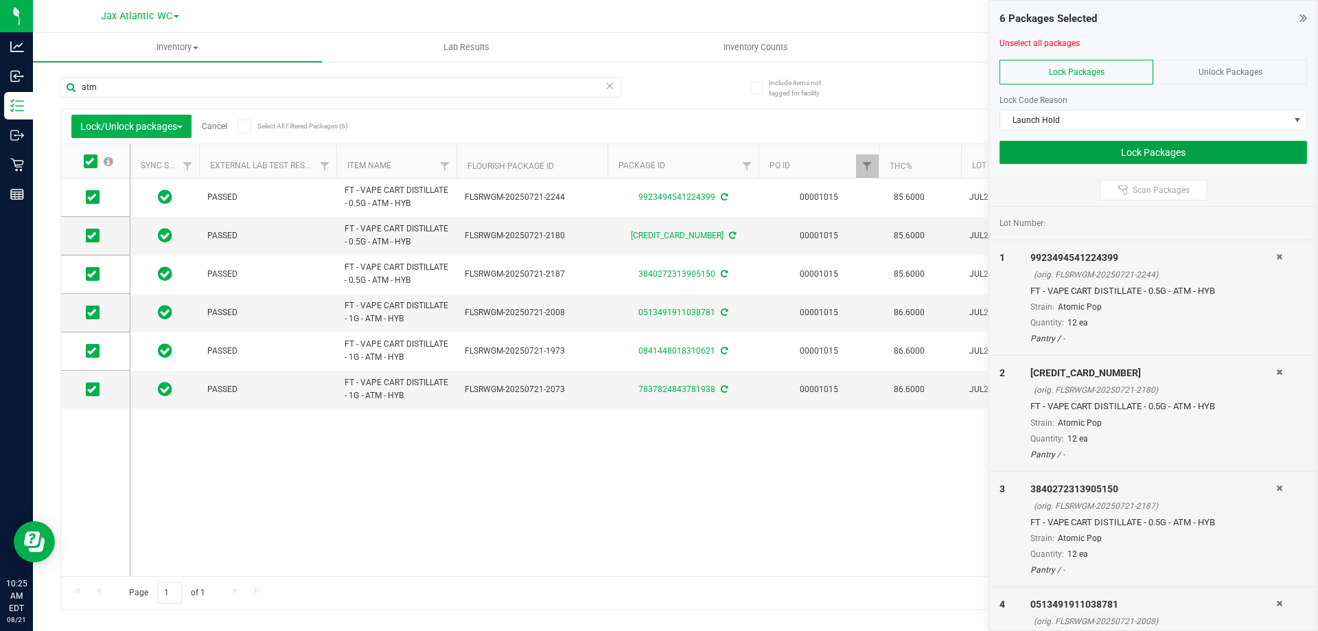
click at [1121, 152] on button "Lock Packages" at bounding box center [1154, 152] width 308 height 23
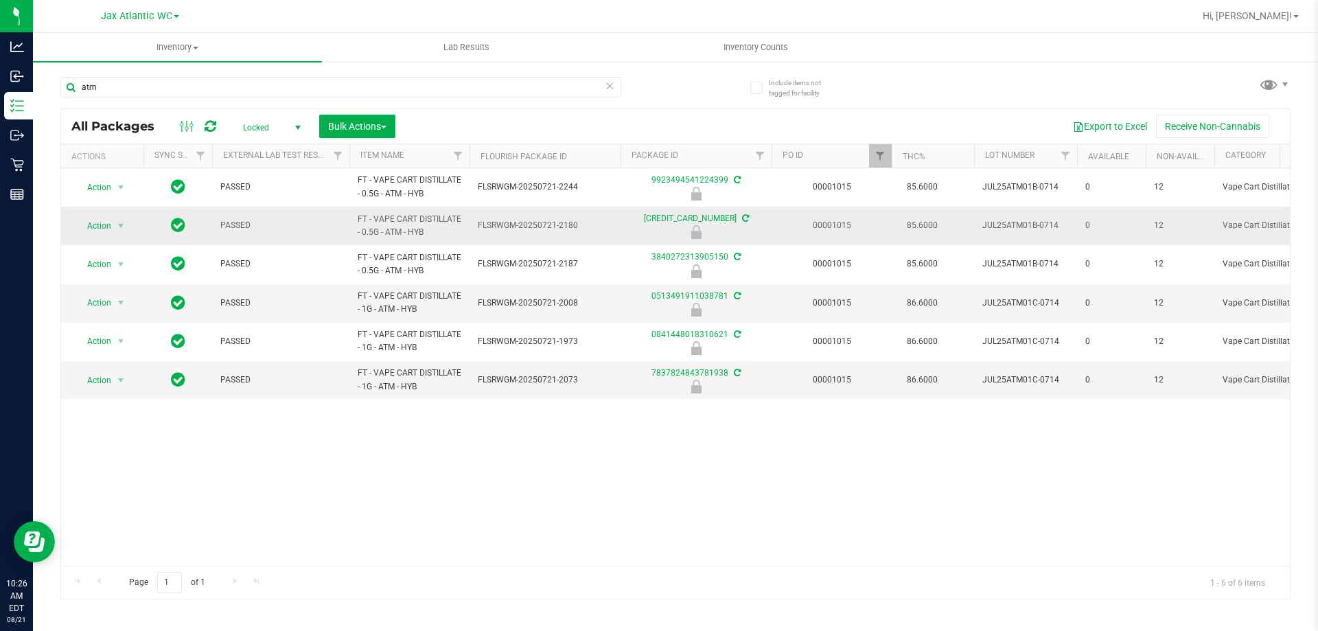
drag, startPoint x: 437, startPoint y: 339, endPoint x: 354, endPoint y: 212, distance: 152.4
click at [430, 328] on td "FT - VAPE CART DISTILLATE - 1G - ATM - HYB" at bounding box center [410, 342] width 120 height 38
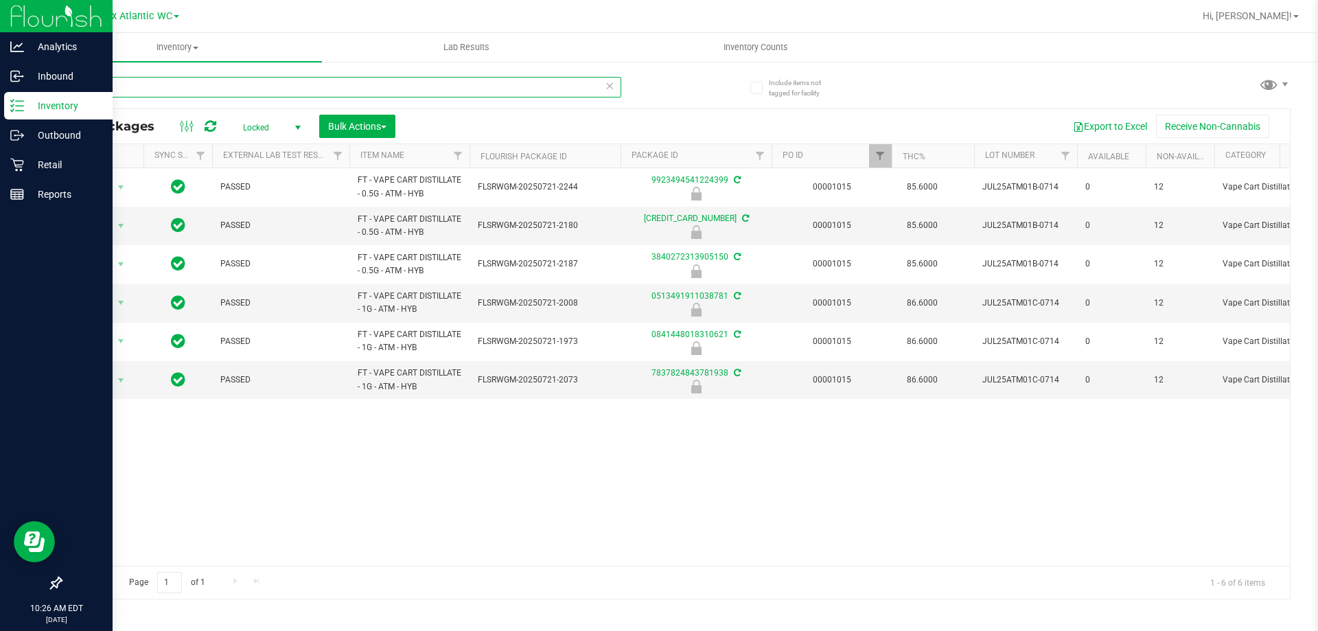
drag, startPoint x: 151, startPoint y: 91, endPoint x: 0, endPoint y: 93, distance: 151.1
click at [0, 97] on div "Analytics Inbound Inventory Outbound Retail Reports 10:26 AM EDT 08/21/2025 08/…" at bounding box center [659, 315] width 1318 height 631
type input "fic"
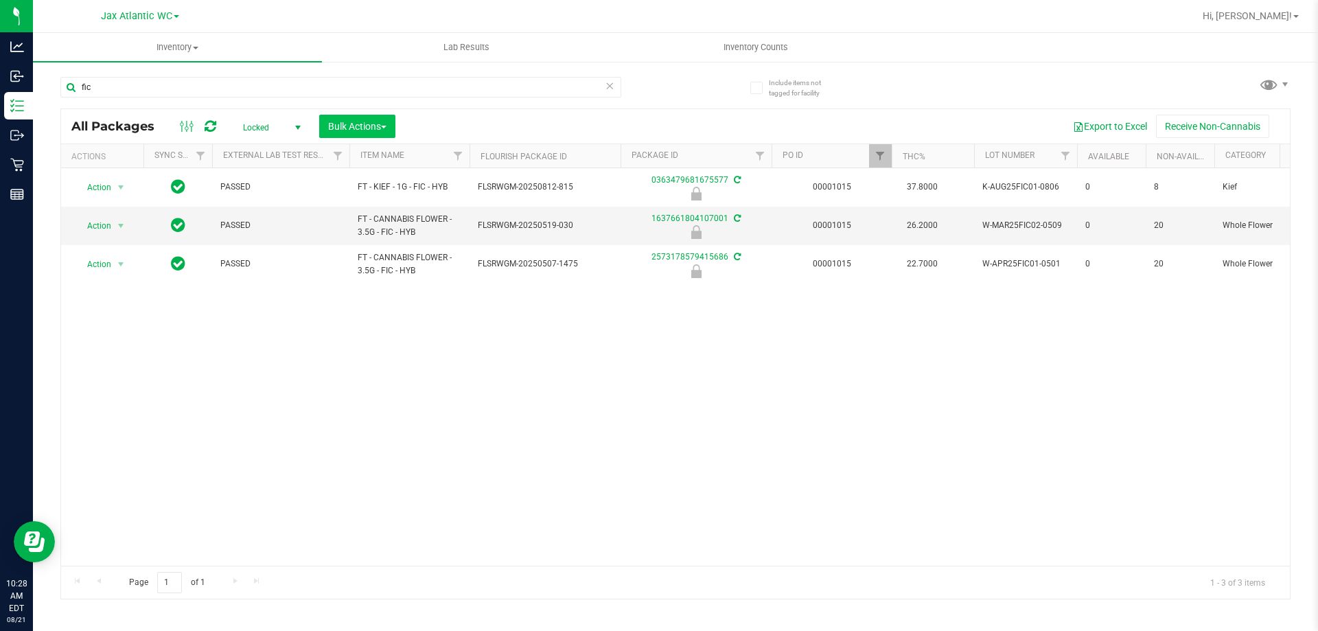
click at [370, 118] on div "All Packages Locked Active Only Lab Samples Locked All External Internal Bulk A…" at bounding box center [675, 126] width 1229 height 34
click at [387, 126] on span "button" at bounding box center [383, 127] width 5 height 3
drag, startPoint x: 512, startPoint y: 395, endPoint x: 504, endPoint y: 369, distance: 27.2
click at [512, 391] on div "Action Action Edit attributes Global inventory Locate package Package audit log…" at bounding box center [675, 367] width 1229 height 398
click at [385, 264] on span "Lock/Unlock packages" at bounding box center [375, 258] width 94 height 11
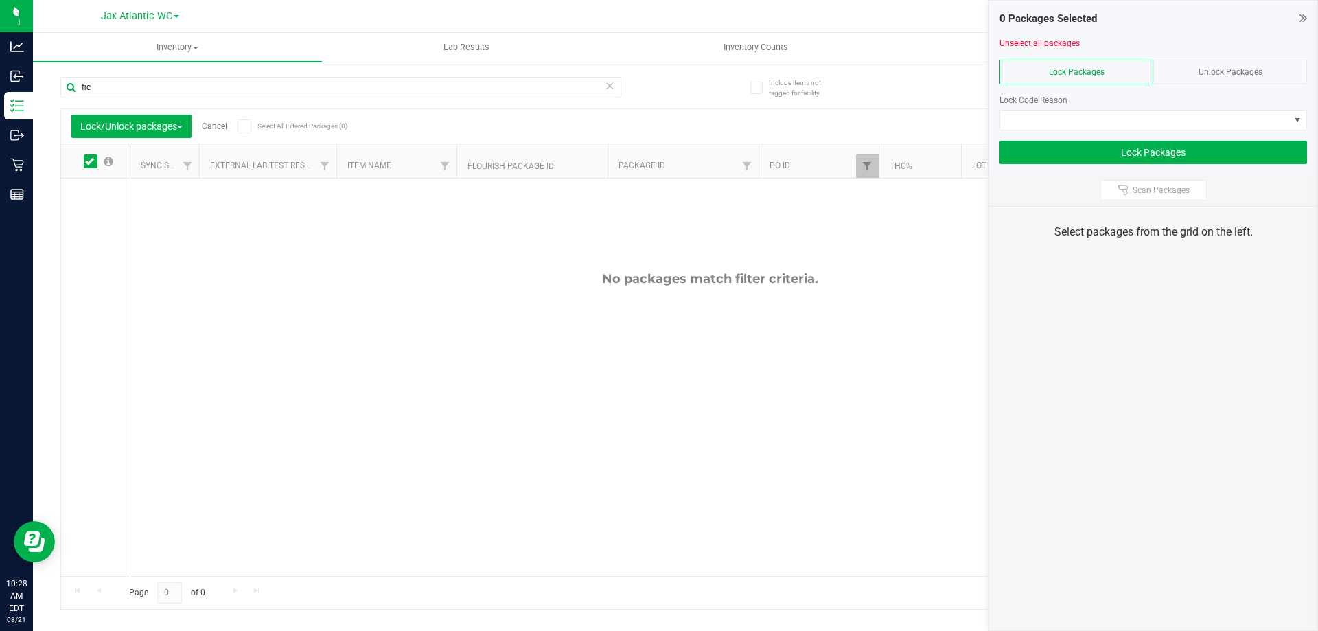
click at [1187, 70] on div "Unlock Packages" at bounding box center [1231, 72] width 154 height 25
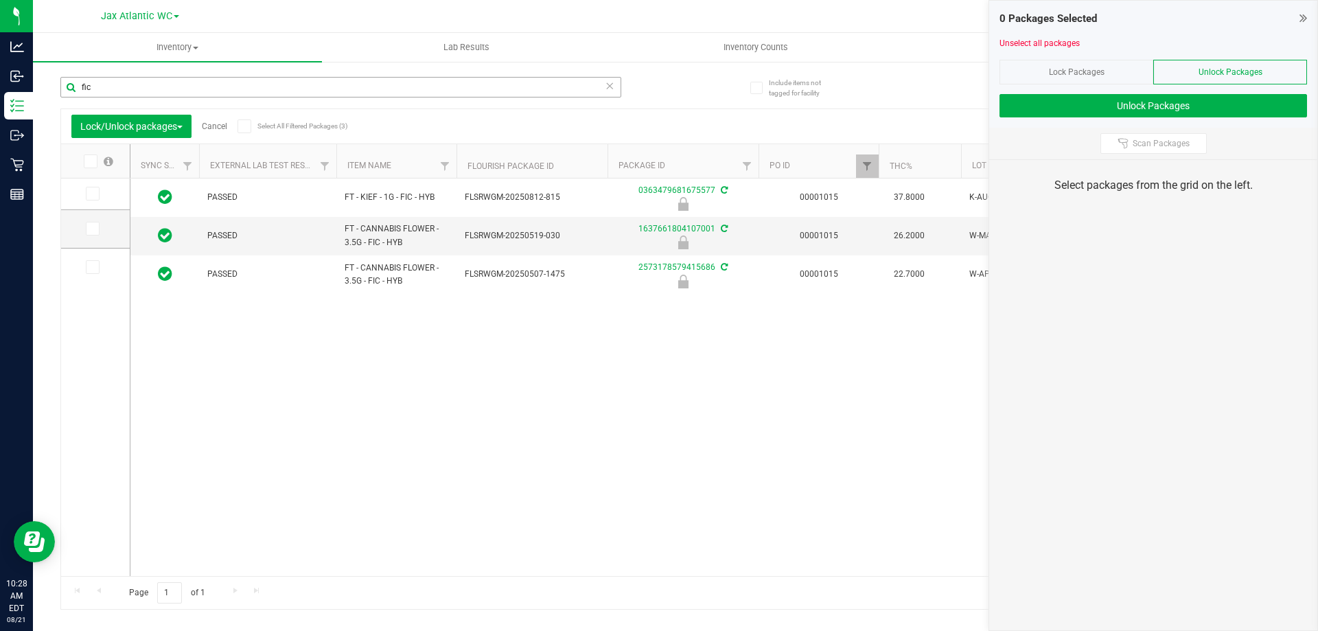
drag, startPoint x: 172, startPoint y: 76, endPoint x: 143, endPoint y: 85, distance: 31.1
click at [151, 82] on div "fic" at bounding box center [367, 87] width 615 height 44
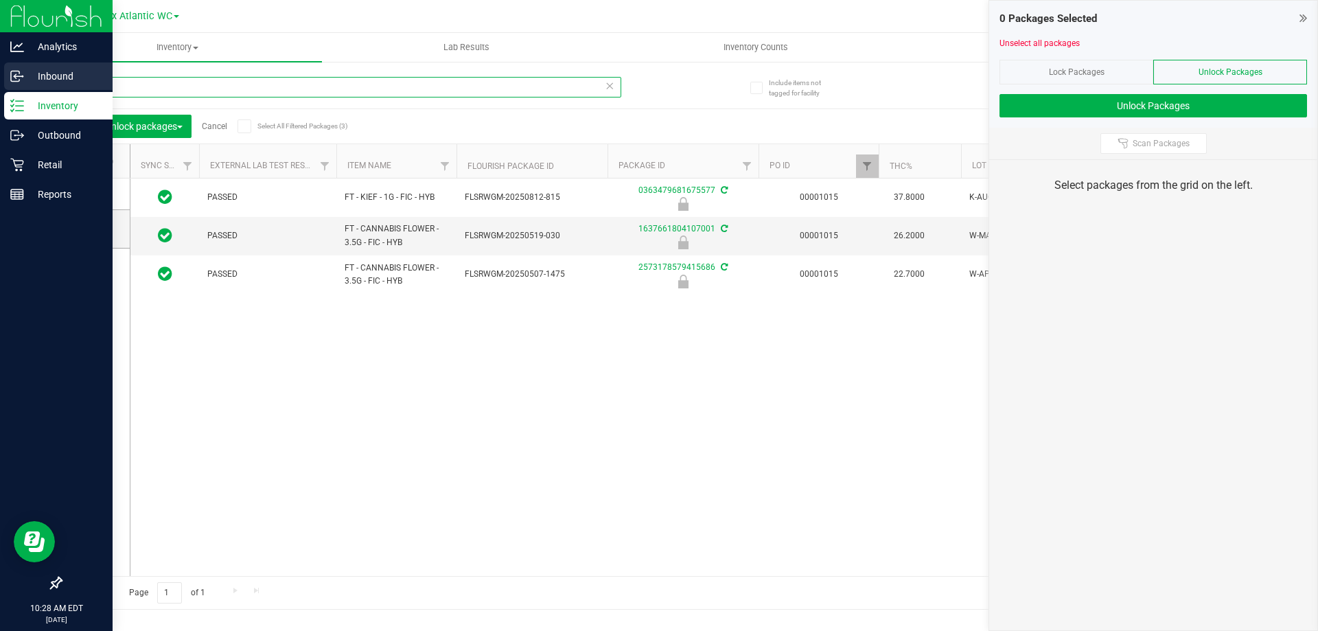
drag, startPoint x: 138, startPoint y: 85, endPoint x: 21, endPoint y: 91, distance: 117.6
click at [0, 85] on div "Analytics Inbound Inventory Outbound Retail Reports 10:28 AM EDT 08/21/2025 08/…" at bounding box center [659, 315] width 1318 height 631
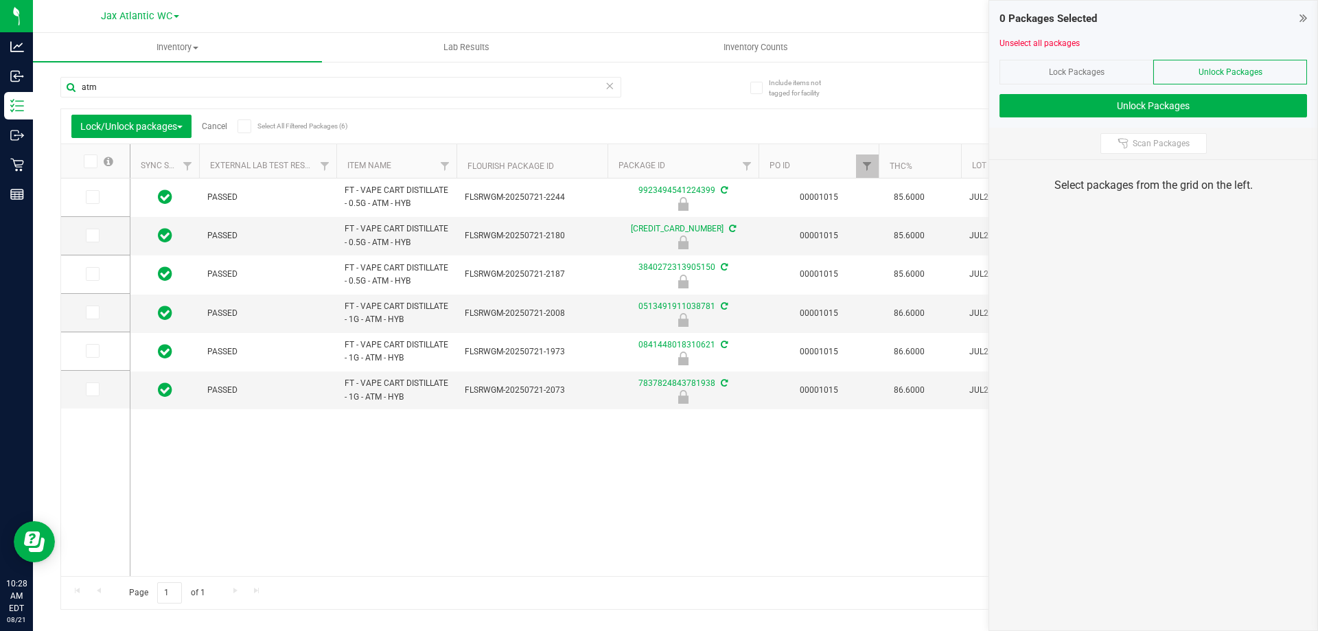
click at [95, 165] on span at bounding box center [91, 162] width 14 height 14
click at [0, 0] on input "checkbox" at bounding box center [0, 0] width 0 height 0
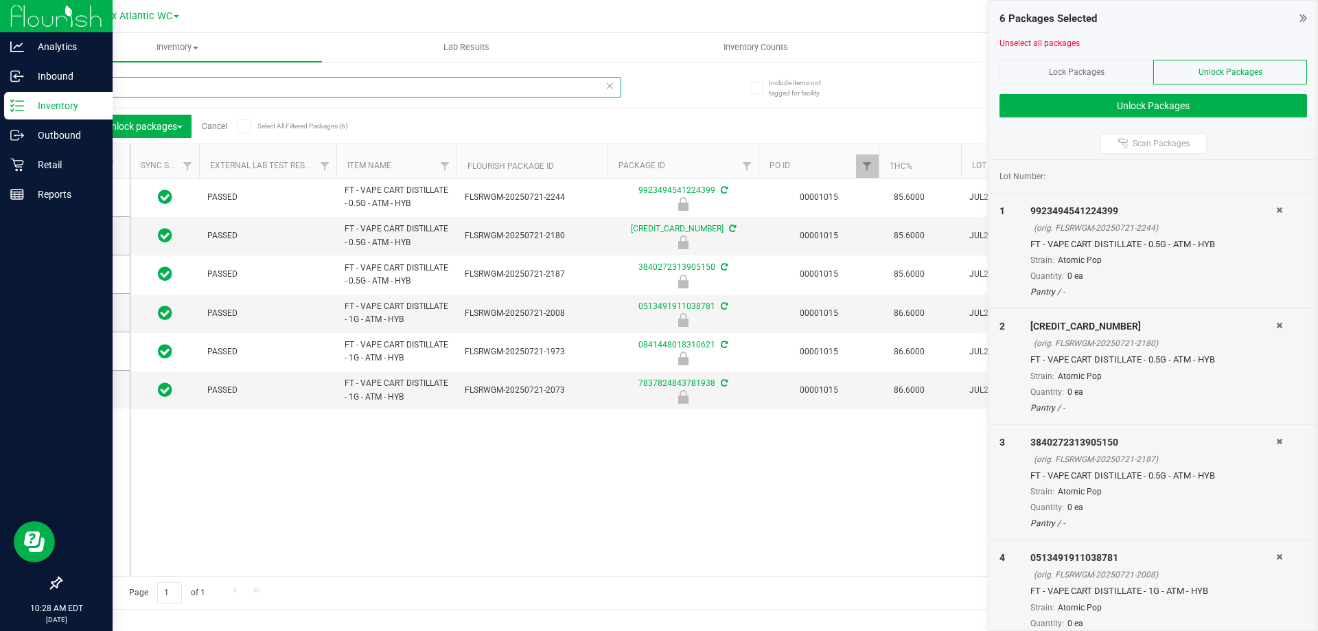
drag, startPoint x: 125, startPoint y: 87, endPoint x: 16, endPoint y: 101, distance: 110.1
click at [16, 101] on div "Analytics Inbound Inventory Outbound Retail Reports 10:28 AM EDT 08/21/2025 08/…" at bounding box center [659, 315] width 1318 height 631
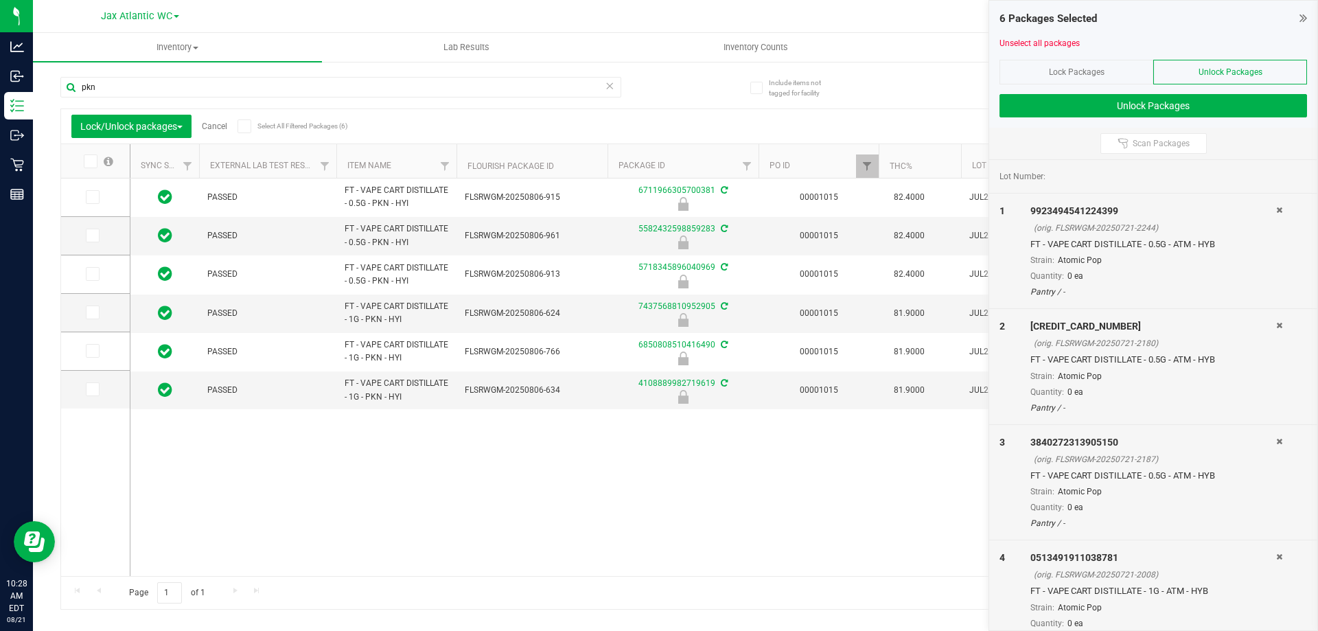
click at [77, 157] on label at bounding box center [97, 162] width 53 height 14
click at [0, 0] on input "checkbox" at bounding box center [0, 0] width 0 height 0
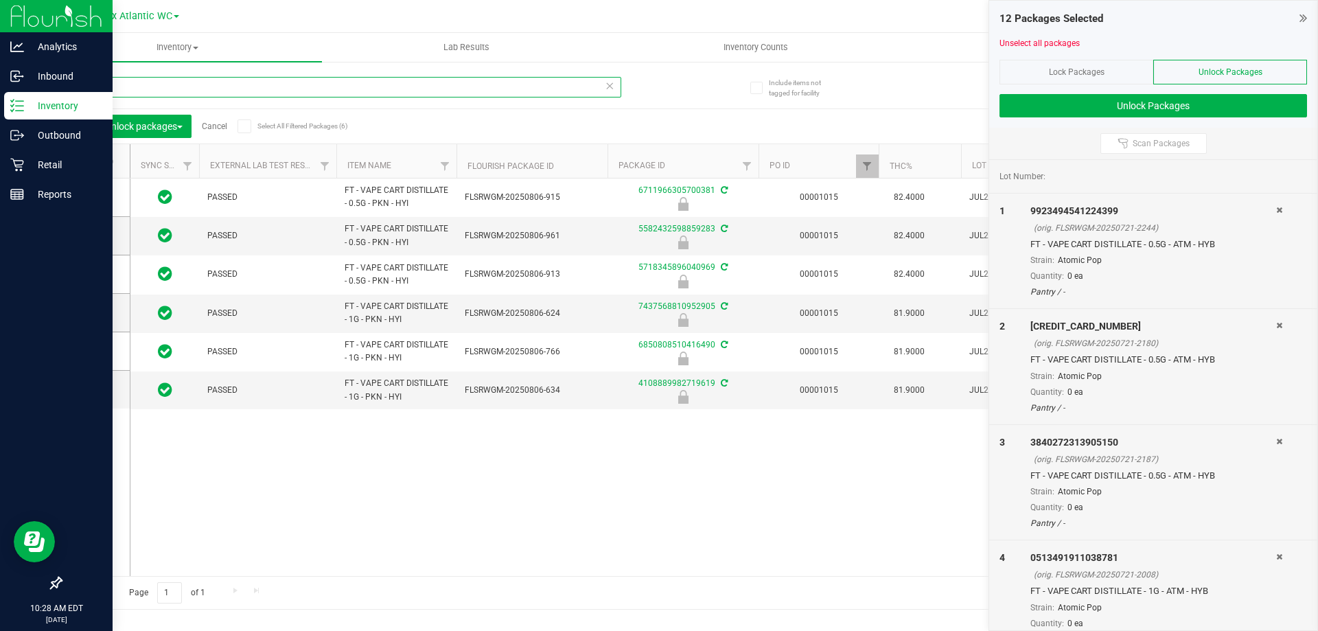
drag, startPoint x: 169, startPoint y: 78, endPoint x: 21, endPoint y: 96, distance: 148.7
click at [21, 95] on div "Analytics Inbound Inventory Outbound Retail Reports 10:28 AM EDT 08/21/2025 08/…" at bounding box center [659, 315] width 1318 height 631
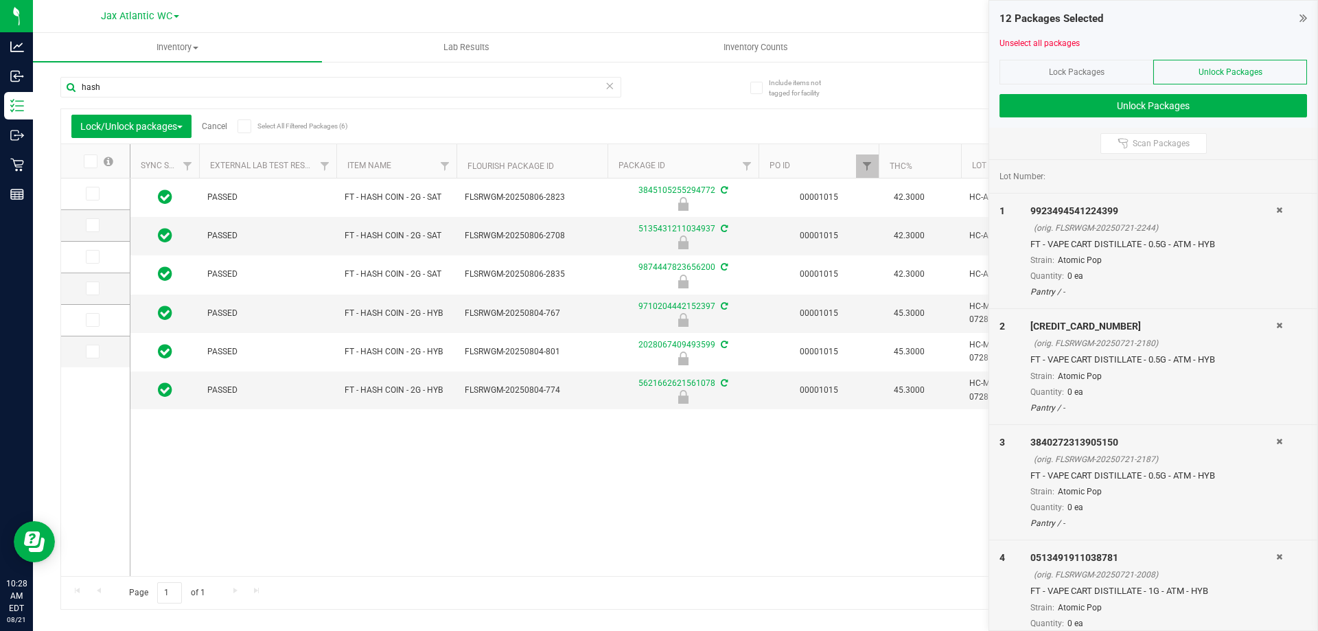
click at [95, 161] on span at bounding box center [91, 162] width 14 height 14
click at [0, 0] on input "checkbox" at bounding box center [0, 0] width 0 height 0
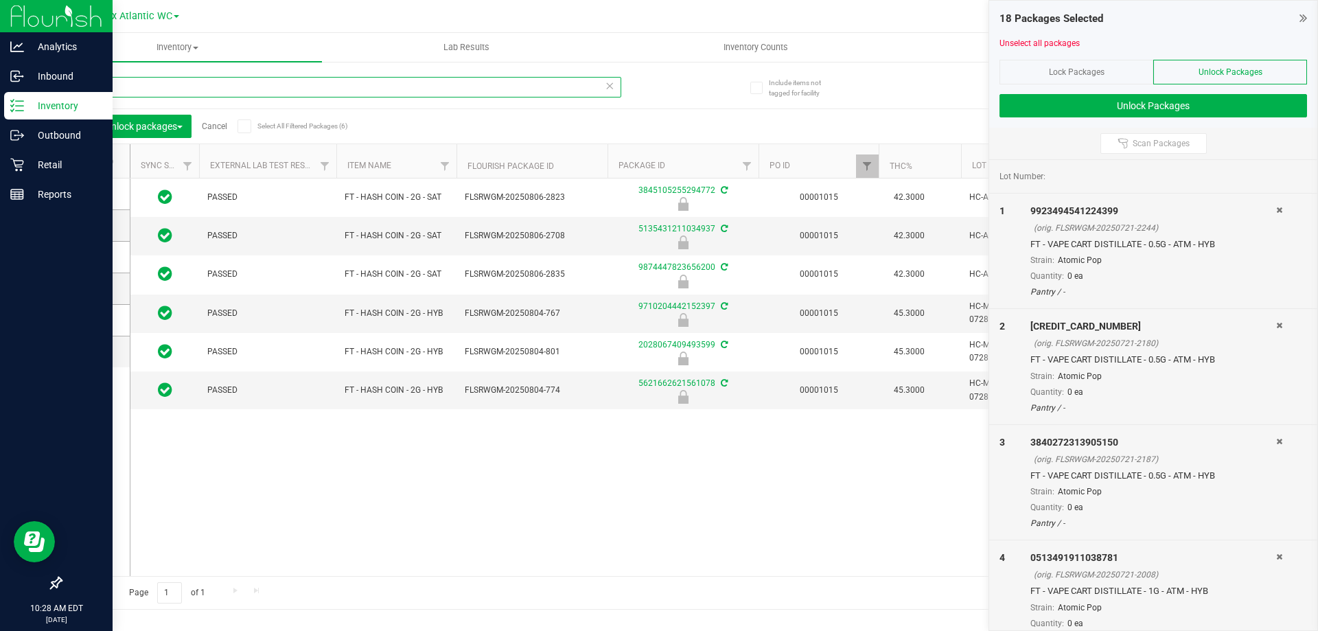
drag, startPoint x: 152, startPoint y: 86, endPoint x: 1, endPoint y: 102, distance: 152.6
click at [8, 100] on div "Analytics Inbound Inventory Outbound Retail Reports 10:28 AM EDT 08/21/2025 08/…" at bounding box center [659, 315] width 1318 height 631
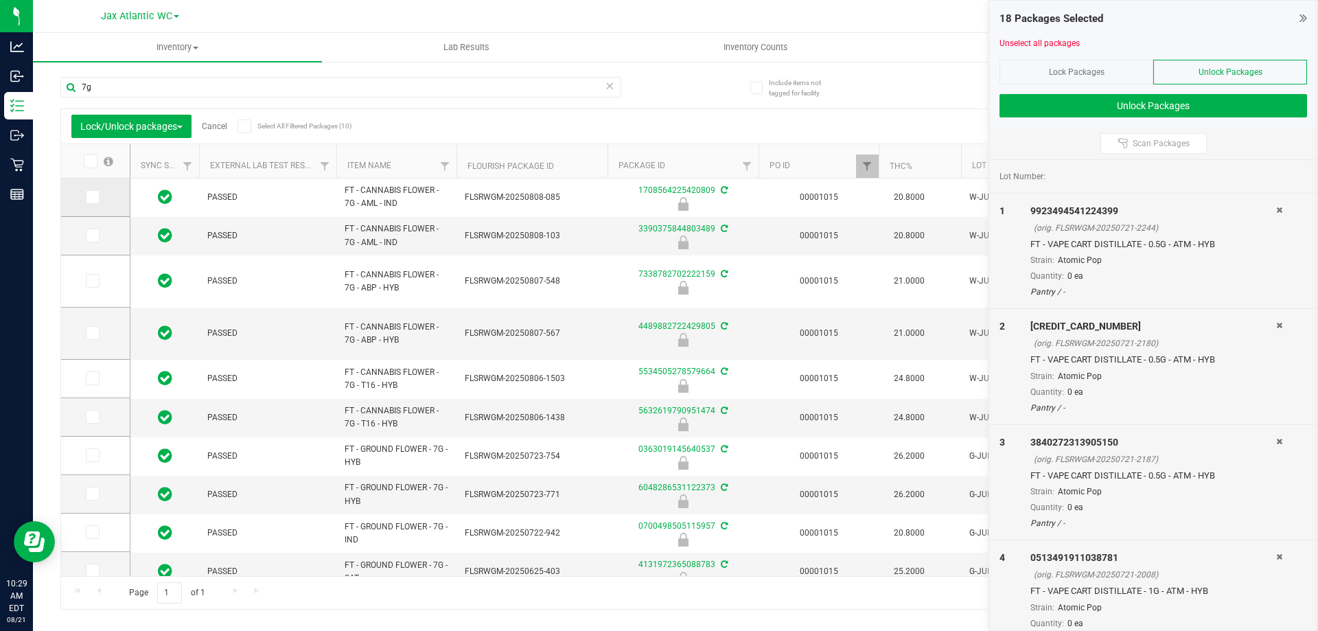
click at [87, 197] on icon at bounding box center [91, 197] width 9 height 0
click at [0, 0] on input "checkbox" at bounding box center [0, 0] width 0 height 0
click at [91, 225] on td at bounding box center [95, 236] width 69 height 38
click at [93, 236] on icon at bounding box center [91, 236] width 9 height 0
click at [0, 0] on input "checkbox" at bounding box center [0, 0] width 0 height 0
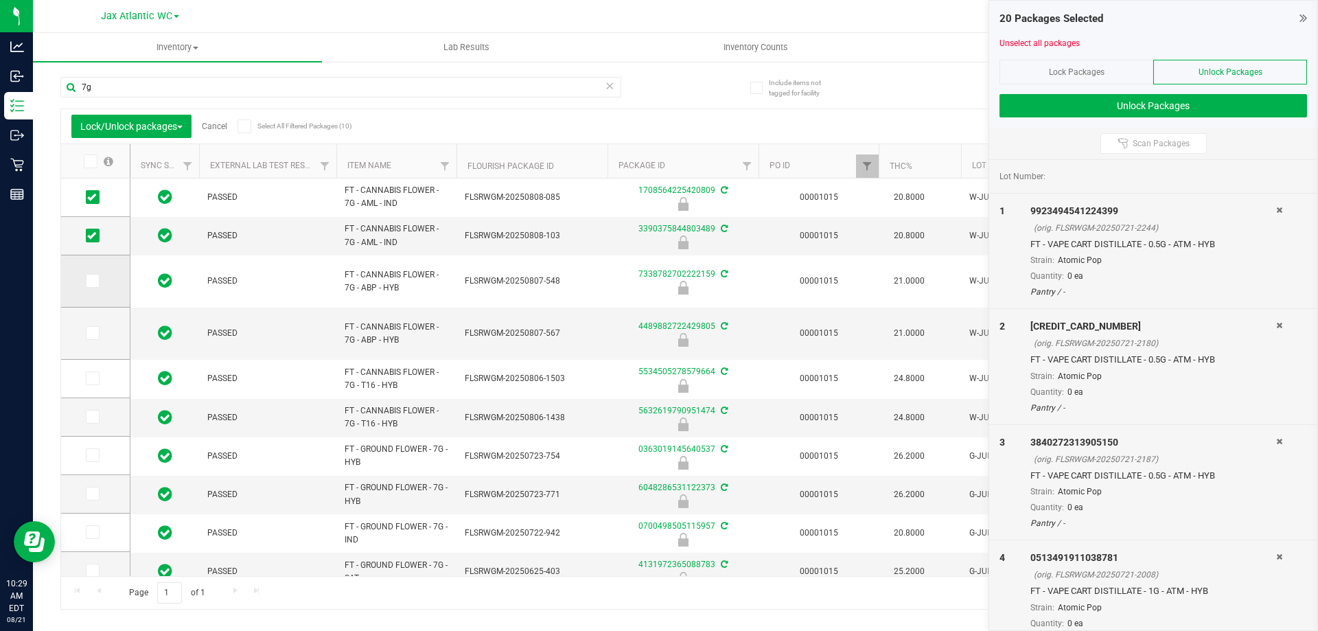
click at [89, 281] on icon at bounding box center [91, 281] width 9 height 0
click at [0, 0] on input "checkbox" at bounding box center [0, 0] width 0 height 0
click at [92, 339] on span at bounding box center [93, 333] width 14 height 14
click at [0, 0] on input "checkbox" at bounding box center [0, 0] width 0 height 0
click at [94, 378] on icon at bounding box center [91, 378] width 9 height 0
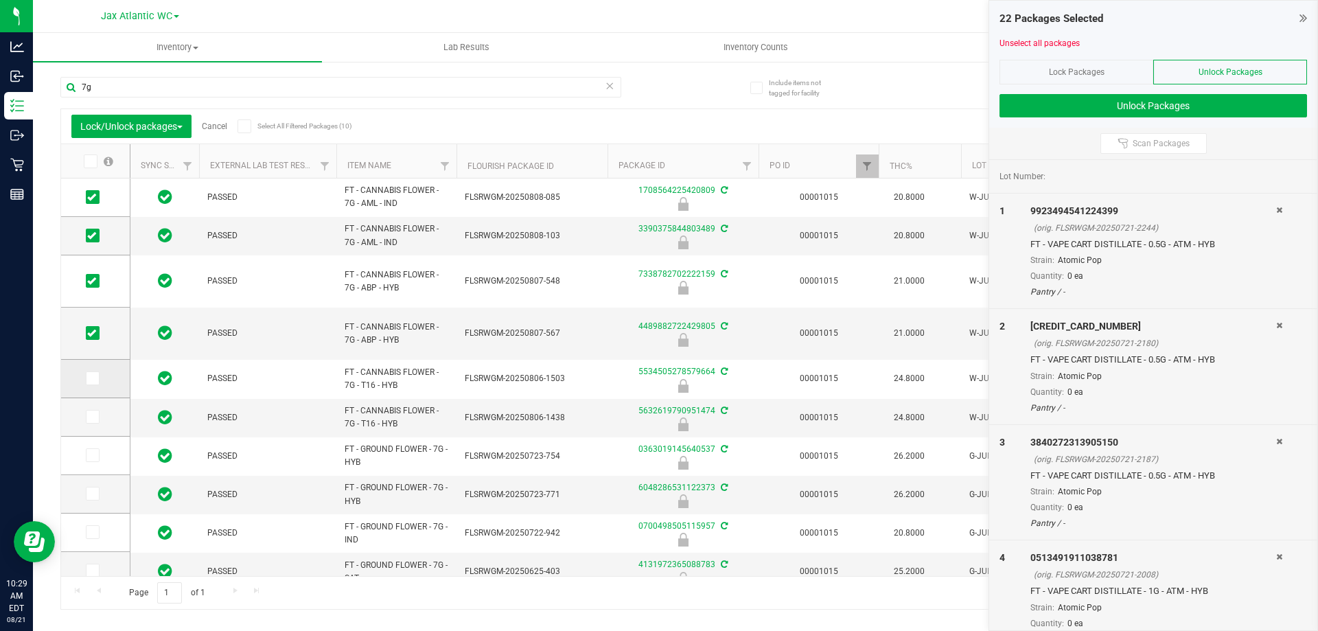
click at [0, 0] on input "checkbox" at bounding box center [0, 0] width 0 height 0
click at [95, 417] on icon at bounding box center [91, 417] width 9 height 0
click at [0, 0] on input "checkbox" at bounding box center [0, 0] width 0 height 0
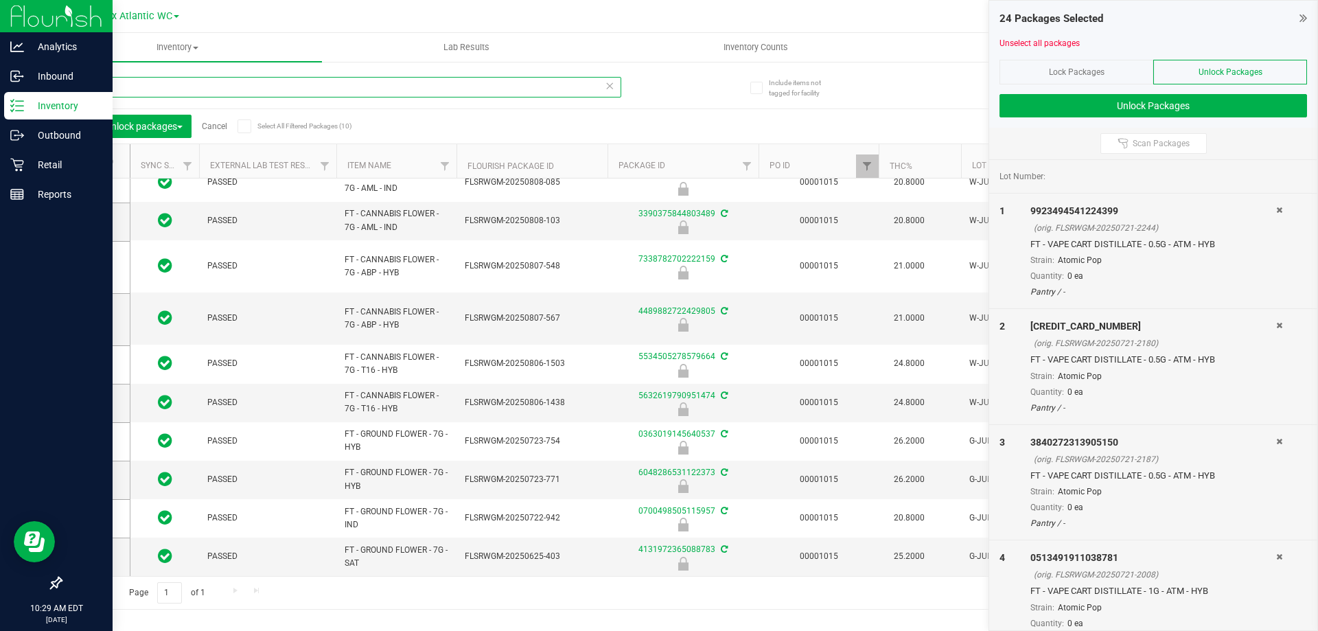
drag, startPoint x: 105, startPoint y: 93, endPoint x: 10, endPoint y: 94, distance: 94.8
click at [10, 94] on div "Analytics Inbound Inventory Outbound Retail Reports 10:29 AM EDT 08/21/2025 08/…" at bounding box center [659, 315] width 1318 height 631
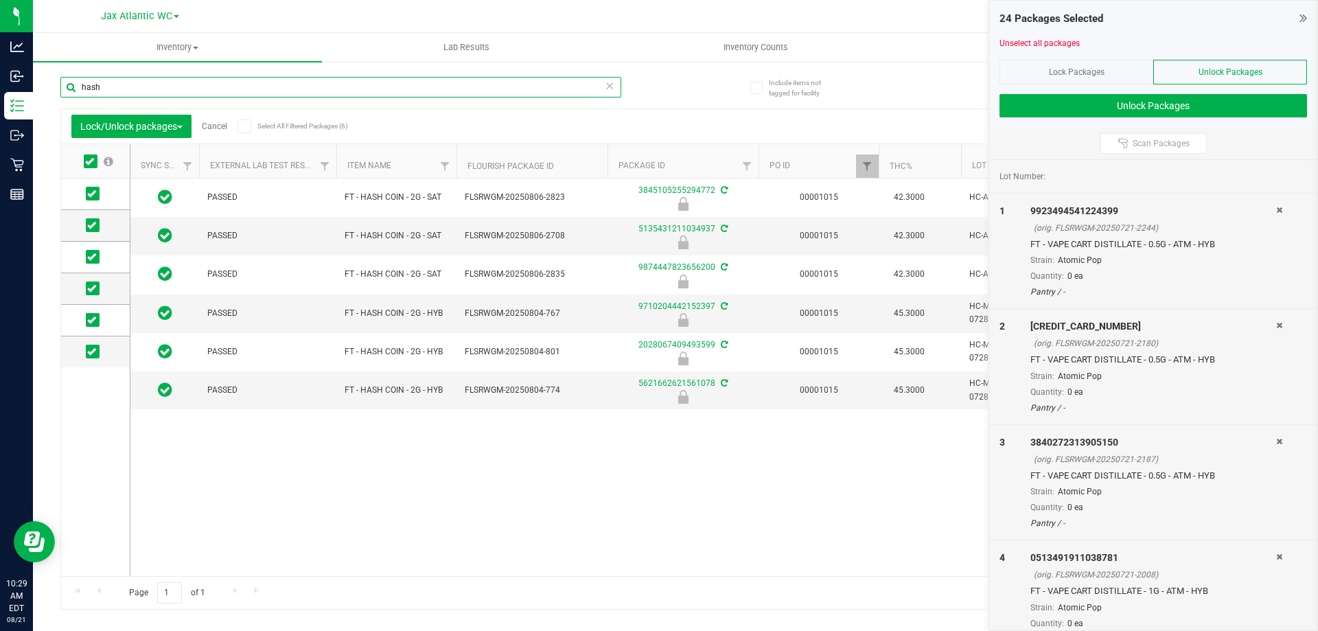
type input "hash"
click at [93, 161] on icon at bounding box center [89, 161] width 9 height 0
click at [0, 0] on input "checkbox" at bounding box center [0, 0] width 0 height 0
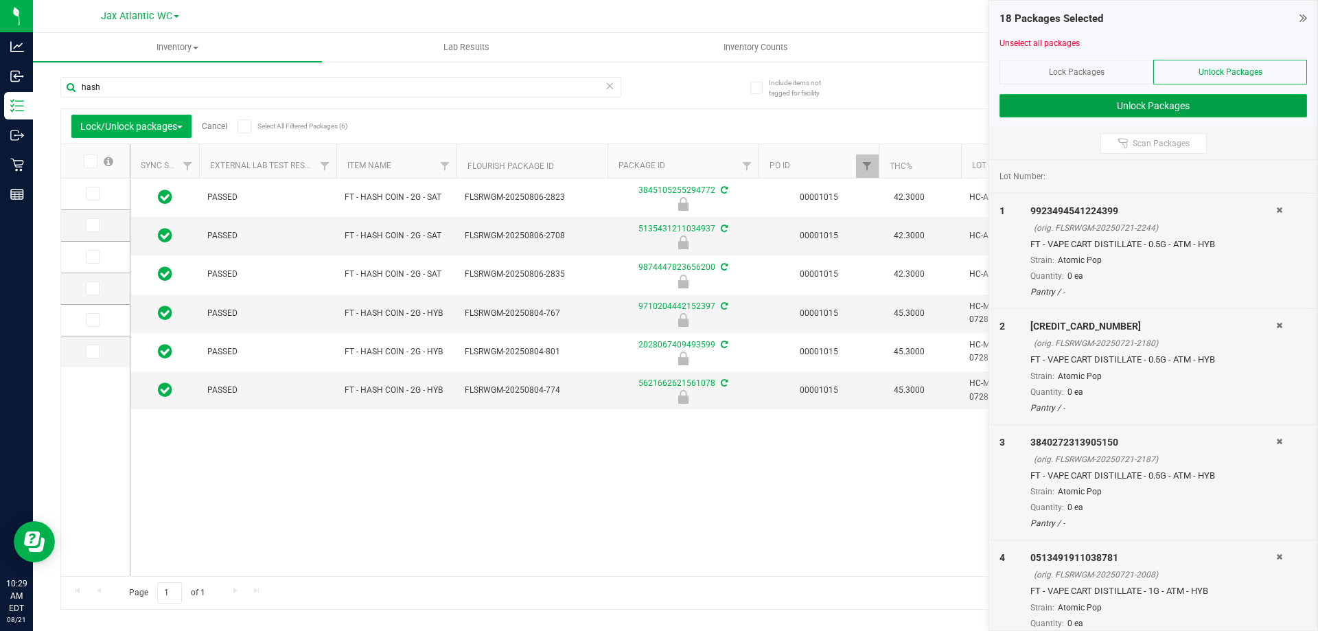
click at [1229, 108] on button "Unlock Packages" at bounding box center [1154, 105] width 308 height 23
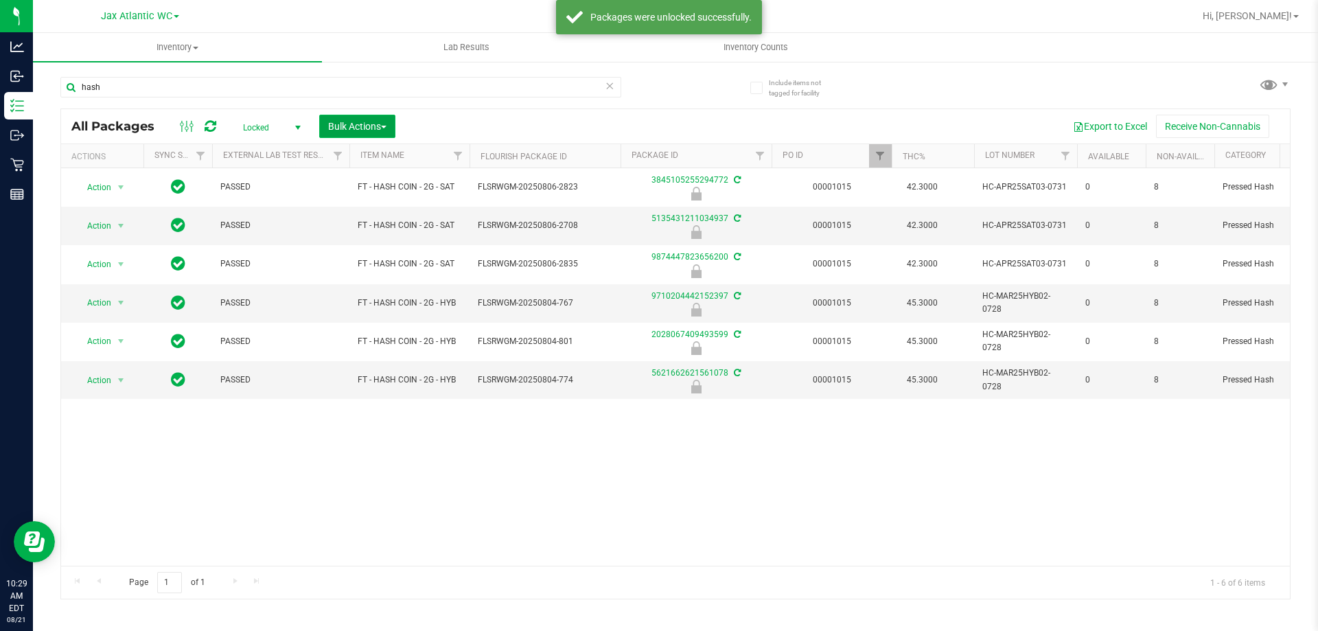
click at [381, 125] on span "Bulk Actions" at bounding box center [357, 126] width 58 height 11
click at [397, 257] on span "Lock/Unlock packages" at bounding box center [375, 258] width 94 height 11
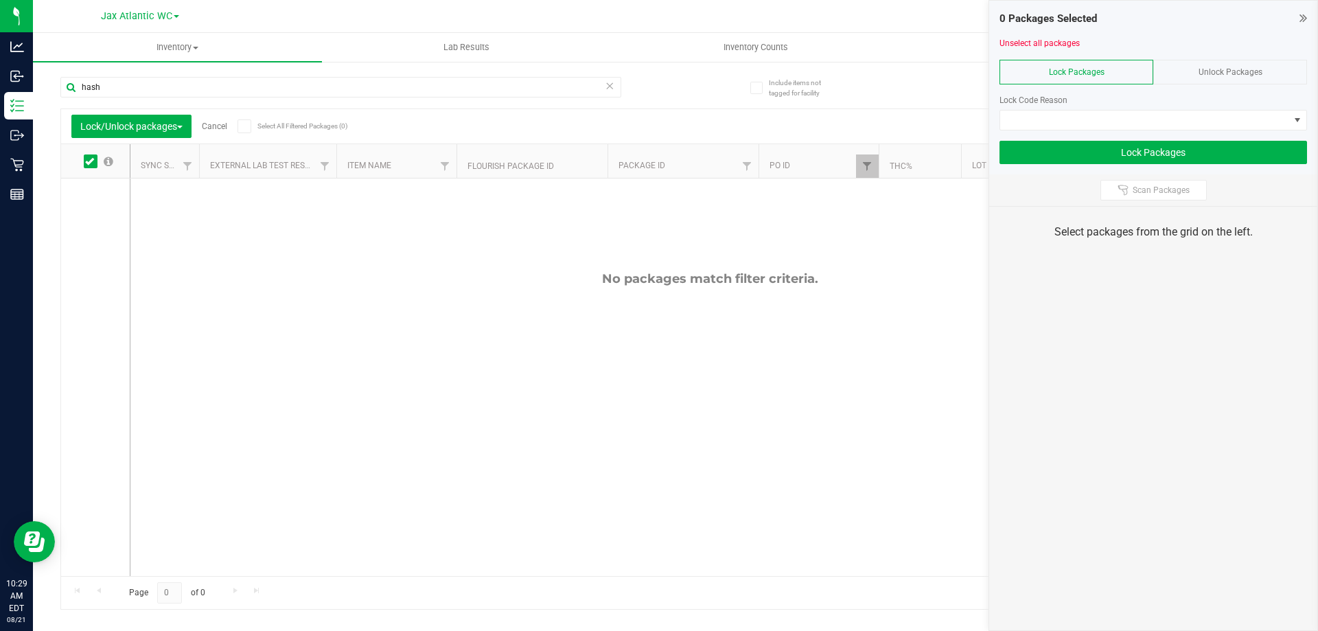
click at [1243, 65] on div "Unlock Packages" at bounding box center [1231, 72] width 154 height 25
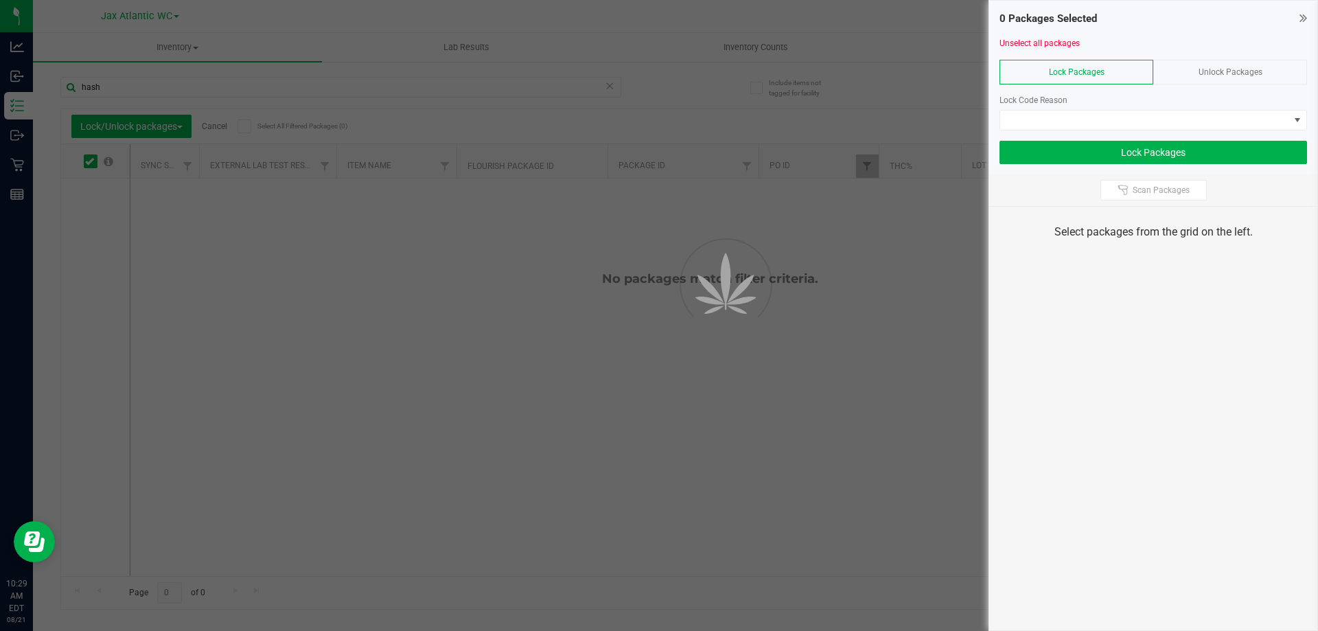
click at [1103, 70] on span "Lock Packages" at bounding box center [1077, 72] width 56 height 10
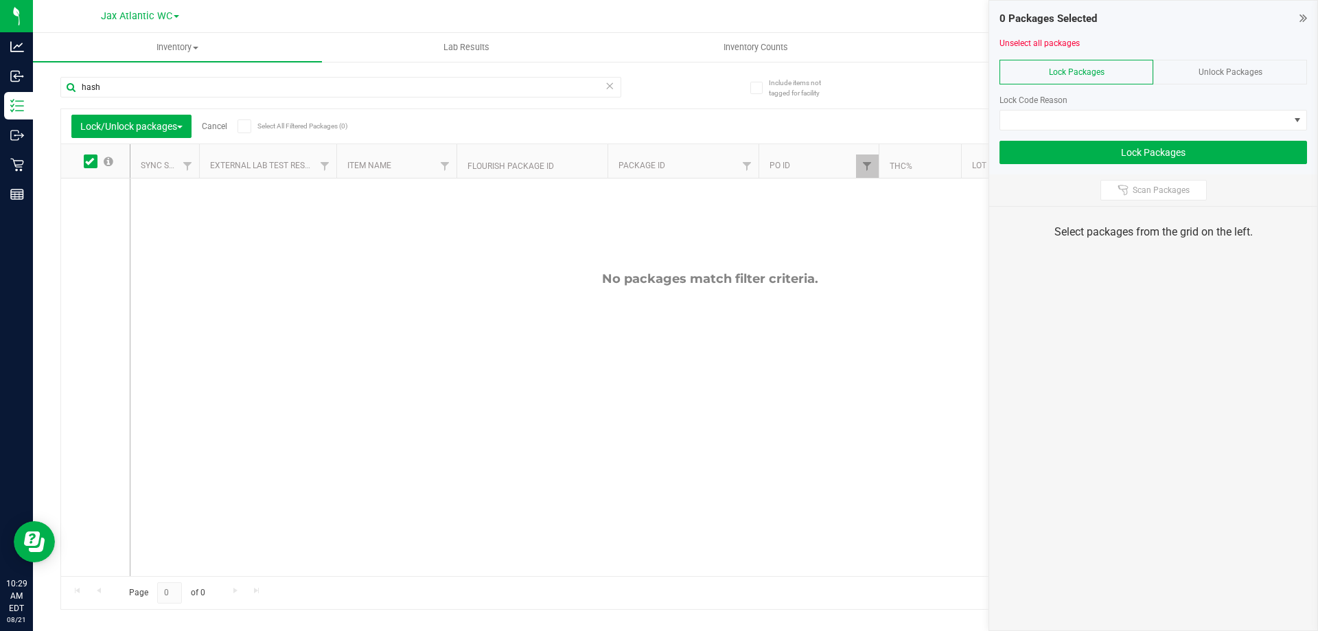
click at [1103, 70] on span "Lock Packages" at bounding box center [1077, 72] width 56 height 10
click at [1117, 111] on span at bounding box center [1145, 120] width 289 height 19
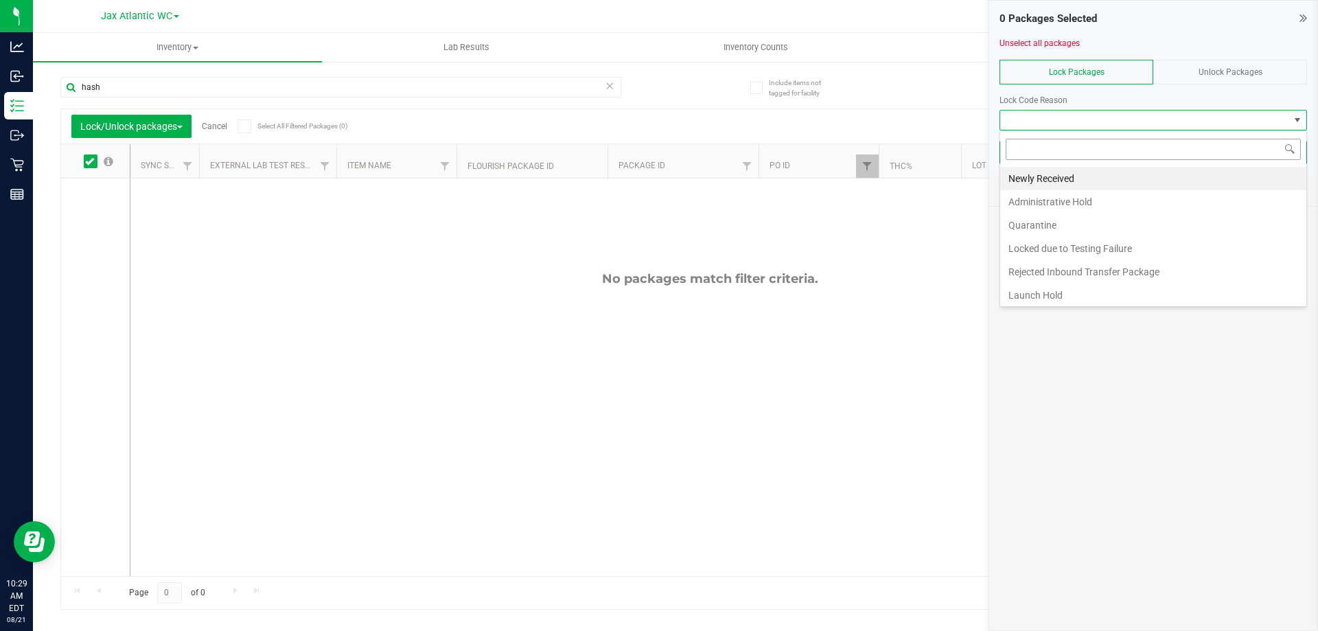
scroll to position [21, 308]
click at [1060, 223] on li "Quarantine" at bounding box center [1154, 225] width 306 height 23
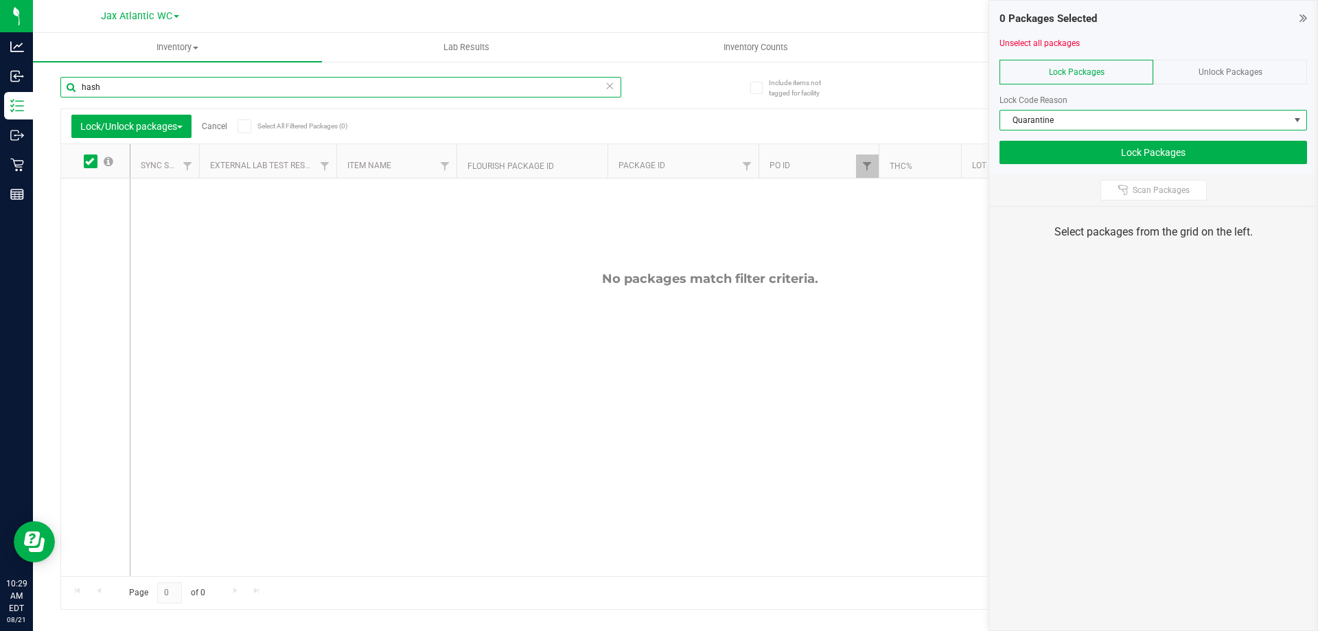
click at [94, 82] on input "hash" at bounding box center [340, 87] width 561 height 21
click at [116, 83] on input "hash" at bounding box center [340, 87] width 561 height 21
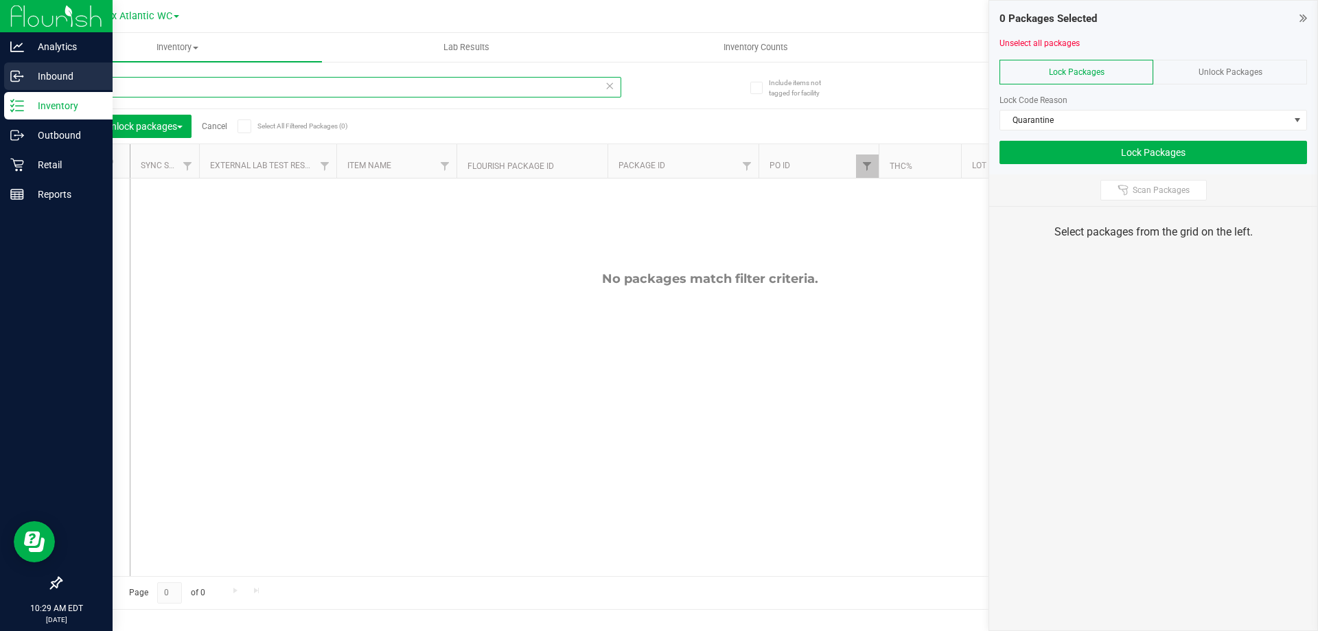
drag, startPoint x: 56, startPoint y: 87, endPoint x: 0, endPoint y: 83, distance: 56.4
click at [0, 84] on div "Analytics Inbound Inventory Outbound Retail Reports 10:29 AM EDT 08/21/2025 08/…" at bounding box center [659, 315] width 1318 height 631
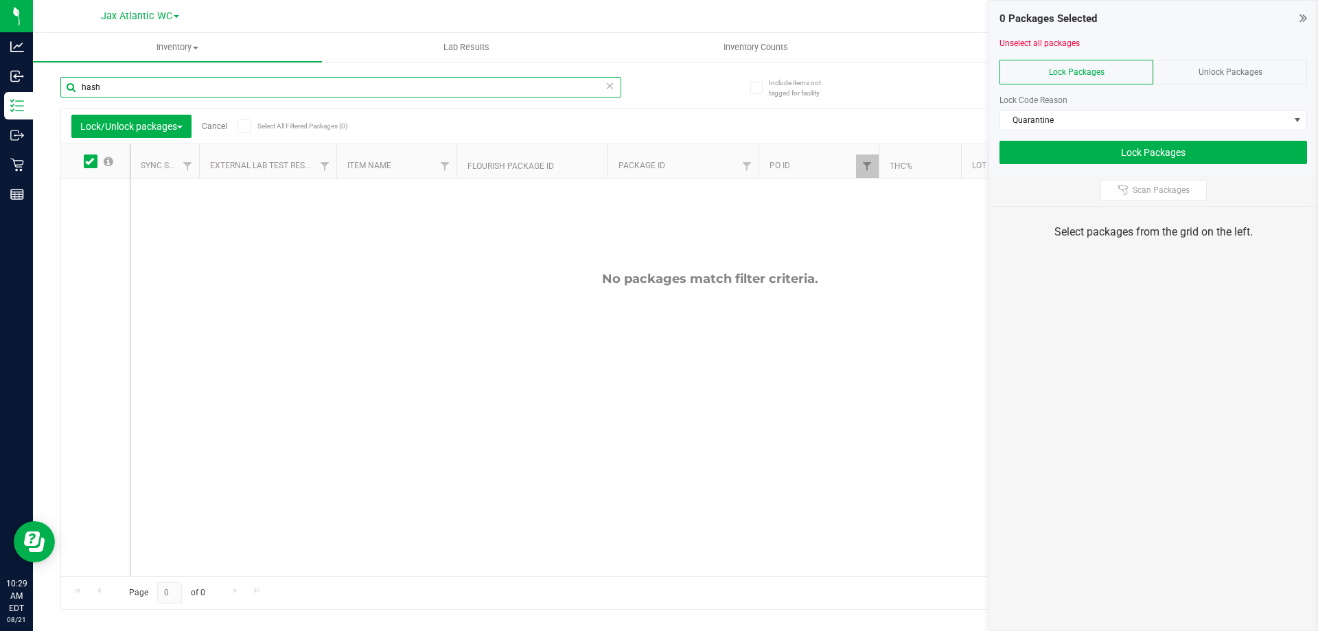
drag, startPoint x: 82, startPoint y: 95, endPoint x: 49, endPoint y: 103, distance: 34.5
click at [58, 98] on div "Include items not tagged for facility hash Lock/Unlock packages Cancel Select A…" at bounding box center [675, 269] width 1285 height 419
type input "t"
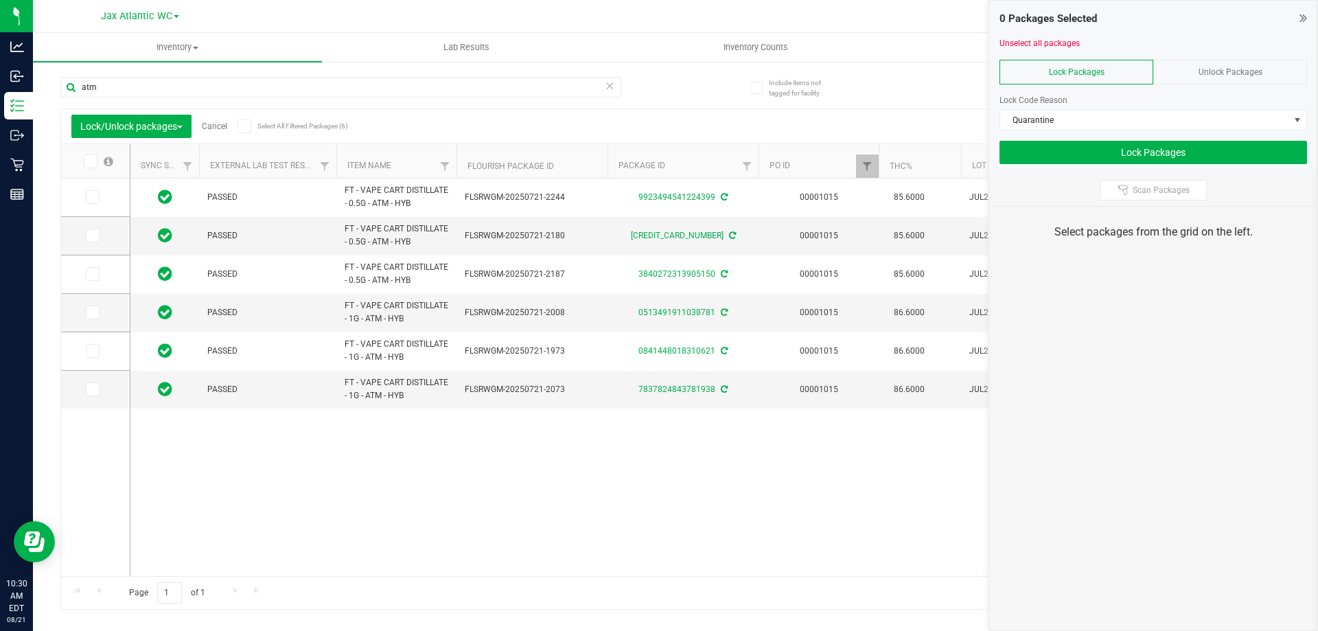
click at [84, 161] on span at bounding box center [91, 162] width 14 height 14
click at [0, 0] on input "checkbox" at bounding box center [0, 0] width 0 height 0
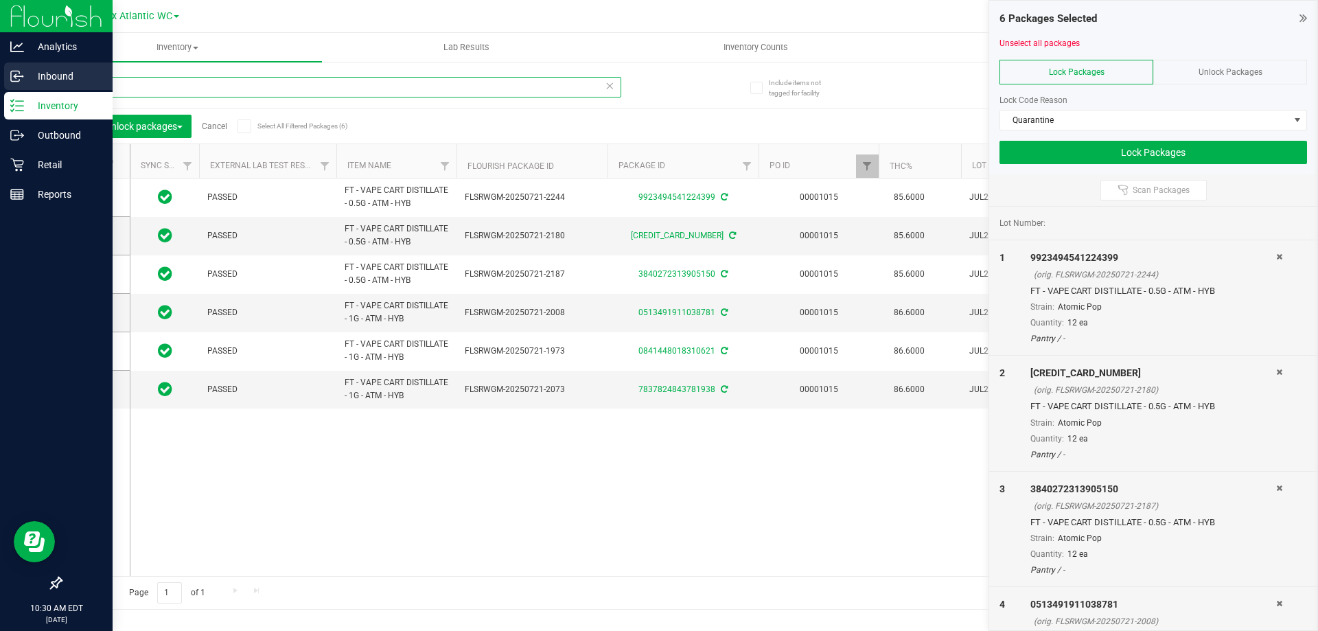
drag, startPoint x: 108, startPoint y: 82, endPoint x: 0, endPoint y: 91, distance: 108.9
click at [0, 93] on div "Analytics Inbound Inventory Outbound Retail Reports 10:30 AM EDT 08/21/2025 08/…" at bounding box center [659, 315] width 1318 height 631
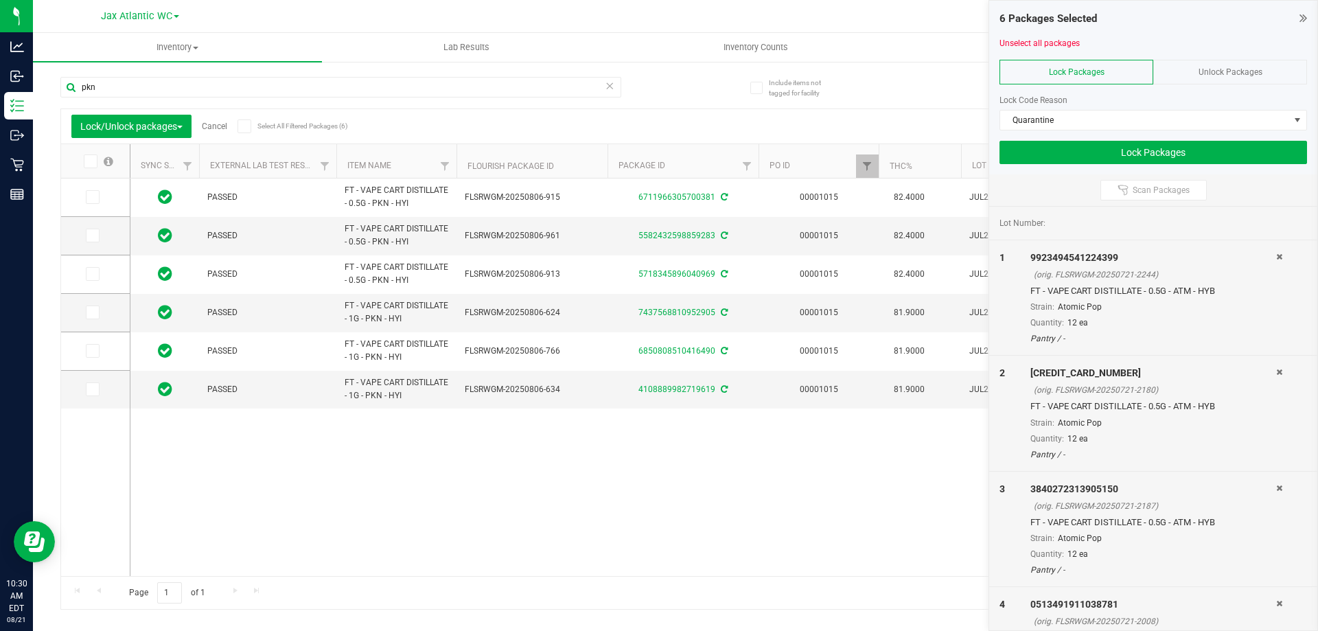
click at [85, 157] on span at bounding box center [91, 162] width 14 height 14
click at [0, 0] on input "checkbox" at bounding box center [0, 0] width 0 height 0
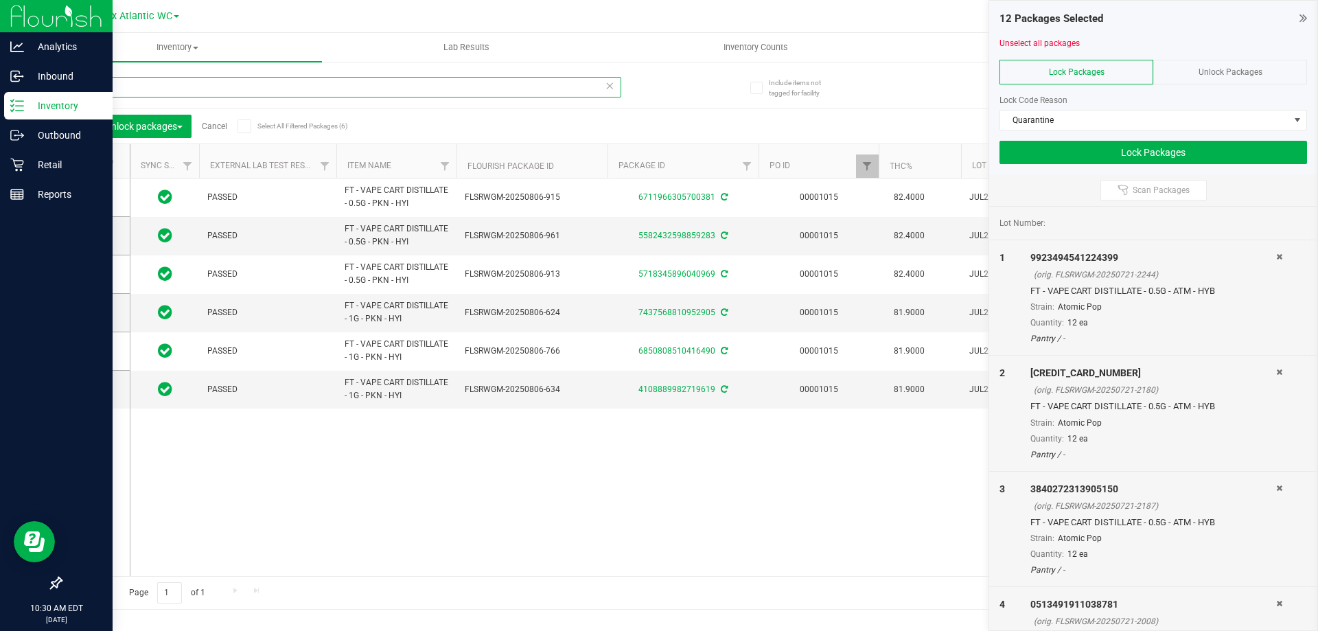
drag, startPoint x: 108, startPoint y: 84, endPoint x: 0, endPoint y: 106, distance: 110.7
click at [0, 106] on div "Analytics Inbound Inventory Outbound Retail Reports 10:30 AM EDT 08/21/2025 08/…" at bounding box center [659, 315] width 1318 height 631
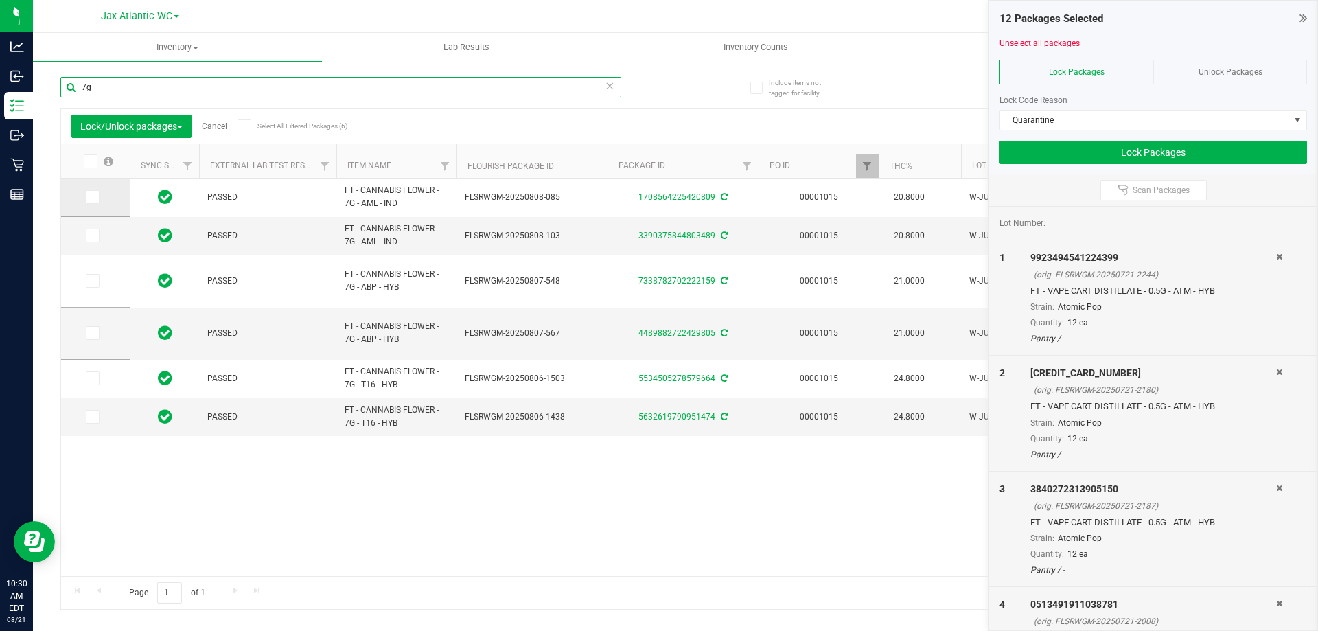
type input "7g"
click at [96, 193] on span at bounding box center [93, 197] width 14 height 14
click at [0, 0] on input "checkbox" at bounding box center [0, 0] width 0 height 0
click at [91, 236] on icon at bounding box center [91, 236] width 9 height 0
click at [0, 0] on input "checkbox" at bounding box center [0, 0] width 0 height 0
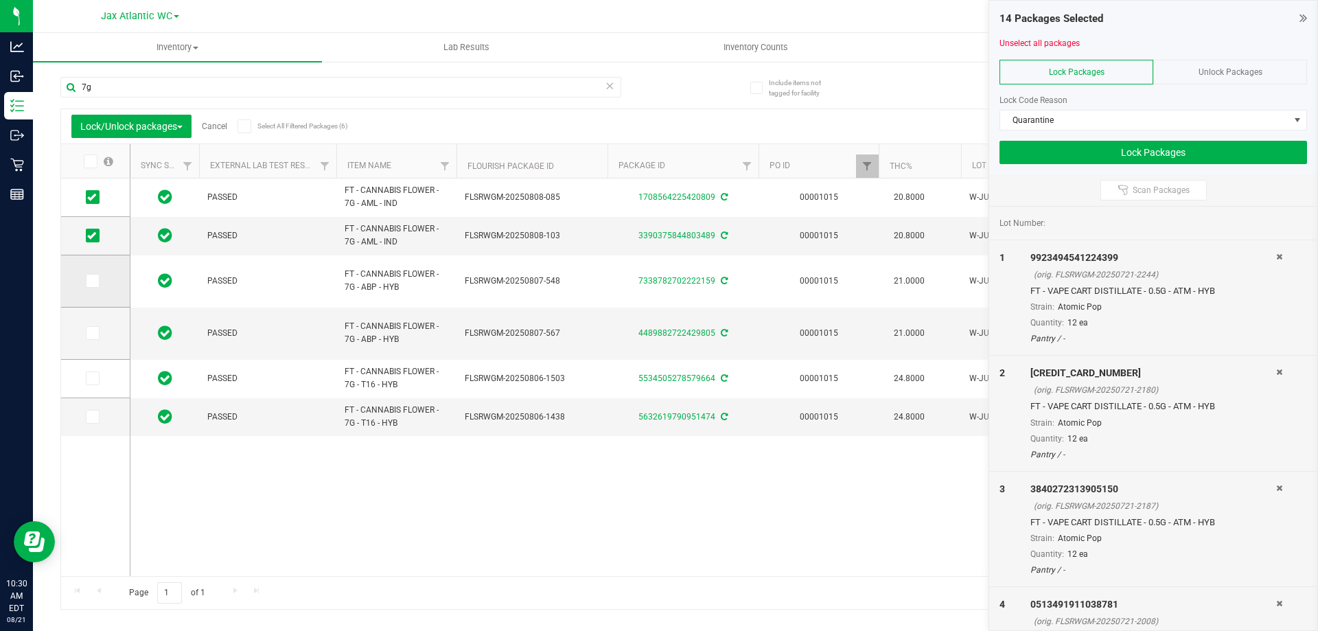
click at [92, 284] on span at bounding box center [93, 281] width 14 height 14
click at [92, 333] on icon at bounding box center [91, 333] width 9 height 0
click at [0, 0] on input "checkbox" at bounding box center [0, 0] width 0 height 0
click at [91, 281] on icon at bounding box center [91, 281] width 9 height 0
click at [0, 0] on input "checkbox" at bounding box center [0, 0] width 0 height 0
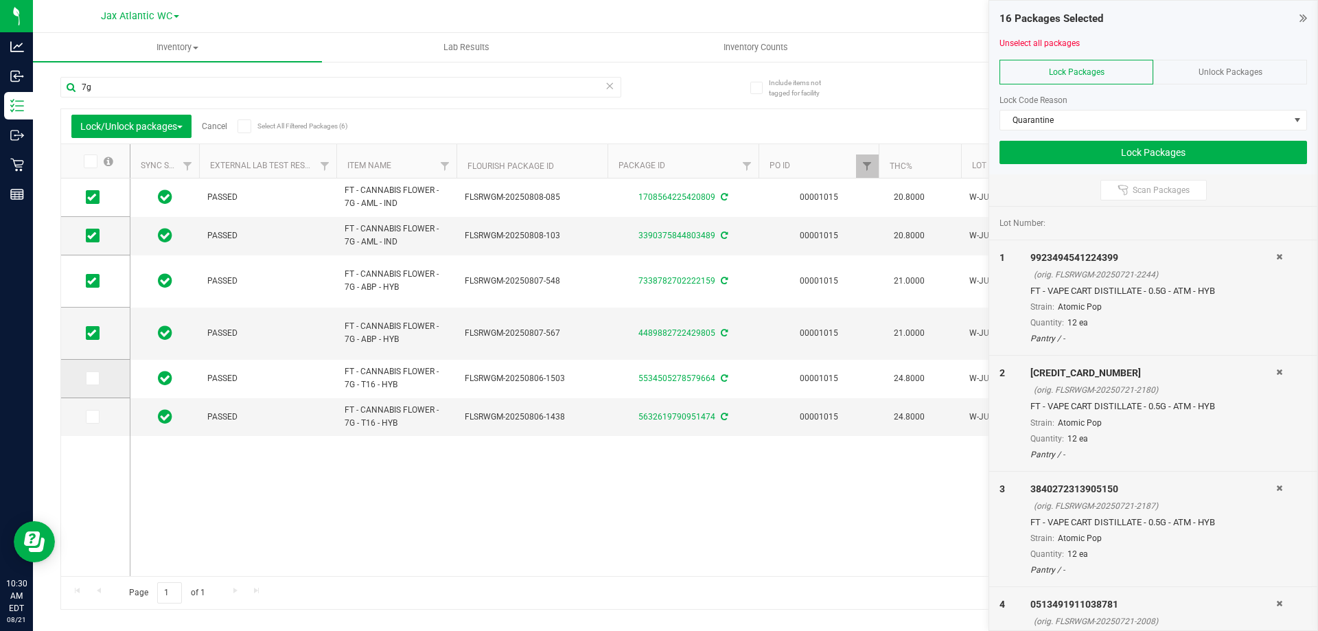
click at [91, 378] on icon at bounding box center [91, 378] width 9 height 0
click at [0, 0] on input "checkbox" at bounding box center [0, 0] width 0 height 0
click at [98, 421] on span at bounding box center [93, 417] width 14 height 14
click at [0, 0] on input "checkbox" at bounding box center [0, 0] width 0 height 0
click at [1190, 152] on button "Lock Packages" at bounding box center [1154, 152] width 308 height 23
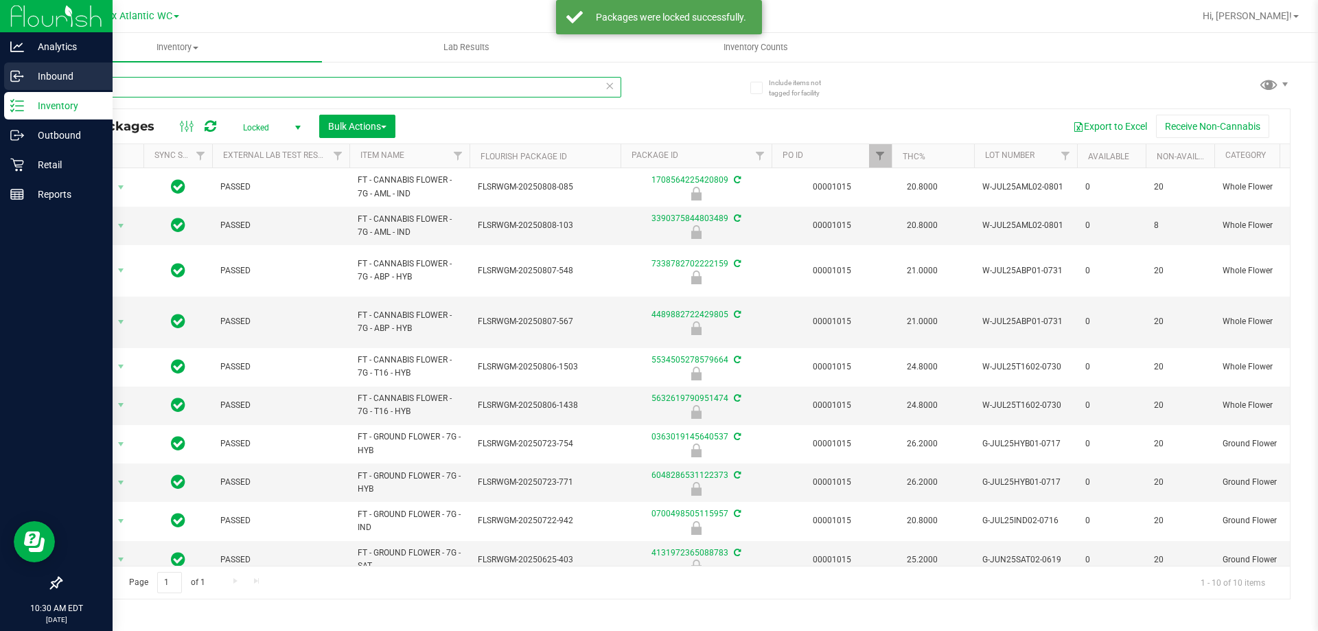
click at [0, 91] on div "Analytics Inbound Inventory Outbound Retail Reports 10:30 AM EDT 08/21/2025 08/…" at bounding box center [659, 315] width 1318 height 631
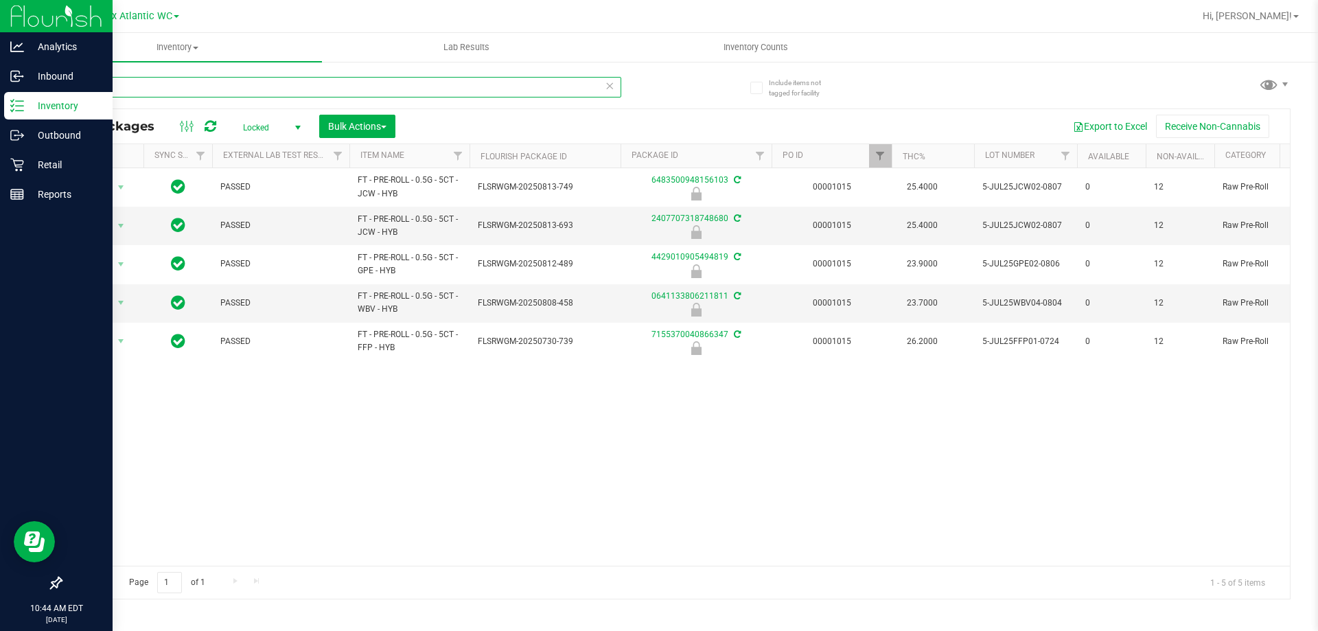
drag, startPoint x: 126, startPoint y: 80, endPoint x: 0, endPoint y: 111, distance: 129.4
click at [0, 109] on div "Analytics Inbound Inventory Outbound Retail Reports 10:44 AM EDT 08/21/2025 08/…" at bounding box center [659, 315] width 1318 height 631
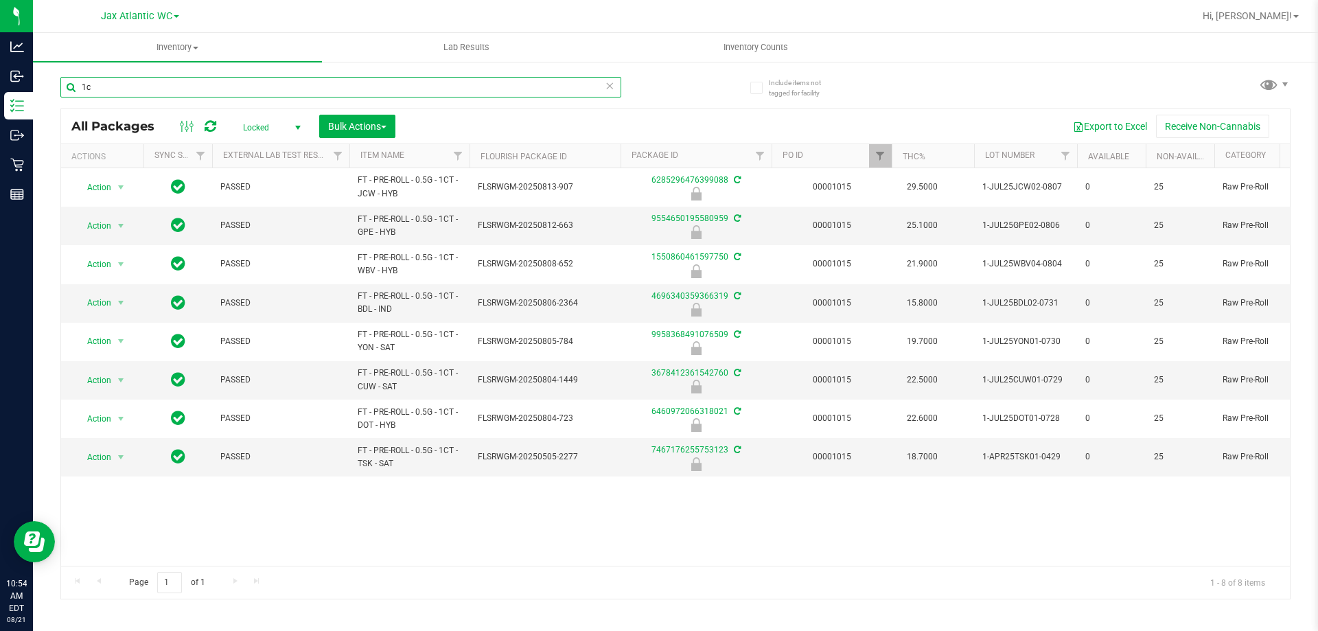
type input "1"
type input "grz"
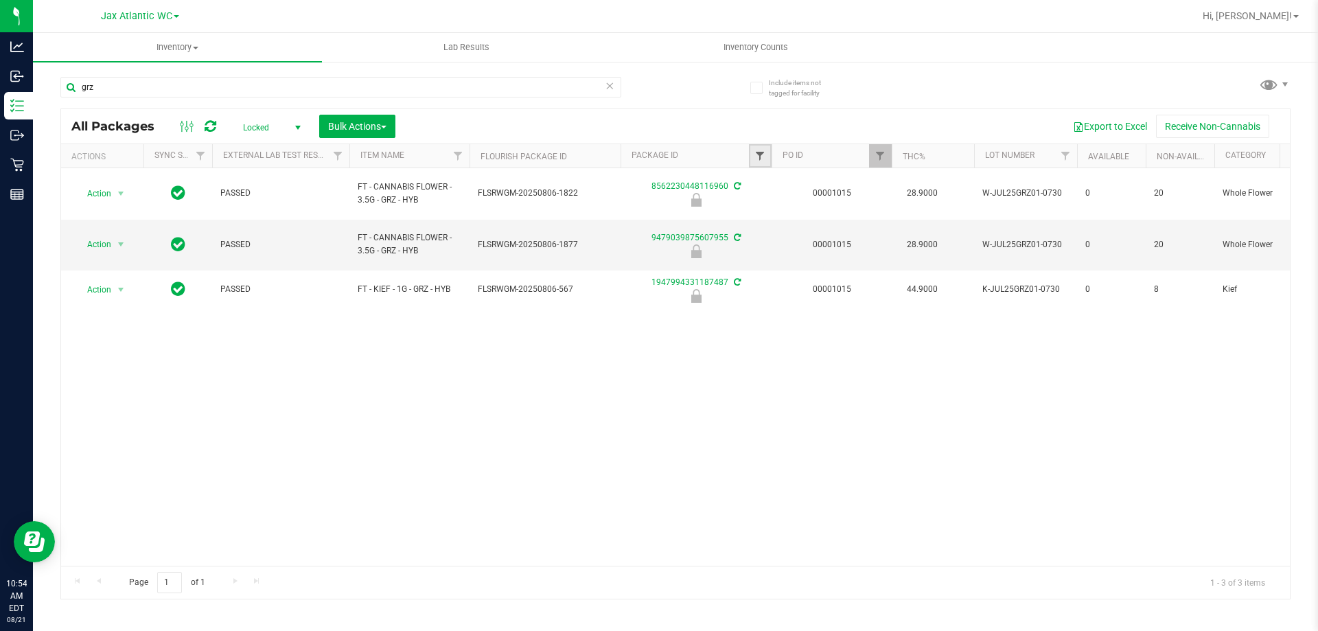
click at [762, 153] on span "Filter" at bounding box center [760, 155] width 11 height 11
click at [832, 318] on div "Action Action Edit attributes Global inventory Locate package Package audit log…" at bounding box center [675, 367] width 1229 height 398
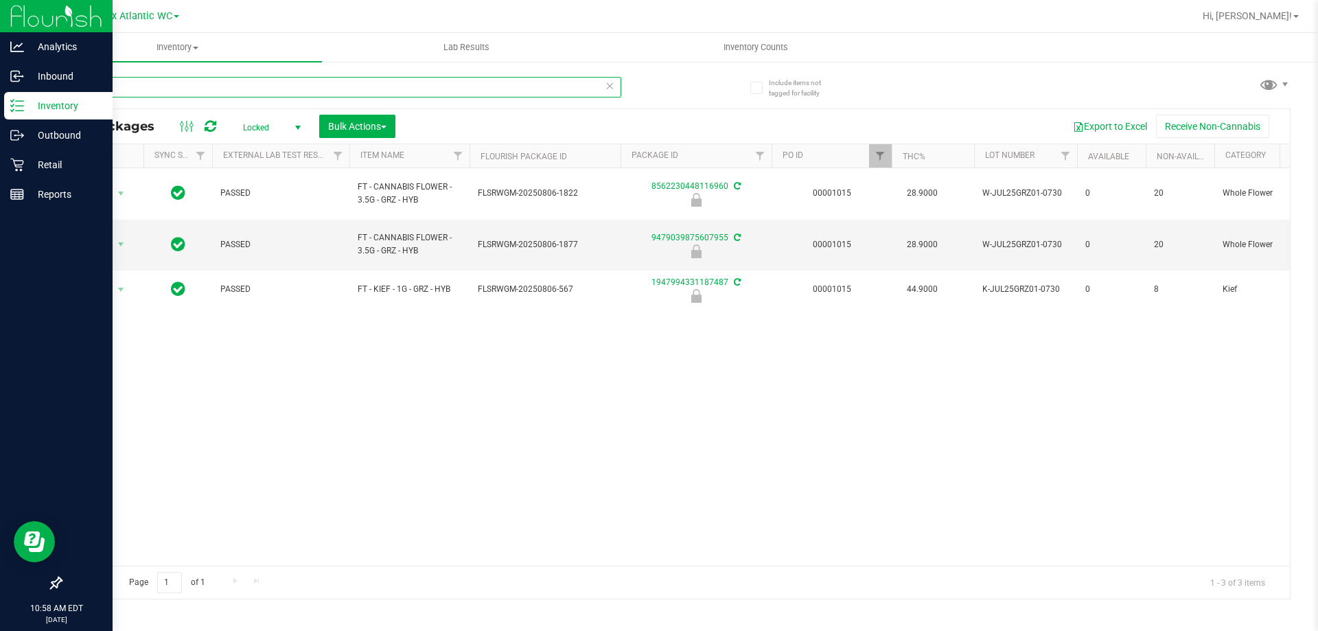
drag, startPoint x: 195, startPoint y: 79, endPoint x: 1, endPoint y: 110, distance: 196.1
click at [0, 110] on div "Analytics Inbound Inventory Outbound Retail Reports 10:58 AM EDT 08/21/2025 08/…" at bounding box center [659, 315] width 1318 height 631
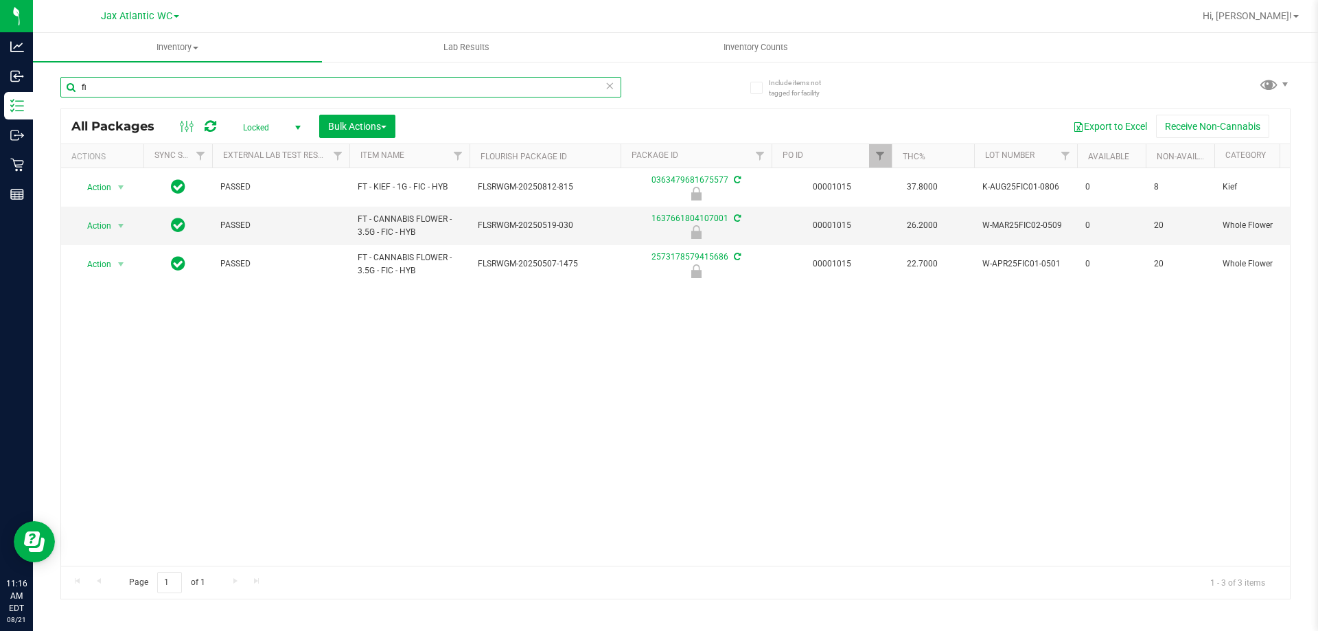
type input "f"
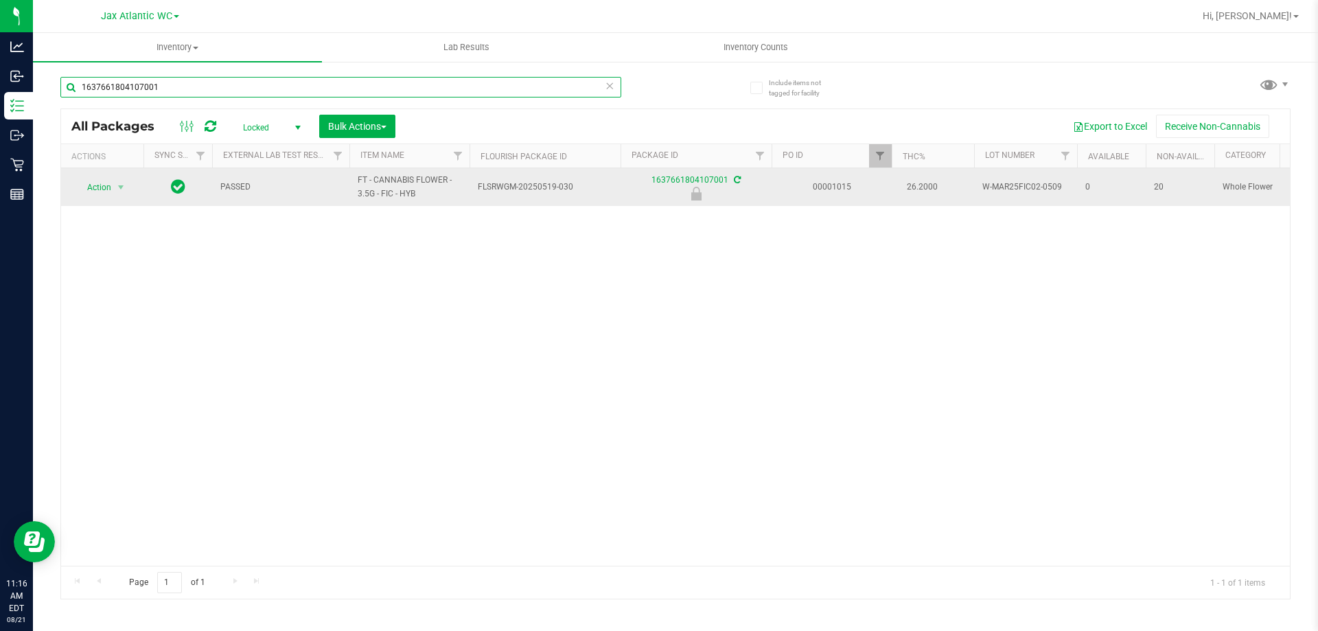
type input "1637661804107001"
click at [76, 182] on span "Action" at bounding box center [93, 187] width 37 height 19
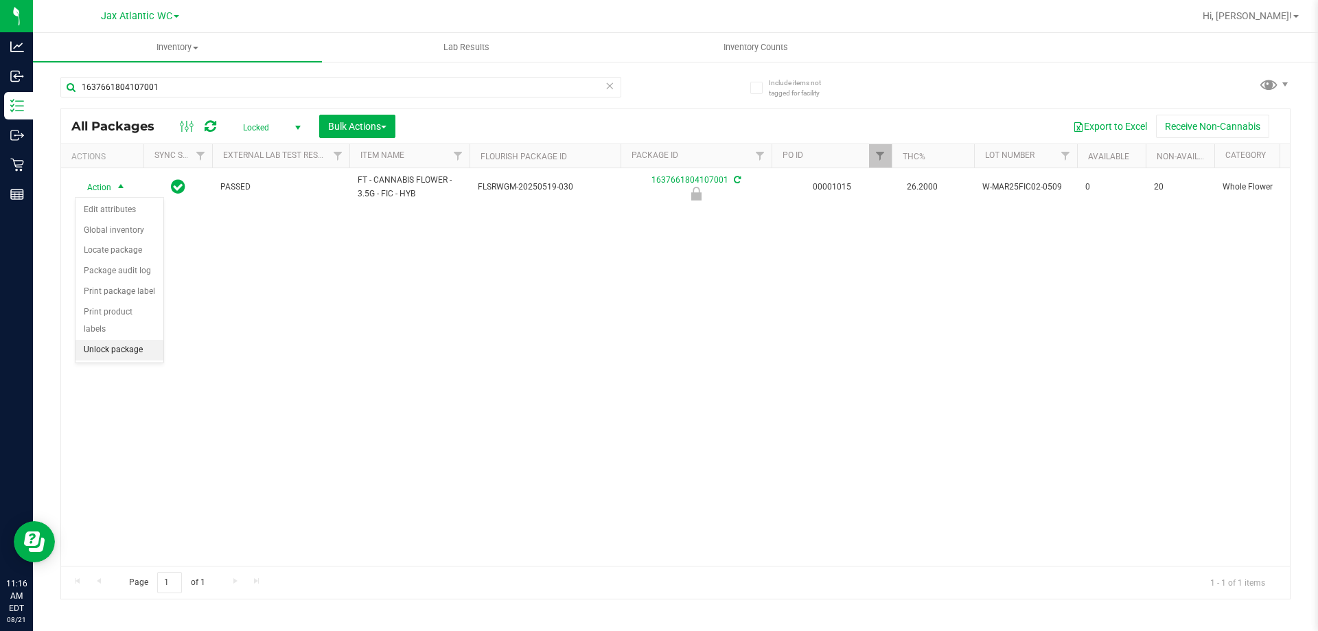
click at [126, 340] on li "Unlock package" at bounding box center [120, 350] width 88 height 21
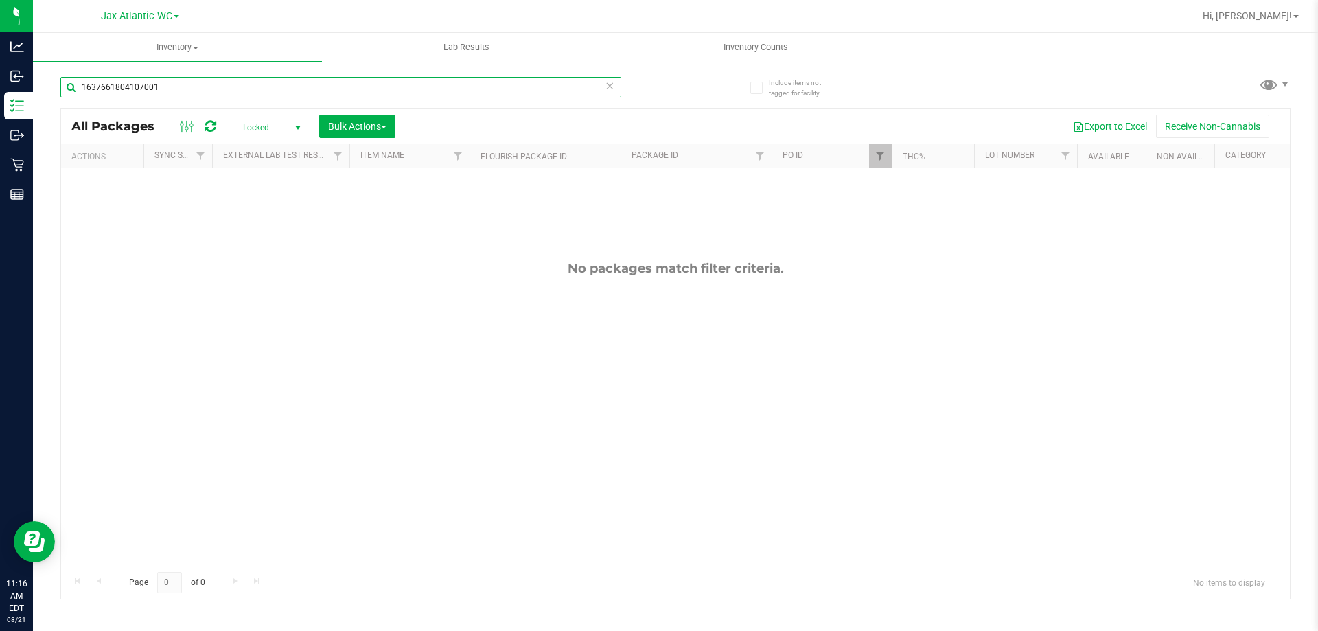
click at [244, 81] on input "1637661804107001" at bounding box center [340, 87] width 561 height 21
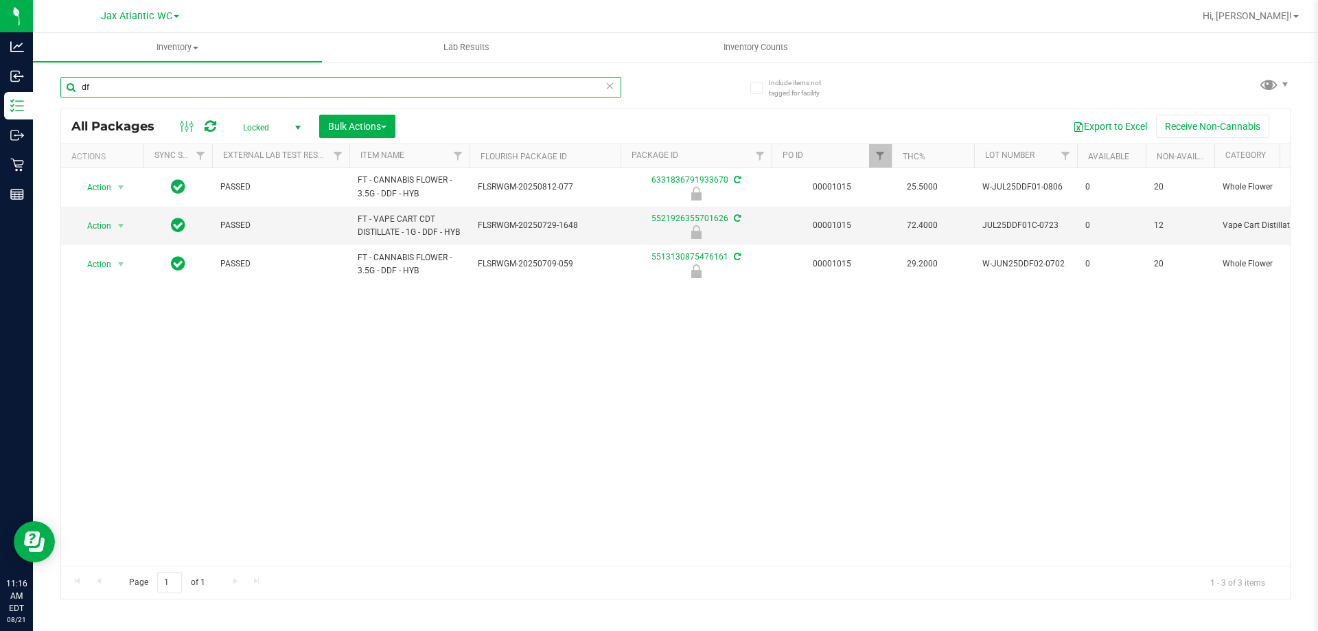
click at [244, 81] on input "df" at bounding box center [340, 87] width 561 height 21
type input "df"
click at [610, 86] on icon at bounding box center [610, 85] width 10 height 16
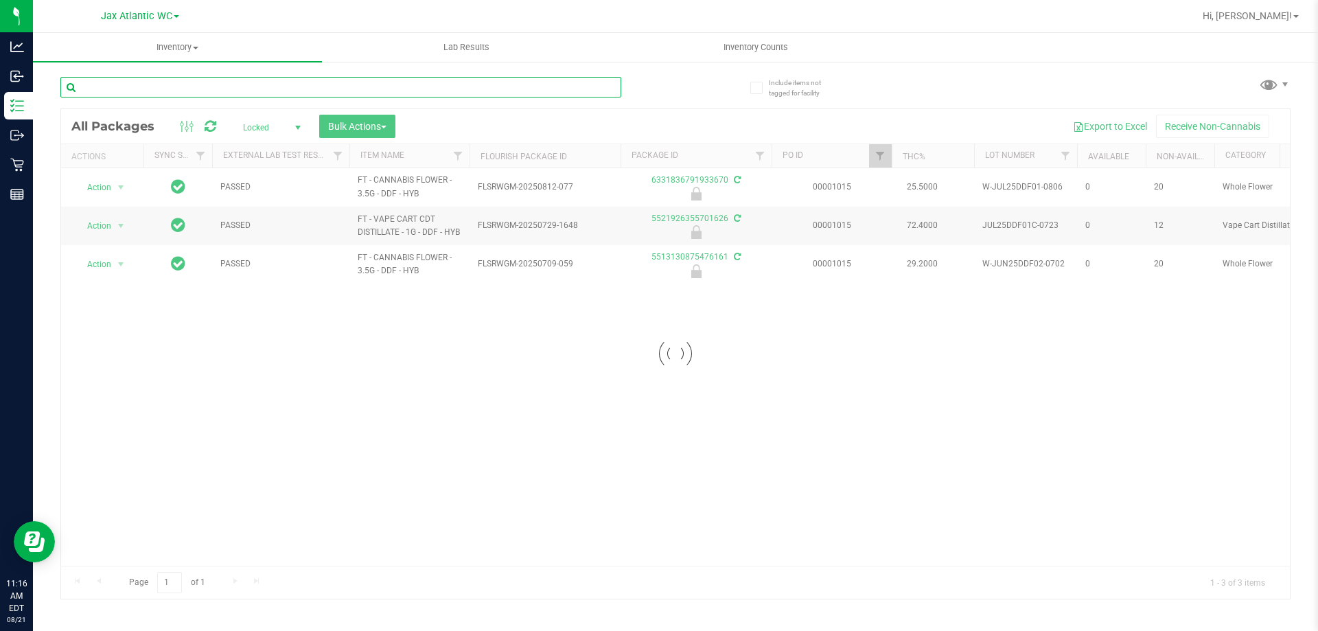
click at [575, 91] on input "text" at bounding box center [340, 87] width 561 height 21
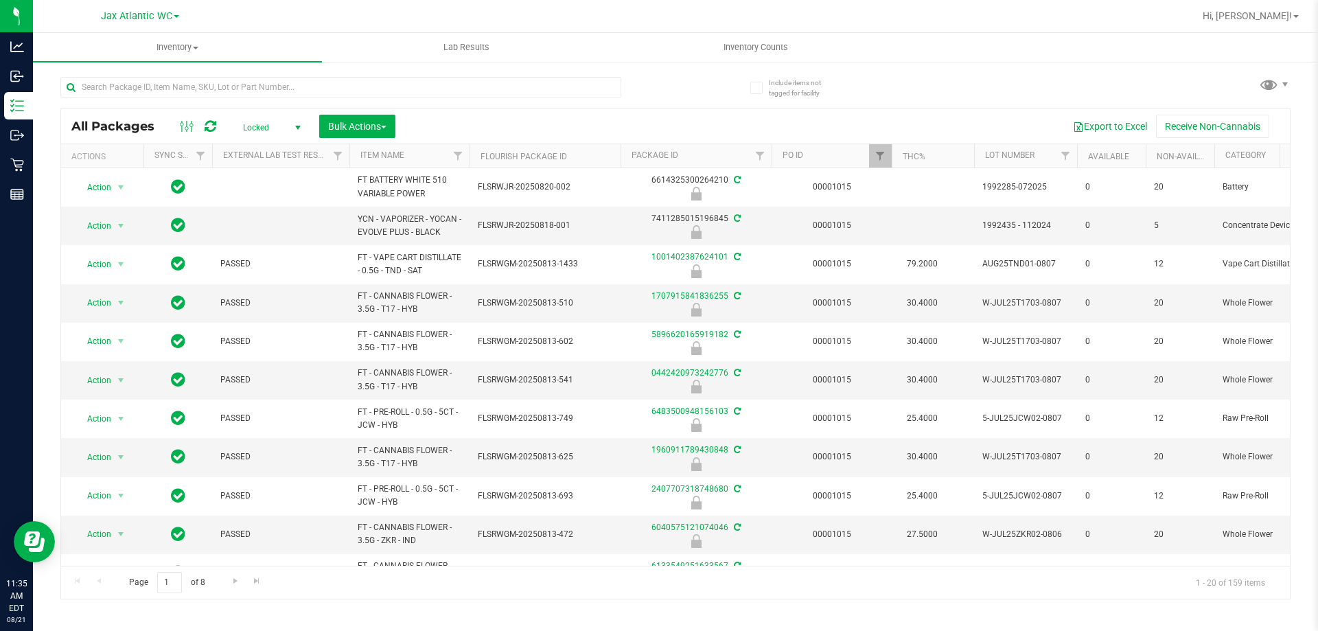
drag, startPoint x: 203, startPoint y: 578, endPoint x: 591, endPoint y: 20, distance: 679.3
click at [453, 261] on div "Inventory All packages All inventory Waste log Create inventory Lab Results Inv…" at bounding box center [675, 332] width 1285 height 598
click at [297, 88] on input "text" at bounding box center [340, 87] width 561 height 21
type input "elr"
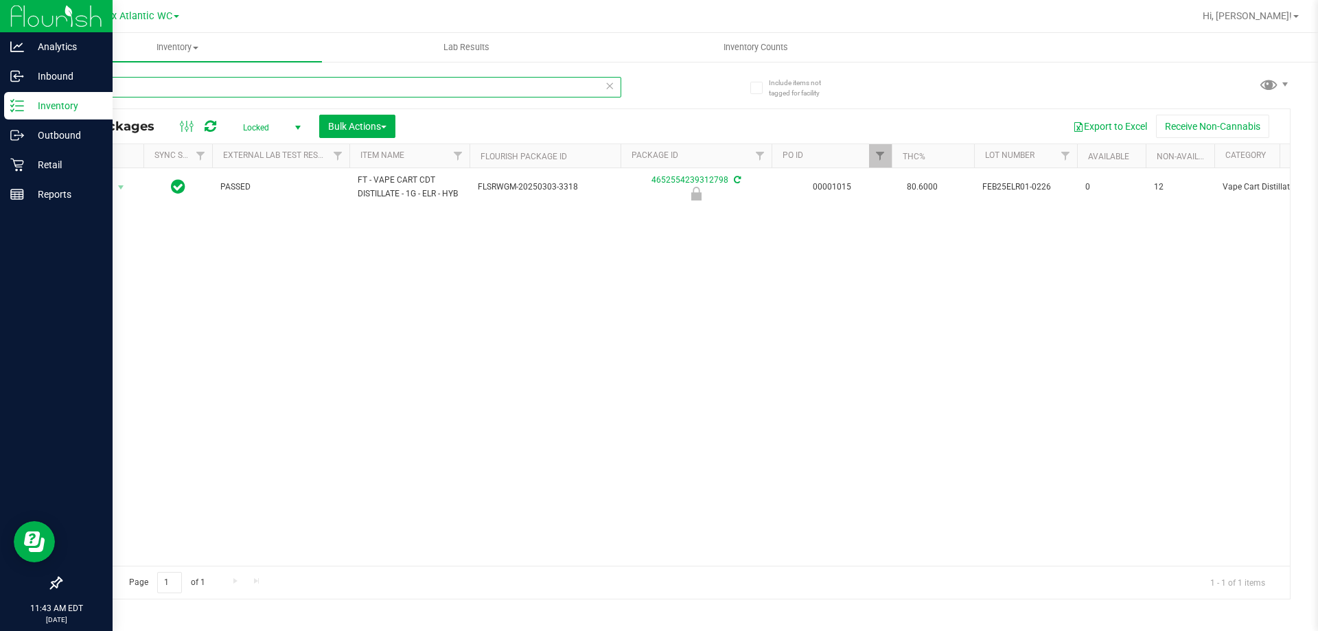
drag, startPoint x: 125, startPoint y: 81, endPoint x: 31, endPoint y: 107, distance: 97.6
click at [31, 107] on div "Analytics Inbound Inventory Outbound Retail Reports 11:43 AM EDT 08/21/2025 08/…" at bounding box center [659, 315] width 1318 height 631
